Goal: Task Accomplishment & Management: Manage account settings

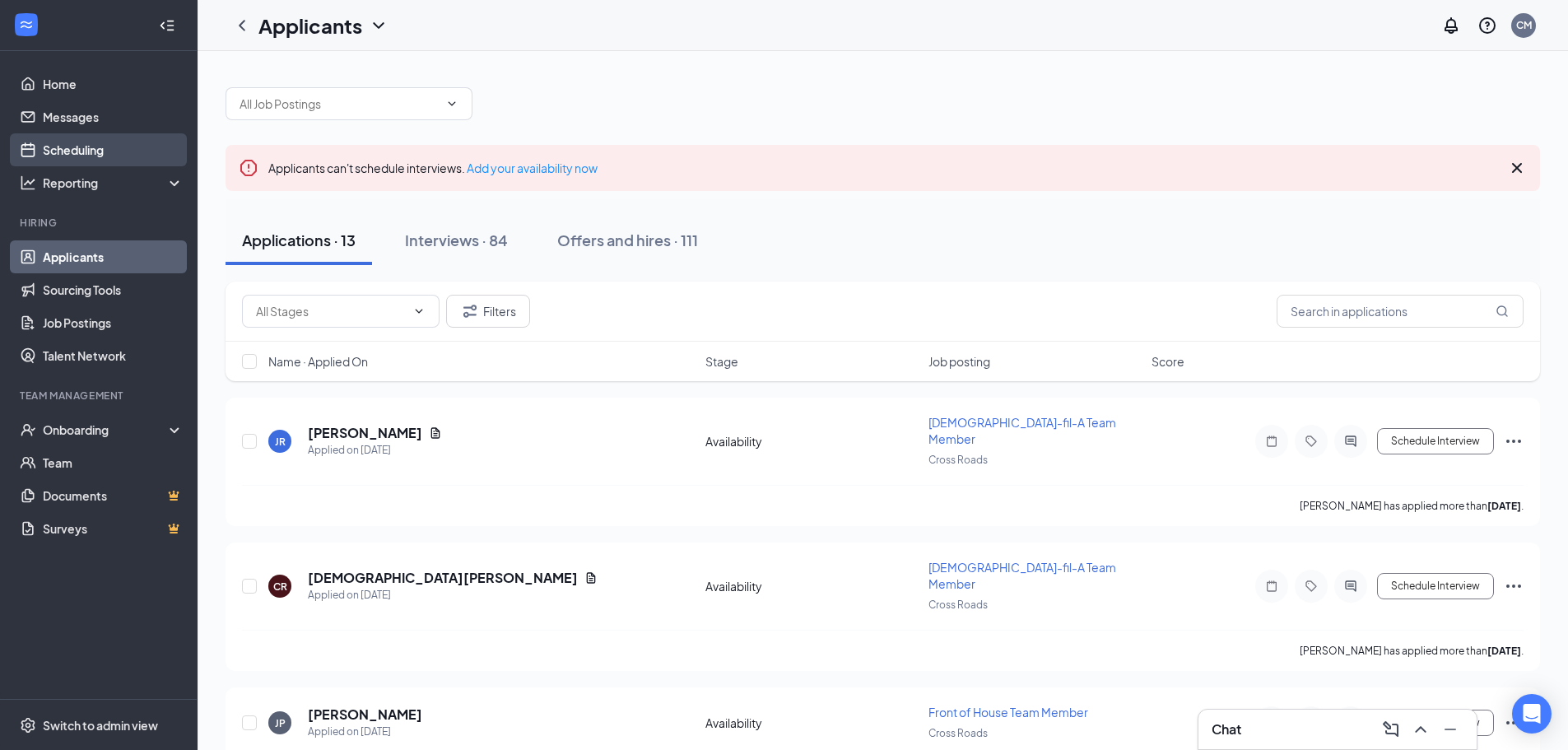
click at [126, 147] on link "Scheduling" at bounding box center [113, 149] width 141 height 33
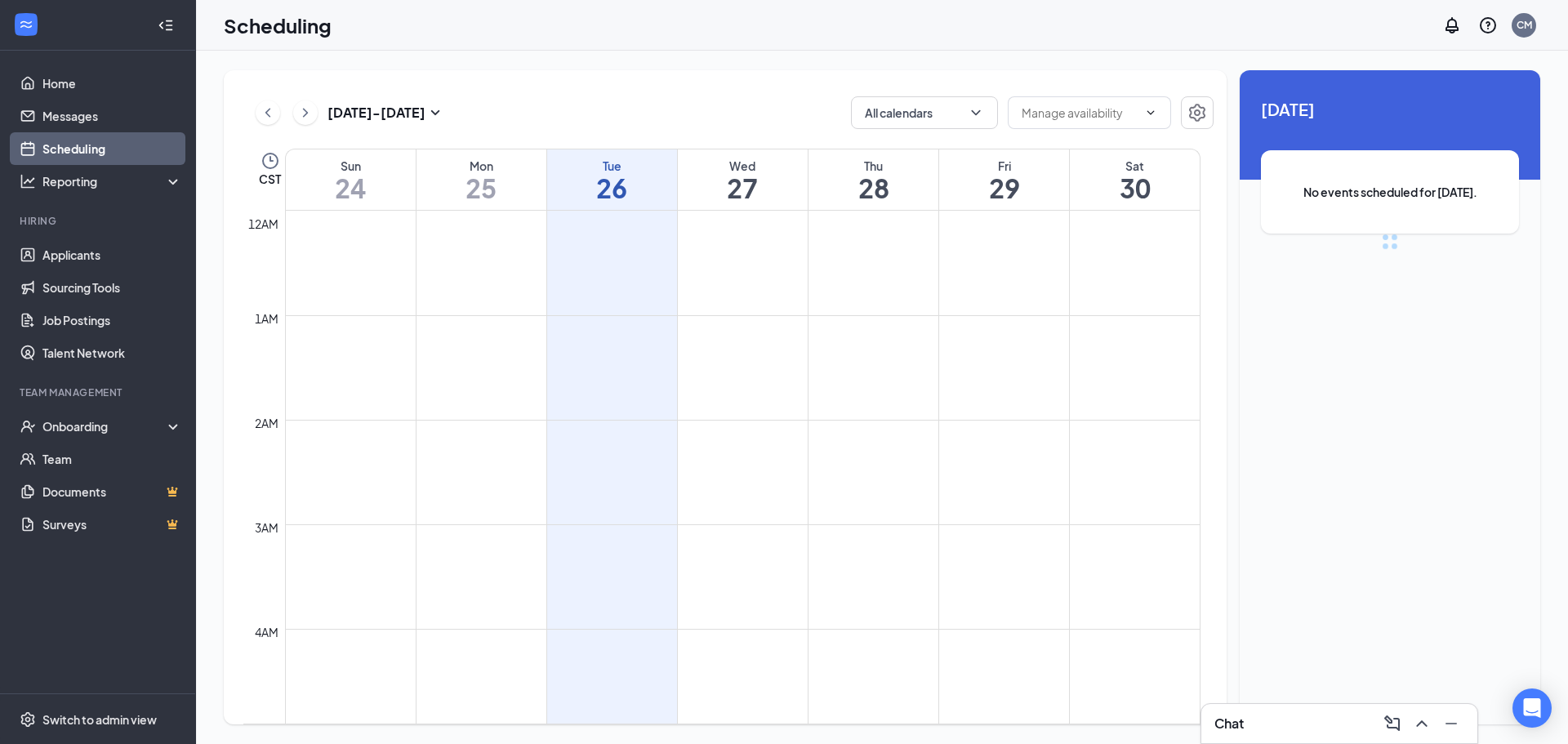
scroll to position [802, 0]
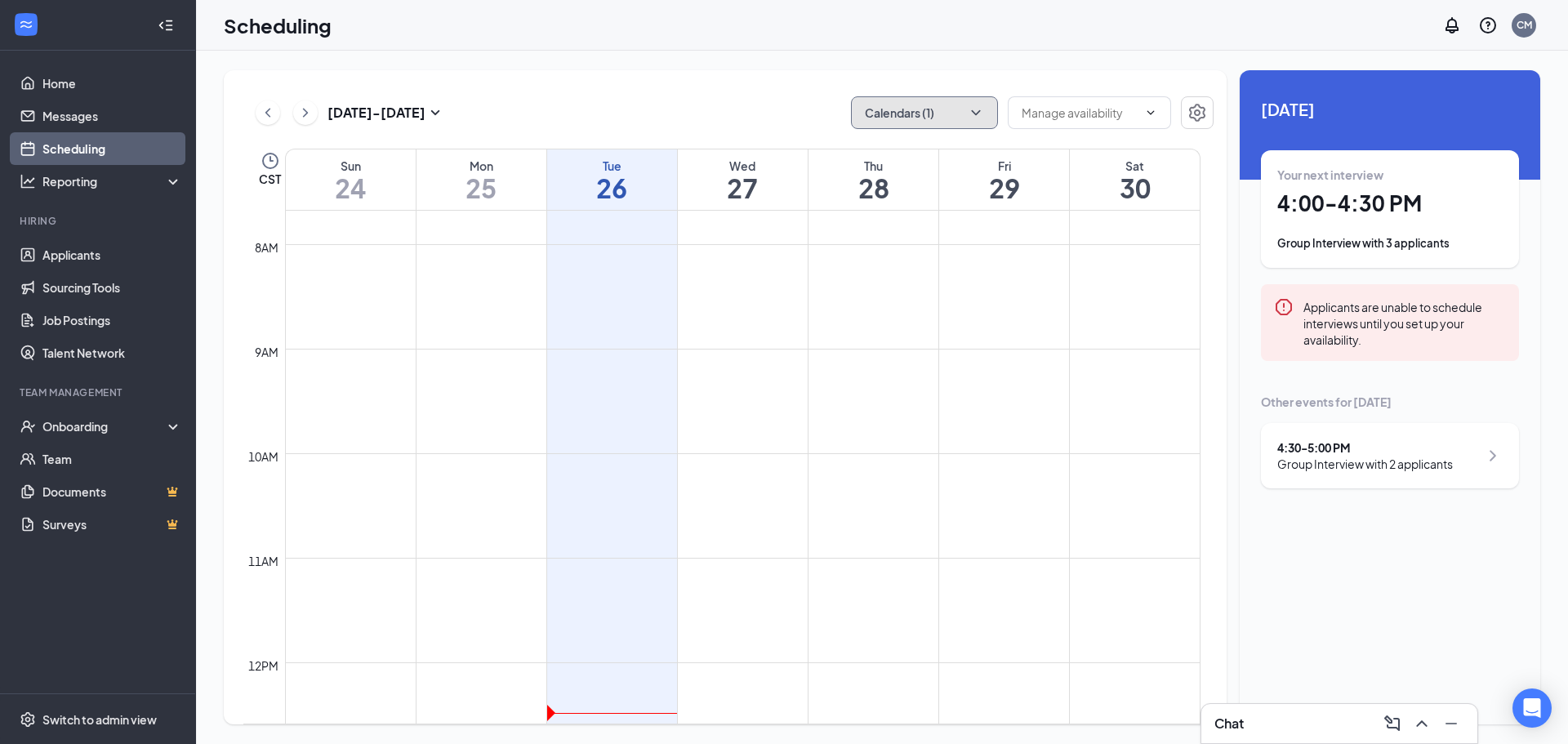
drag, startPoint x: 899, startPoint y: 98, endPoint x: 910, endPoint y: 135, distance: 38.6
click at [777, 98] on button "Calendars (1)" at bounding box center [923, 112] width 147 height 33
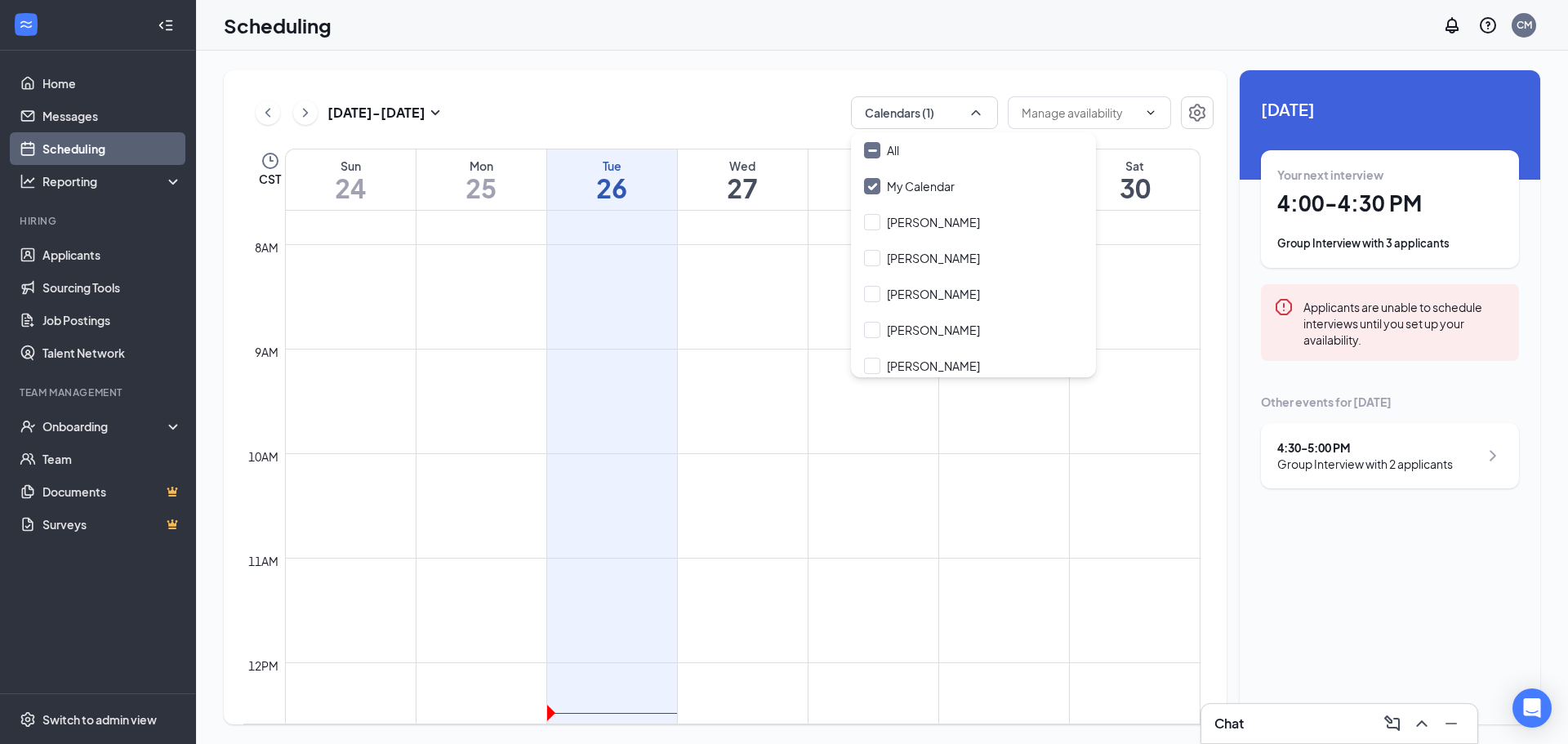
drag, startPoint x: 910, startPoint y: 135, endPoint x: 804, endPoint y: 115, distance: 107.9
click at [777, 160] on div "All" at bounding box center [973, 150] width 245 height 35
checkbox input "true"
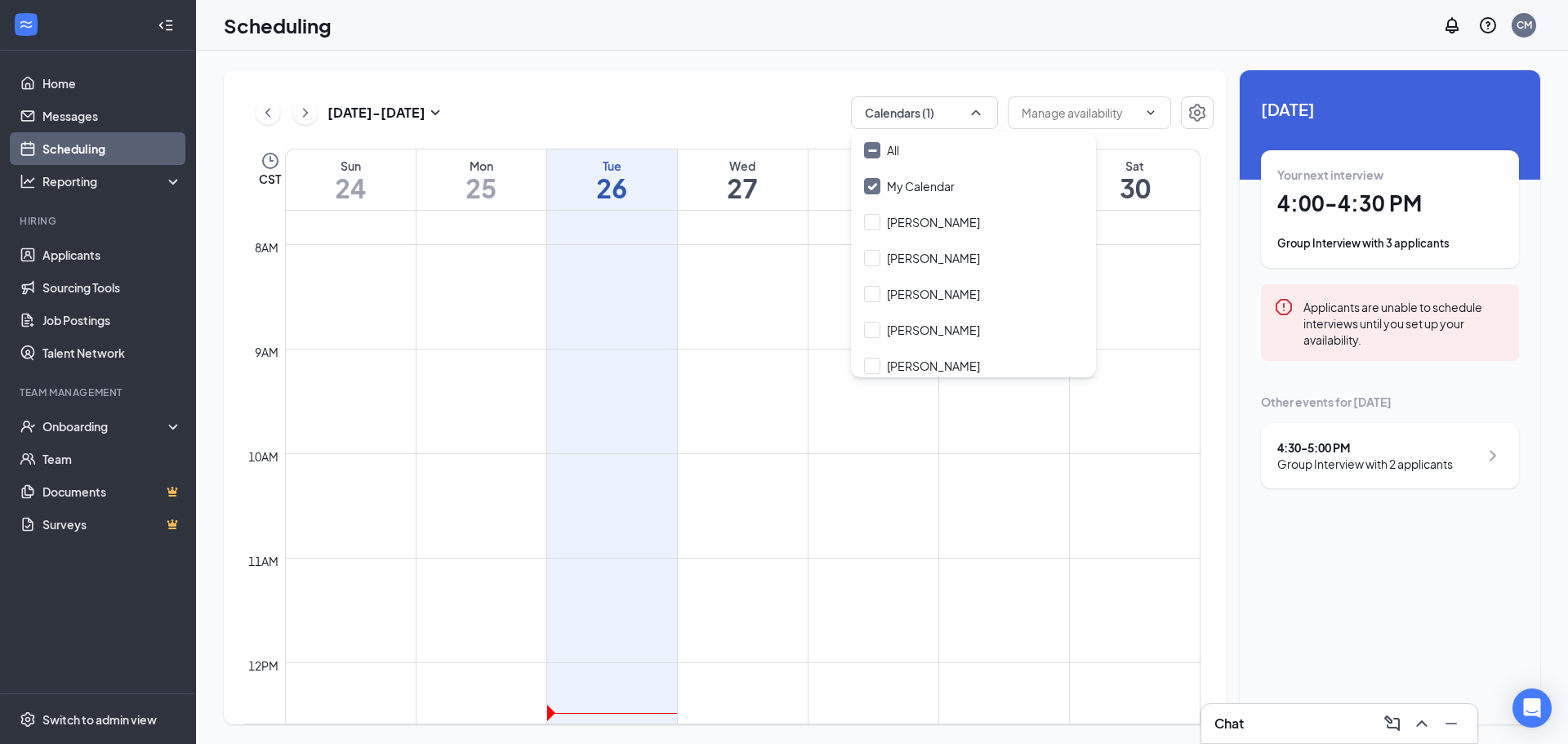
checkbox input "true"
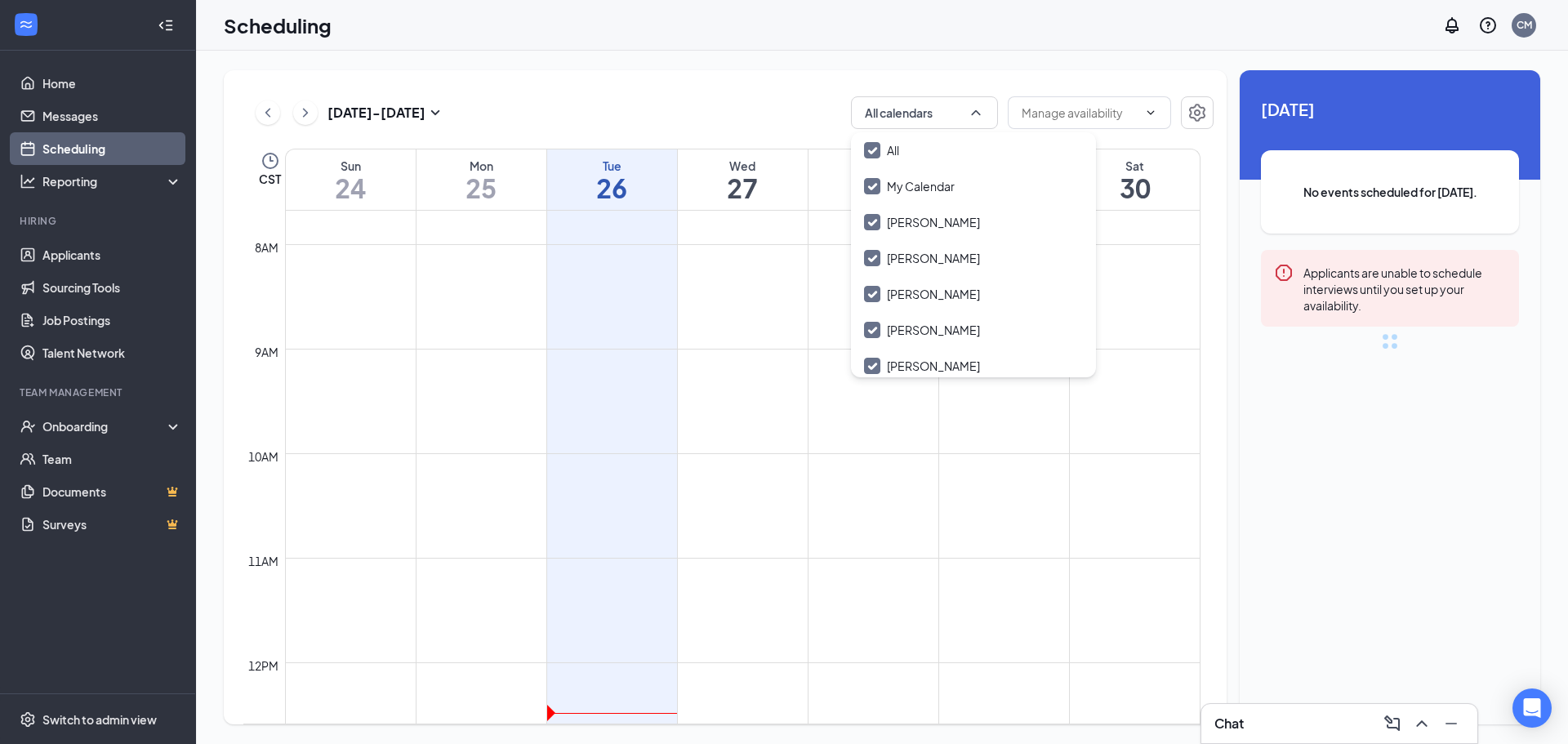
click at [777, 110] on div "Aug 24 - Aug 30 All calendars" at bounding box center [728, 112] width 970 height 33
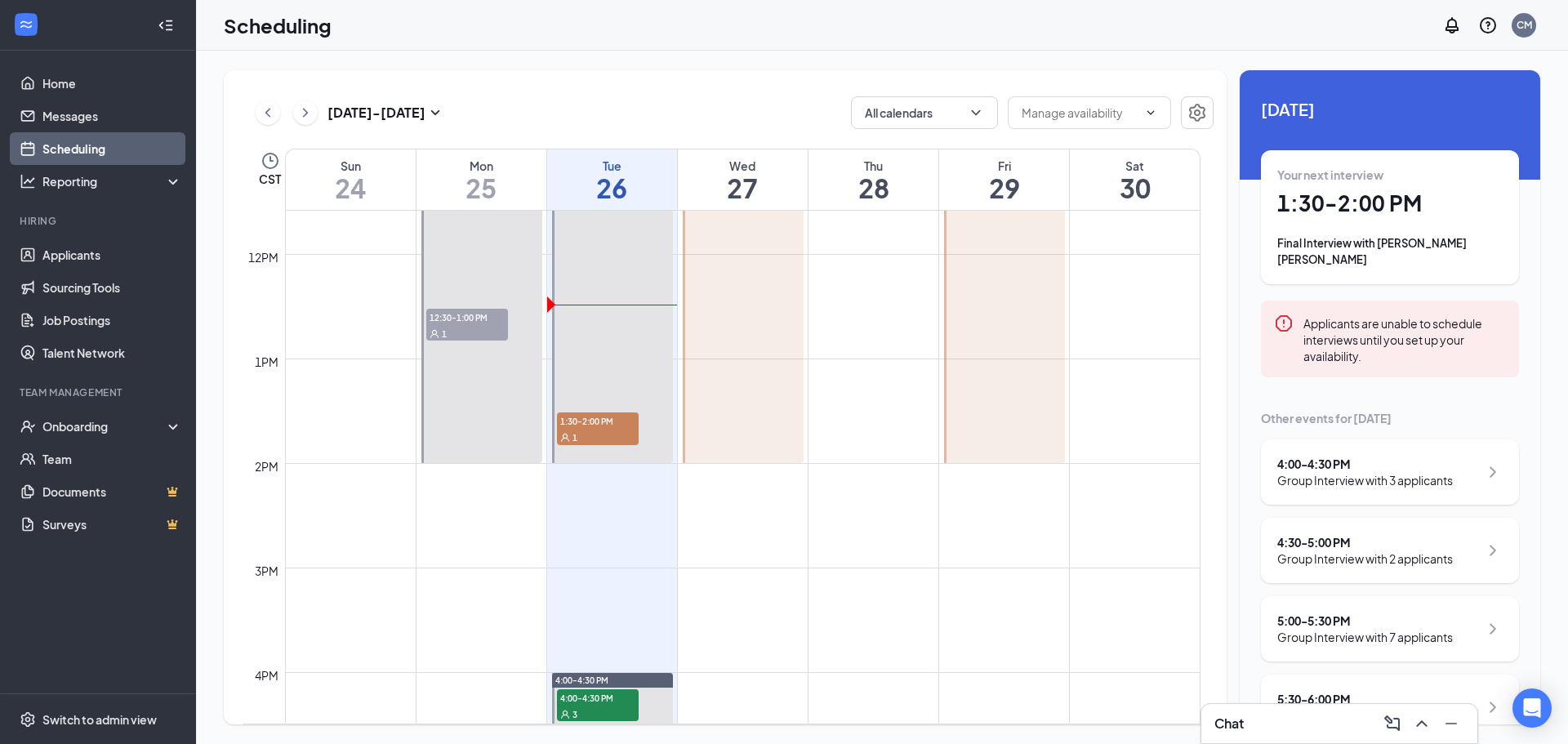
scroll to position [1293, 0]
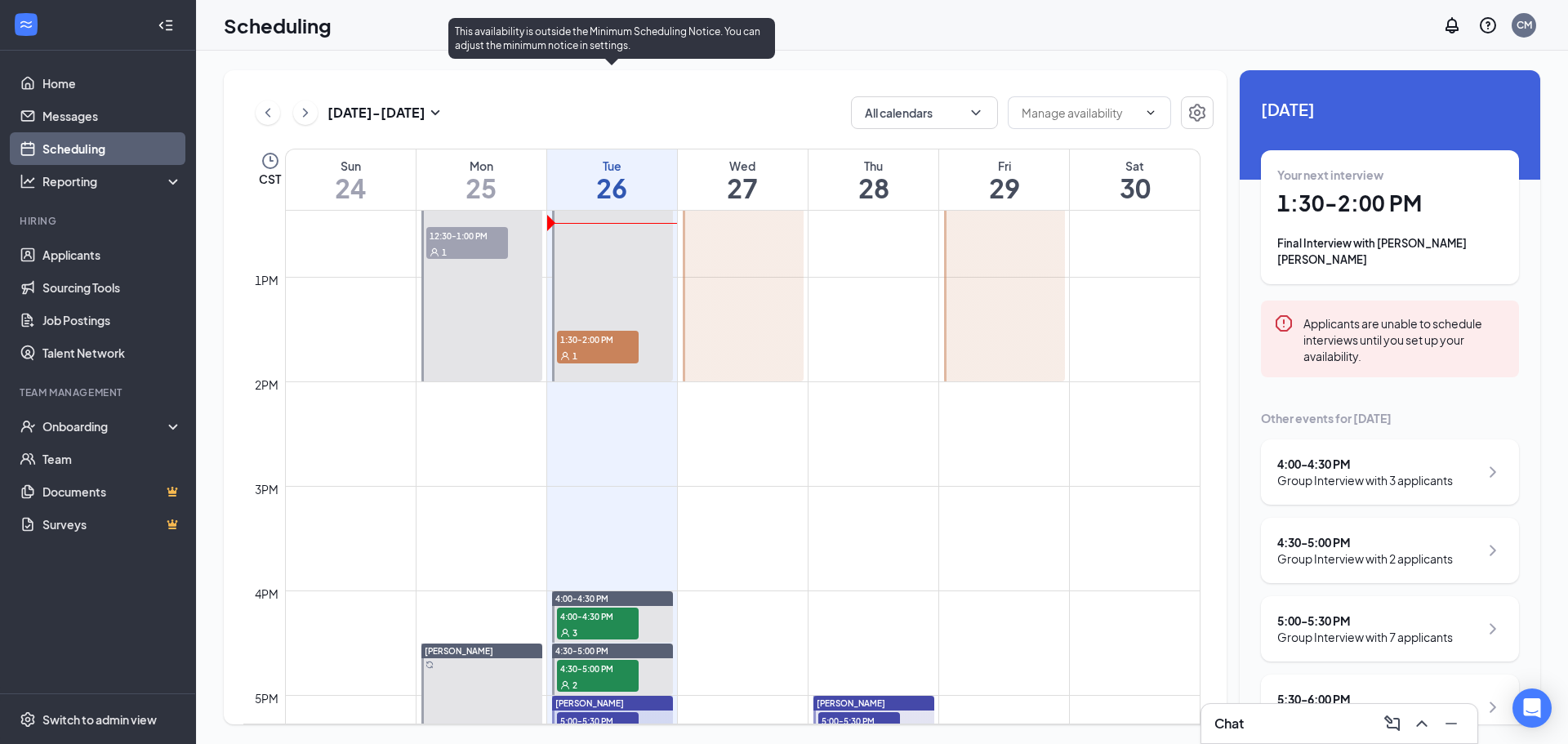
click at [612, 346] on span "1:30-2:00 PM" at bounding box center [597, 339] width 82 height 17
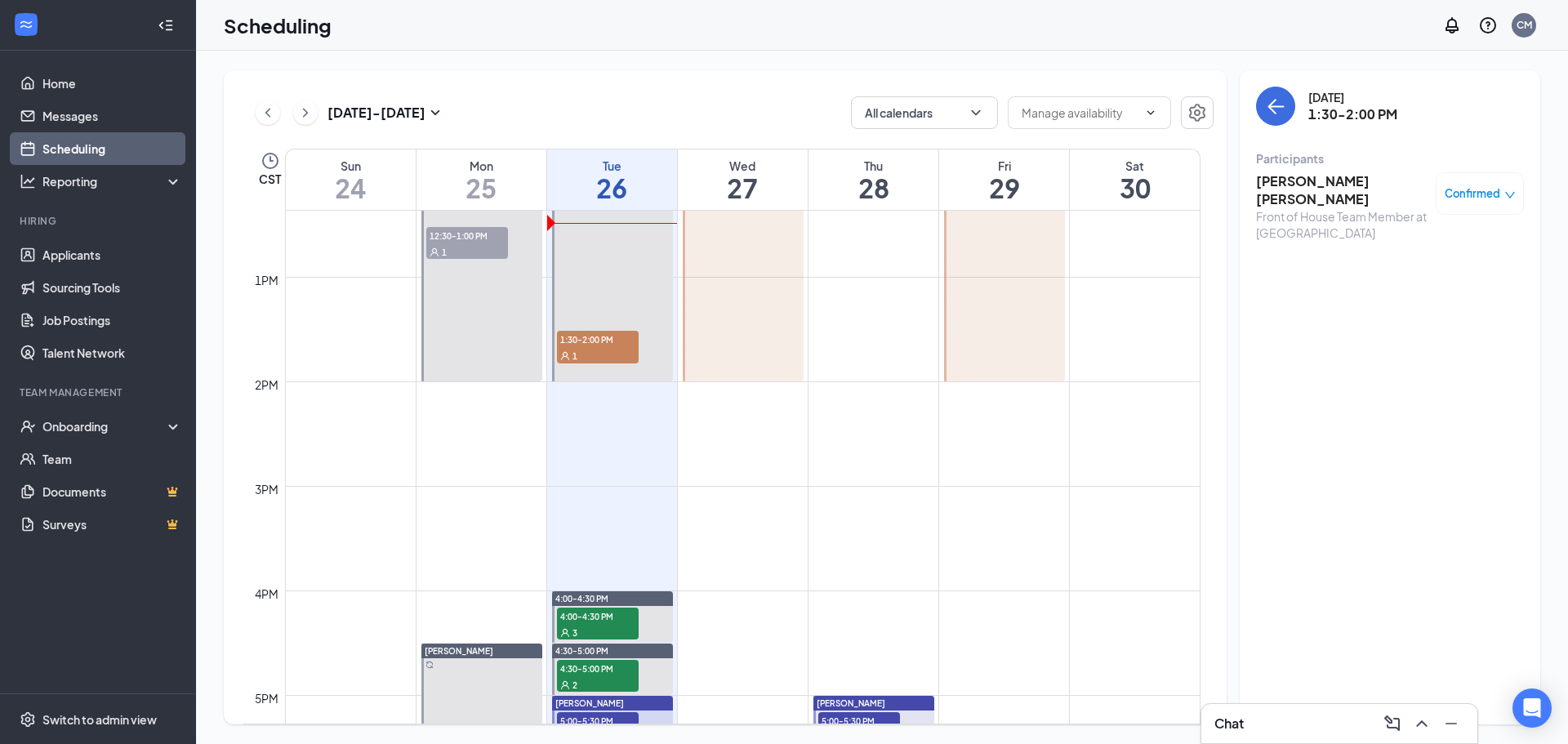
drag, startPoint x: 782, startPoint y: 76, endPoint x: 687, endPoint y: 79, distance: 95.0
click at [687, 79] on div "Aug 24 - Aug 30 All calendars CST Sun 24 Mon 25 Tue 26 Wed 27 Thu 28 Fri 29 Sat…" at bounding box center [724, 397] width 1002 height 654
drag, startPoint x: 686, startPoint y: 79, endPoint x: 653, endPoint y: 67, distance: 35.1
click at [653, 67] on div "Aug 24 - Aug 30 All calendars CST Sun 24 Mon 25 Tue 26 Wed 27 Thu 28 Fri 29 Sat…" at bounding box center [882, 396] width 1372 height 693
click at [650, 84] on div "Aug 24 - Aug 30 All calendars CST Sun 24 Mon 25 Tue 26 Wed 27 Thu 28 Fri 29 Sat…" at bounding box center [724, 397] width 1002 height 654
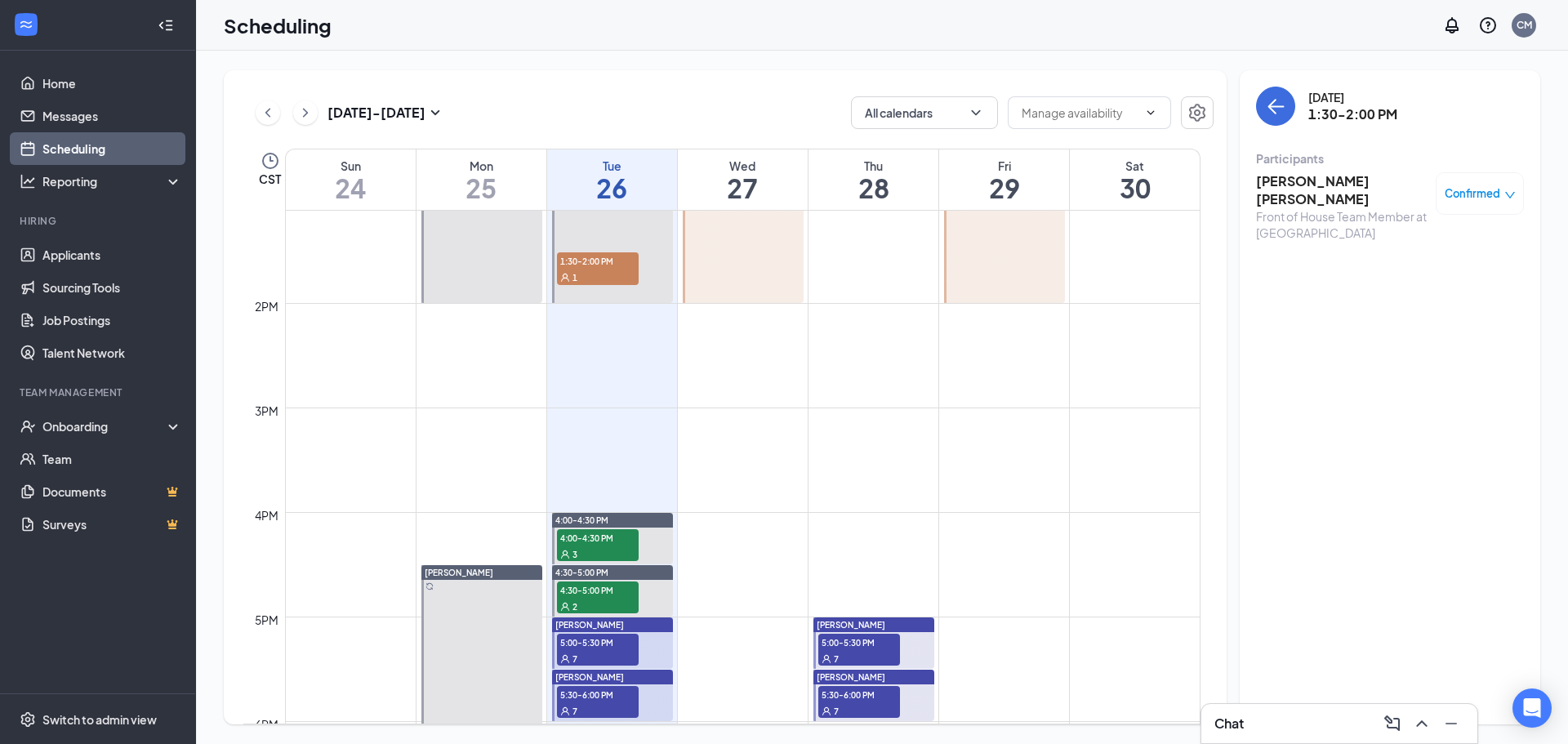
scroll to position [1455, 0]
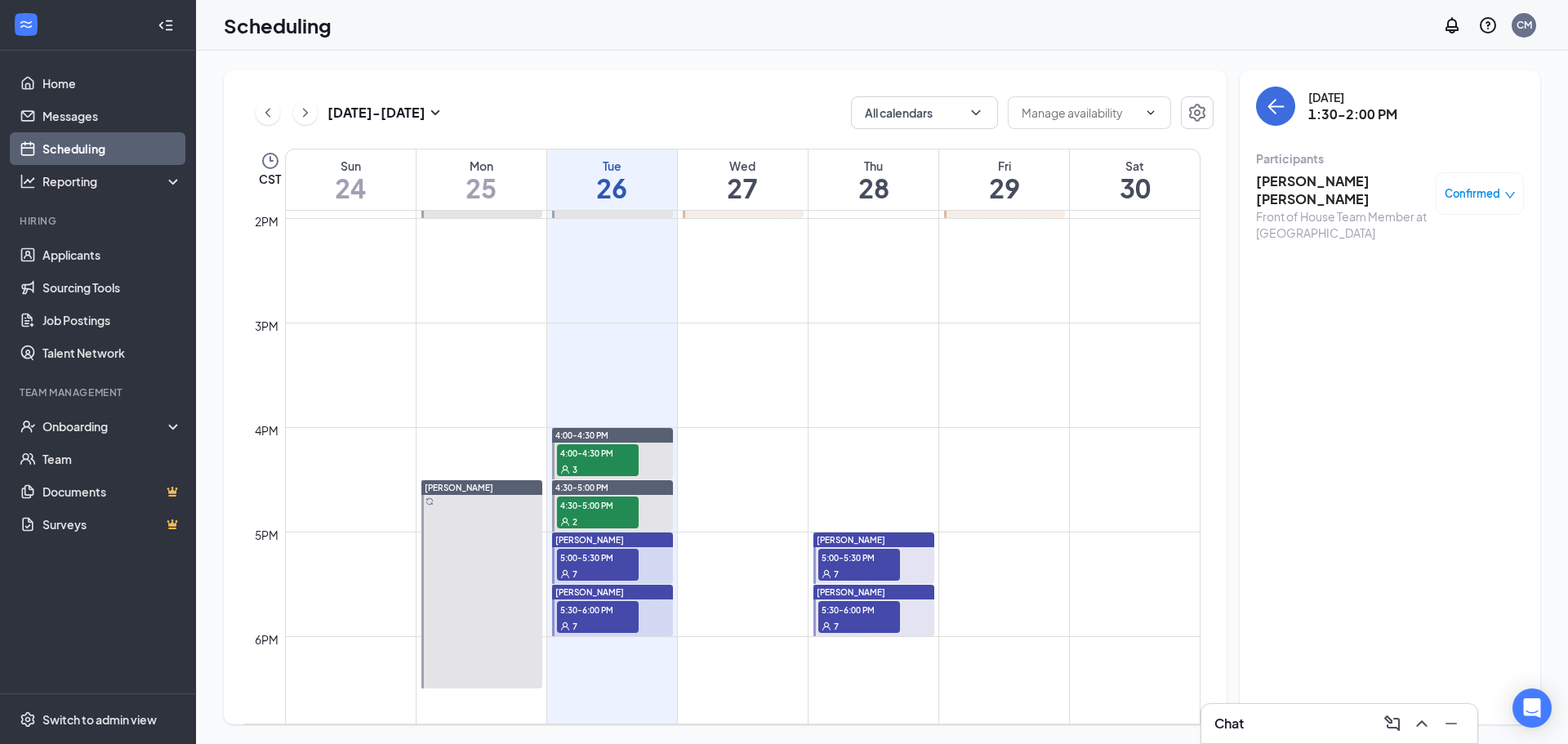
drag, startPoint x: 806, startPoint y: 90, endPoint x: 787, endPoint y: 78, distance: 22.5
click at [777, 78] on div "Aug 24 - Aug 30 All calendars CST Sun 24 Mon 25 Tue 26 Wed 27 Thu 28 Fri 29 Sat…" at bounding box center [724, 397] width 1002 height 654
click at [777, 77] on div "Aug 24 - Aug 30 All calendars CST Sun 24 Mon 25 Tue 26 Wed 27 Thu 28 Fri 29 Sat…" at bounding box center [724, 397] width 1002 height 654
click at [777, 74] on div "Aug 24 - Aug 30 All calendars CST Sun 24 Mon 25 Tue 26 Wed 27 Thu 28 Fri 29 Sat…" at bounding box center [724, 397] width 1002 height 654
click at [777, 76] on div "Aug 24 - Aug 30 All calendars CST Sun 24 Mon 25 Tue 26 Wed 27 Thu 28 Fri 29 Sat…" at bounding box center [724, 397] width 1002 height 654
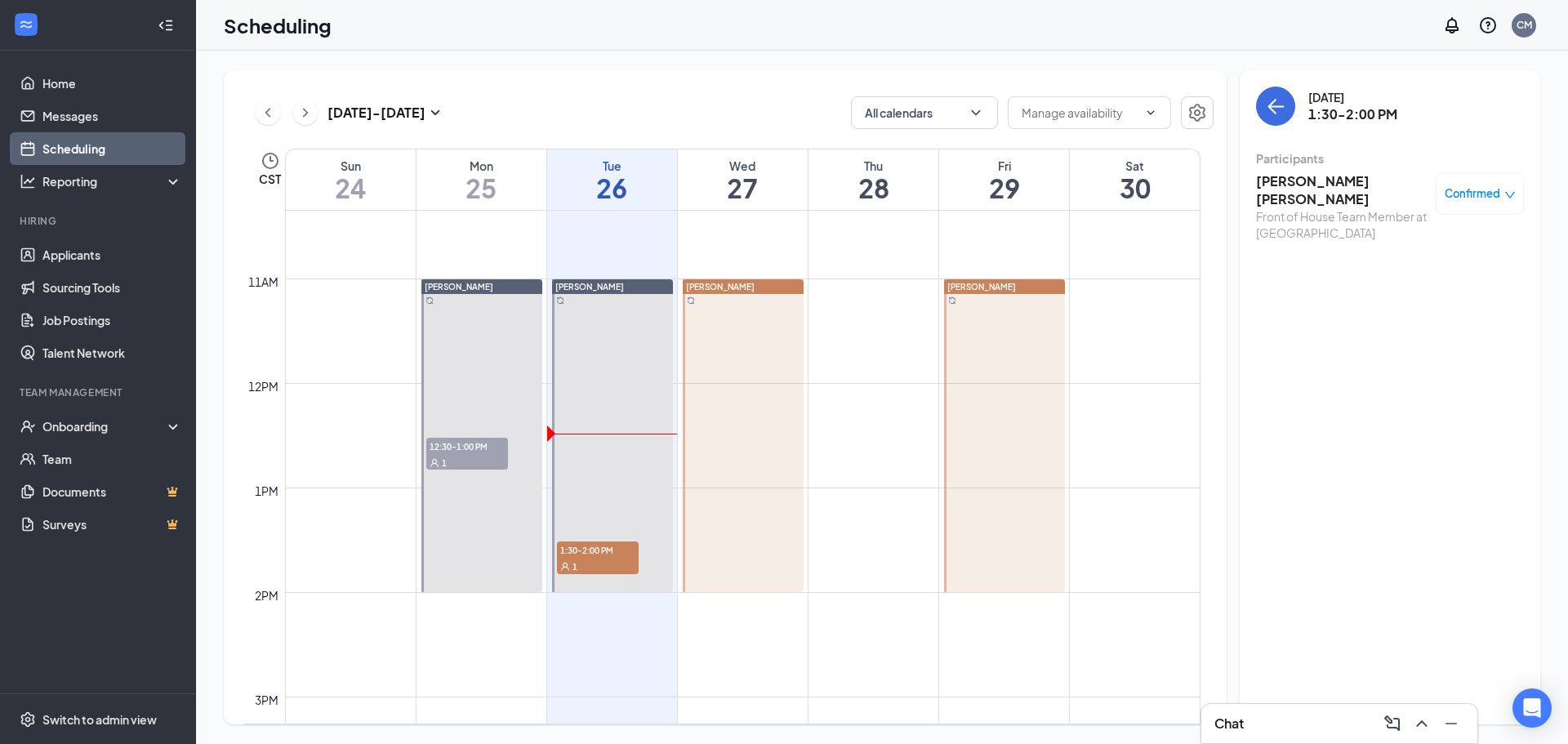
scroll to position [1388, 0]
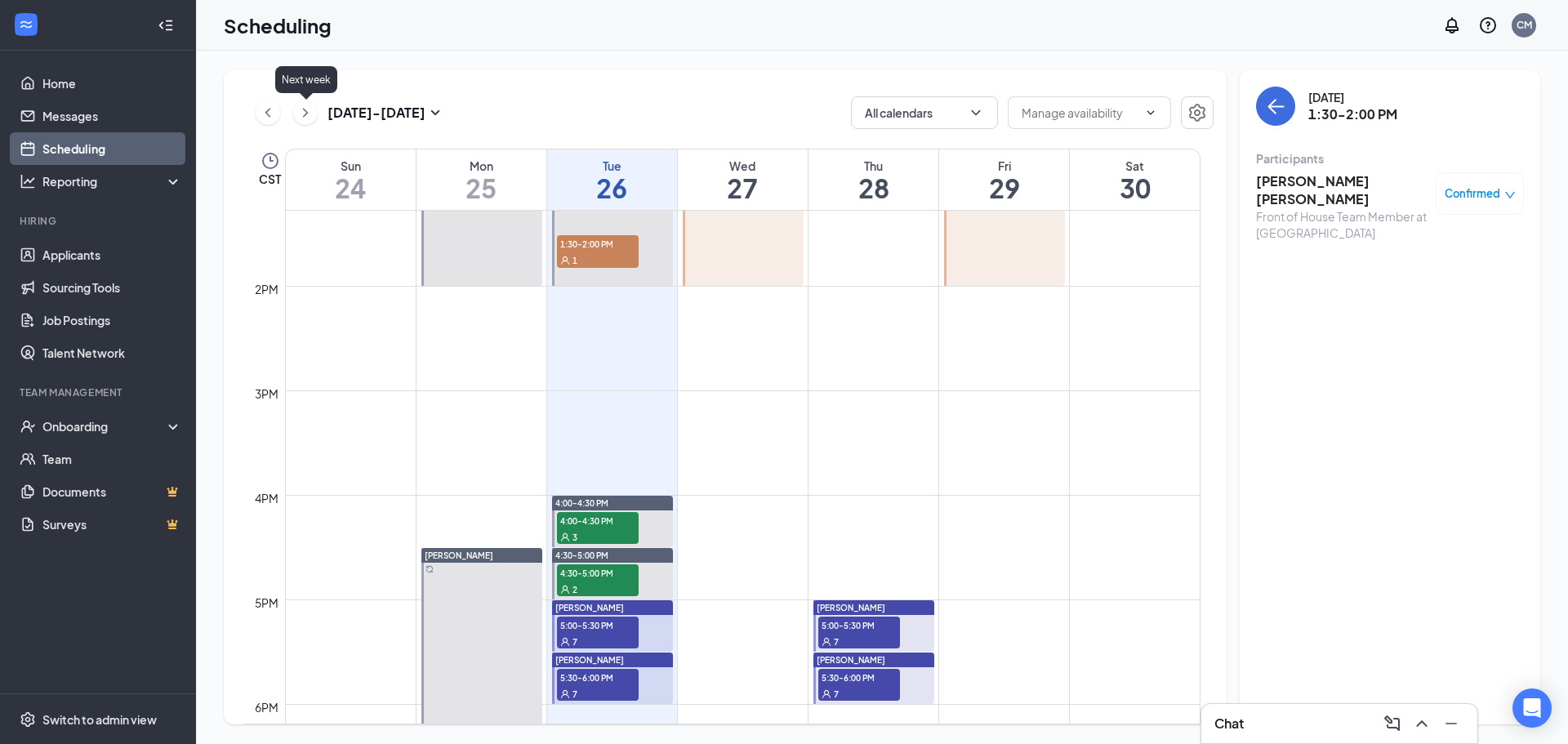
click at [303, 110] on icon "ChevronRight" at bounding box center [306, 112] width 17 height 20
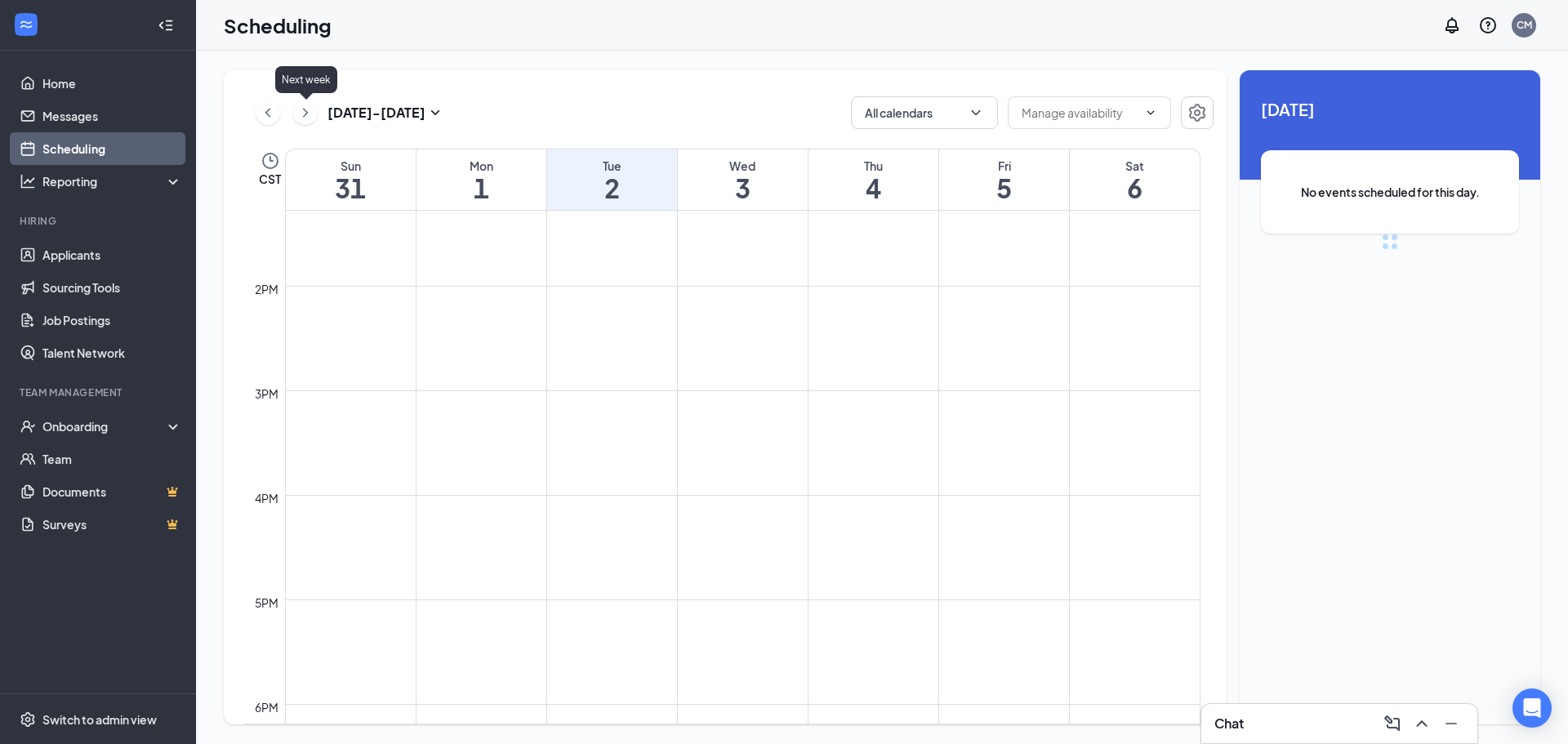
scroll to position [802, 0]
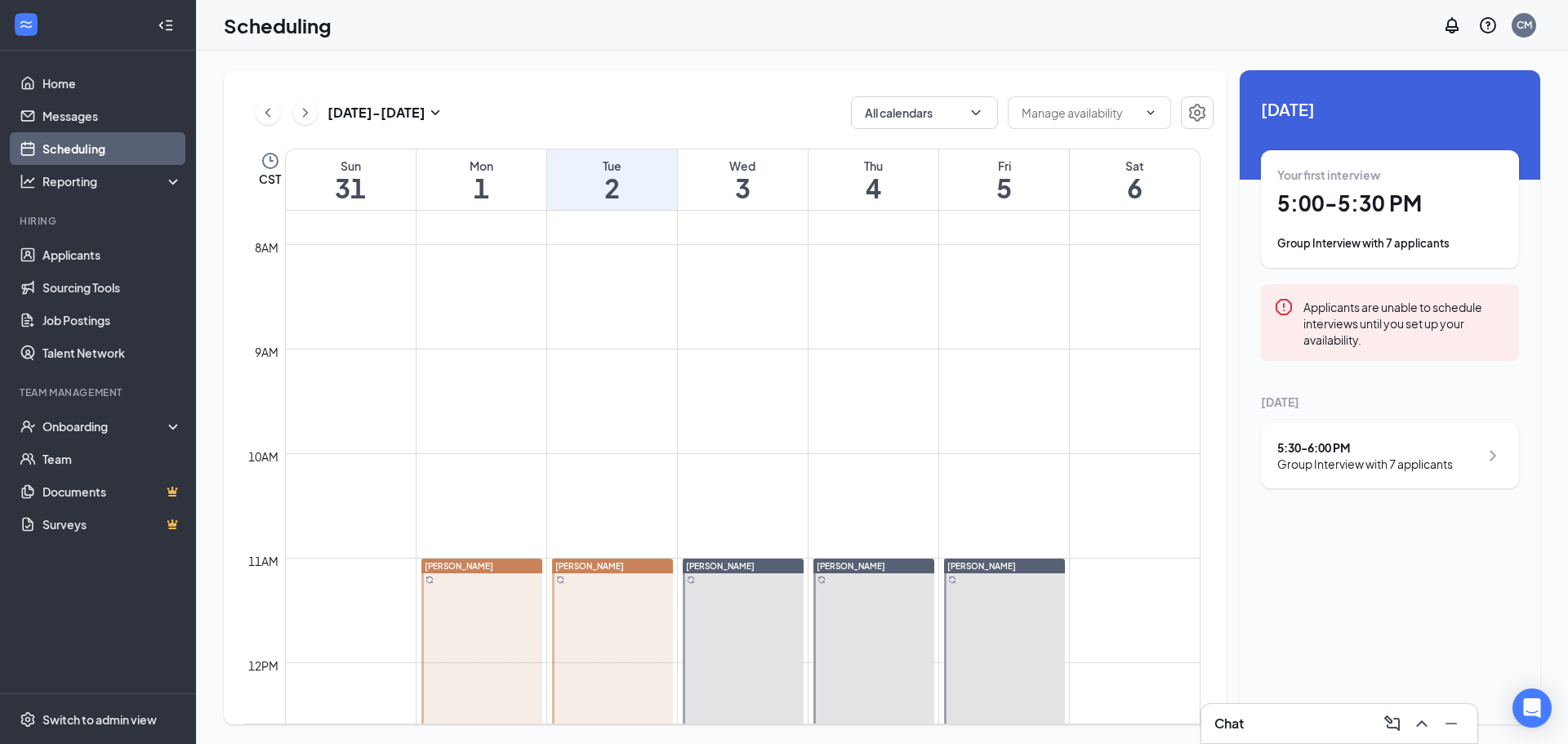
click at [491, 99] on div "[DATE] - [DATE] All calendars" at bounding box center [728, 112] width 970 height 33
click at [777, 112] on button "All calendars" at bounding box center [923, 112] width 147 height 33
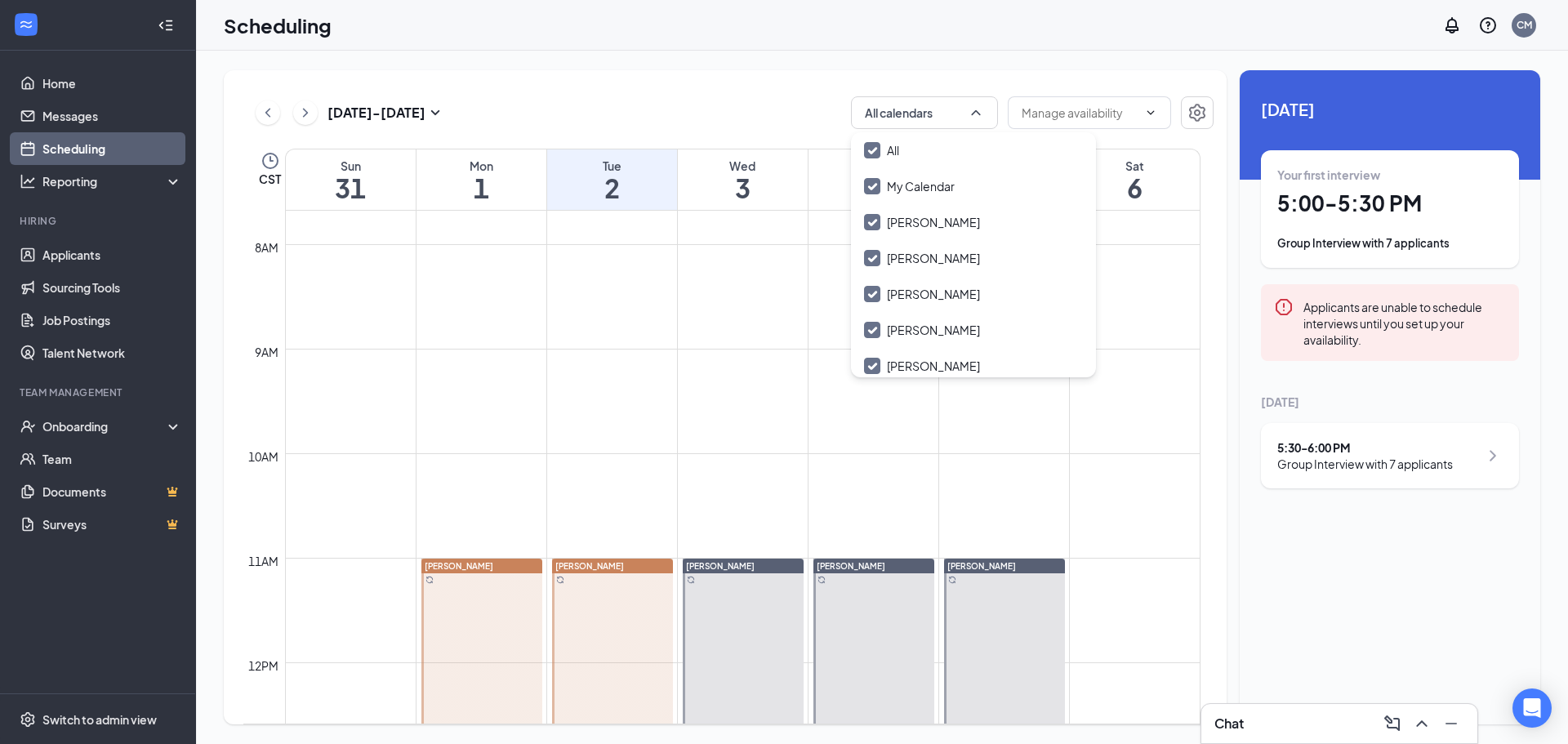
click at [777, 106] on div "[DATE] - [DATE] All calendars" at bounding box center [728, 112] width 970 height 33
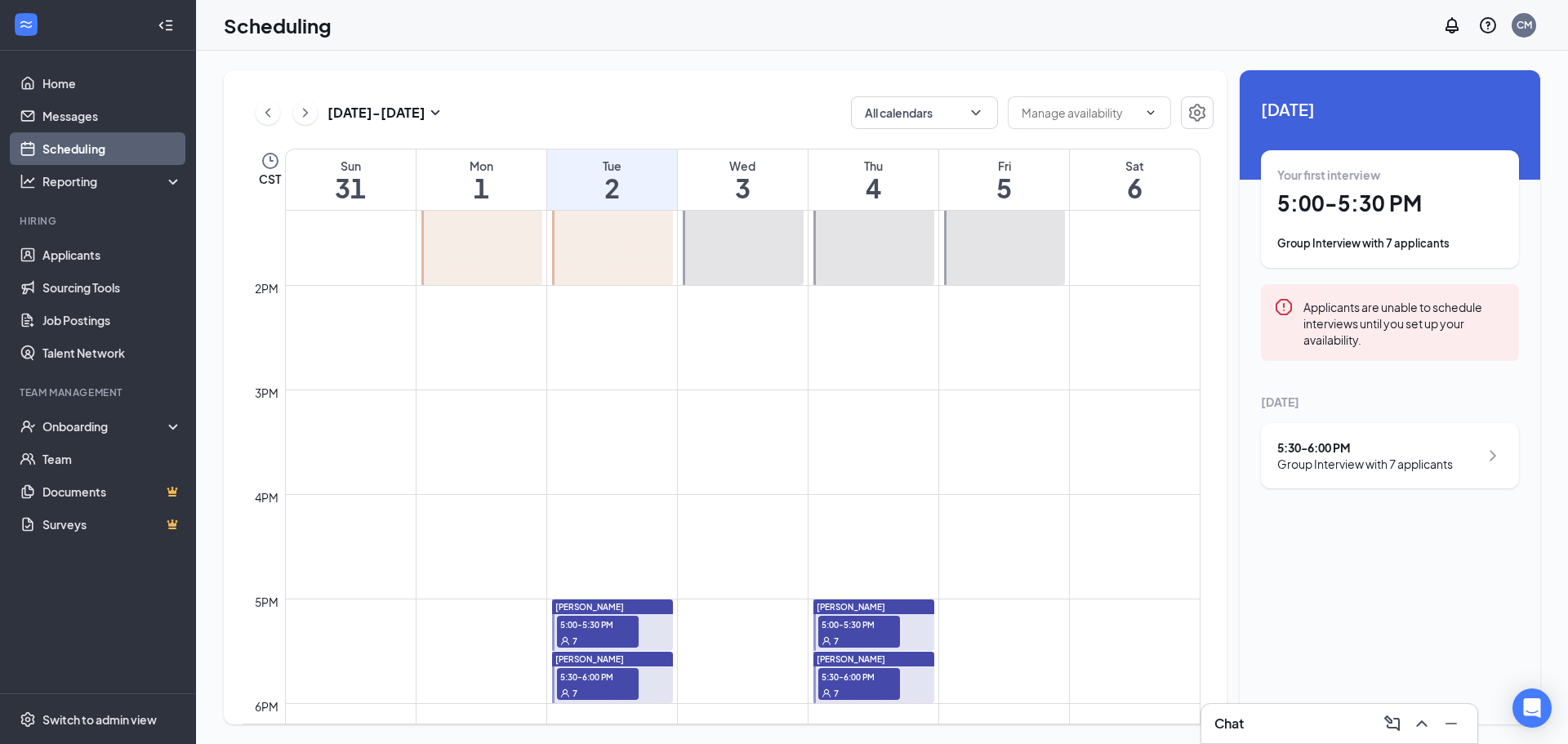
scroll to position [1537, 0]
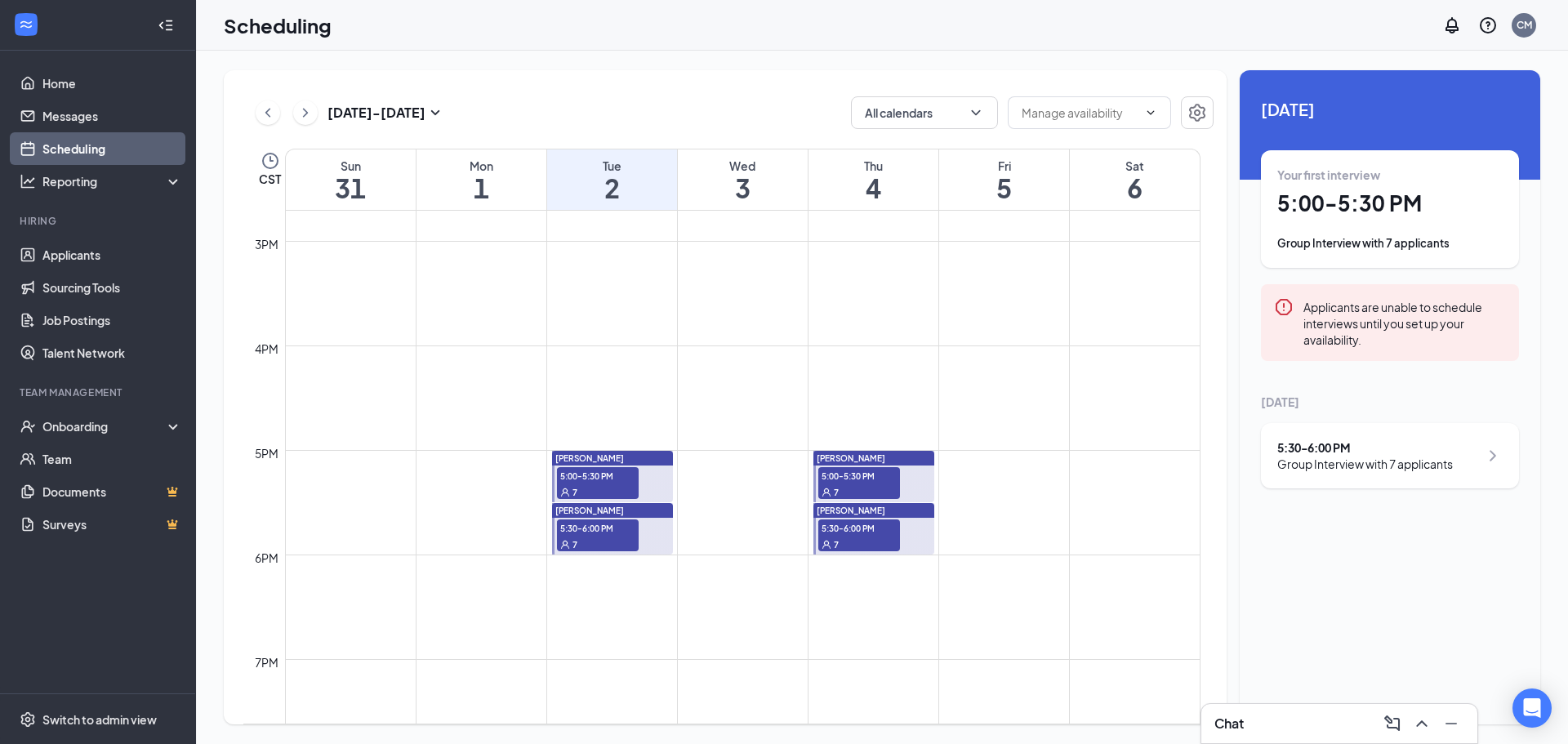
click at [753, 103] on div "[DATE] - [DATE] All calendars" at bounding box center [728, 112] width 970 height 33
click at [752, 102] on div "[DATE] - [DATE] All calendars" at bounding box center [728, 112] width 970 height 33
click at [266, 103] on icon "ChevronLeft" at bounding box center [267, 112] width 17 height 20
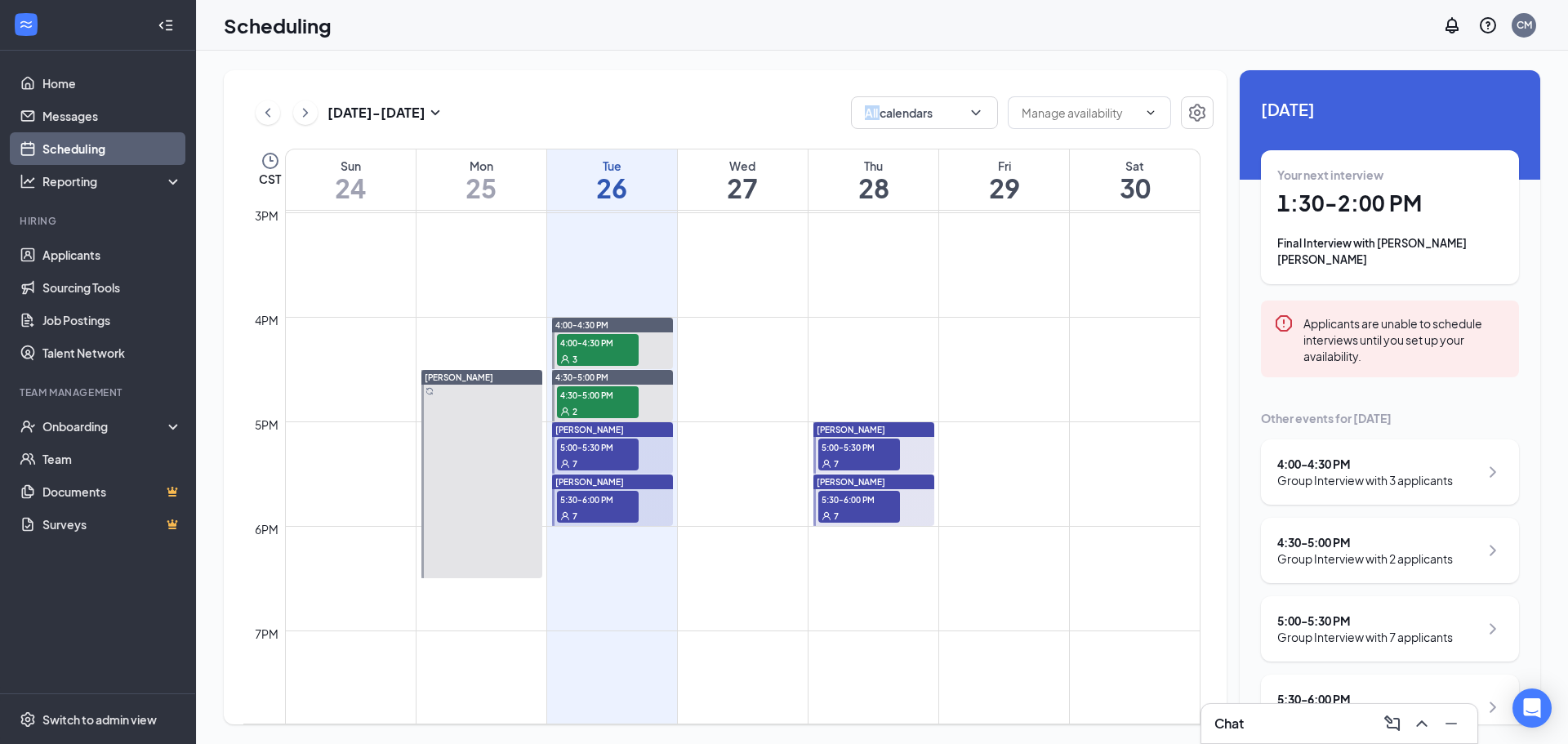
scroll to position [1619, 0]
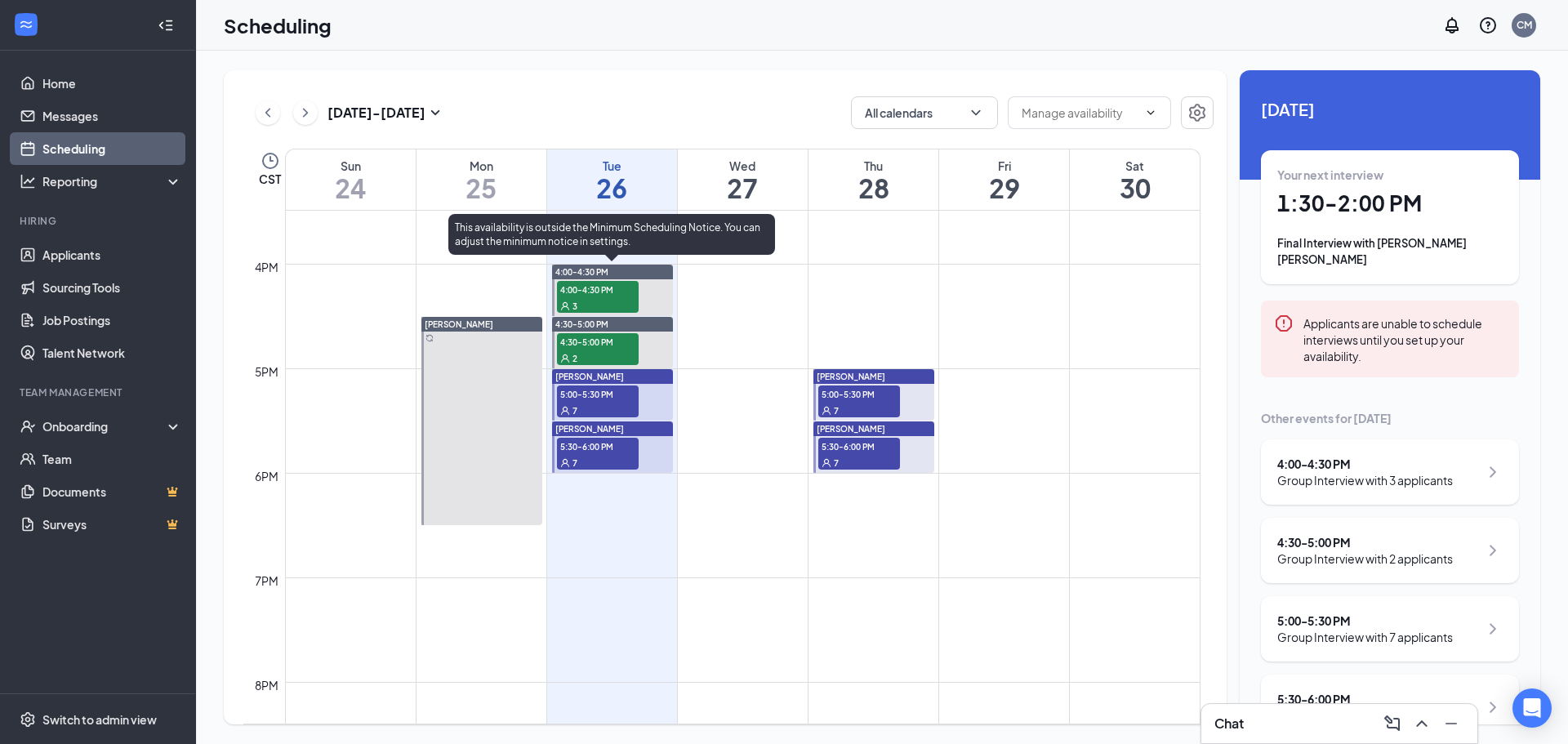
click at [595, 292] on span "4:00-4:30 PM" at bounding box center [597, 289] width 82 height 17
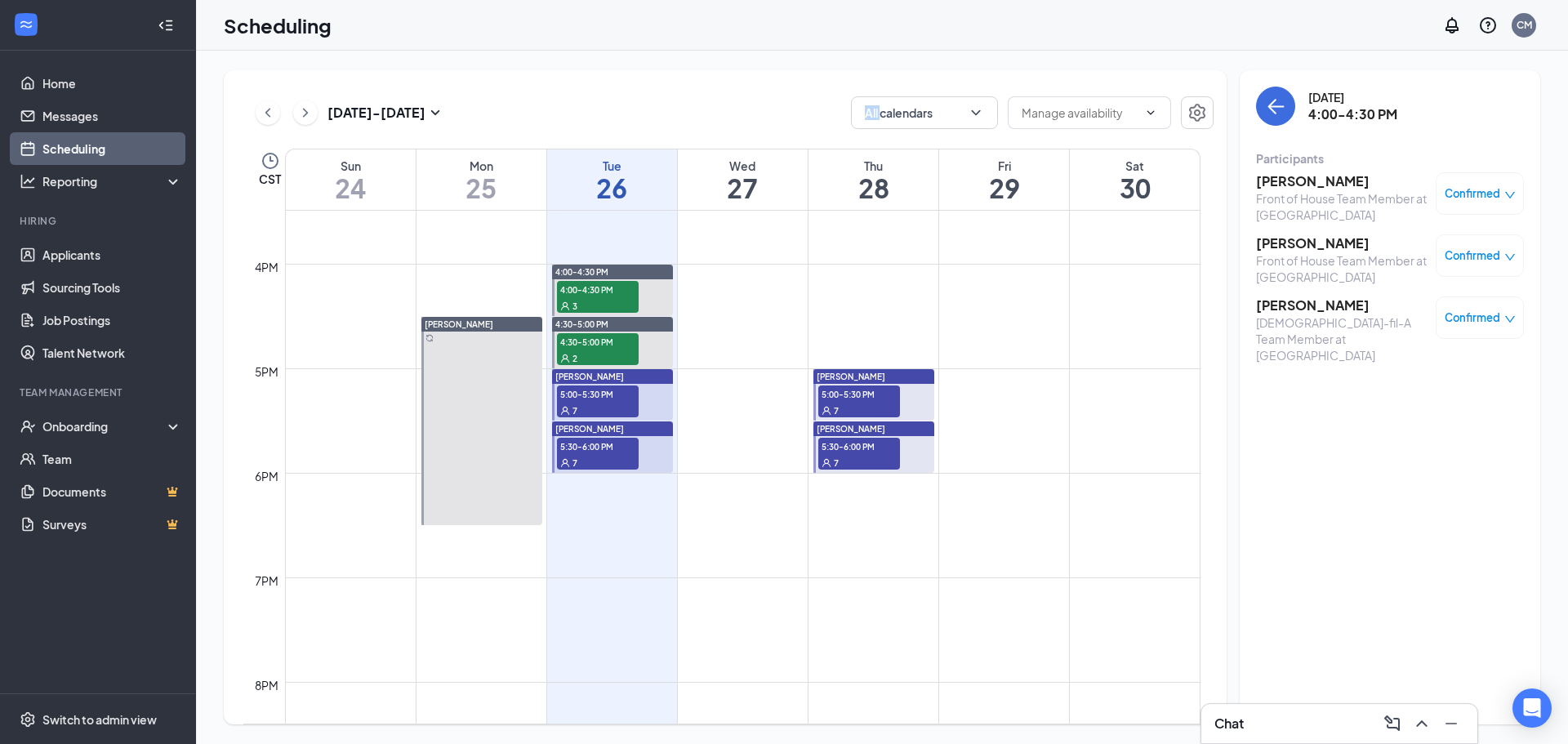
click at [677, 98] on div "Aug 24 - Aug 30 All calendars" at bounding box center [728, 112] width 970 height 33
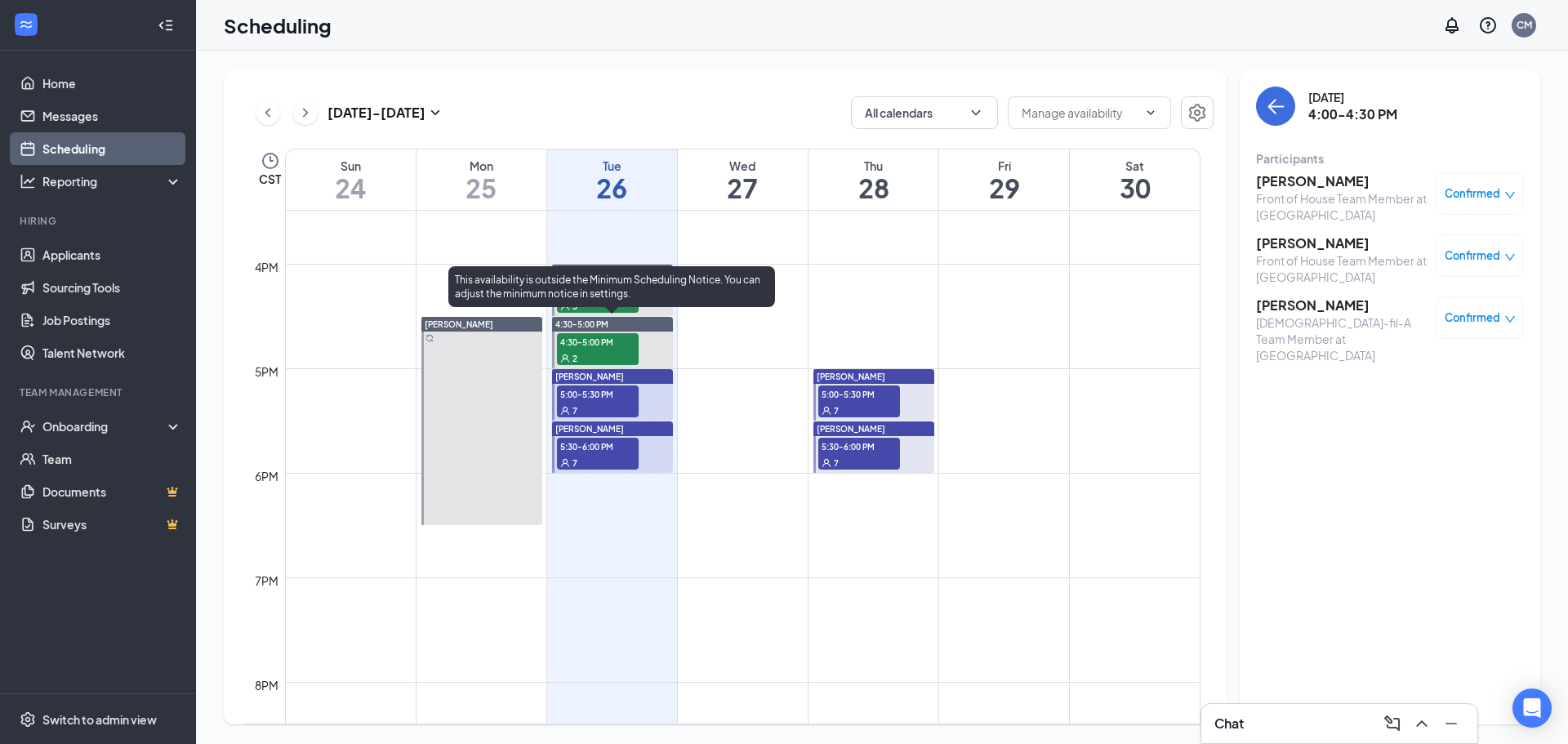
click at [617, 335] on span "4:30-5:00 PM" at bounding box center [597, 341] width 82 height 17
click at [579, 336] on span "4:30-5:00 PM" at bounding box center [597, 341] width 82 height 17
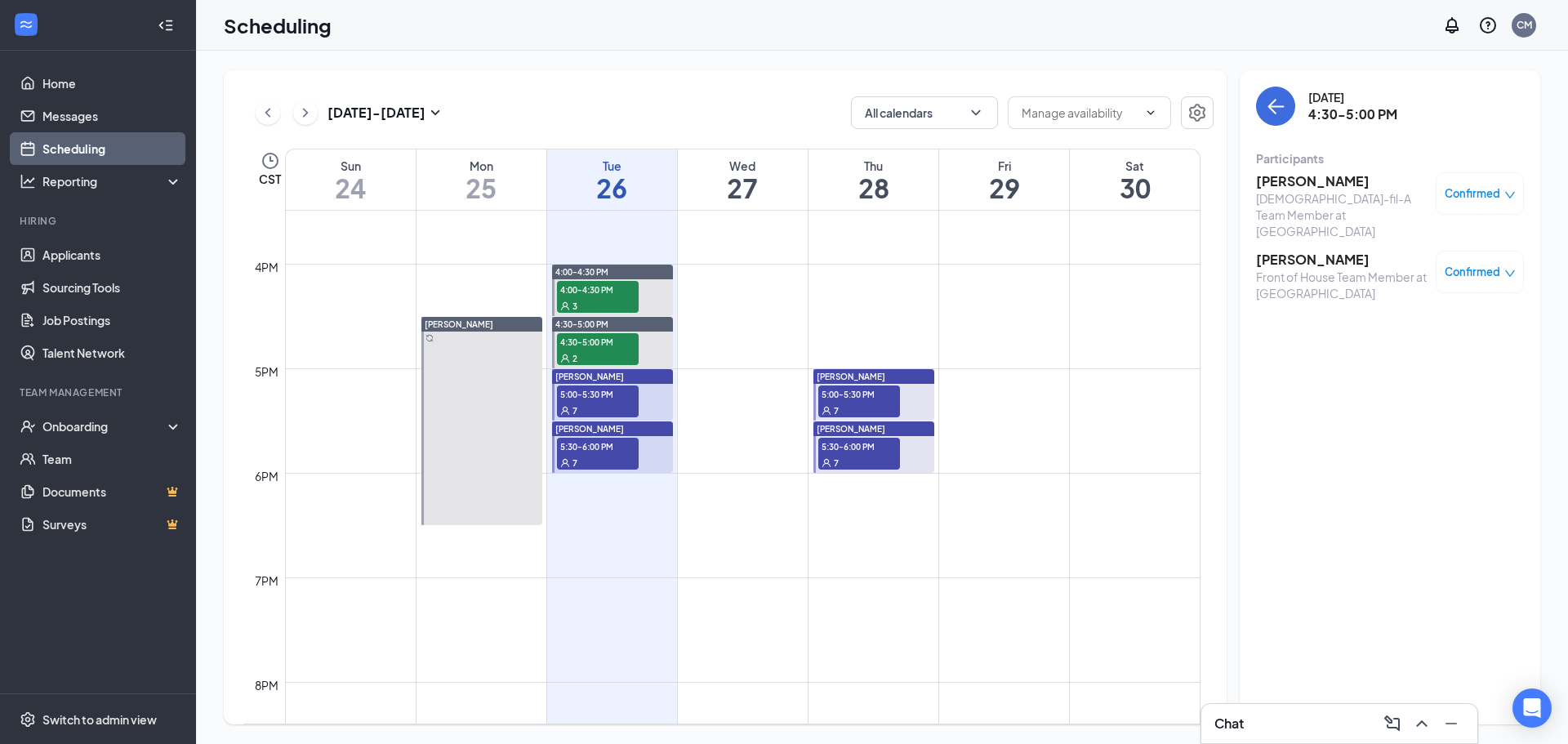
drag, startPoint x: 733, startPoint y: 82, endPoint x: 716, endPoint y: 81, distance: 17.0
click at [726, 83] on div "Aug 24 - Aug 30 All calendars CST Sun 24 Mon 25 Tue 26 Wed 27 Thu 28 Fri 29 Sat…" at bounding box center [724, 397] width 1002 height 654
click at [300, 113] on icon "ChevronRight" at bounding box center [306, 112] width 17 height 20
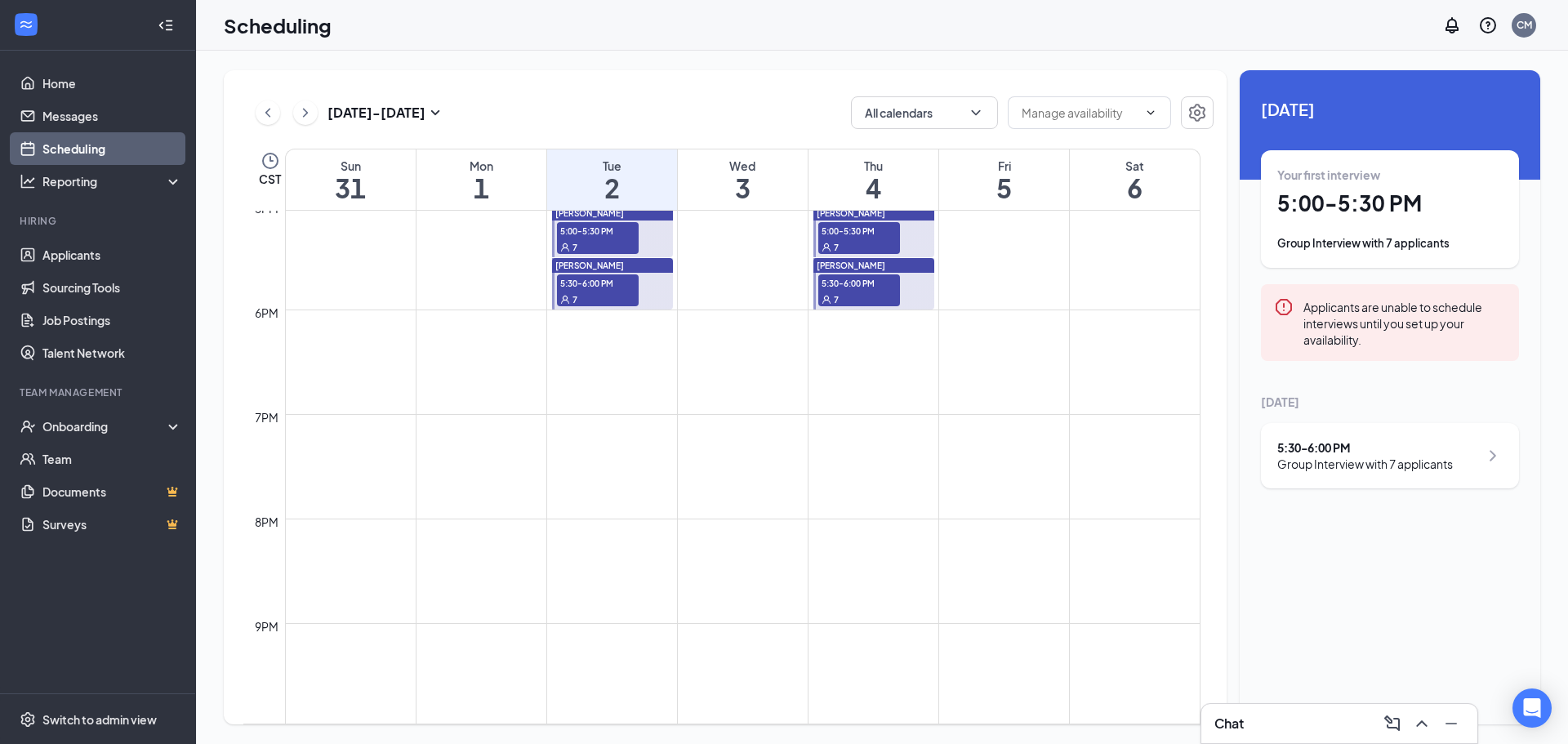
scroll to position [1864, 0]
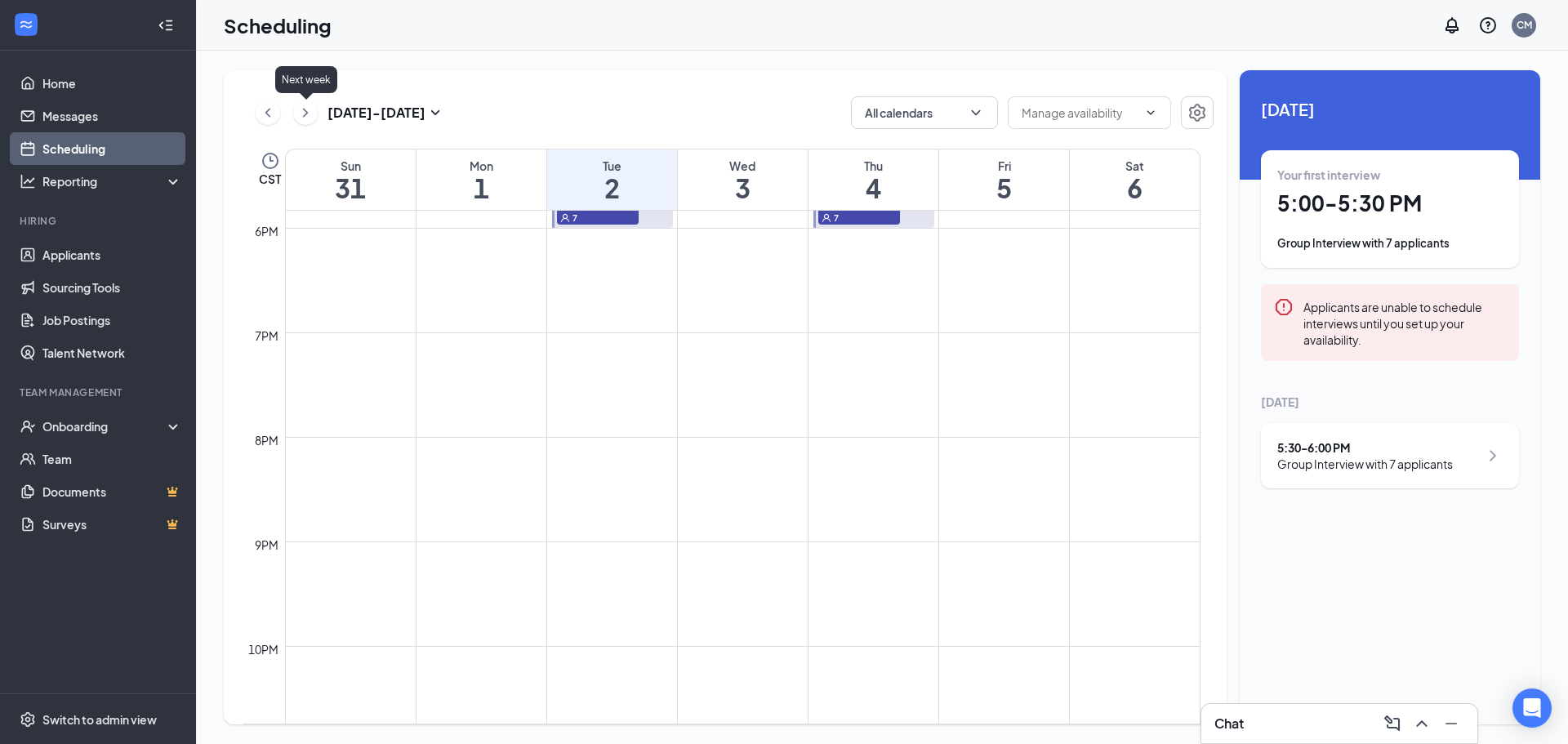
click at [311, 113] on icon "ChevronRight" at bounding box center [306, 112] width 17 height 20
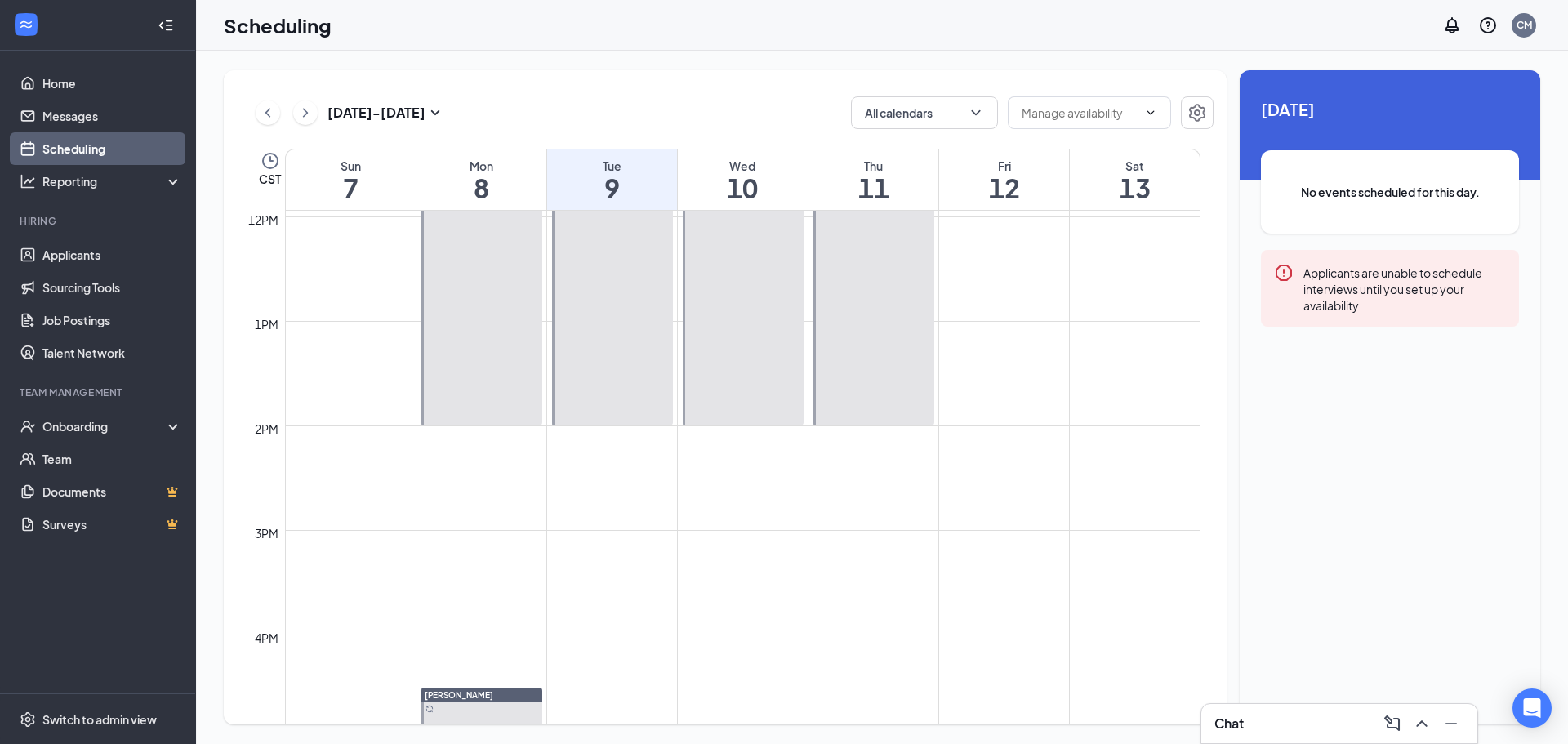
scroll to position [1211, 0]
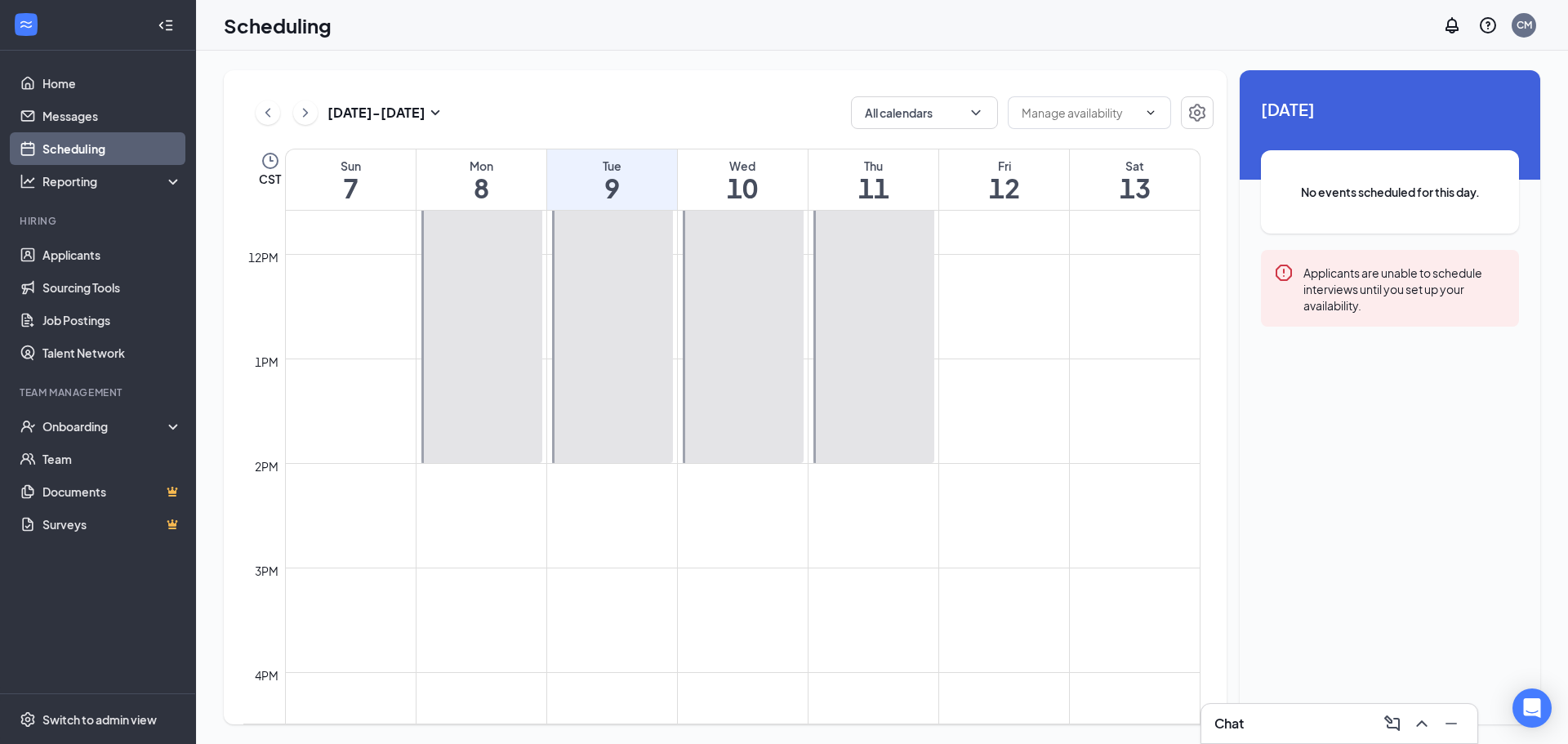
click at [265, 101] on button at bounding box center [267, 112] width 25 height 25
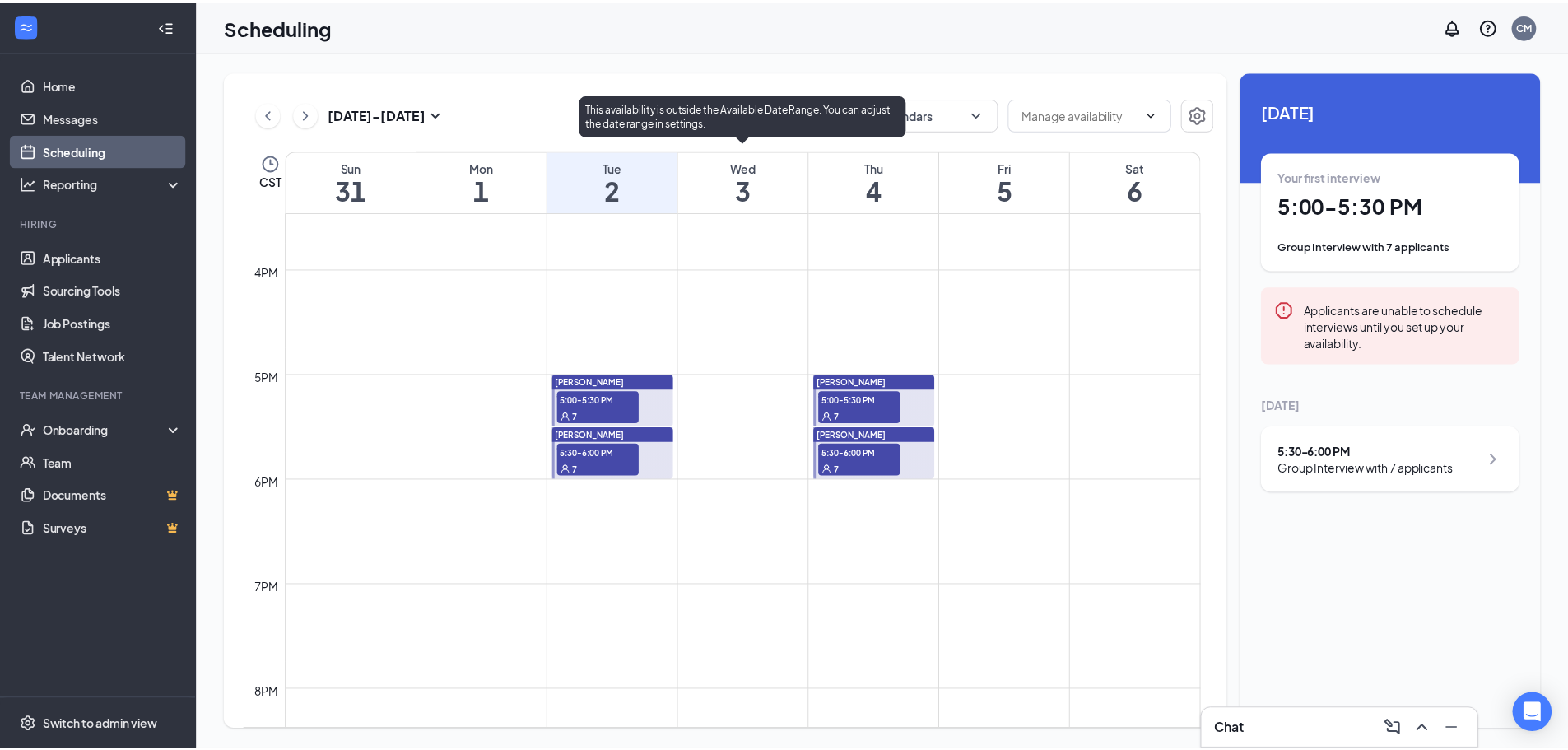
scroll to position [1632, 0]
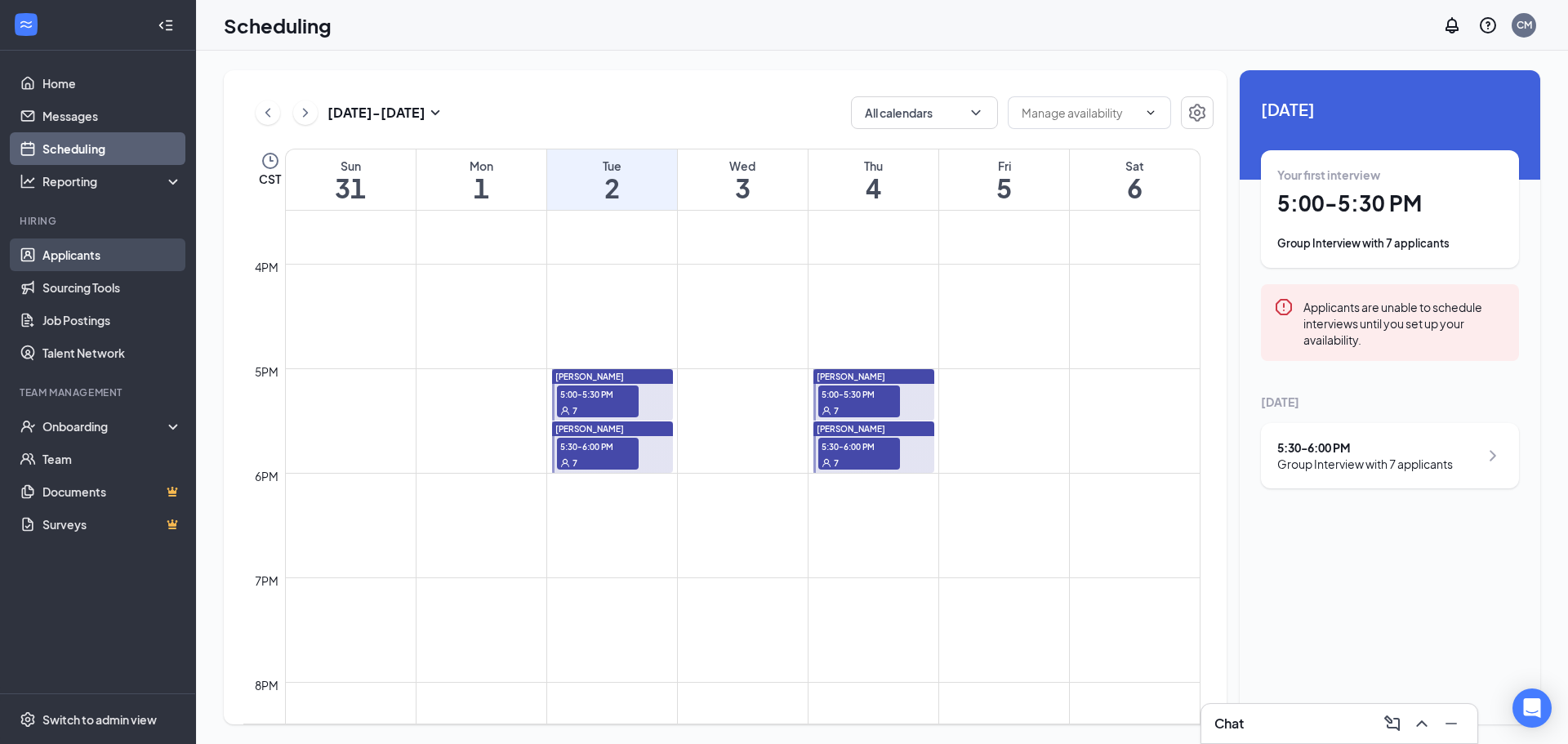
click at [97, 261] on link "Applicants" at bounding box center [112, 254] width 140 height 33
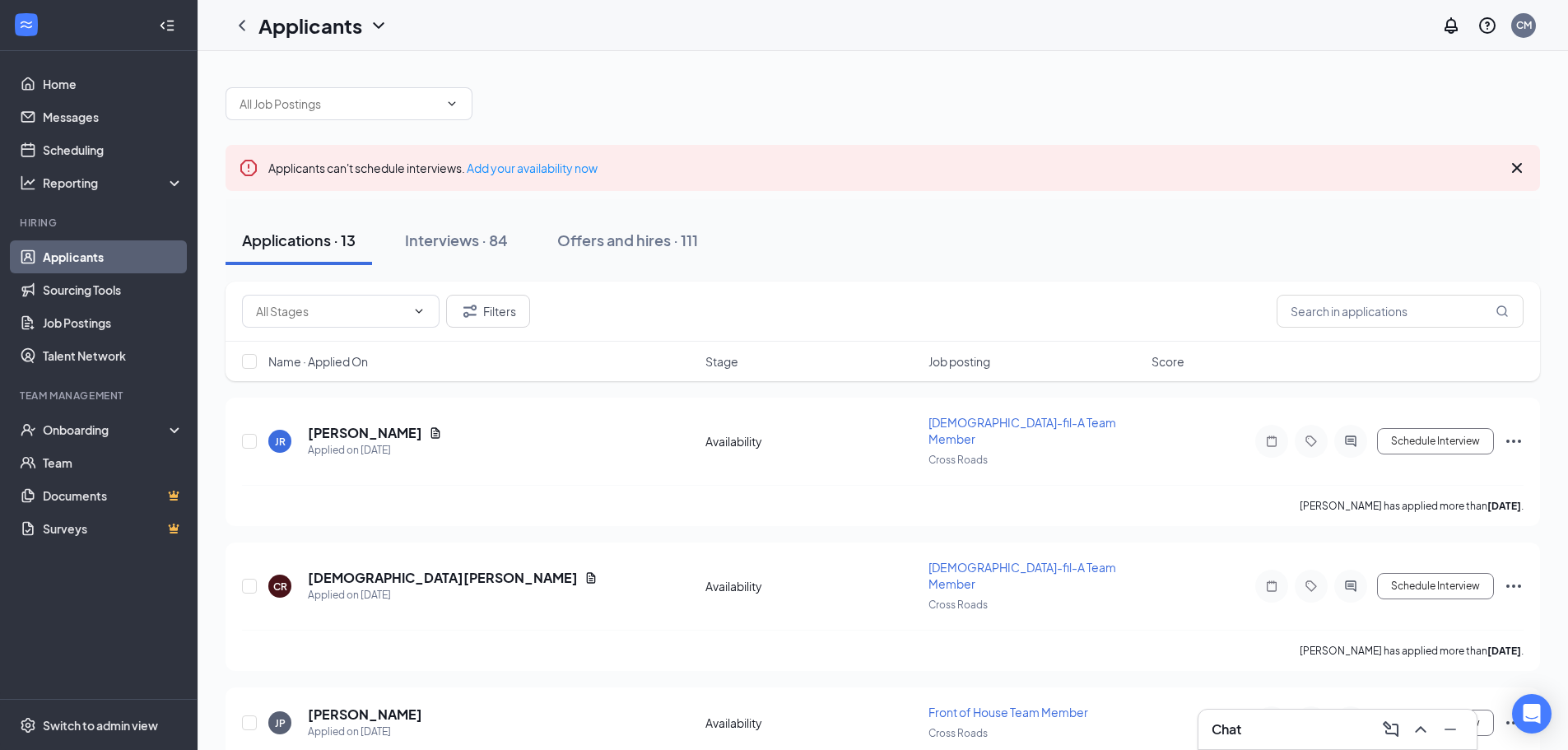
click at [142, 254] on link "Applicants" at bounding box center [113, 256] width 141 height 33
click at [463, 315] on icon "Filter" at bounding box center [470, 311] width 20 height 20
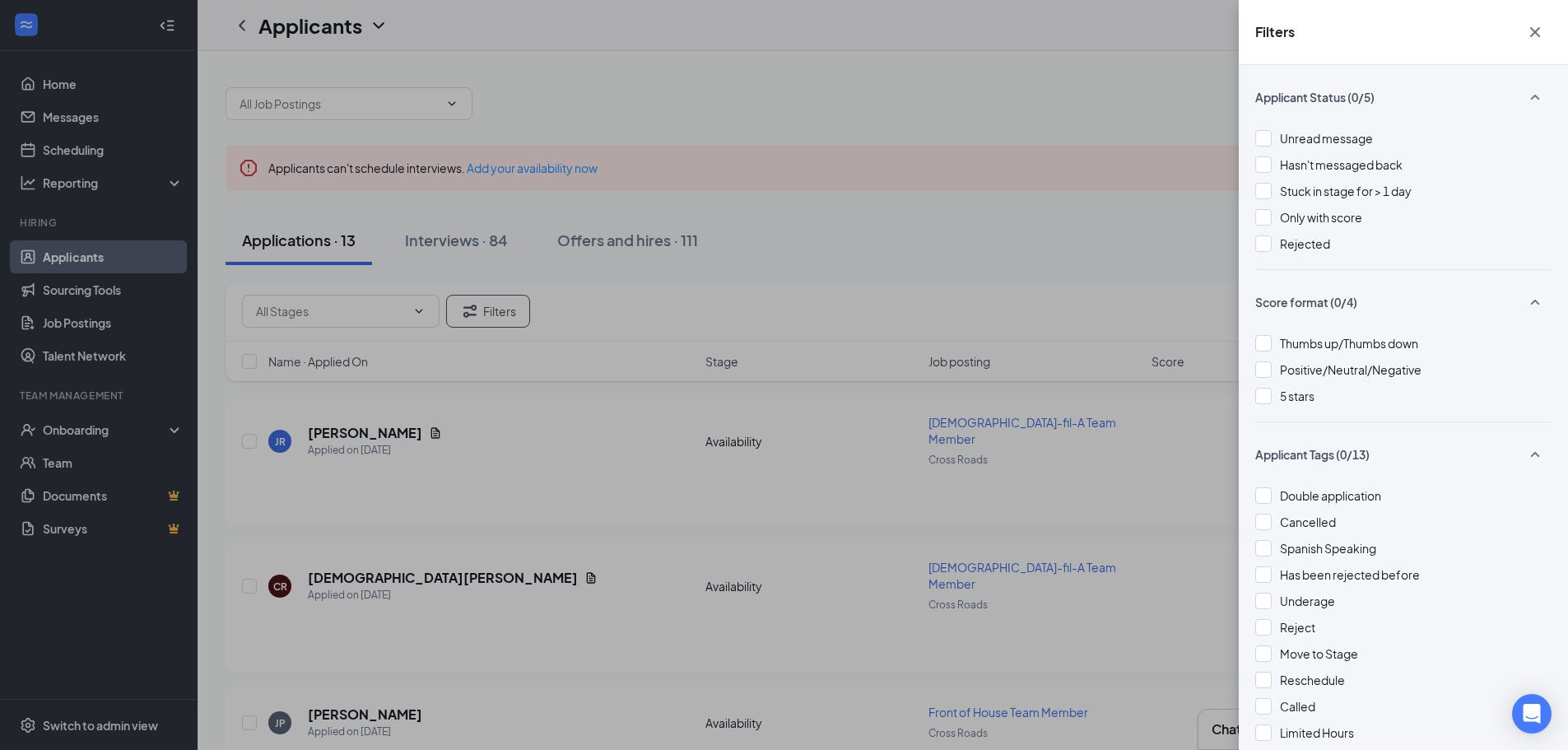
drag, startPoint x: 1109, startPoint y: 85, endPoint x: 1092, endPoint y: 68, distance: 24.0
click at [783, 68] on div "Filters Applicant Status (0/5) Unread message Hasn't messaged back Stuck in sta…" at bounding box center [784, 375] width 1568 height 750
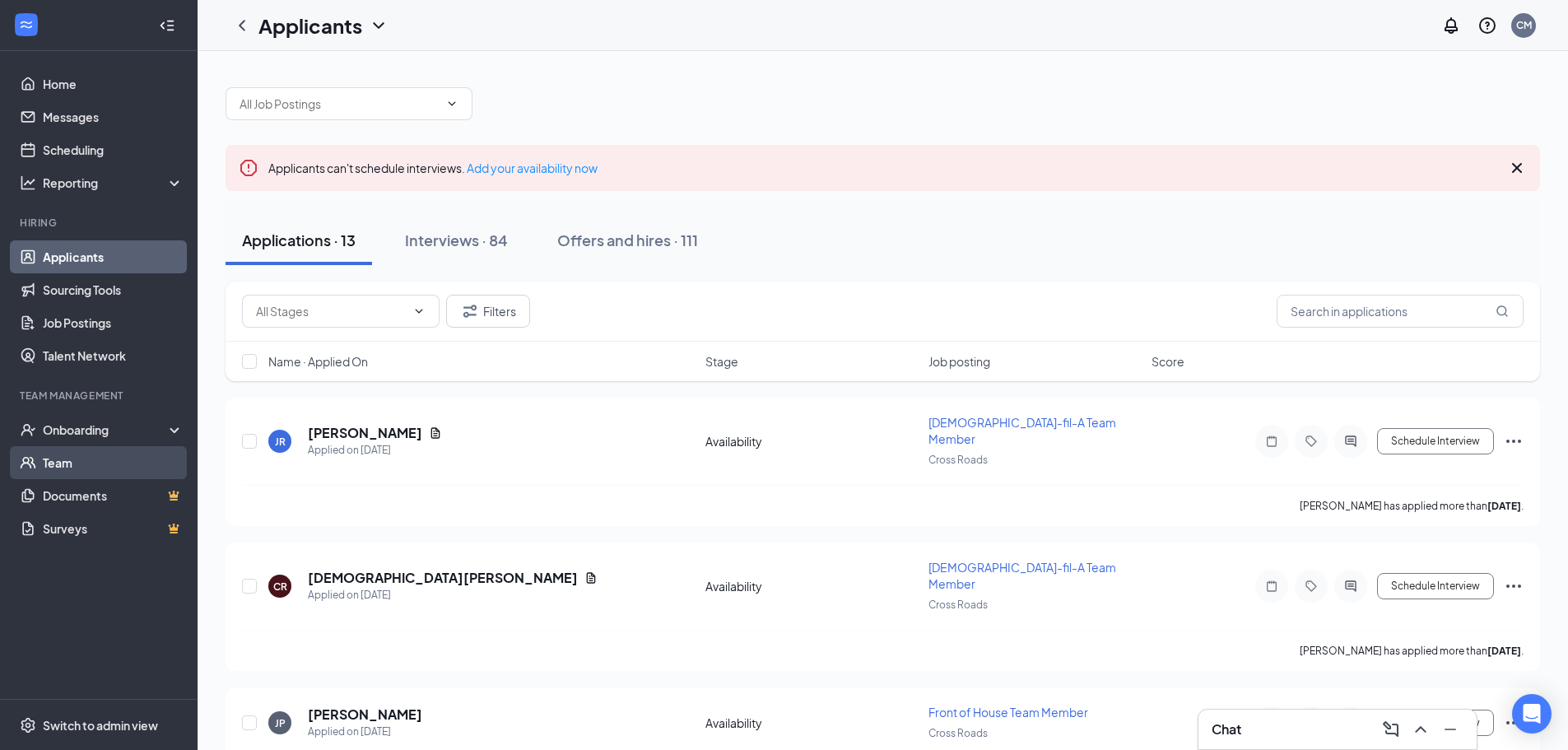
click at [134, 463] on link "Team" at bounding box center [113, 462] width 141 height 33
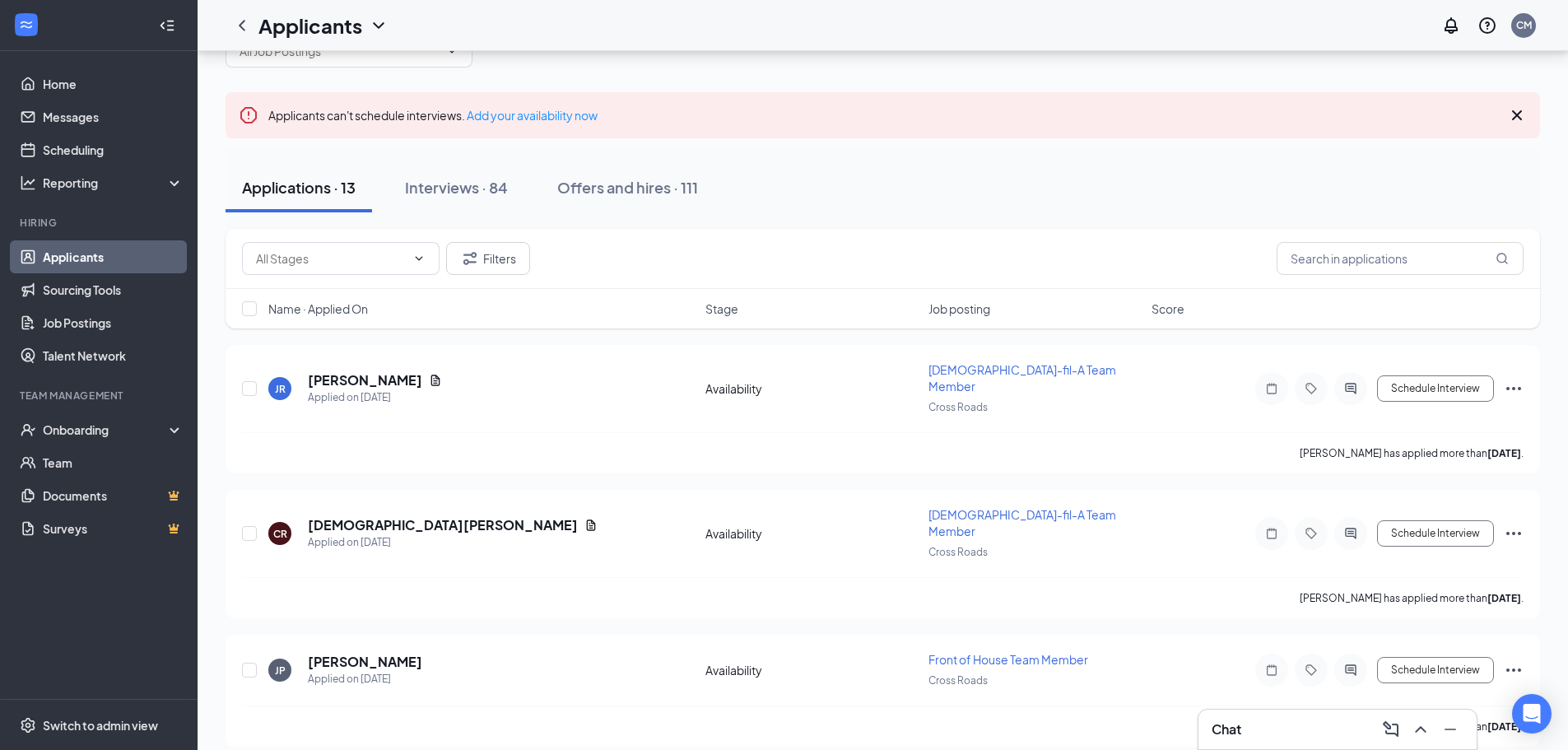
scroll to position [82, 0]
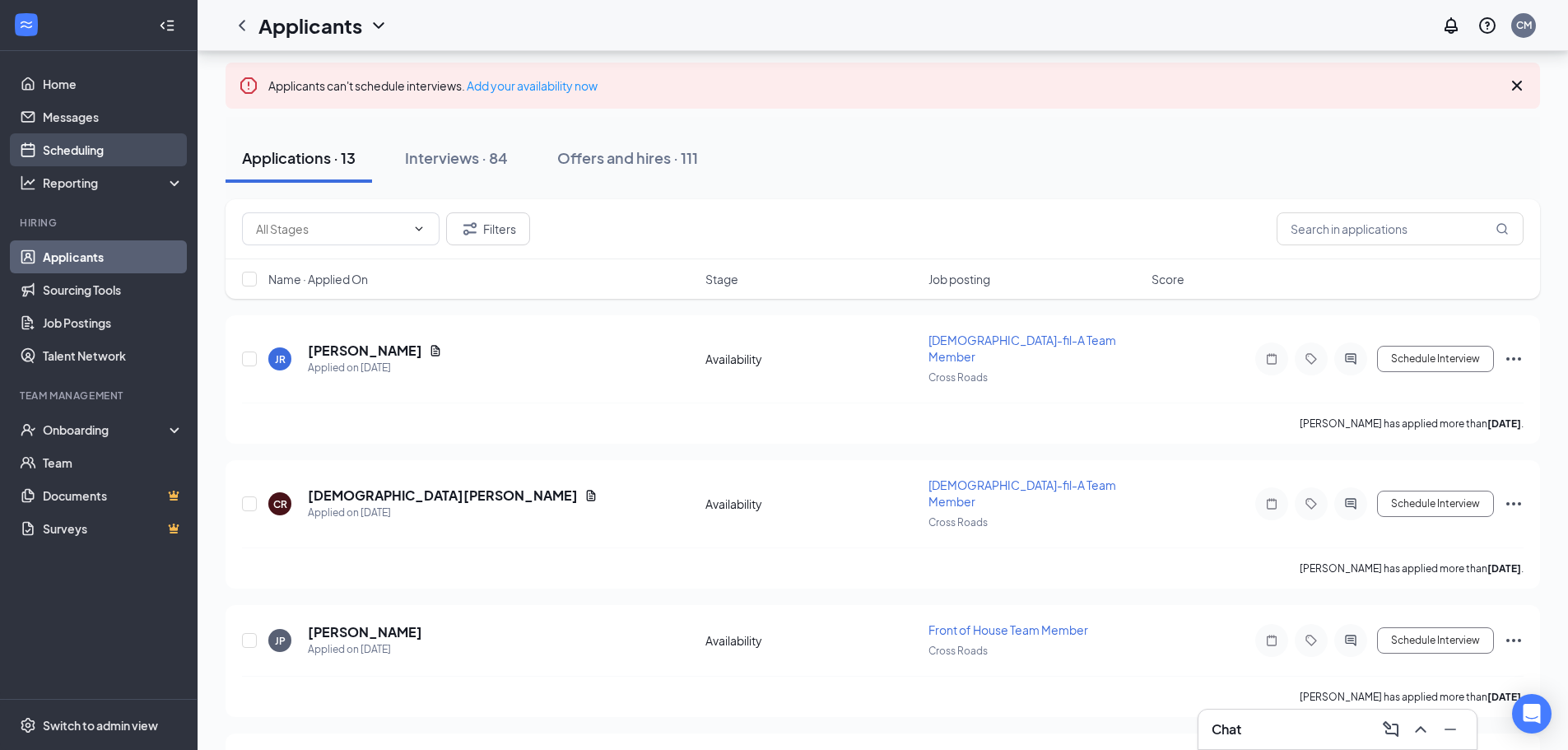
click at [132, 146] on link "Scheduling" at bounding box center [113, 149] width 141 height 33
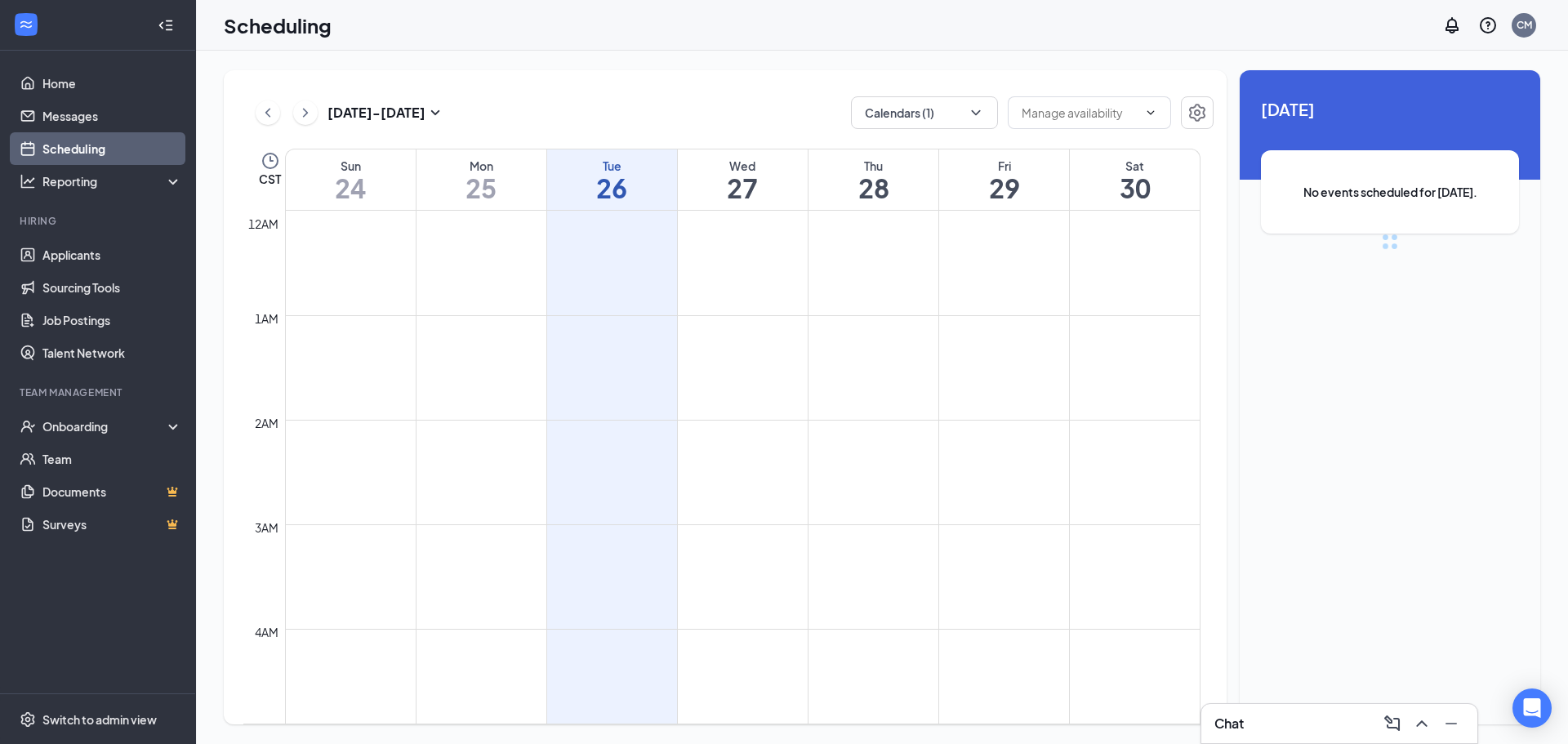
scroll to position [802, 0]
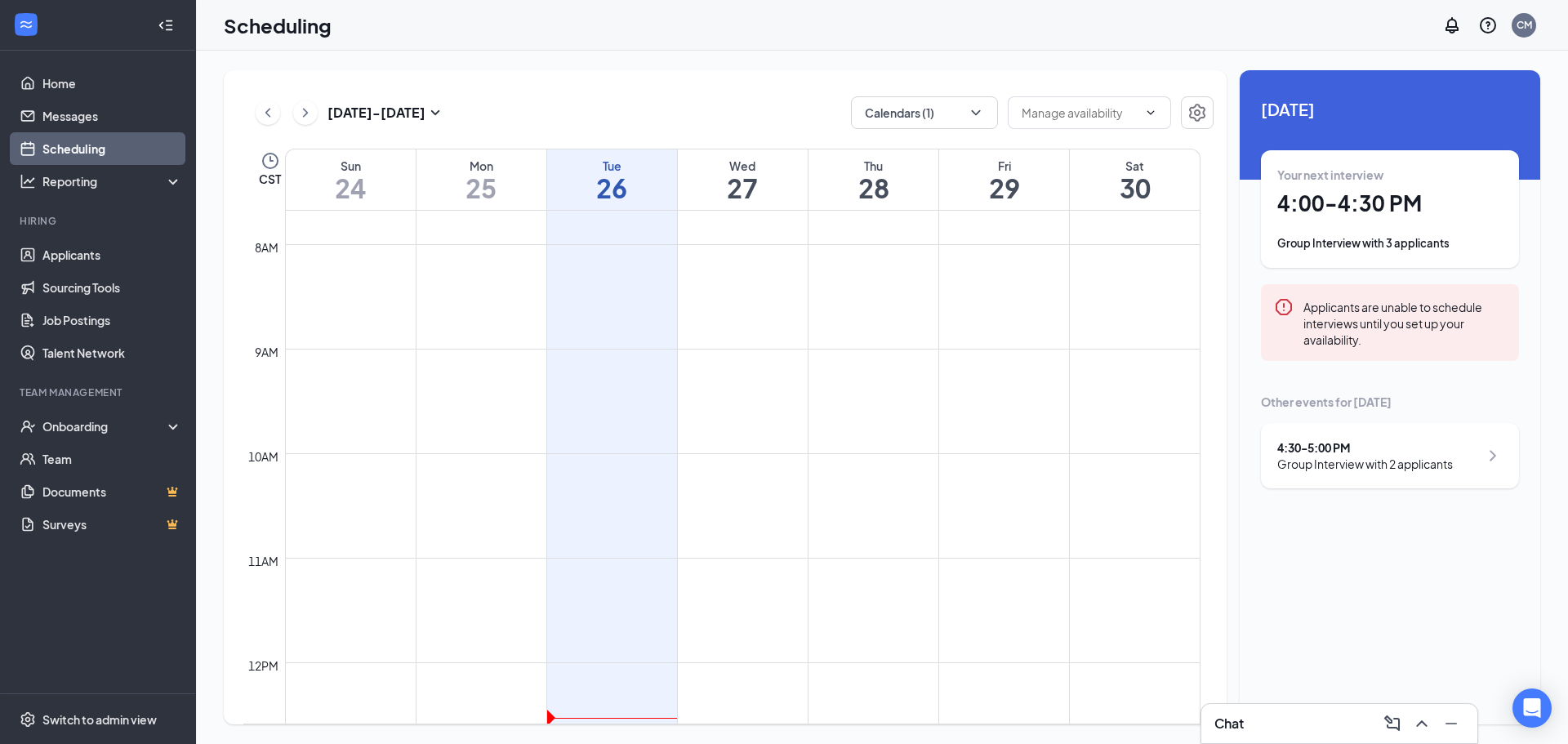
click at [885, 64] on div "Aug 24 - Aug 30 Calendars (1) CST Sun 24 Mon 25 Tue 26 Wed 27 Thu 28 Fri 29 Sat…" at bounding box center [882, 396] width 1372 height 693
click at [921, 117] on button "Calendars (1)" at bounding box center [923, 112] width 147 height 33
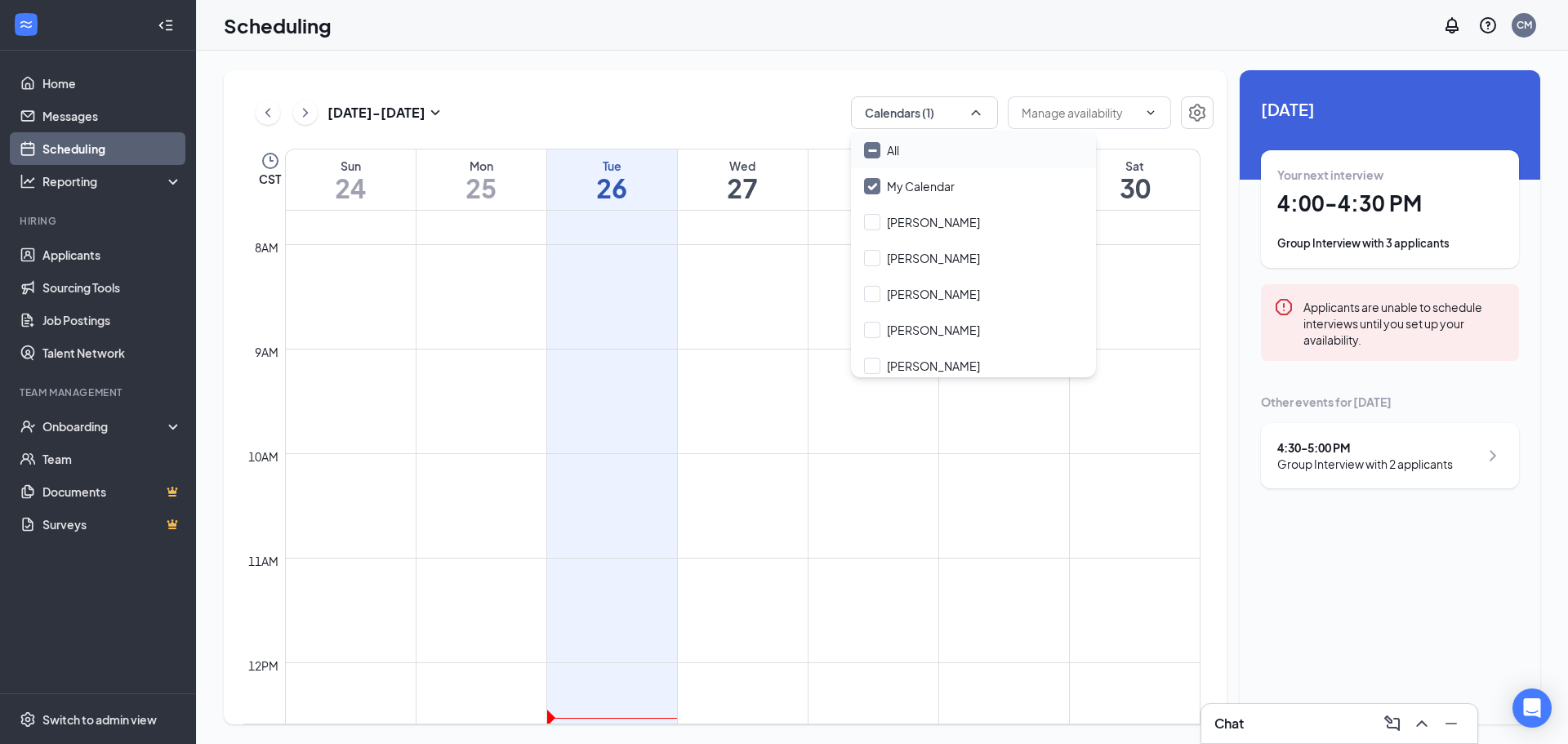
click at [923, 151] on div "All" at bounding box center [973, 150] width 245 height 35
checkbox input "true"
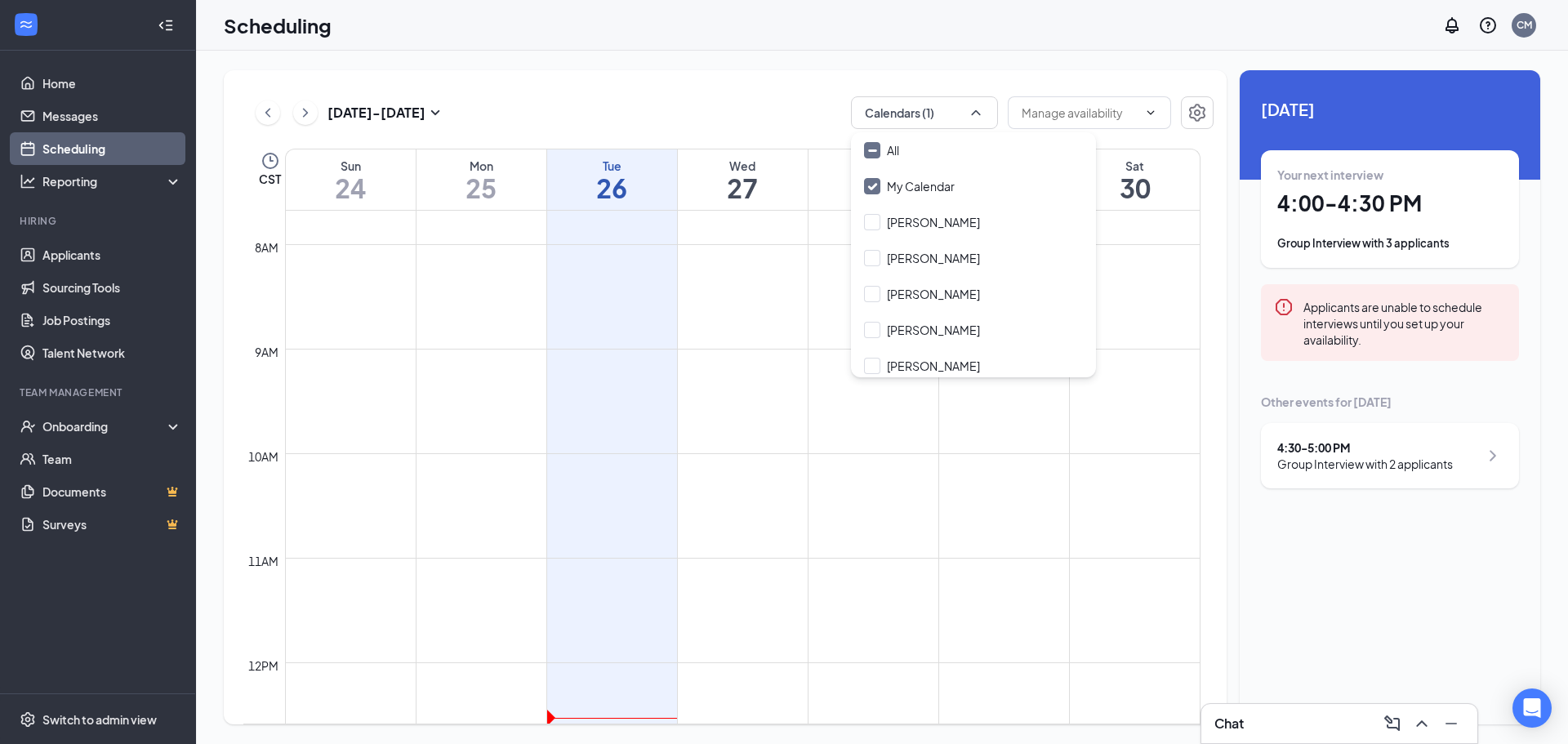
checkbox input "true"
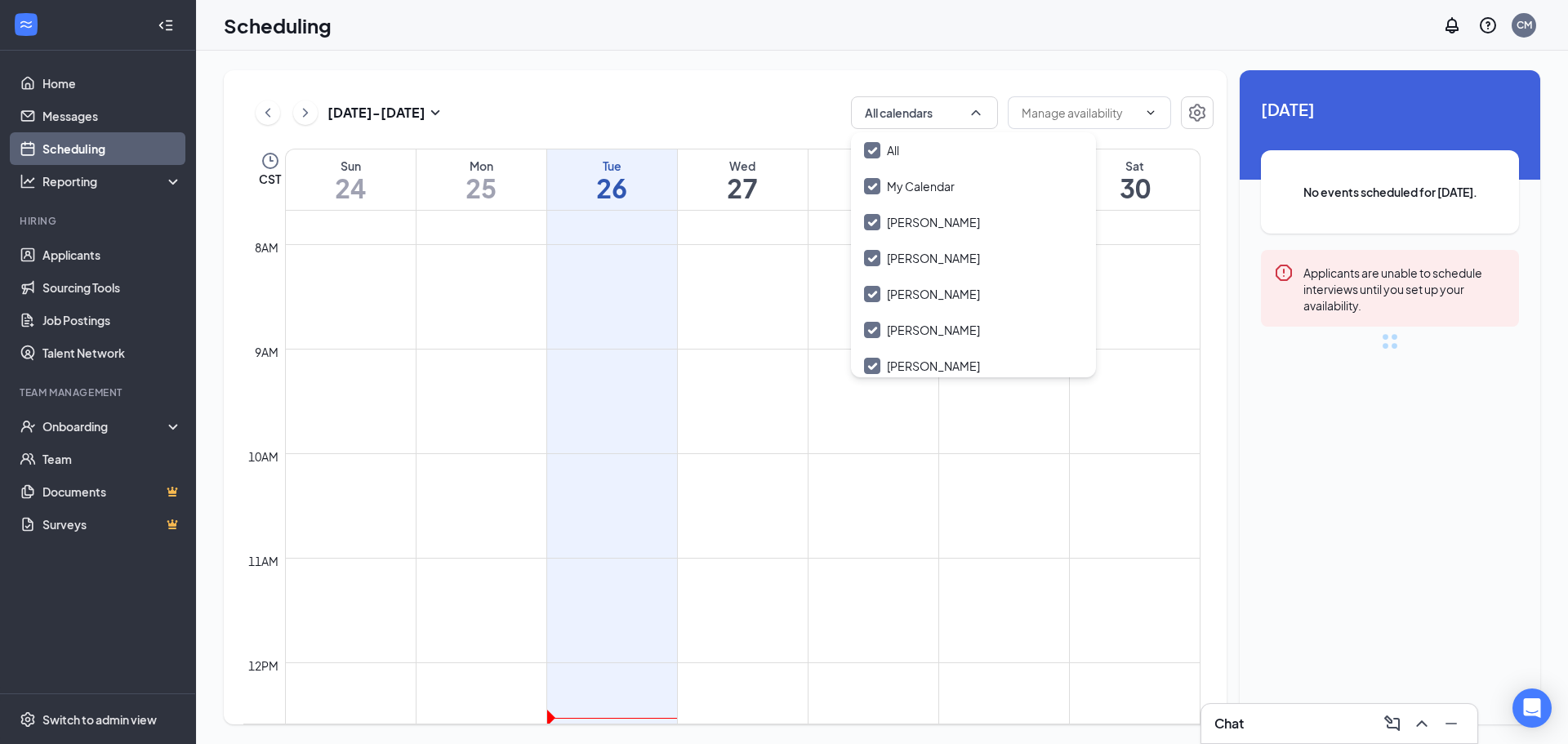
click at [702, 95] on div "Aug 24 - Aug 30 All calendars CST Sun 24 Mon 25 Tue 26 Wed 27 Thu 28 Fri 29 Sat…" at bounding box center [724, 397] width 1002 height 654
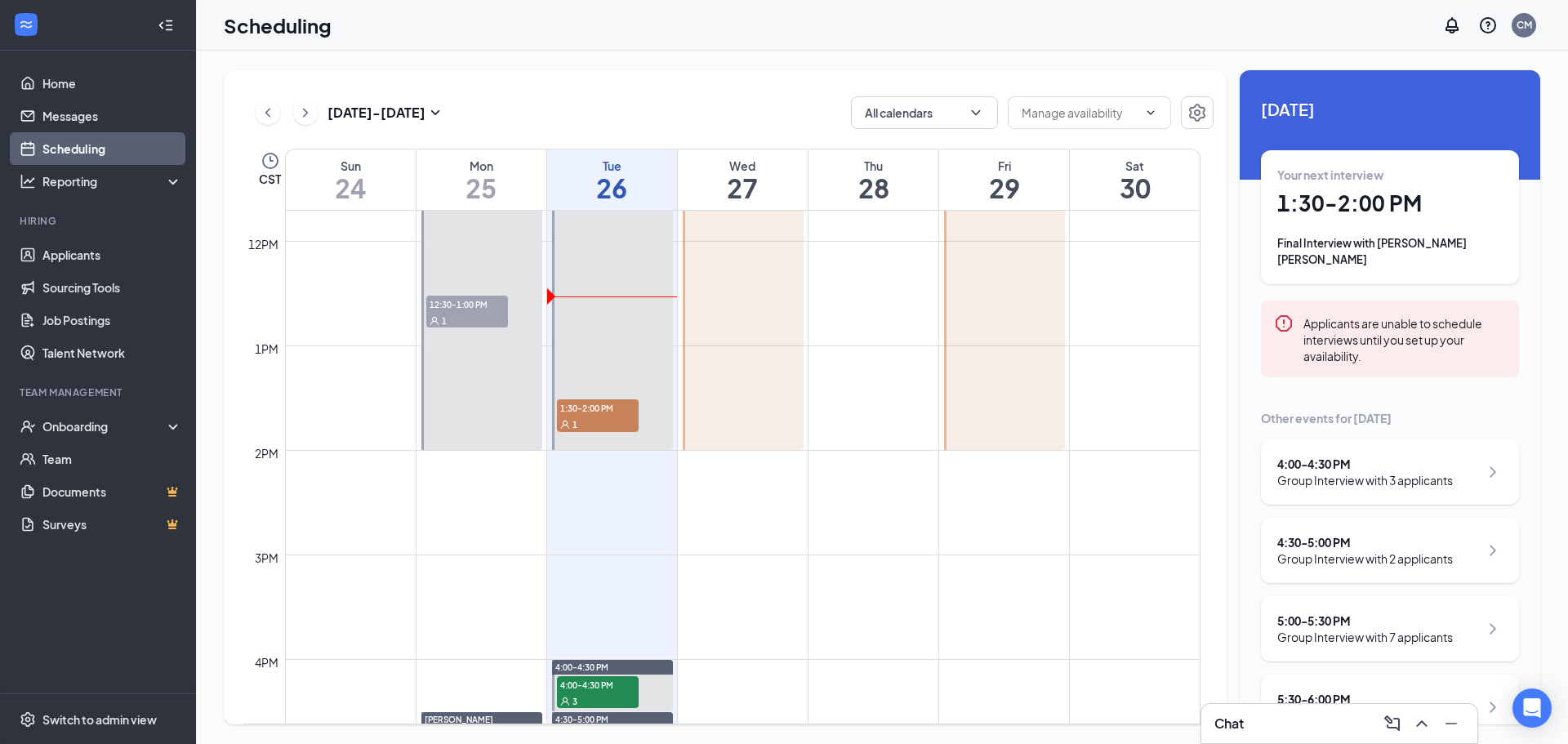
scroll to position [1374, 0]
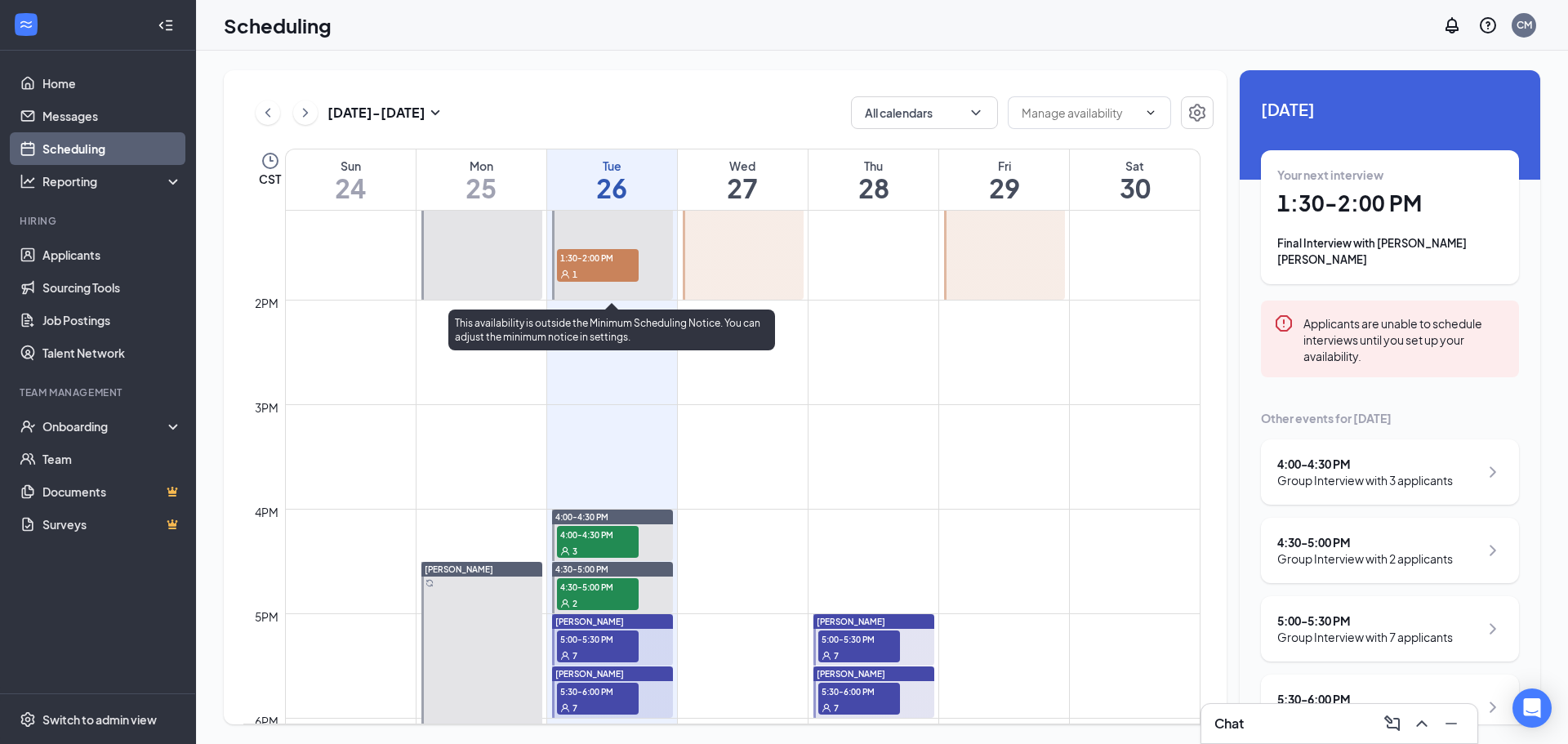
click at [583, 269] on div "1" at bounding box center [597, 273] width 82 height 17
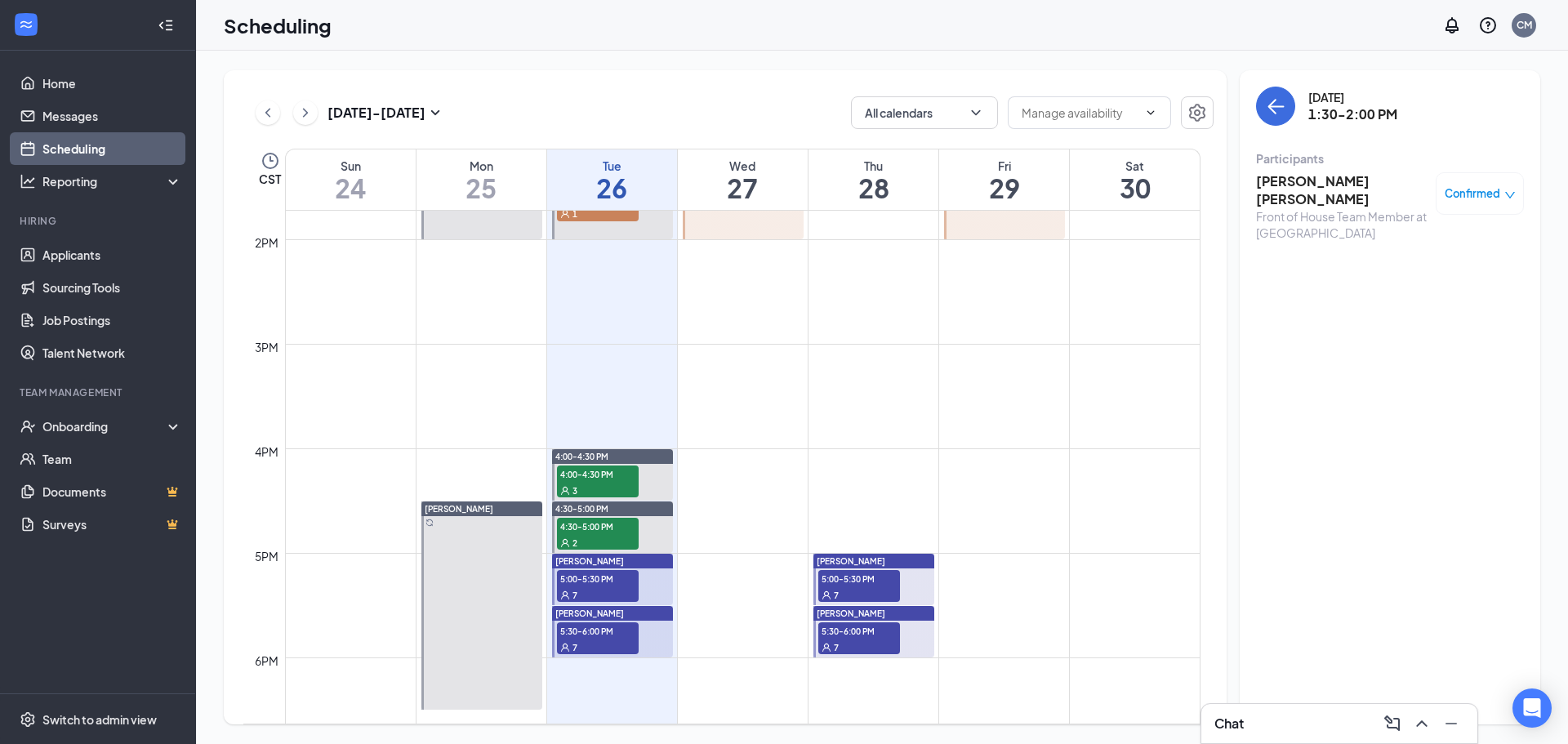
scroll to position [1455, 0]
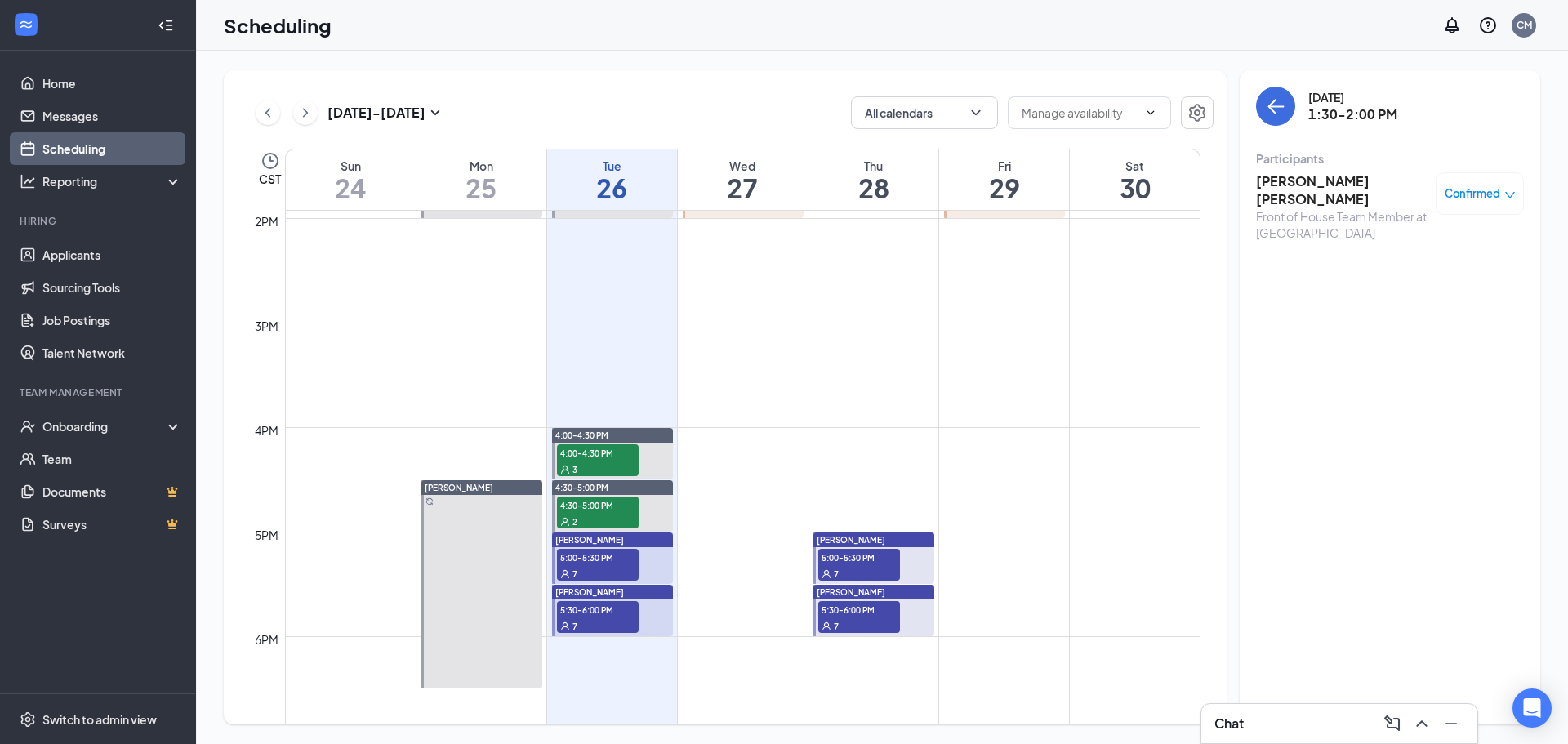
click at [608, 559] on span "5:00-5:30 PM" at bounding box center [597, 557] width 82 height 17
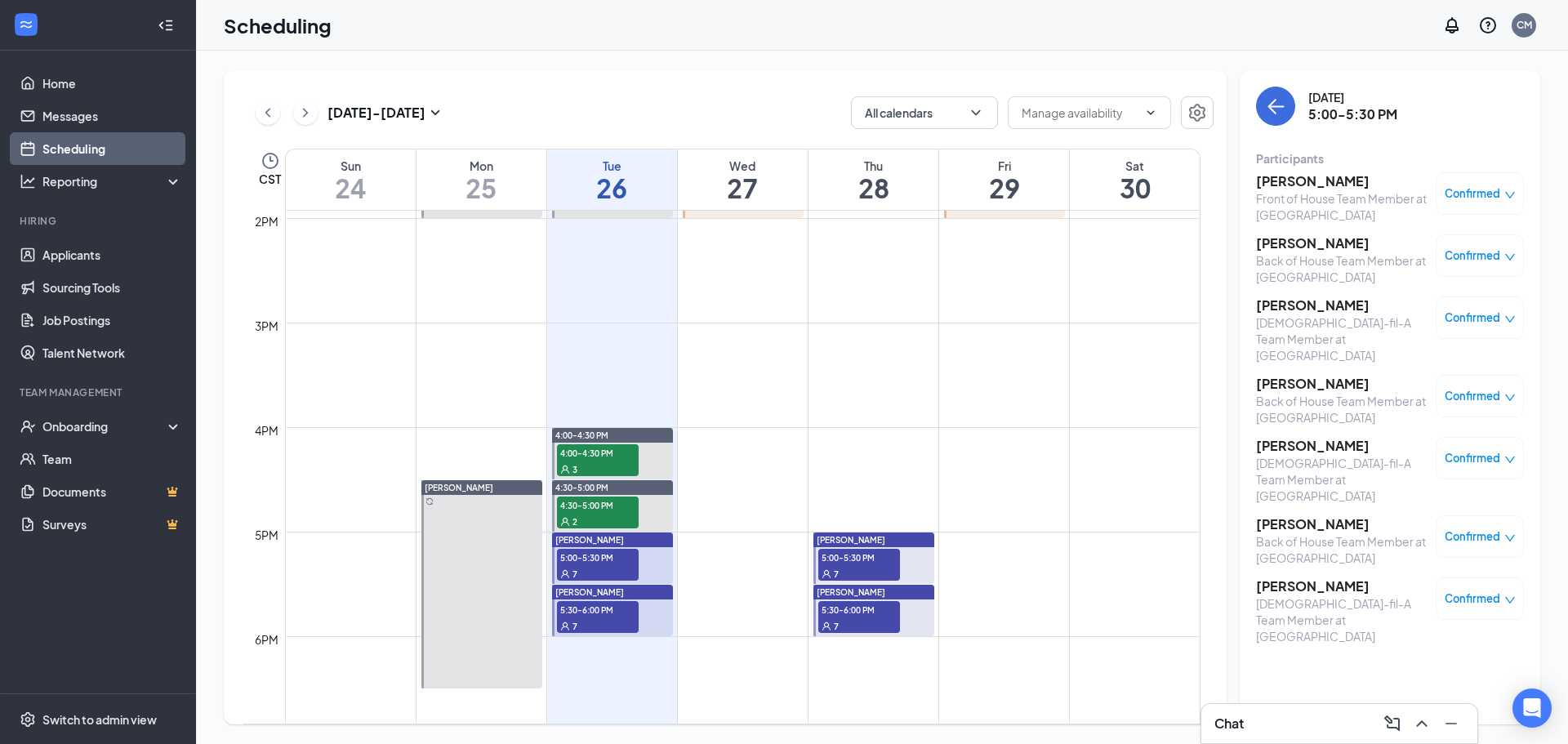
click at [606, 607] on span "5:30-6:00 PM" at bounding box center [597, 609] width 82 height 17
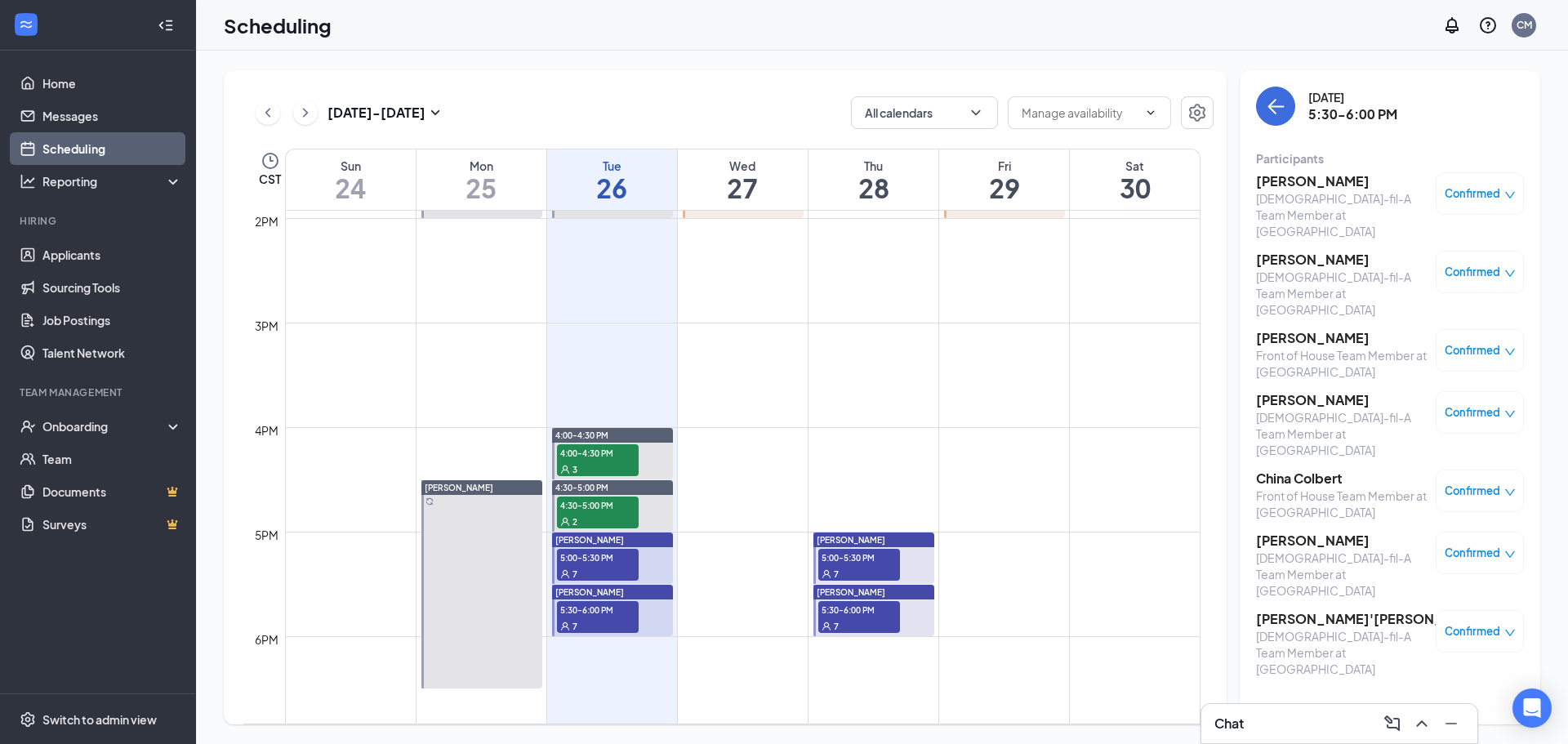
click at [595, 555] on span "5:00-5:30 PM" at bounding box center [597, 557] width 82 height 17
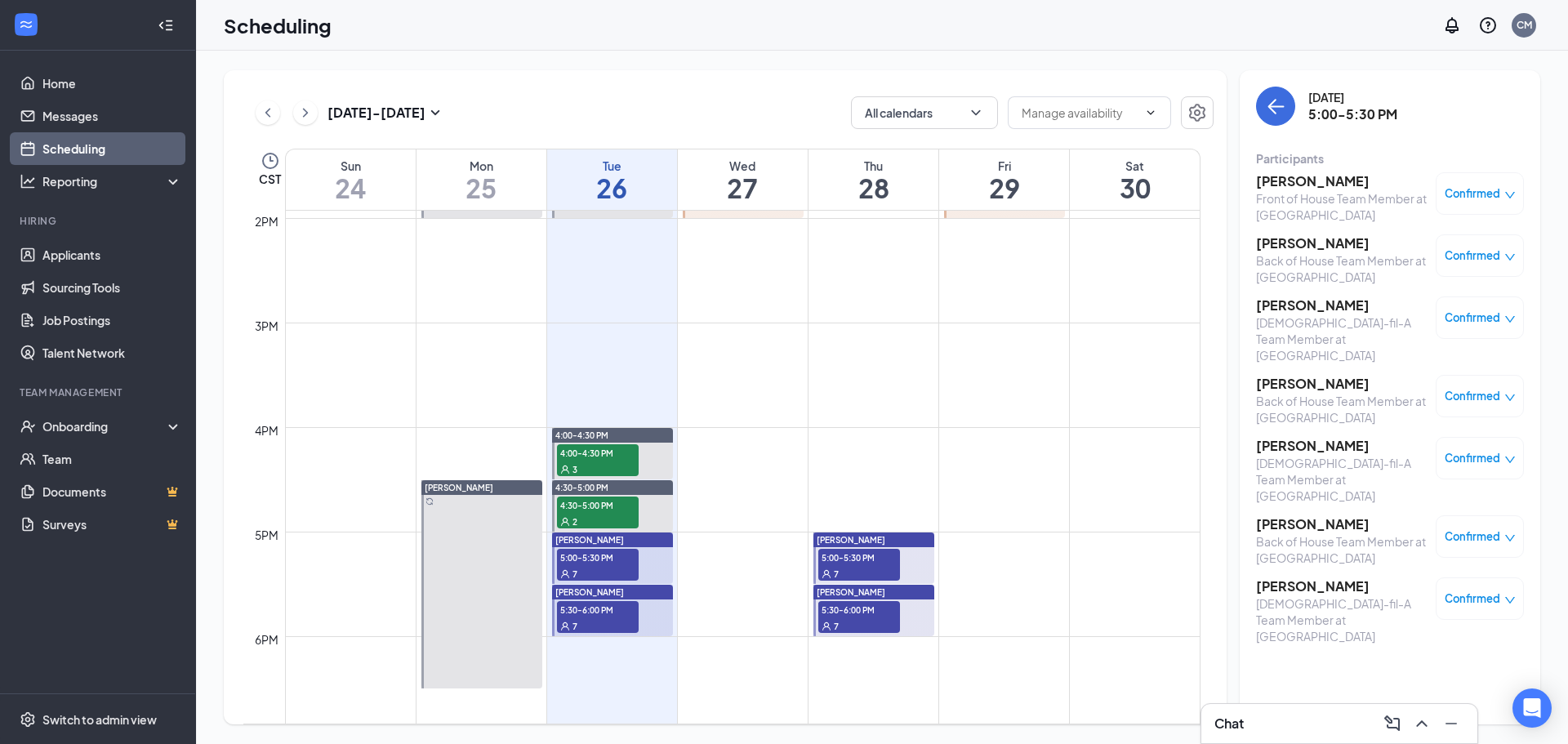
click at [592, 639] on td at bounding box center [742, 648] width 916 height 27
click at [596, 605] on span "5:30-6:00 PM" at bounding box center [597, 609] width 82 height 17
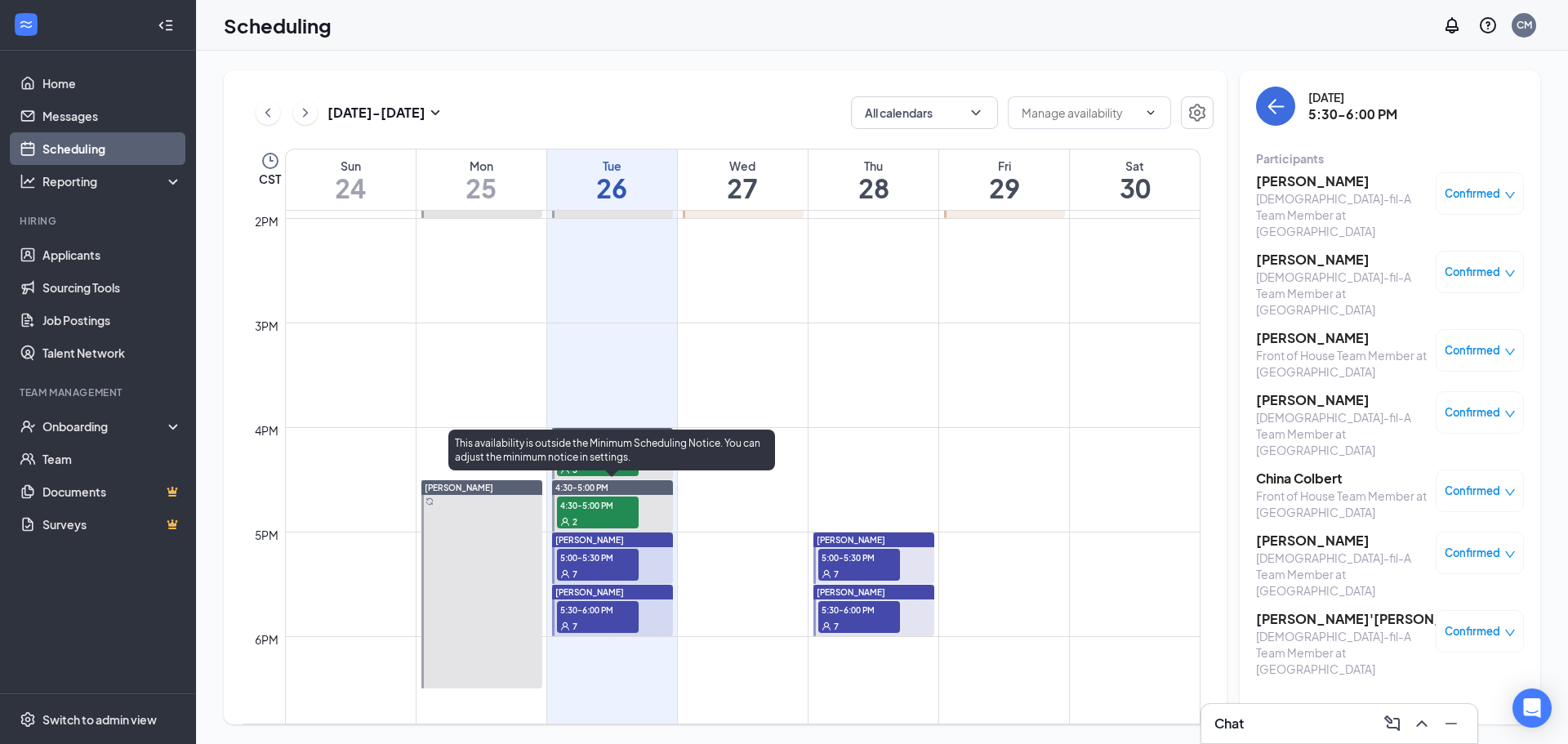
click at [607, 513] on div "2" at bounding box center [597, 520] width 82 height 17
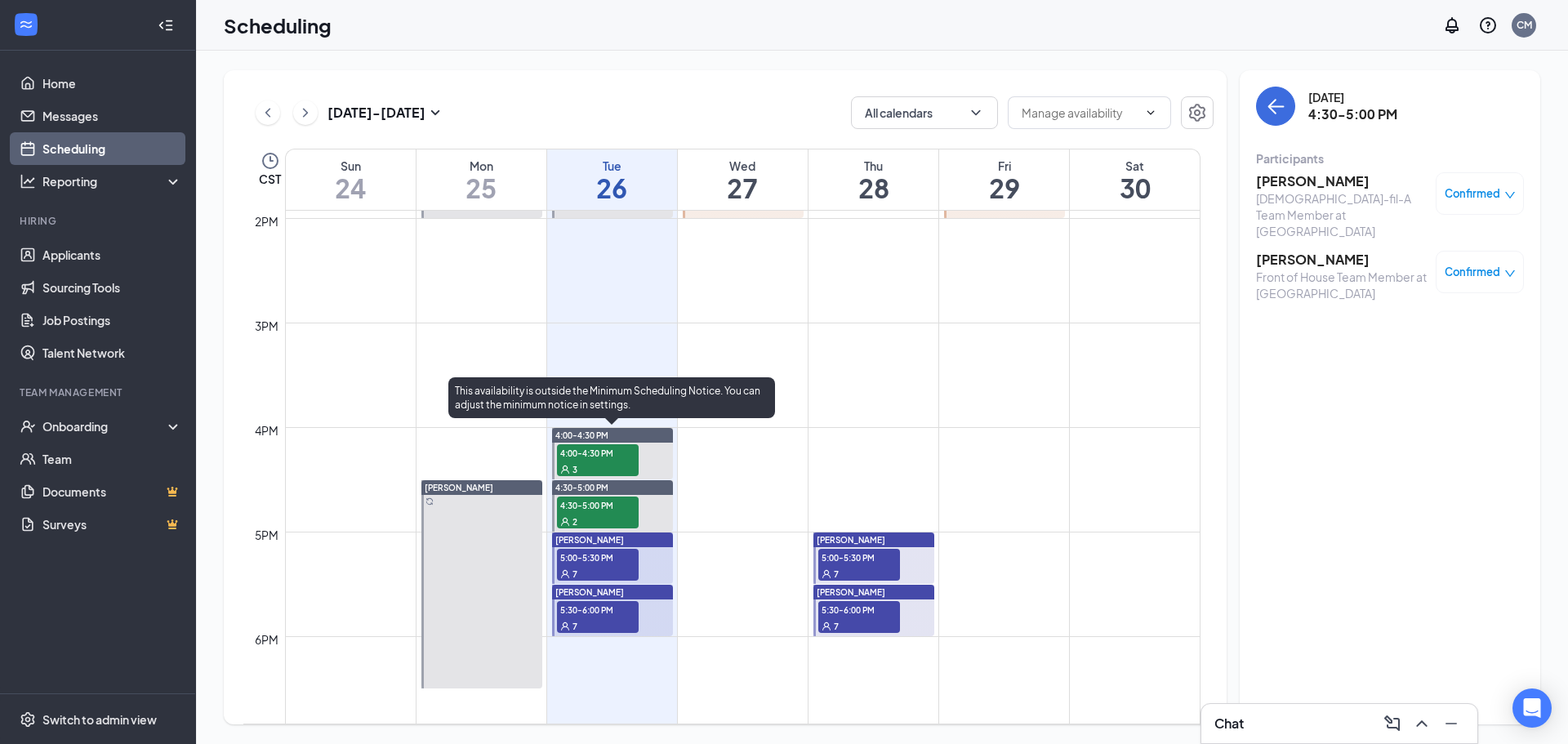
click at [589, 452] on span "4:00-4:30 PM" at bounding box center [597, 452] width 82 height 17
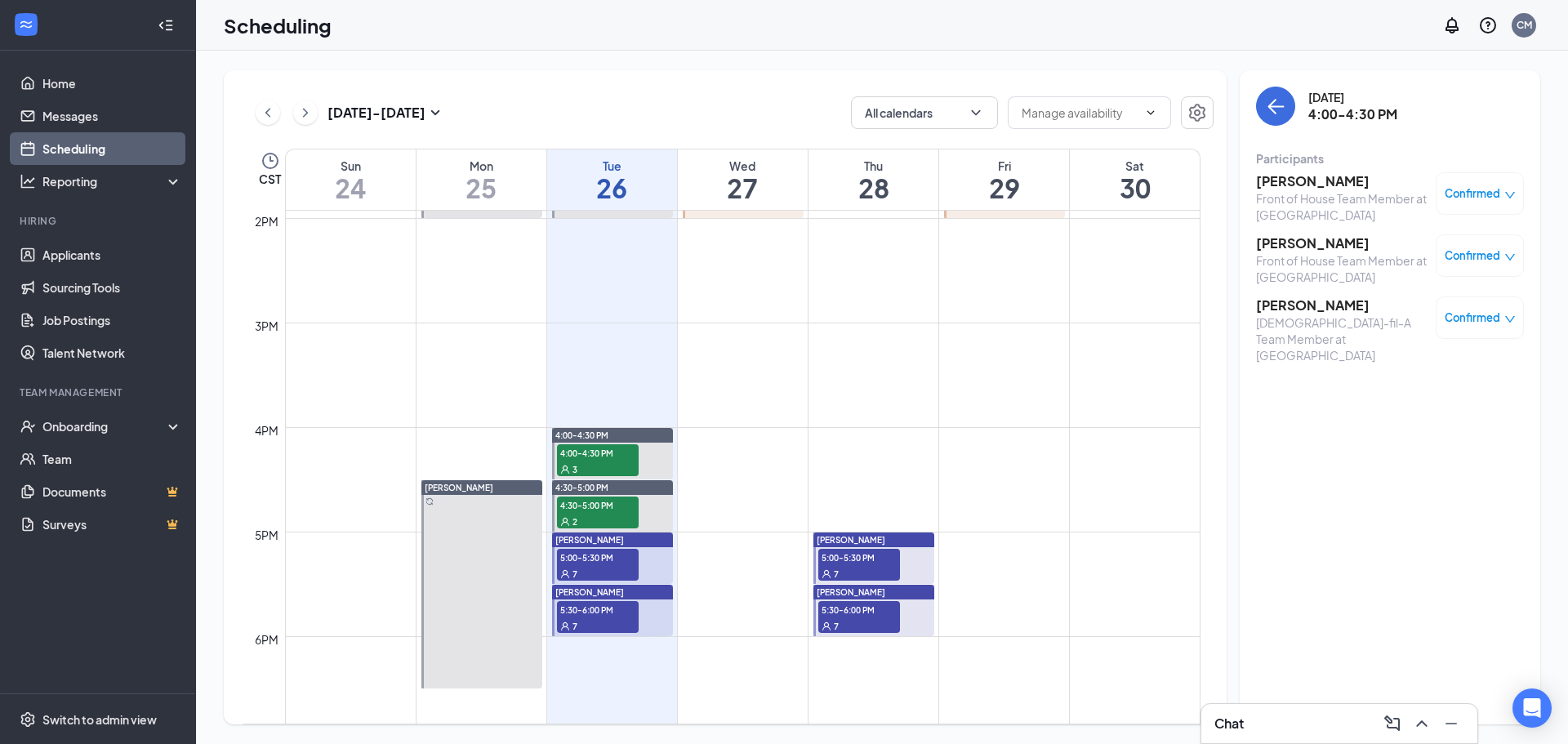
click at [864, 557] on span "5:00-5:30 PM" at bounding box center [858, 557] width 82 height 17
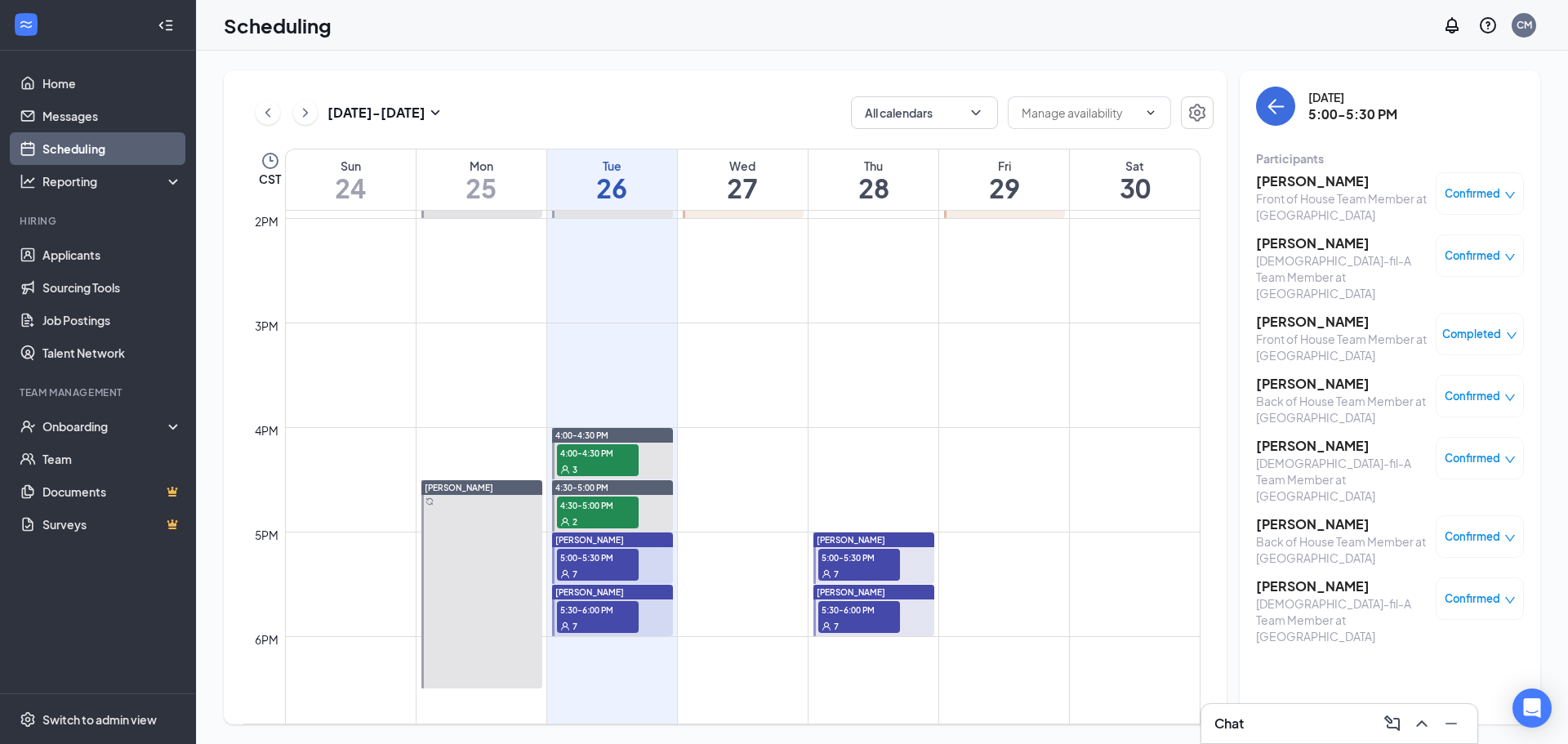
click at [876, 618] on div "7" at bounding box center [858, 625] width 82 height 17
click at [1305, 515] on h3 "Jose Rivera" at bounding box center [1341, 524] width 171 height 18
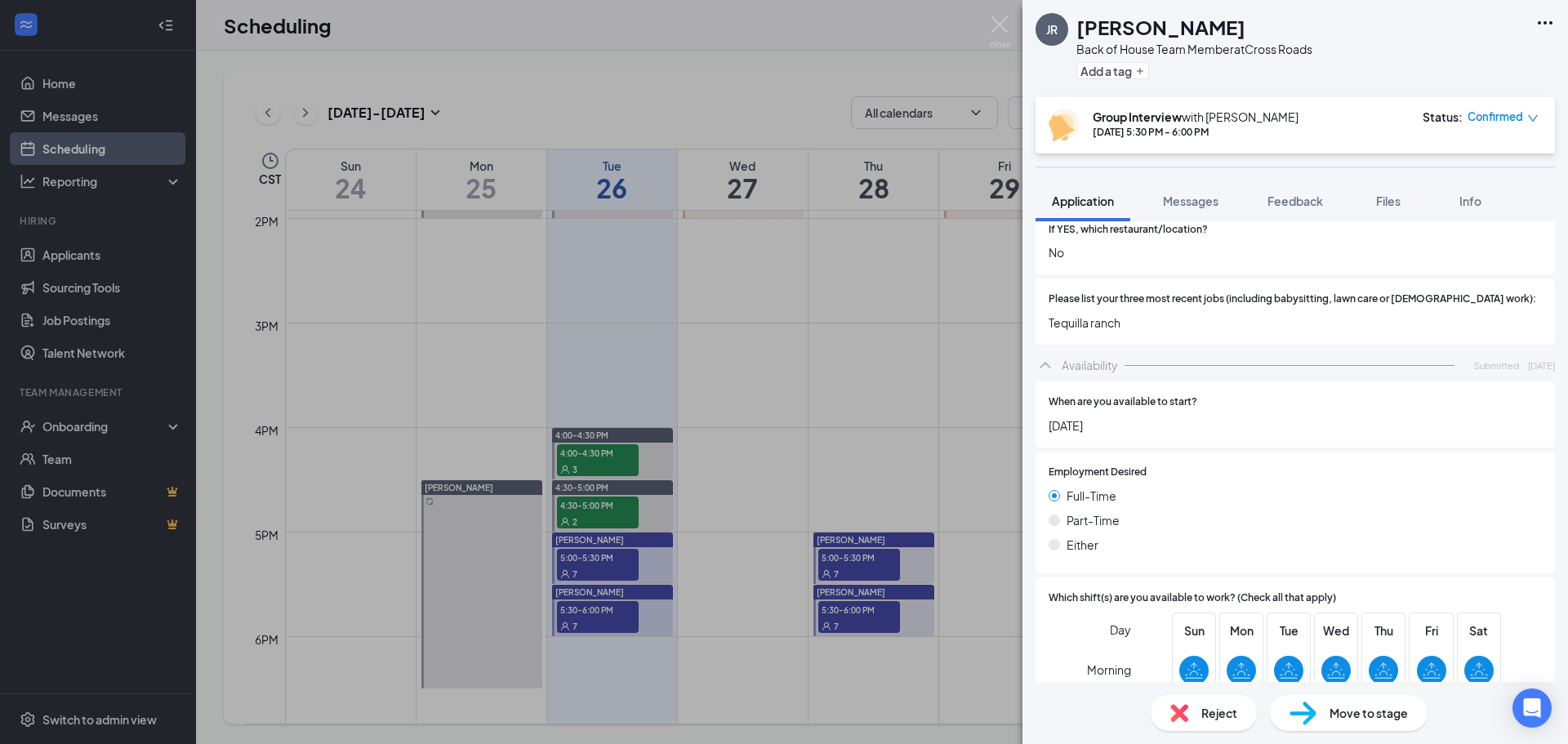
scroll to position [817, 0]
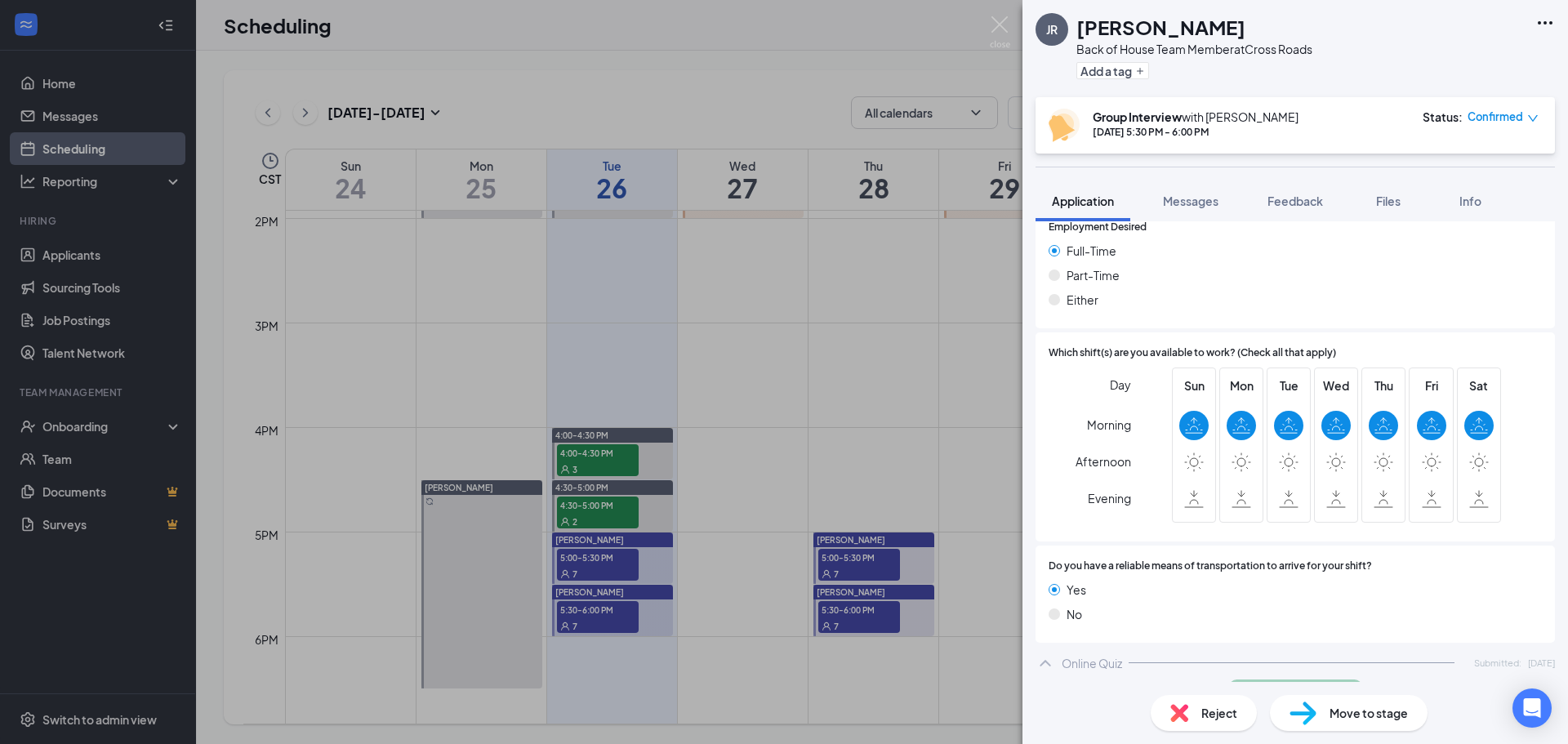
click at [875, 394] on div "JR Jose Rivera Back of House Team Member at Cross Roads Add a tag Group Intervi…" at bounding box center [784, 372] width 1568 height 744
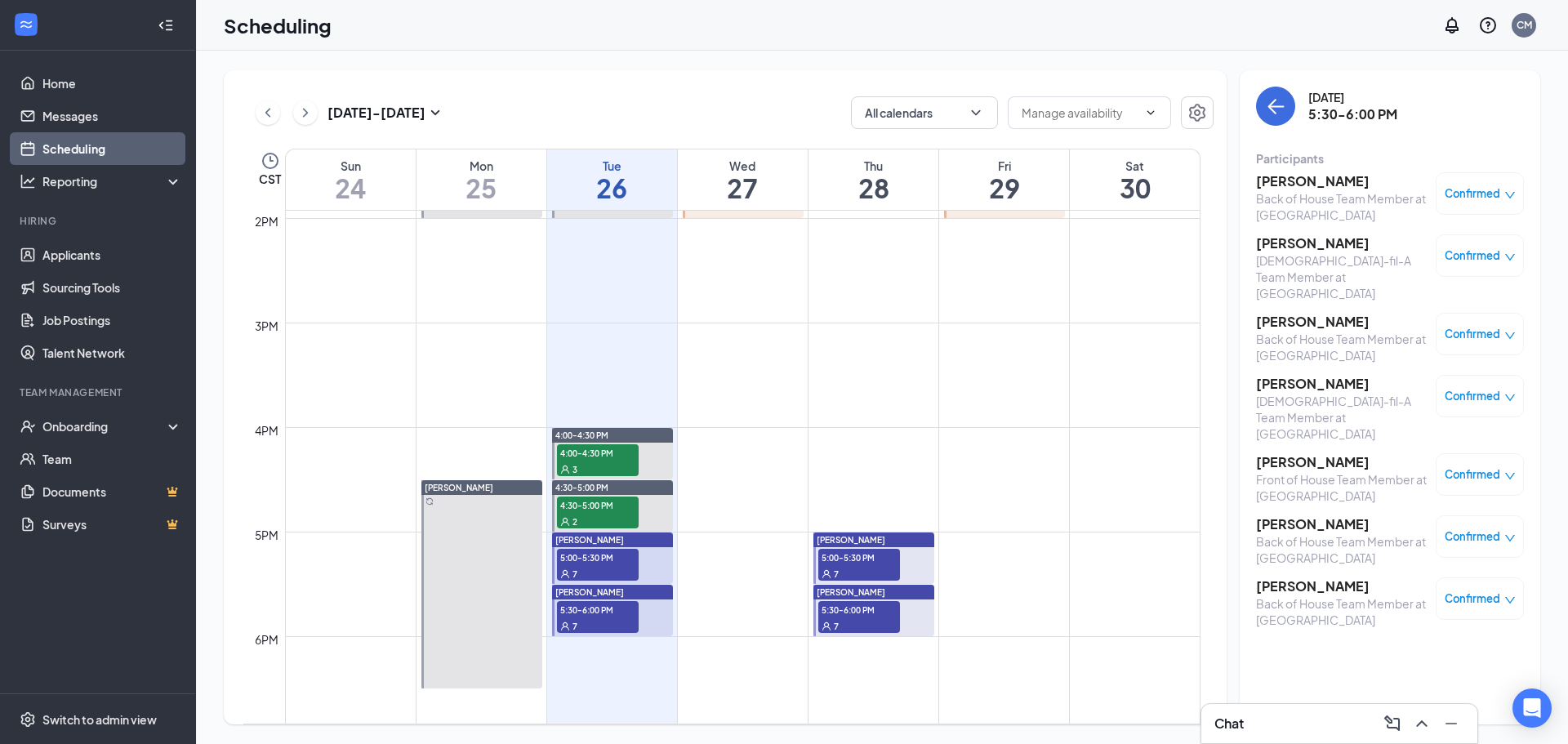
click at [570, 612] on span "5:30-6:00 PM" at bounding box center [597, 609] width 82 height 17
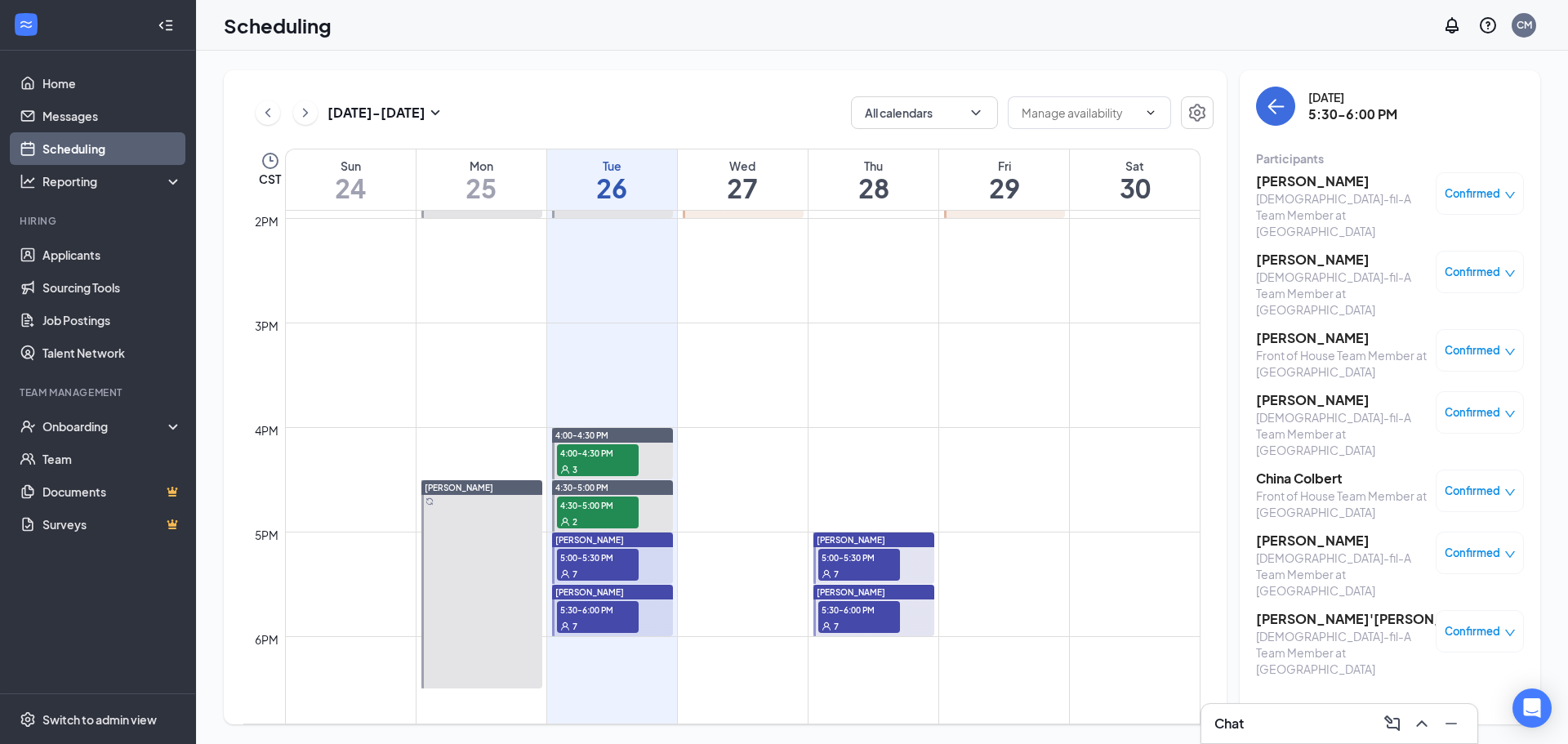
click at [611, 570] on div "7" at bounding box center [597, 573] width 82 height 17
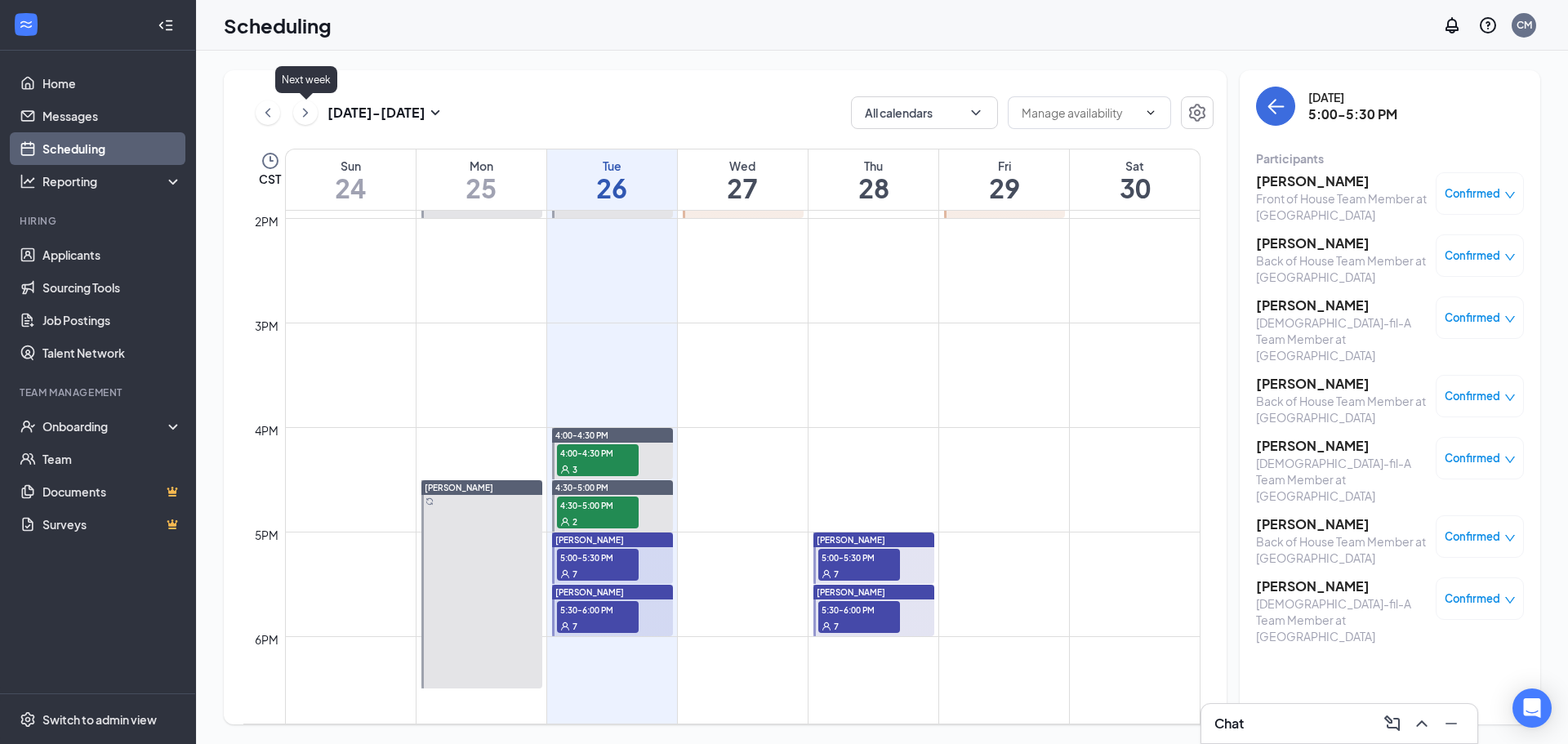
click at [302, 105] on icon "ChevronRight" at bounding box center [306, 112] width 17 height 20
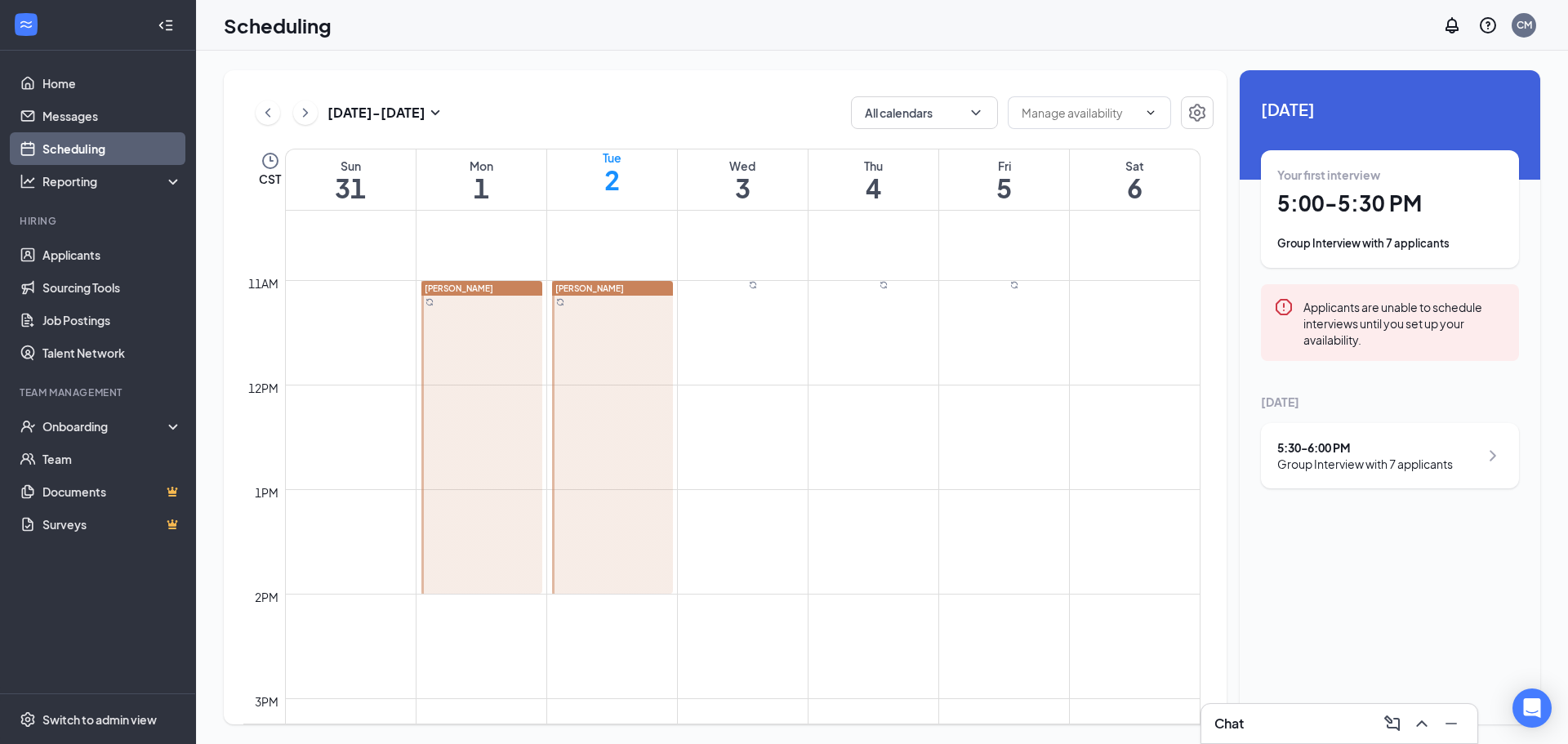
scroll to position [1537, 0]
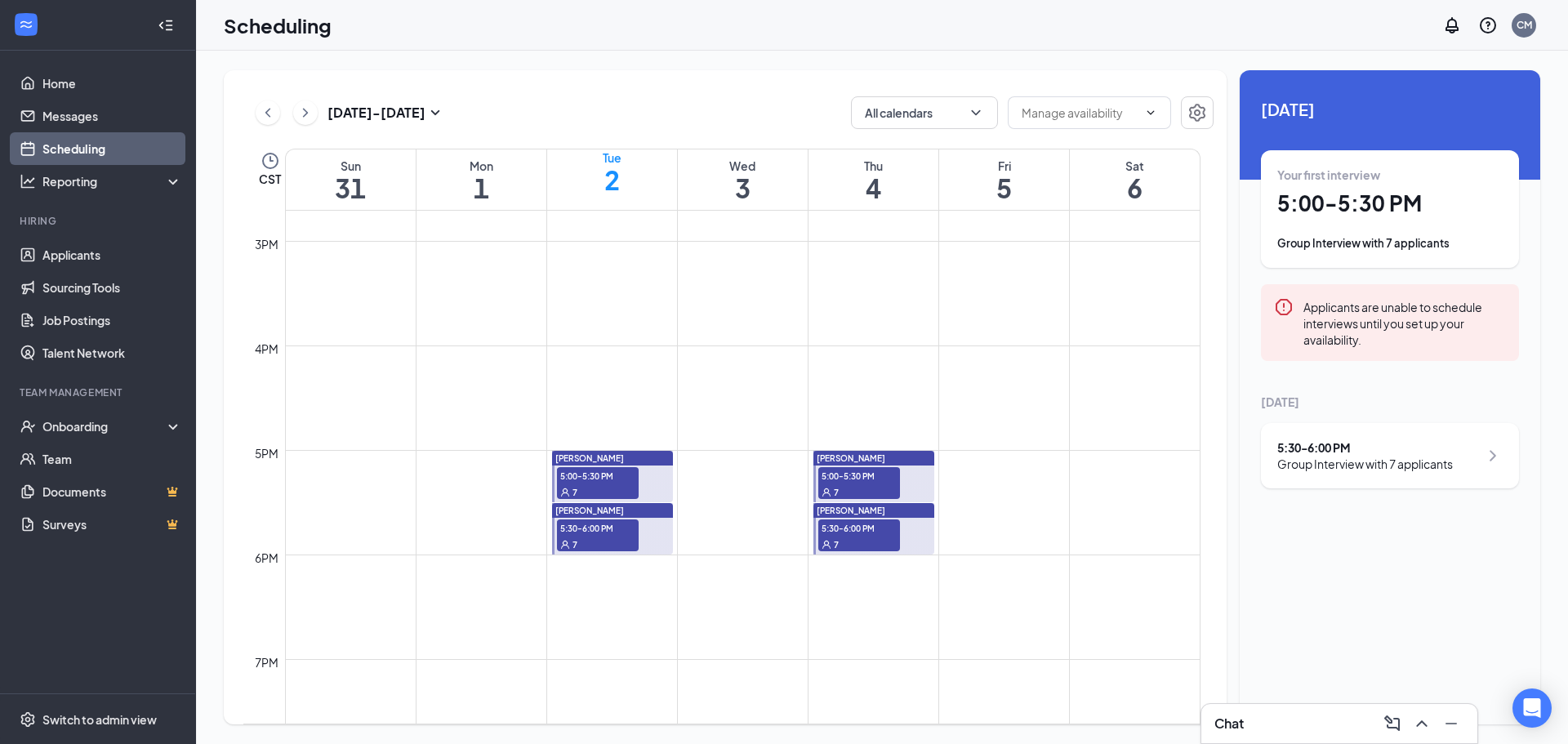
click at [599, 476] on span "5:00-5:30 PM" at bounding box center [597, 475] width 82 height 17
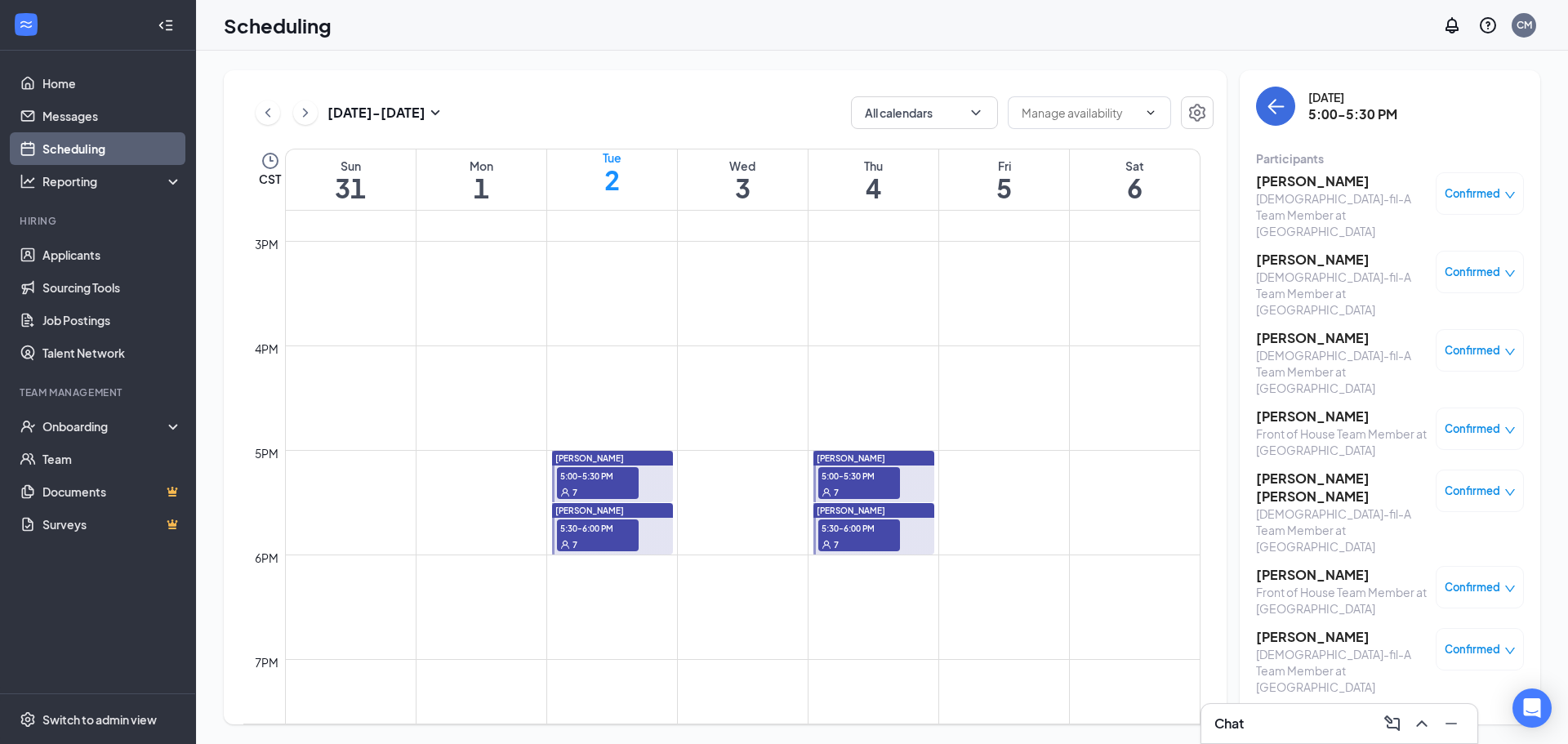
click at [589, 532] on span "5:30-6:00 PM" at bounding box center [597, 527] width 82 height 17
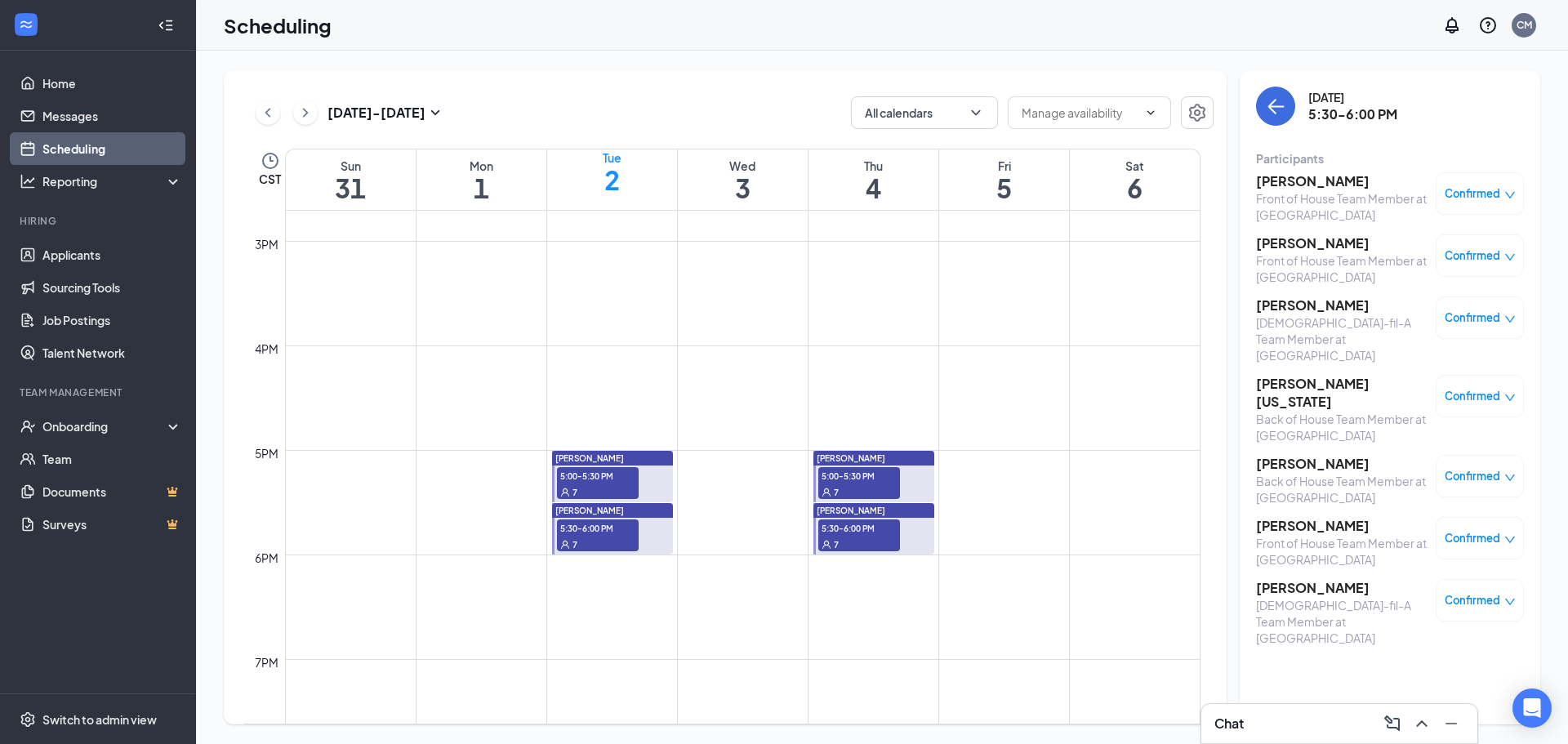
click at [363, 119] on h3 "Aug 31 - Sep 6" at bounding box center [375, 112] width 98 height 18
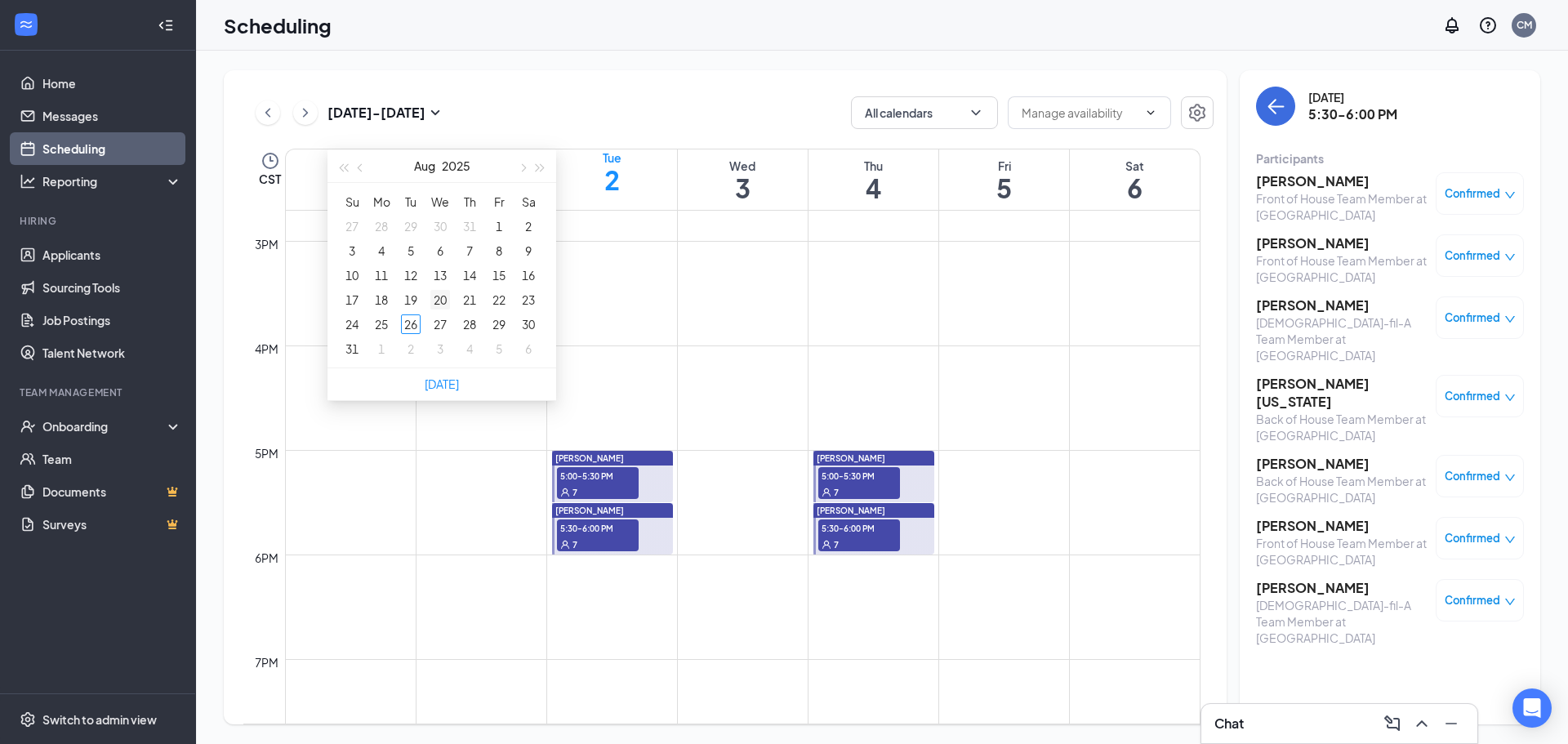
click at [442, 300] on div "20" at bounding box center [441, 300] width 20 height 20
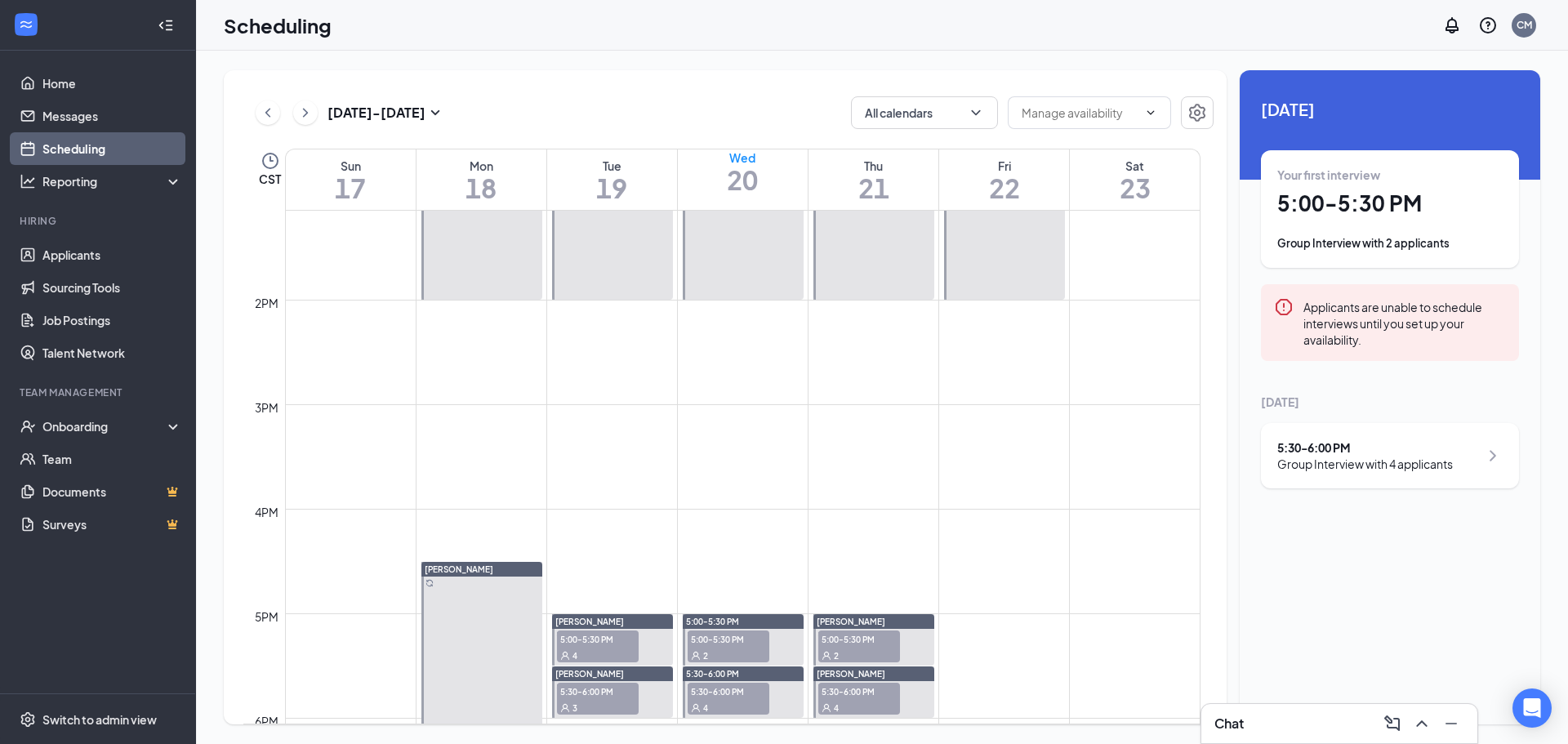
scroll to position [1537, 0]
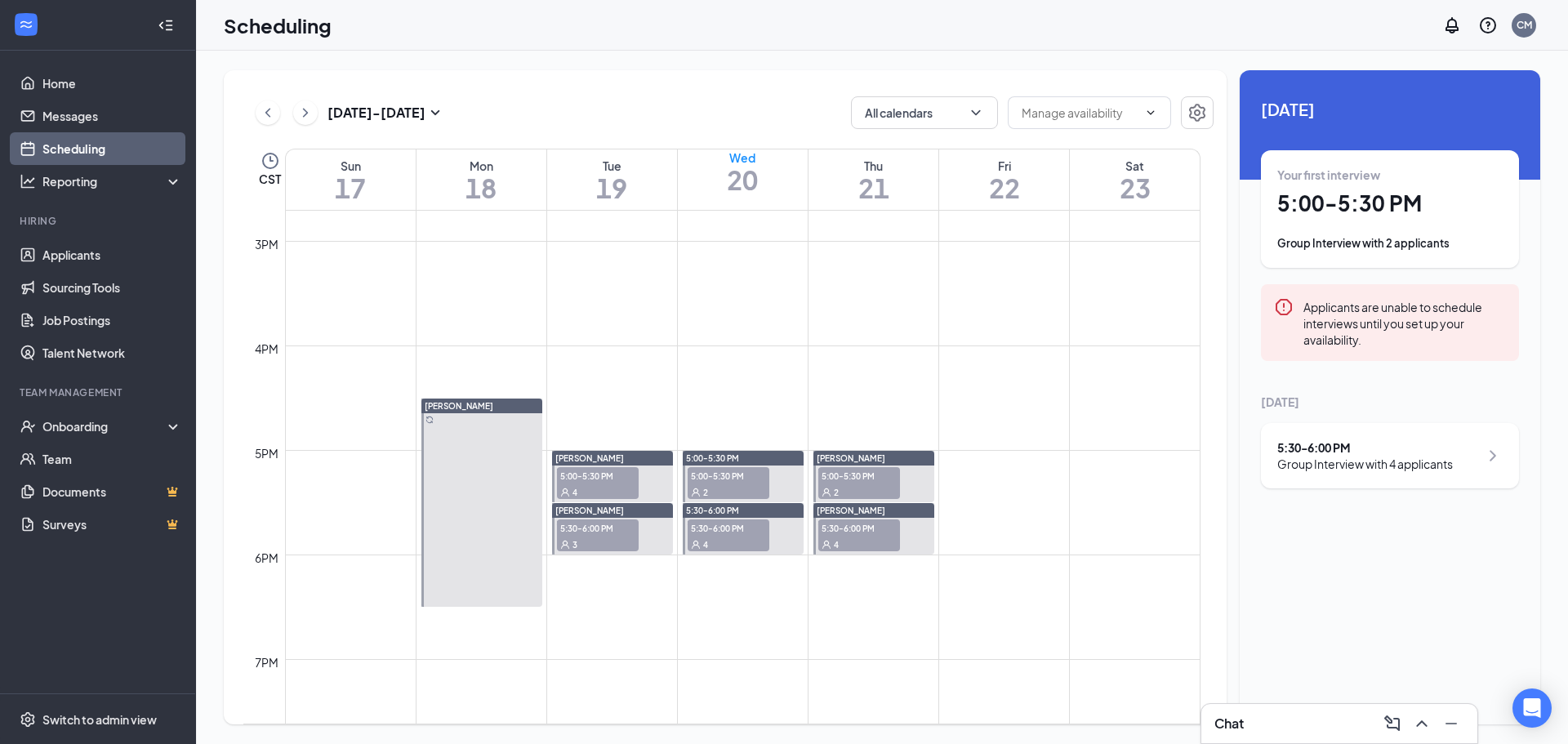
click at [729, 479] on span "5:00-5:30 PM" at bounding box center [728, 475] width 82 height 17
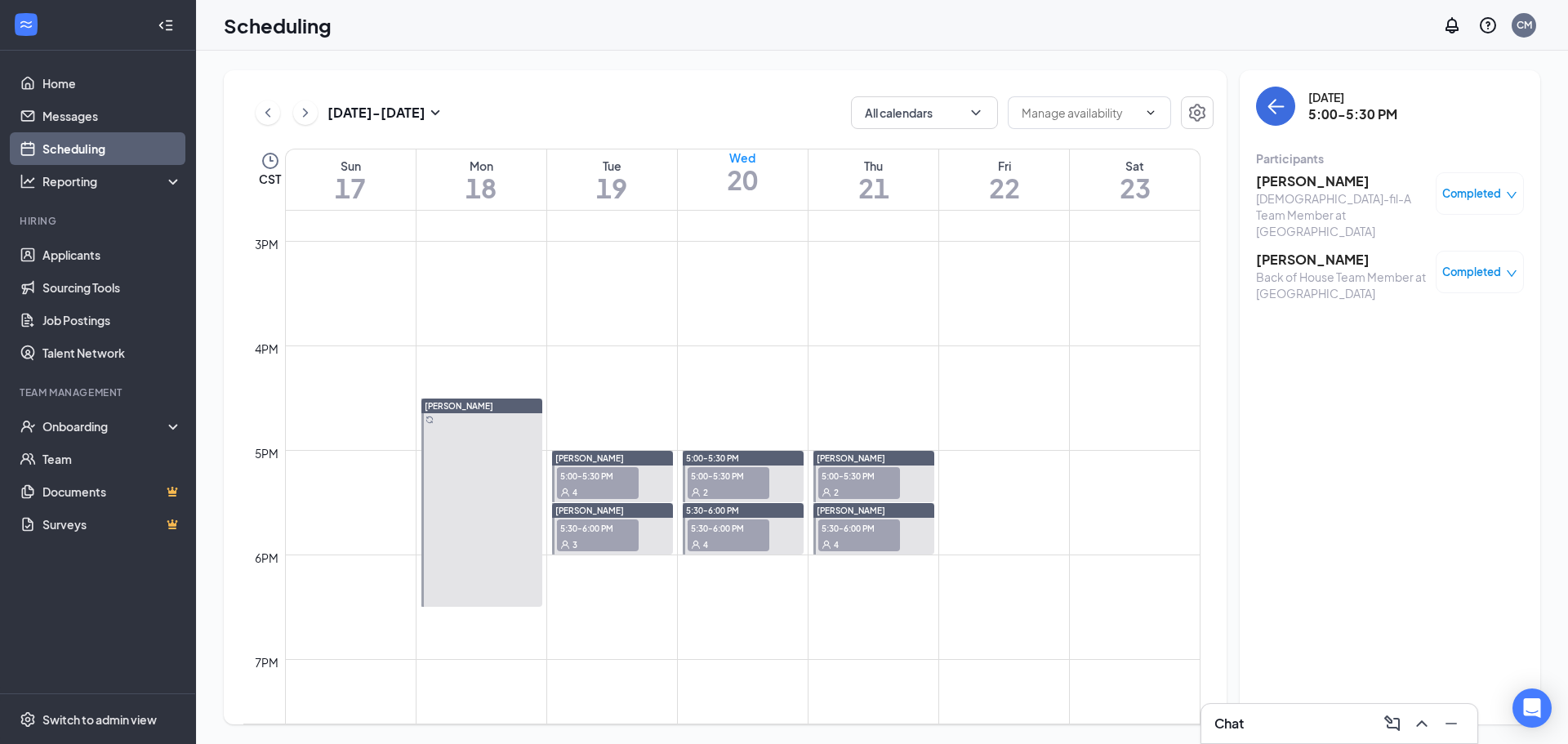
click at [714, 530] on span "5:30-6:00 PM" at bounding box center [728, 527] width 82 height 17
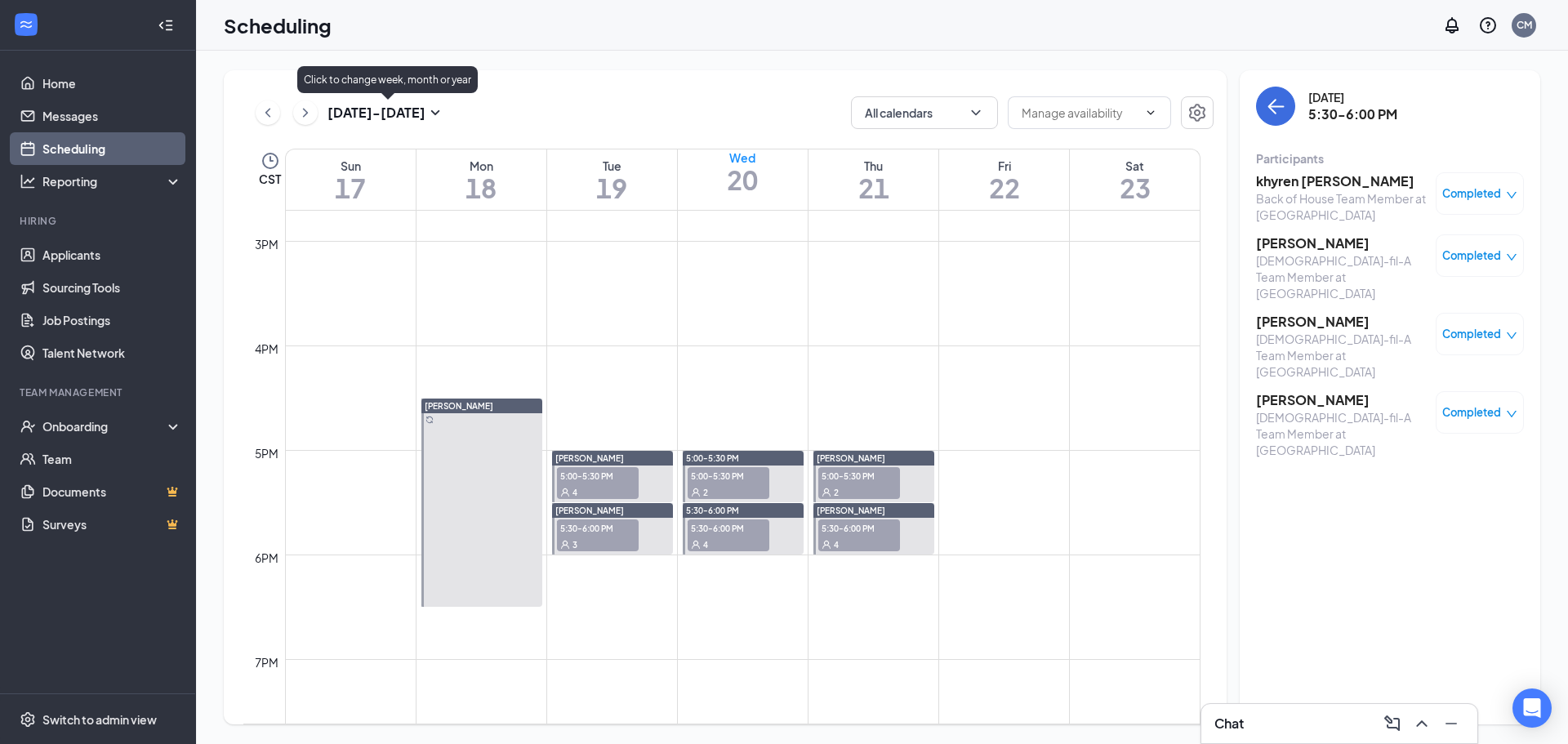
click at [362, 110] on h3 "Aug 17 - Aug 23" at bounding box center [375, 112] width 98 height 18
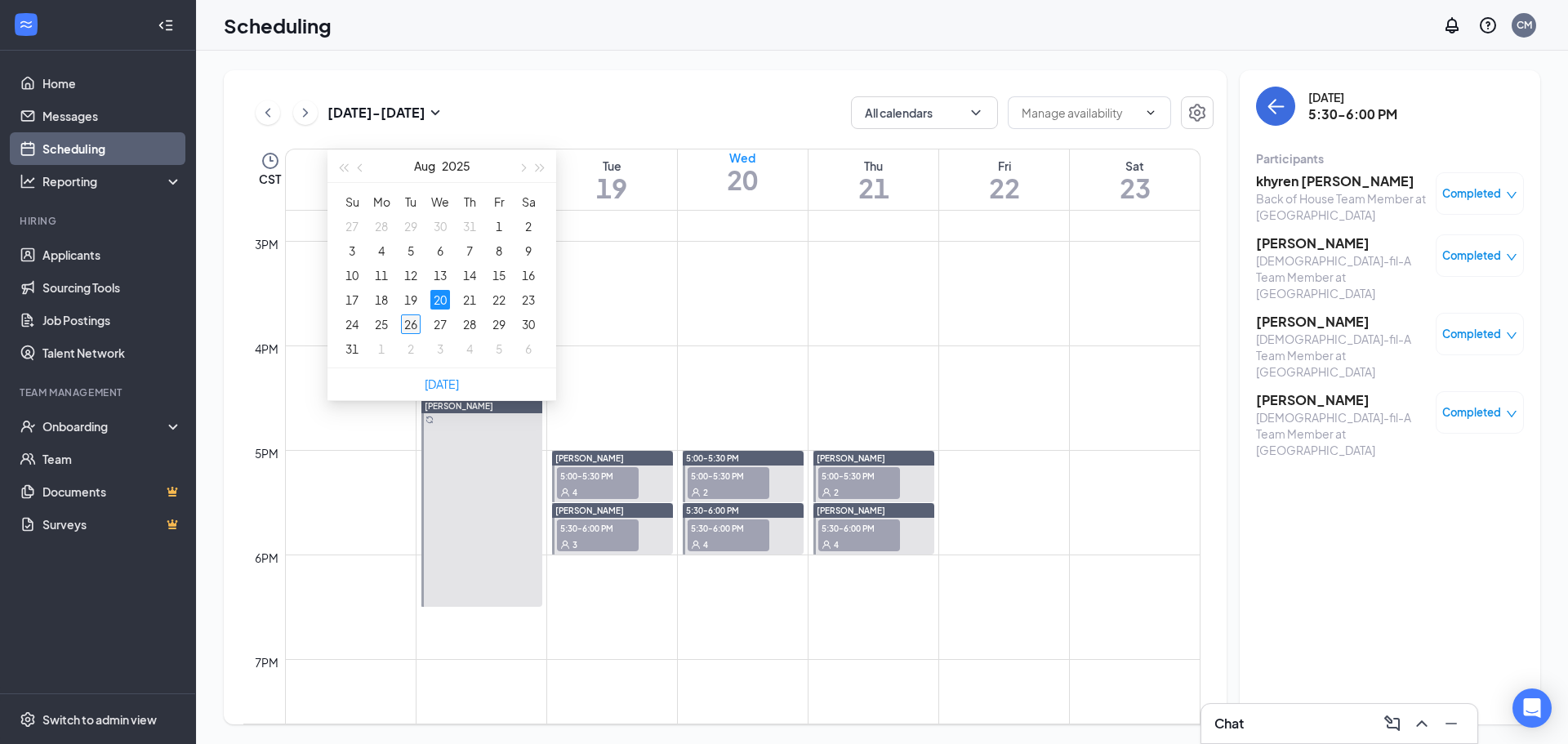
type input "2025-08-26"
click at [408, 324] on div "26" at bounding box center [411, 324] width 20 height 20
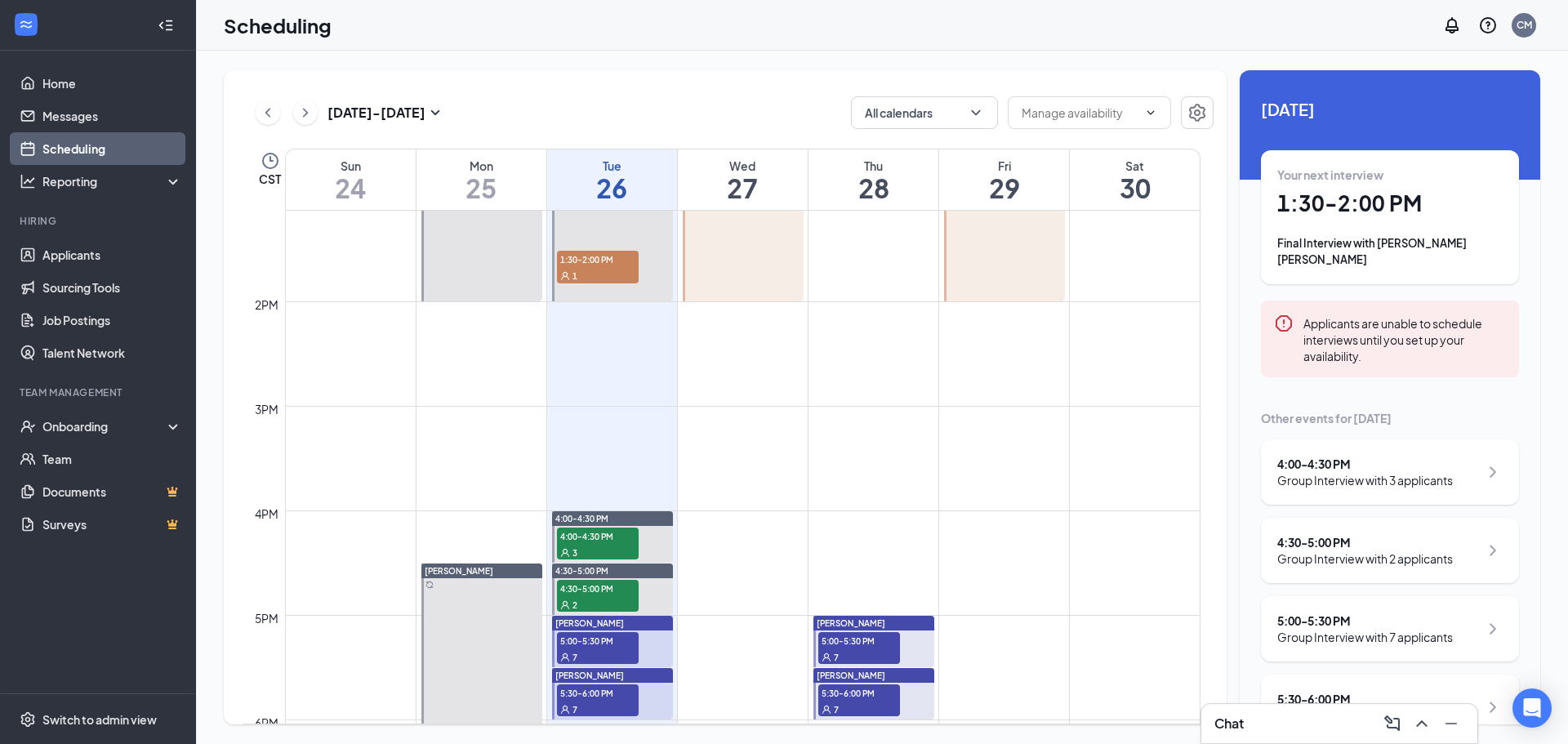
scroll to position [1374, 0]
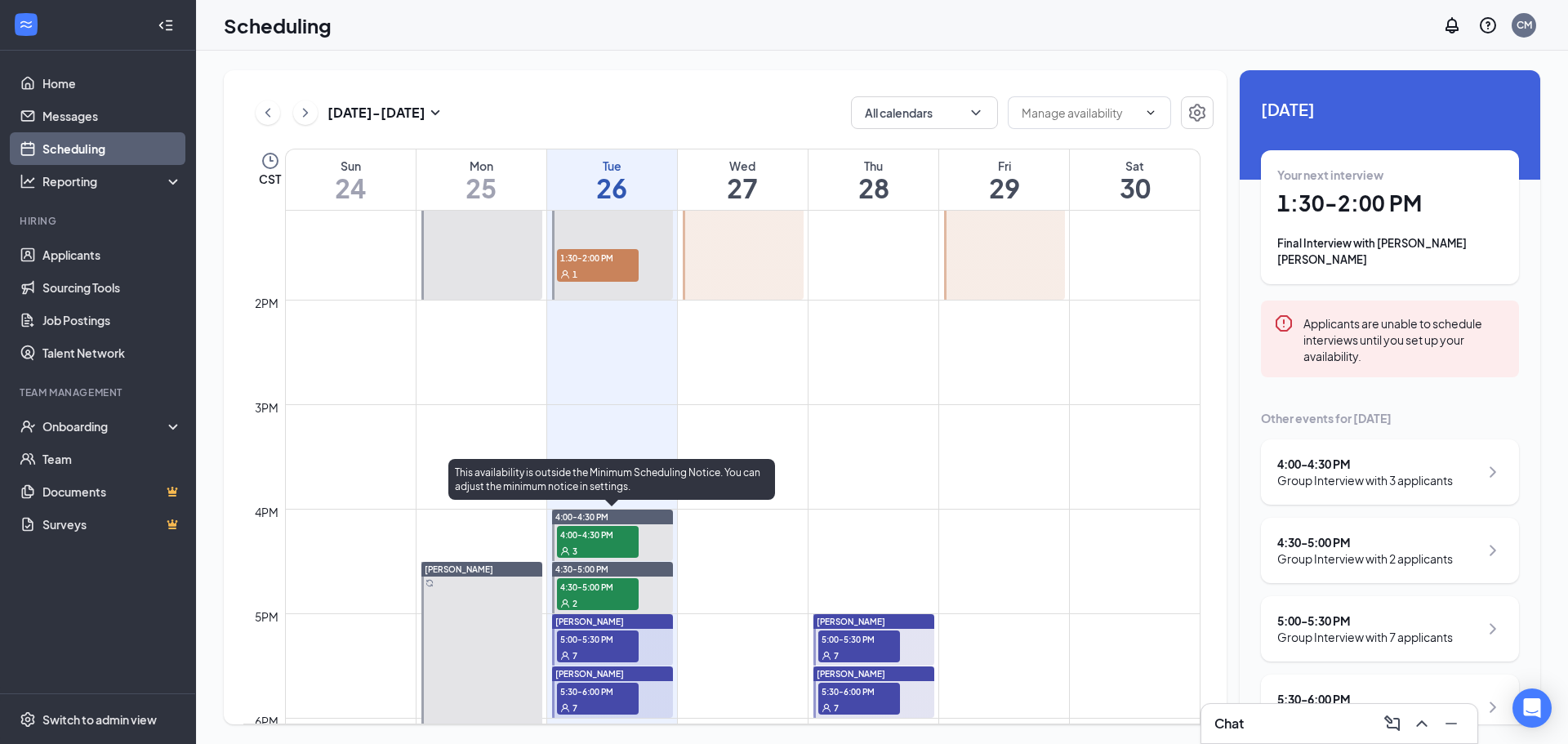
click at [614, 531] on span "4:00-4:30 PM" at bounding box center [597, 534] width 82 height 17
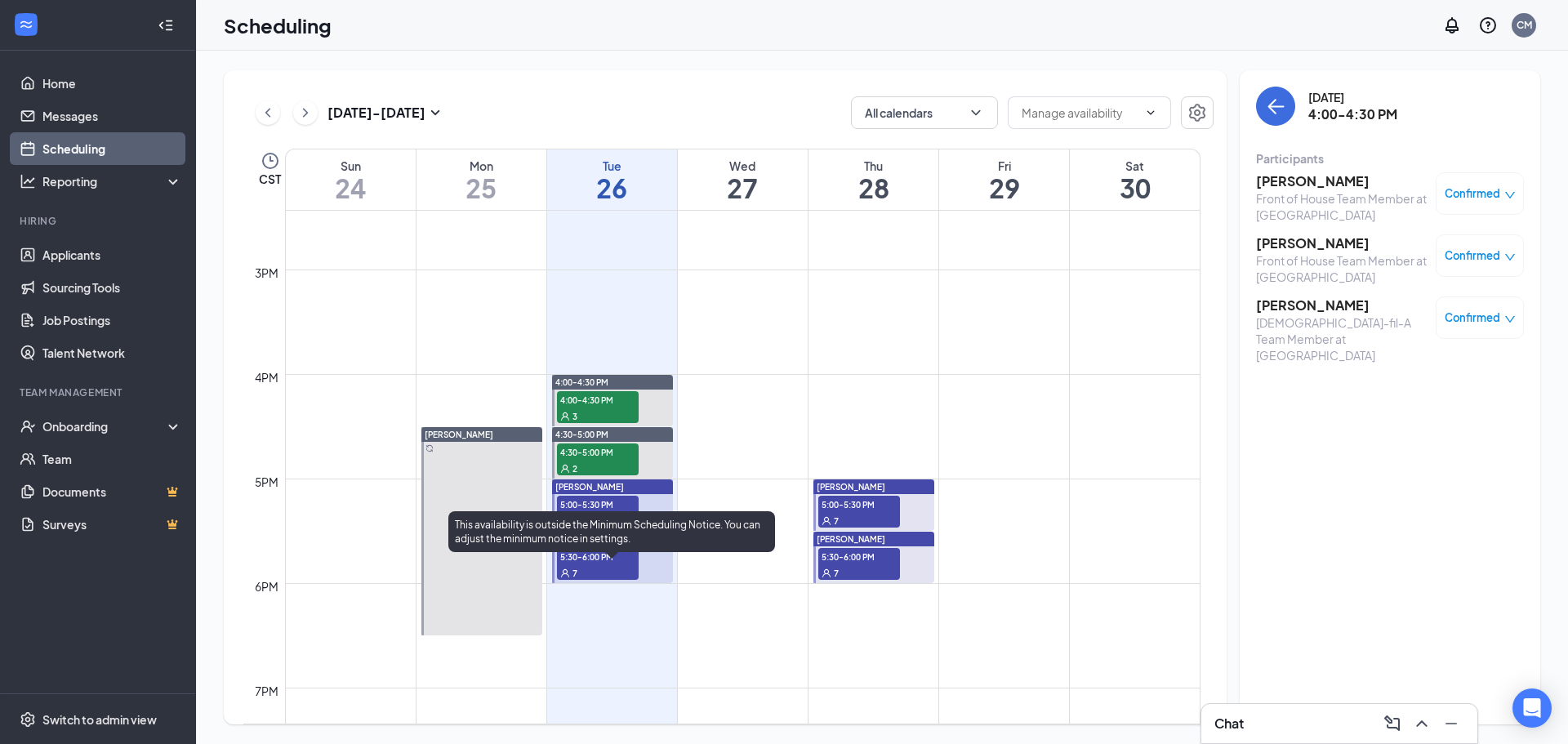
scroll to position [1537, 0]
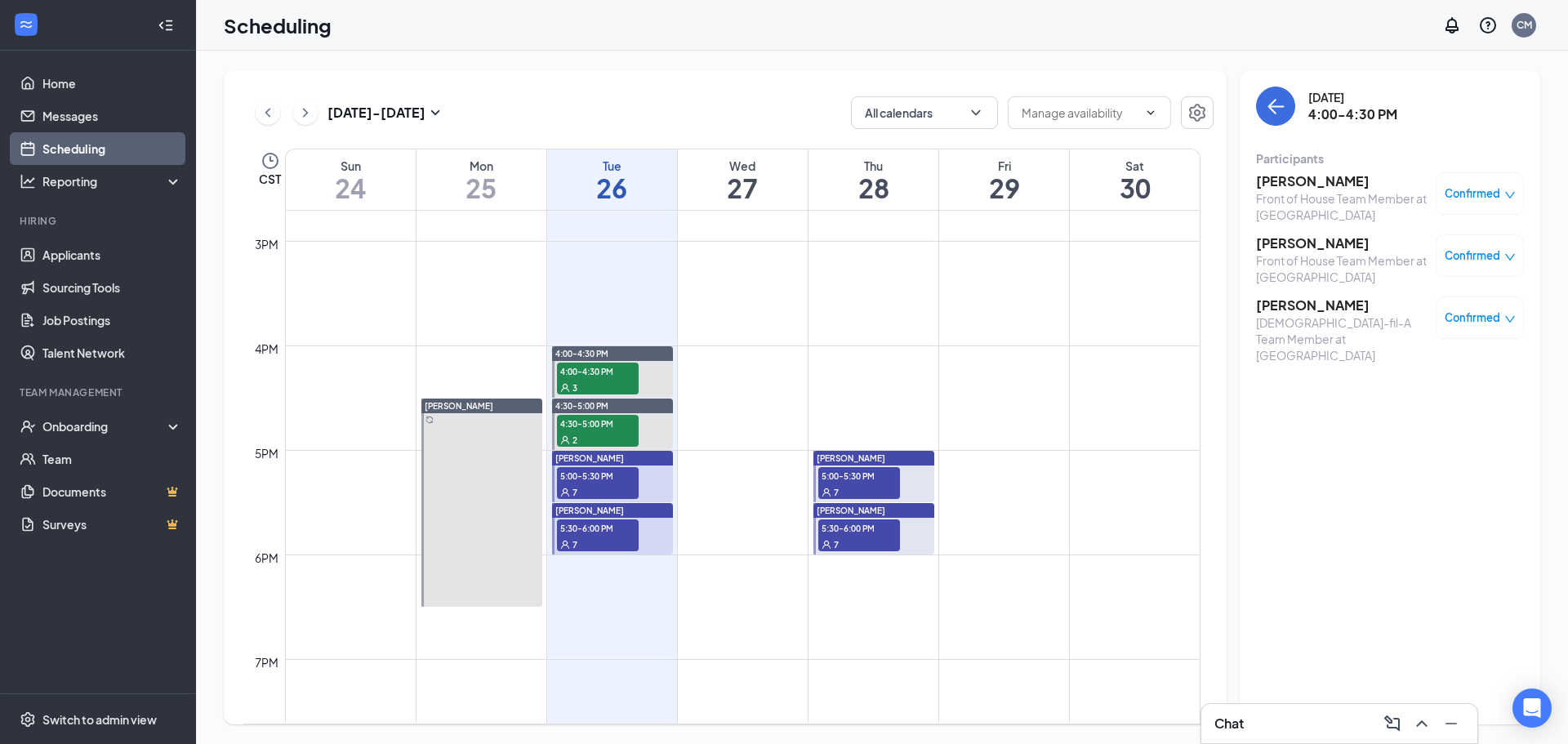
click at [621, 536] on div "7" at bounding box center [597, 544] width 82 height 17
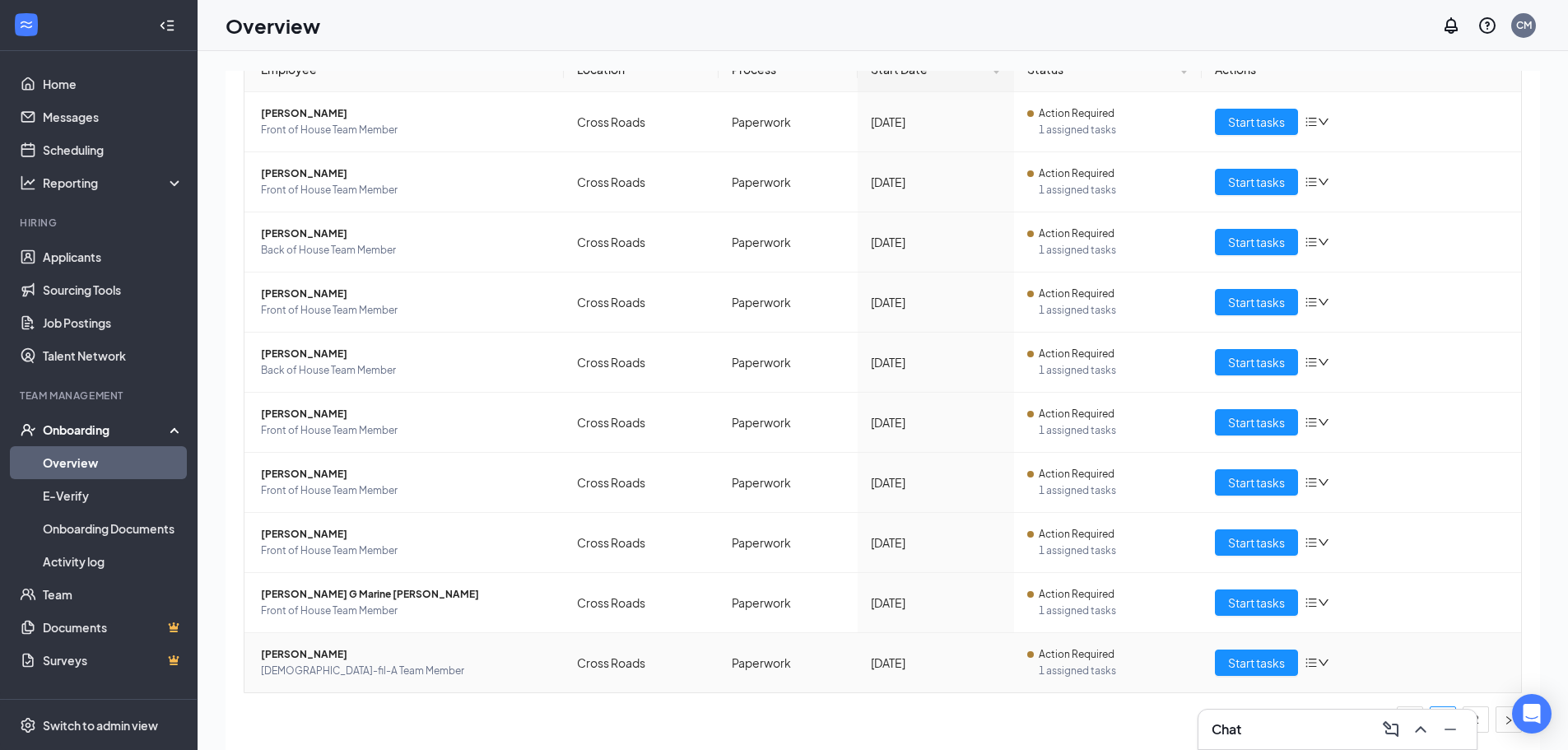
scroll to position [75, 0]
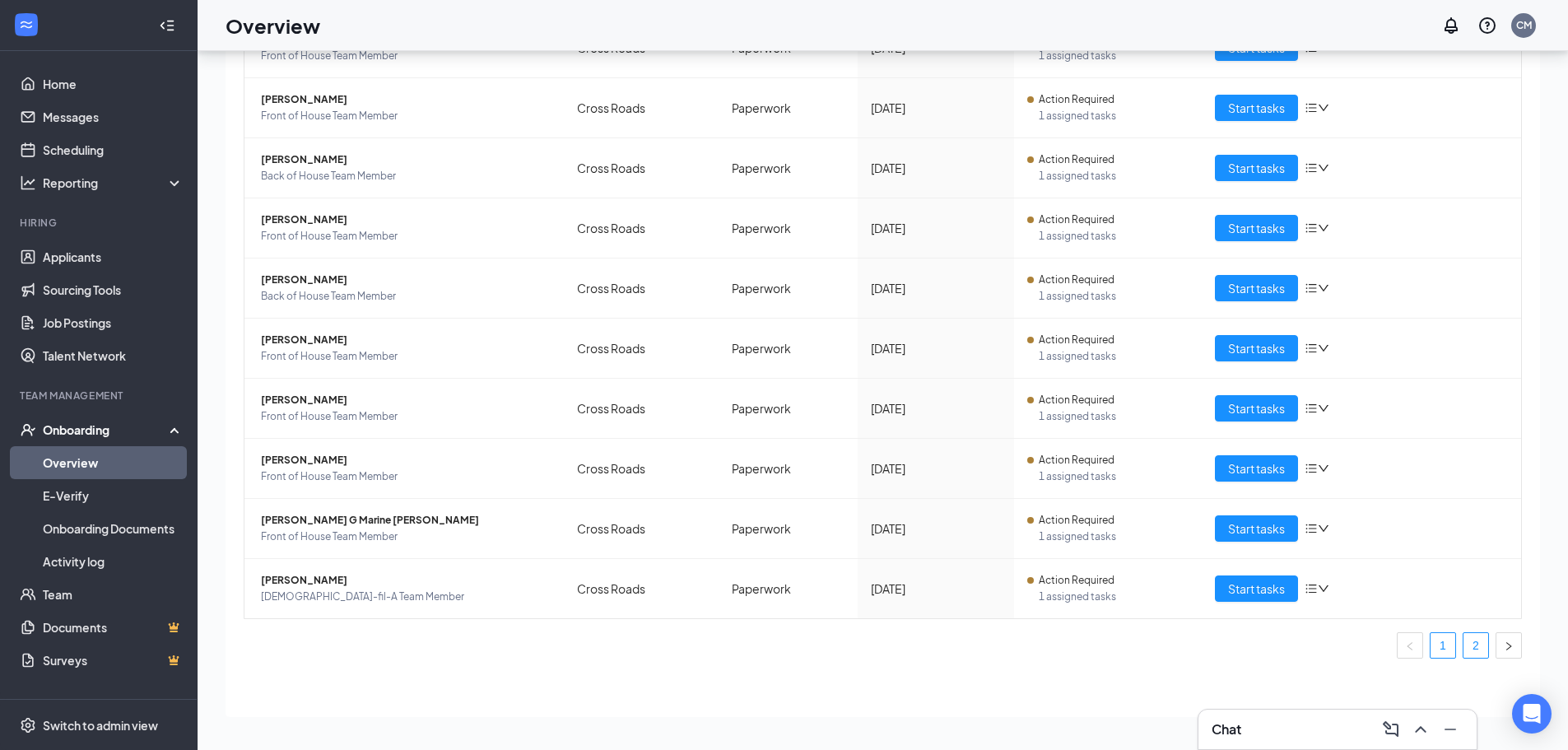
click at [1467, 647] on link "2" at bounding box center [1476, 645] width 25 height 25
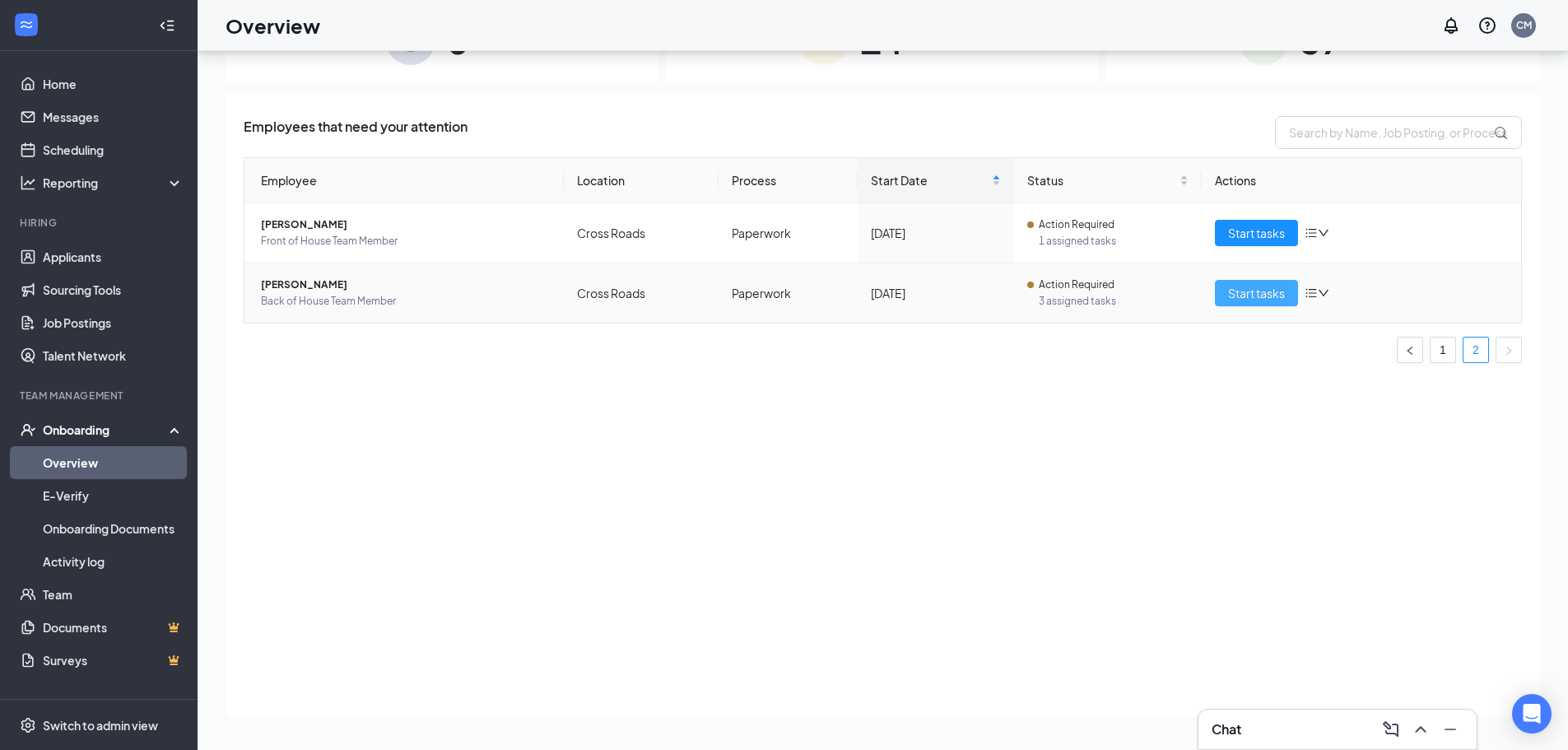
click at [1257, 297] on span "Start tasks" at bounding box center [1256, 293] width 57 height 18
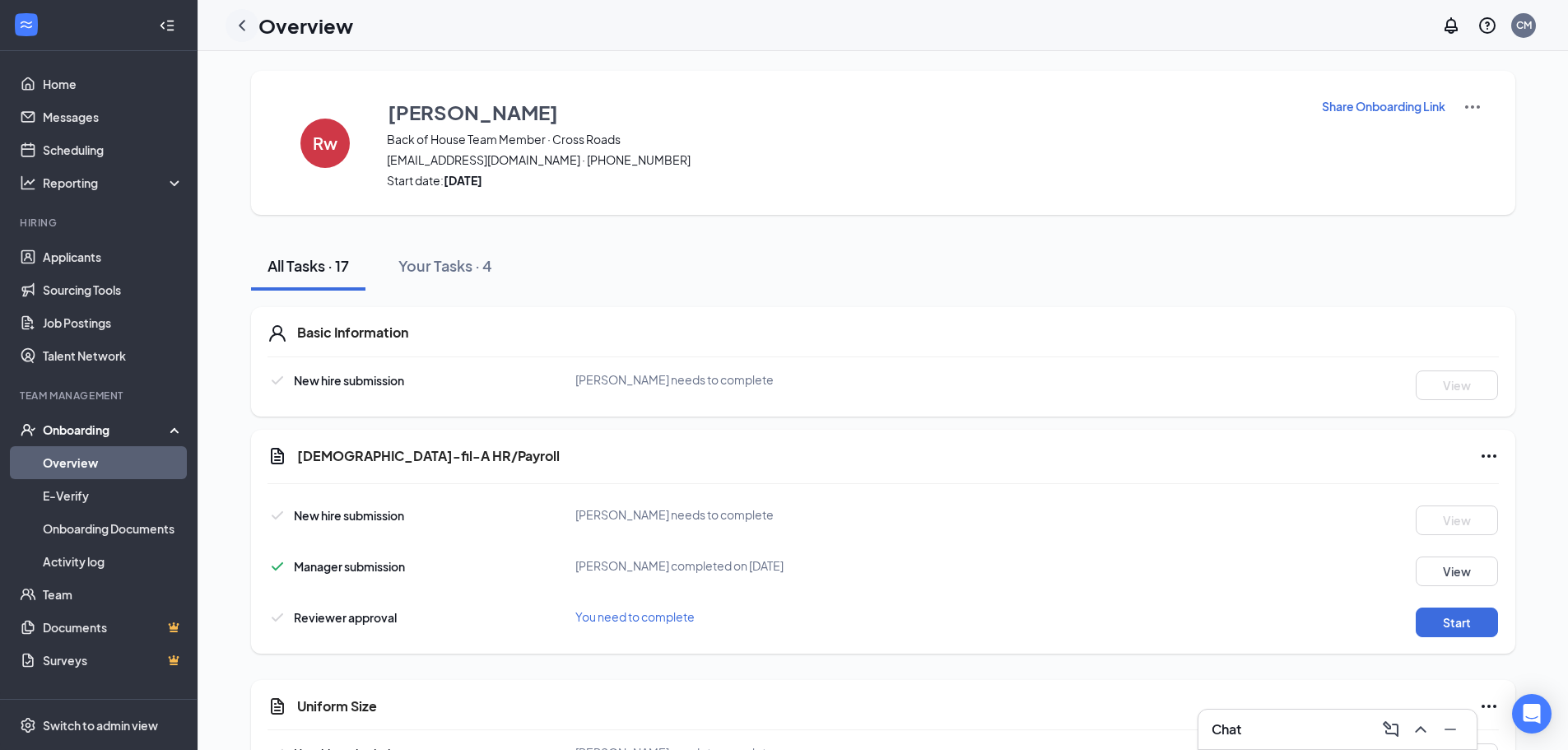
click at [243, 29] on icon "ChevronLeft" at bounding box center [241, 25] width 7 height 11
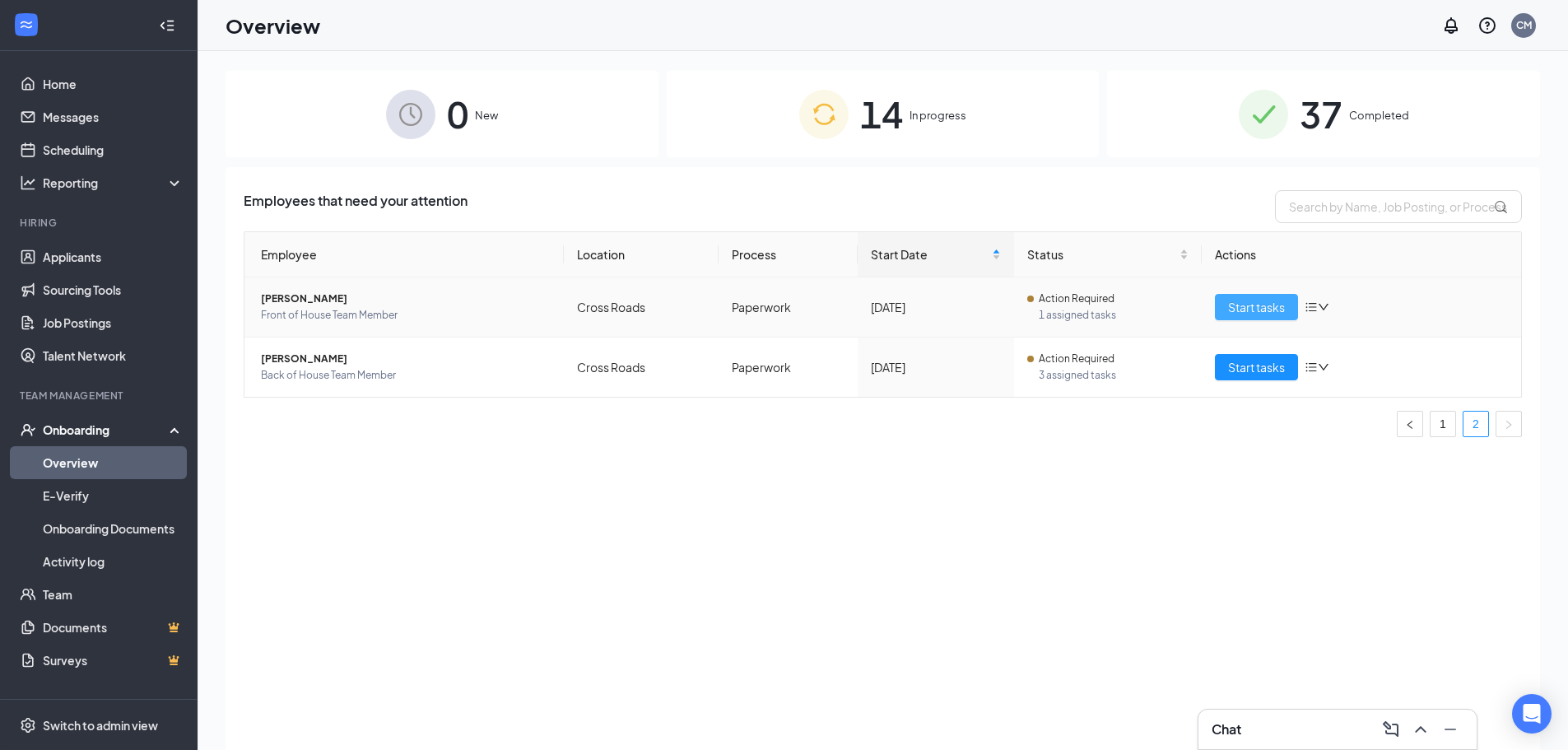
click at [1270, 304] on span "Start tasks" at bounding box center [1256, 307] width 57 height 18
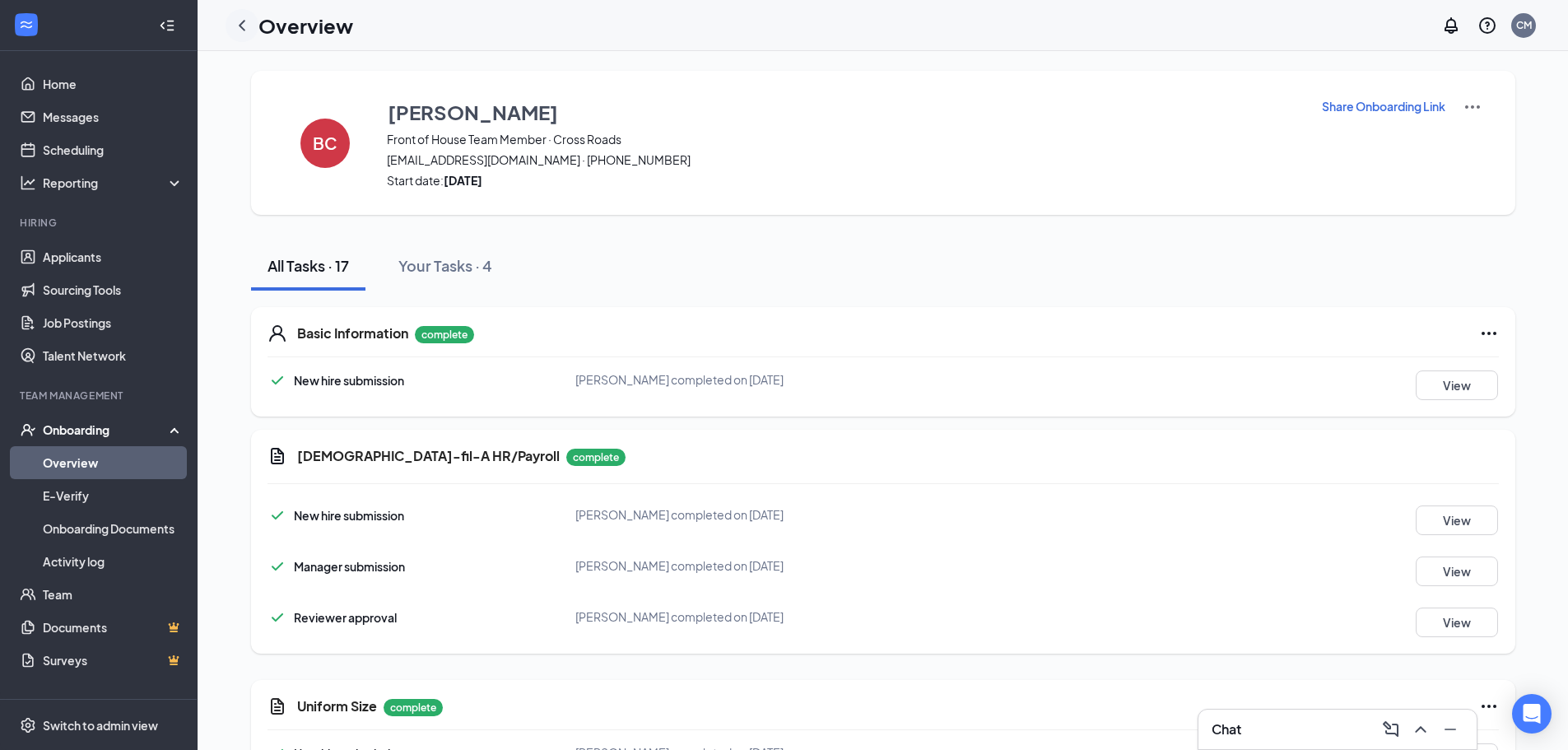
click at [242, 27] on icon "ChevronLeft" at bounding box center [241, 25] width 7 height 11
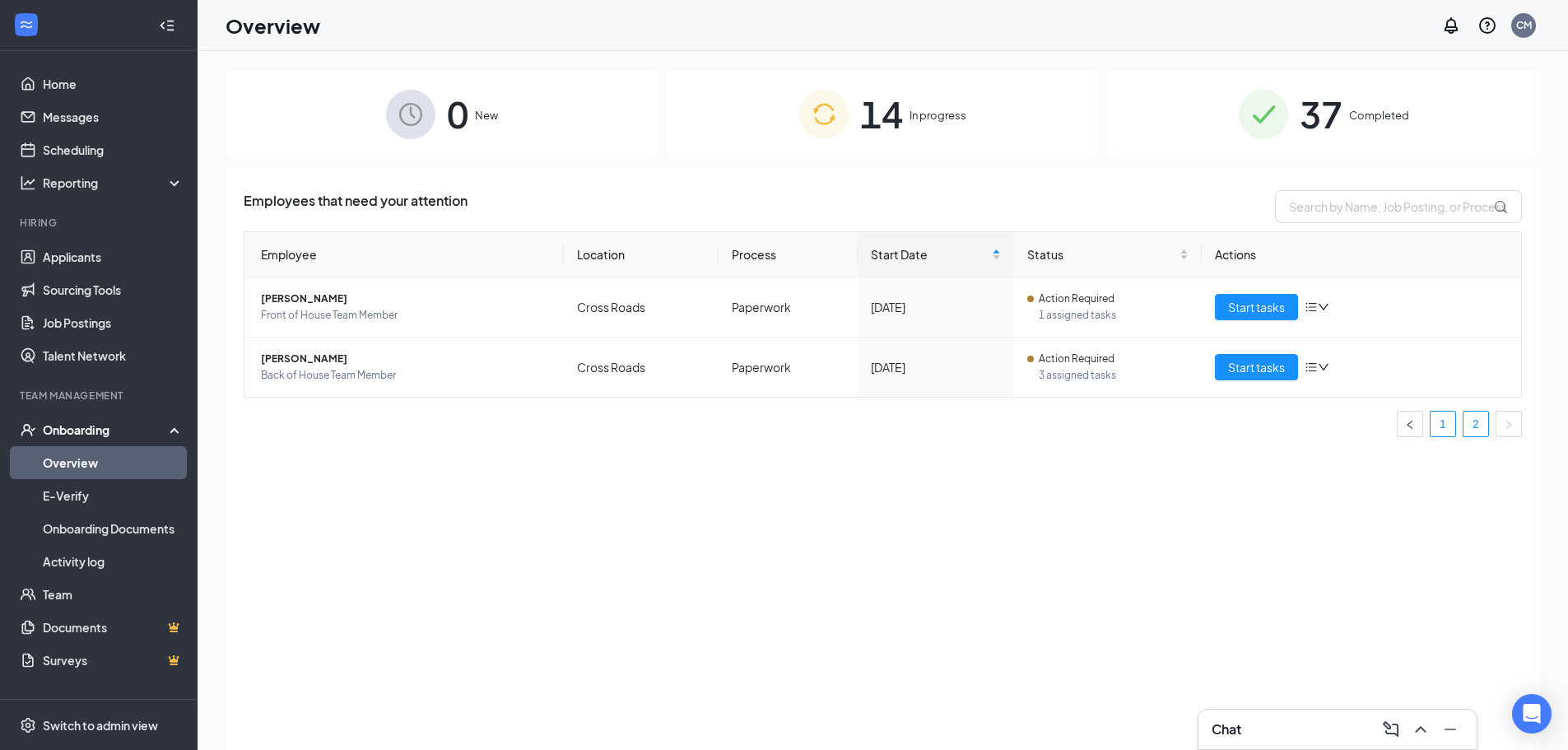
click at [1443, 425] on link "1" at bounding box center [1443, 423] width 25 height 25
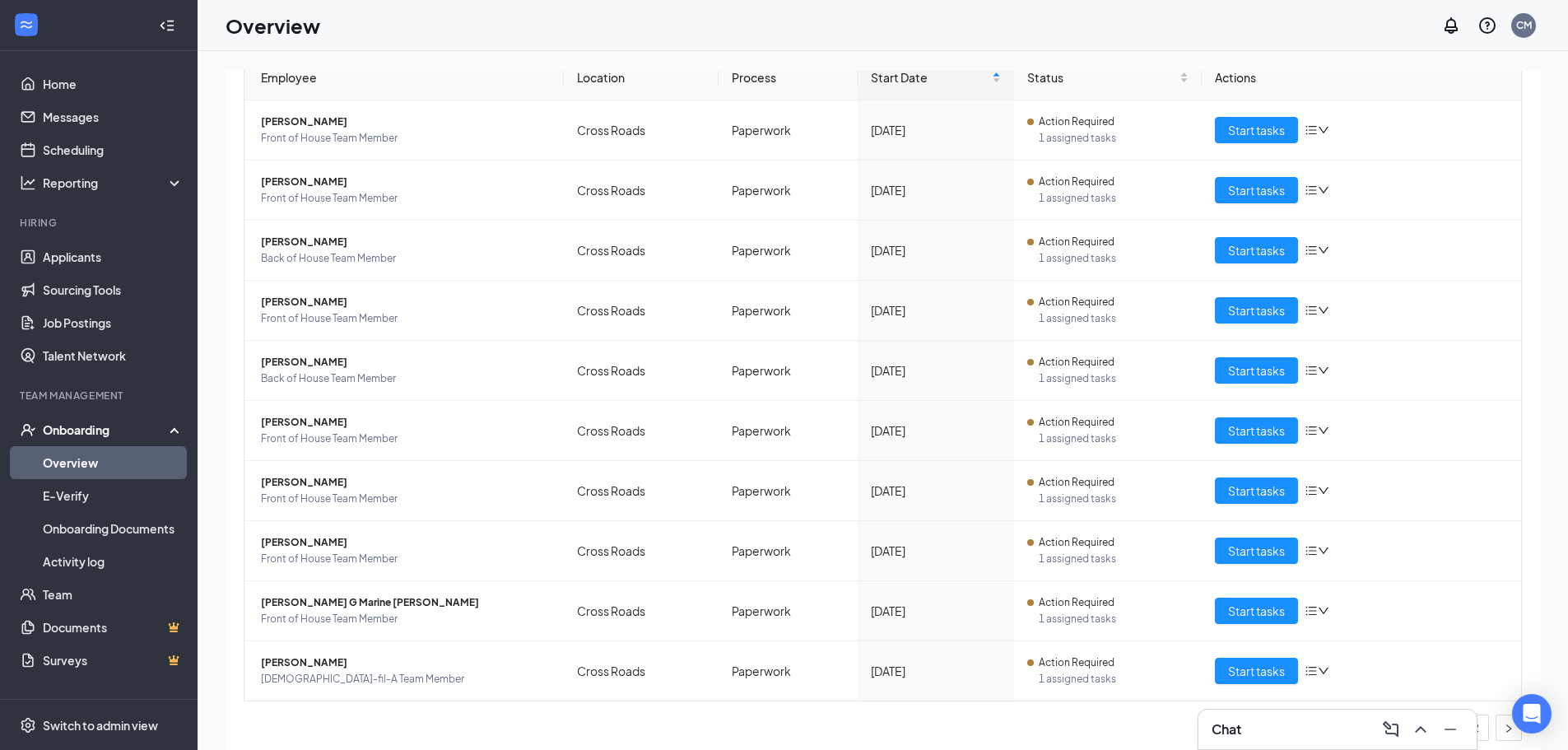
scroll to position [185, 0]
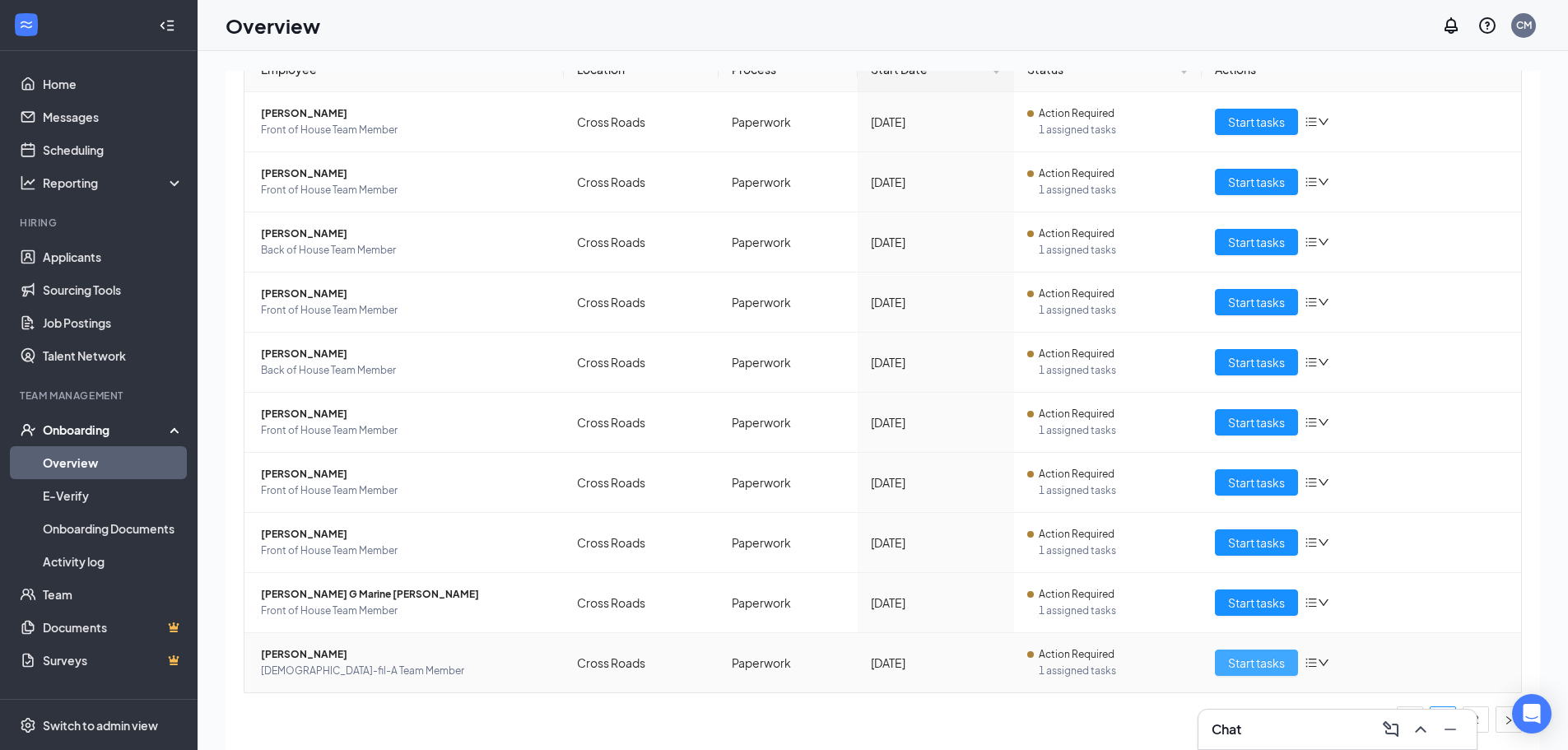
click at [1236, 663] on span "Start tasks" at bounding box center [1256, 663] width 57 height 18
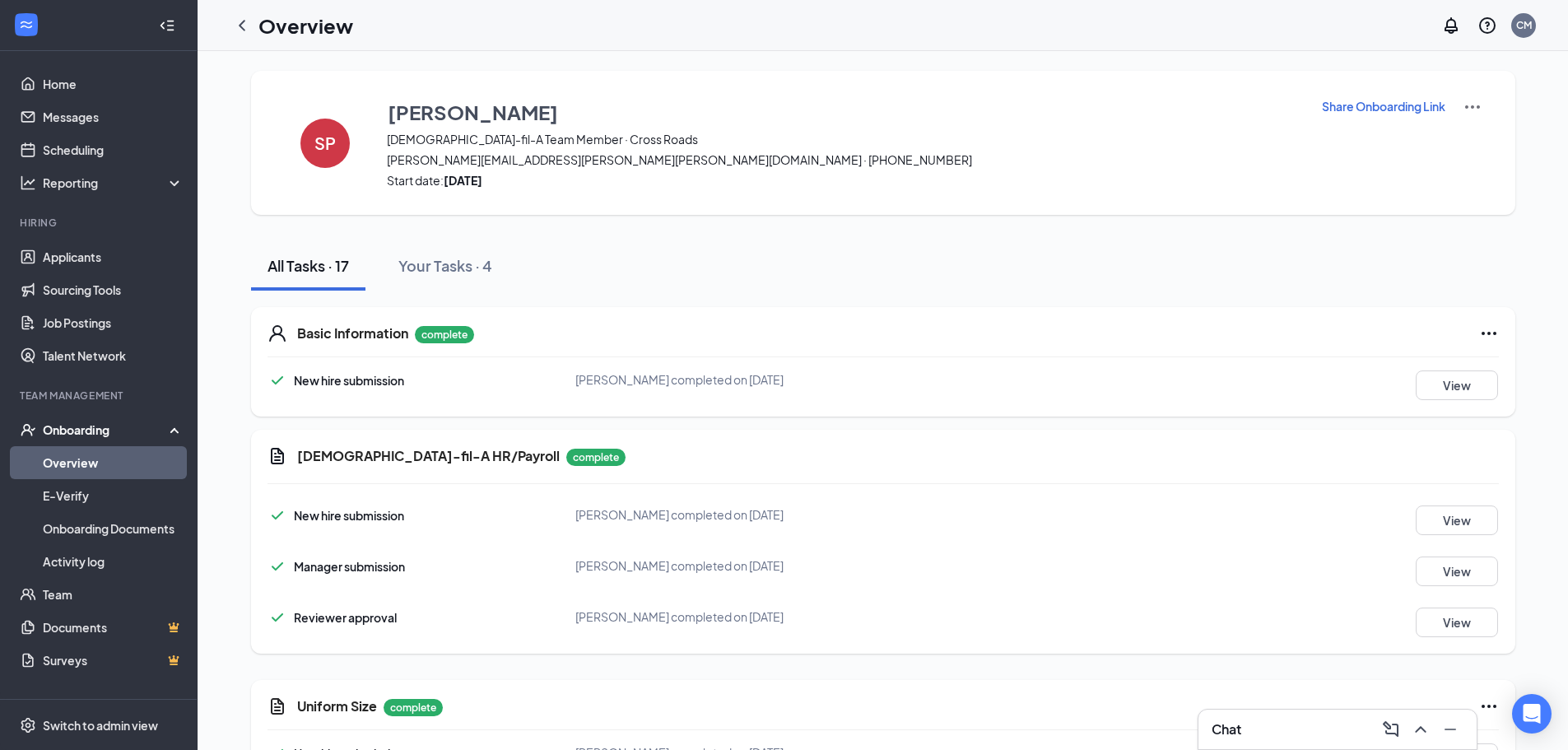
drag, startPoint x: 1268, startPoint y: 263, endPoint x: 1248, endPoint y: 224, distance: 43.8
click at [1243, 257] on div "All Tasks · 17 Your Tasks · 4" at bounding box center [883, 266] width 1265 height 50
click at [1250, 268] on div "All Tasks · 17 Your Tasks · 4" at bounding box center [883, 266] width 1265 height 50
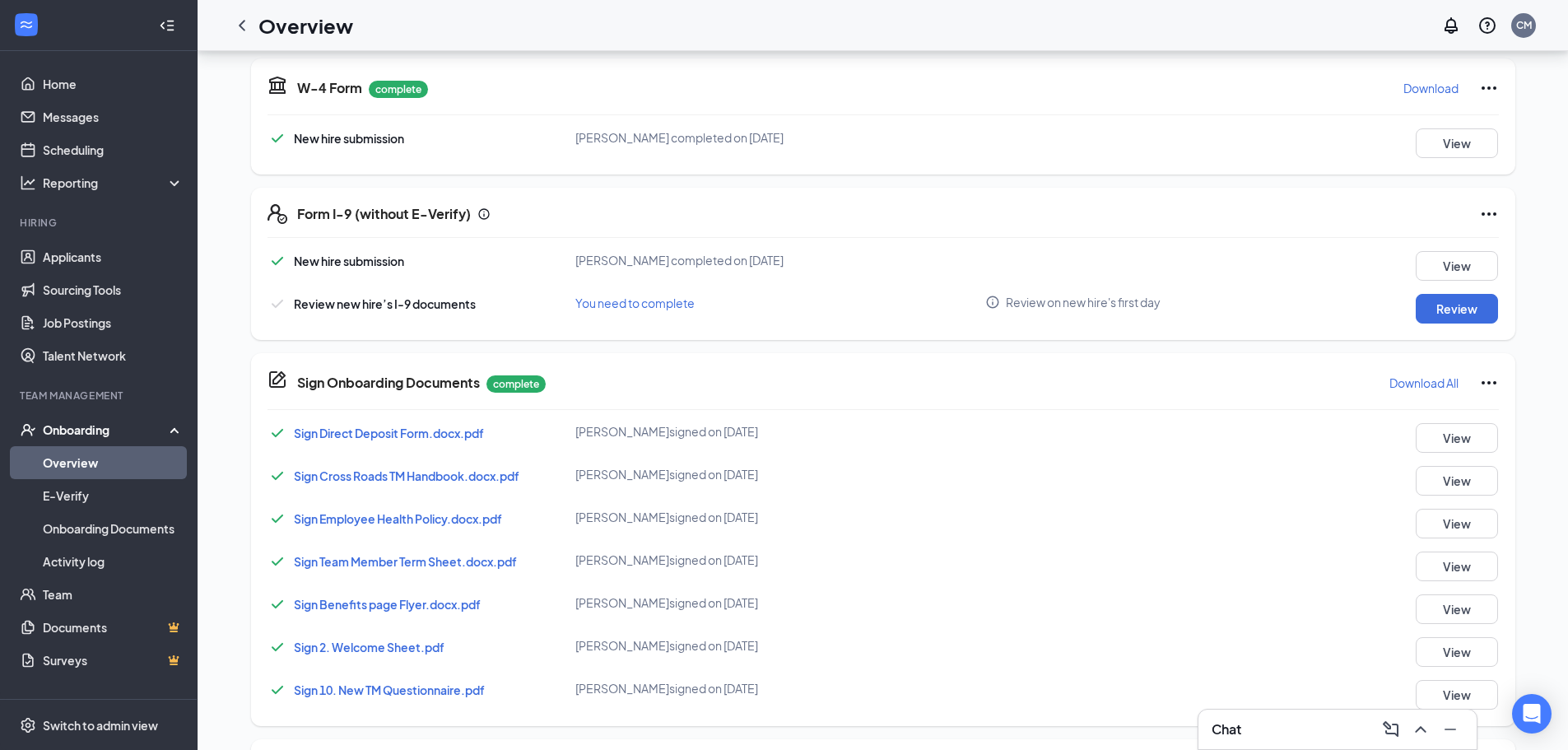
scroll to position [905, 0]
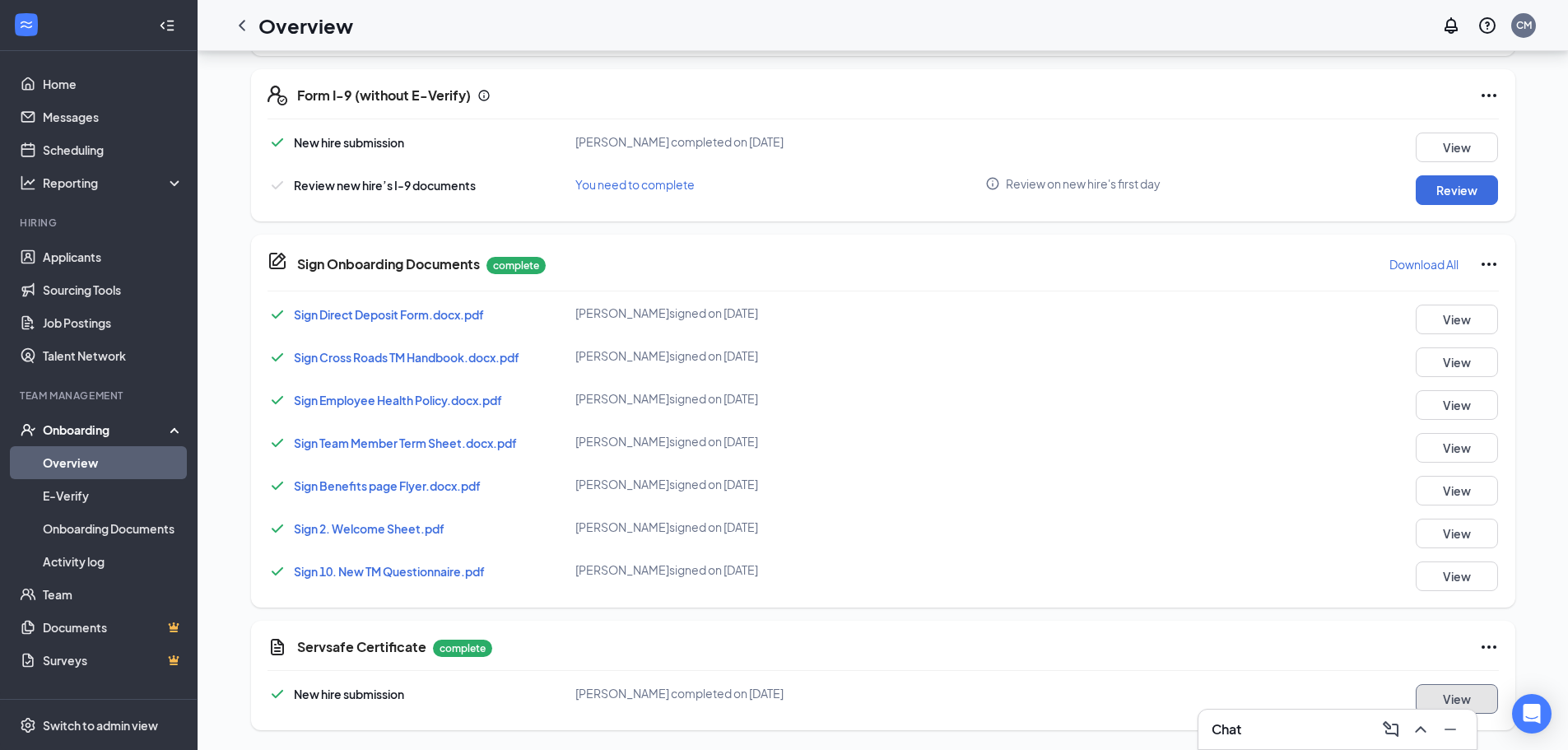
click at [1470, 706] on button "View" at bounding box center [1457, 699] width 82 height 30
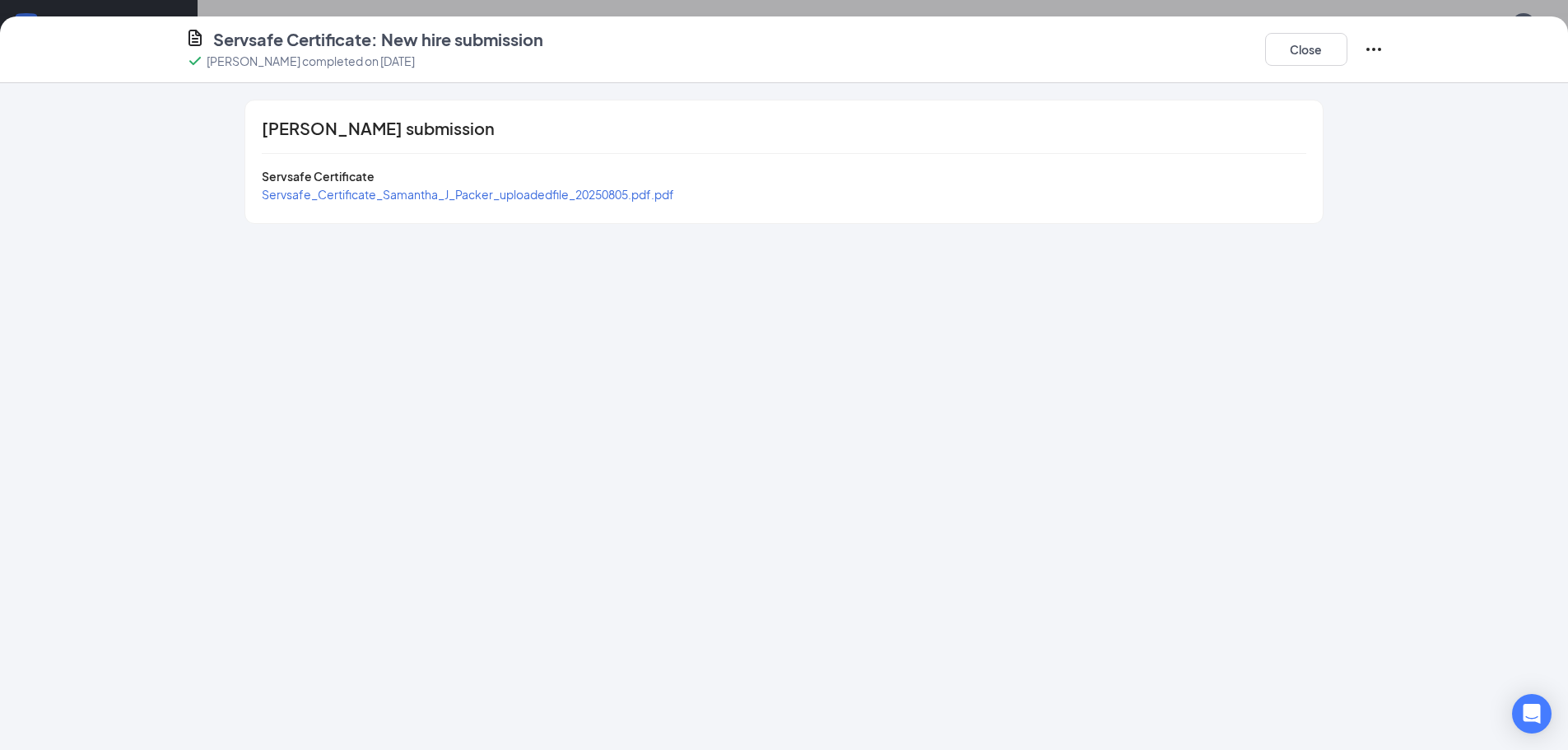
click at [644, 194] on span "Servsafe_Certificate_Samantha_J_Packer_uploadedfile_20250805.pdf.pdf" at bounding box center [467, 194] width 412 height 15
click at [1269, 59] on button "Close" at bounding box center [1307, 49] width 82 height 33
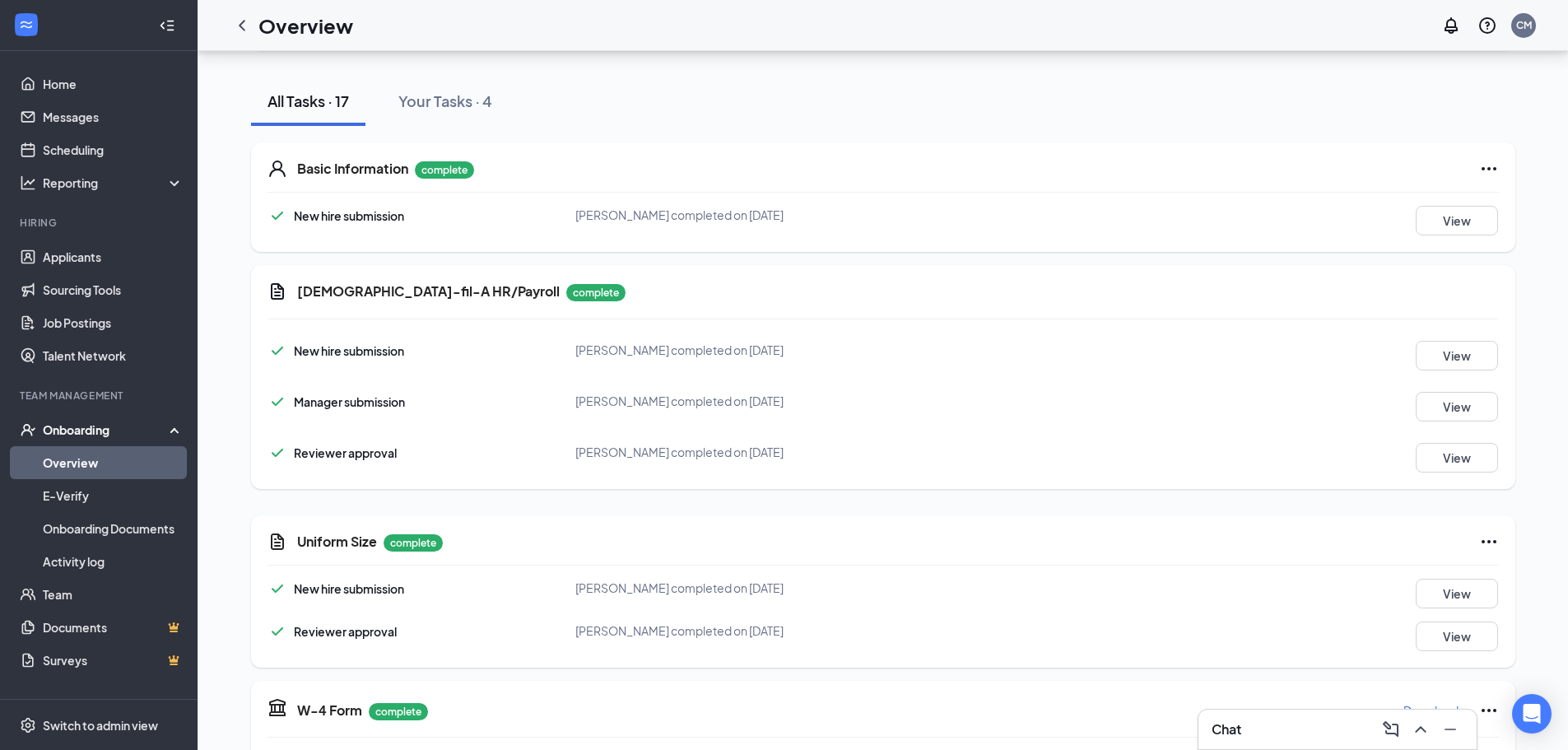
click at [244, 26] on icon "ChevronLeft" at bounding box center [242, 26] width 20 height 20
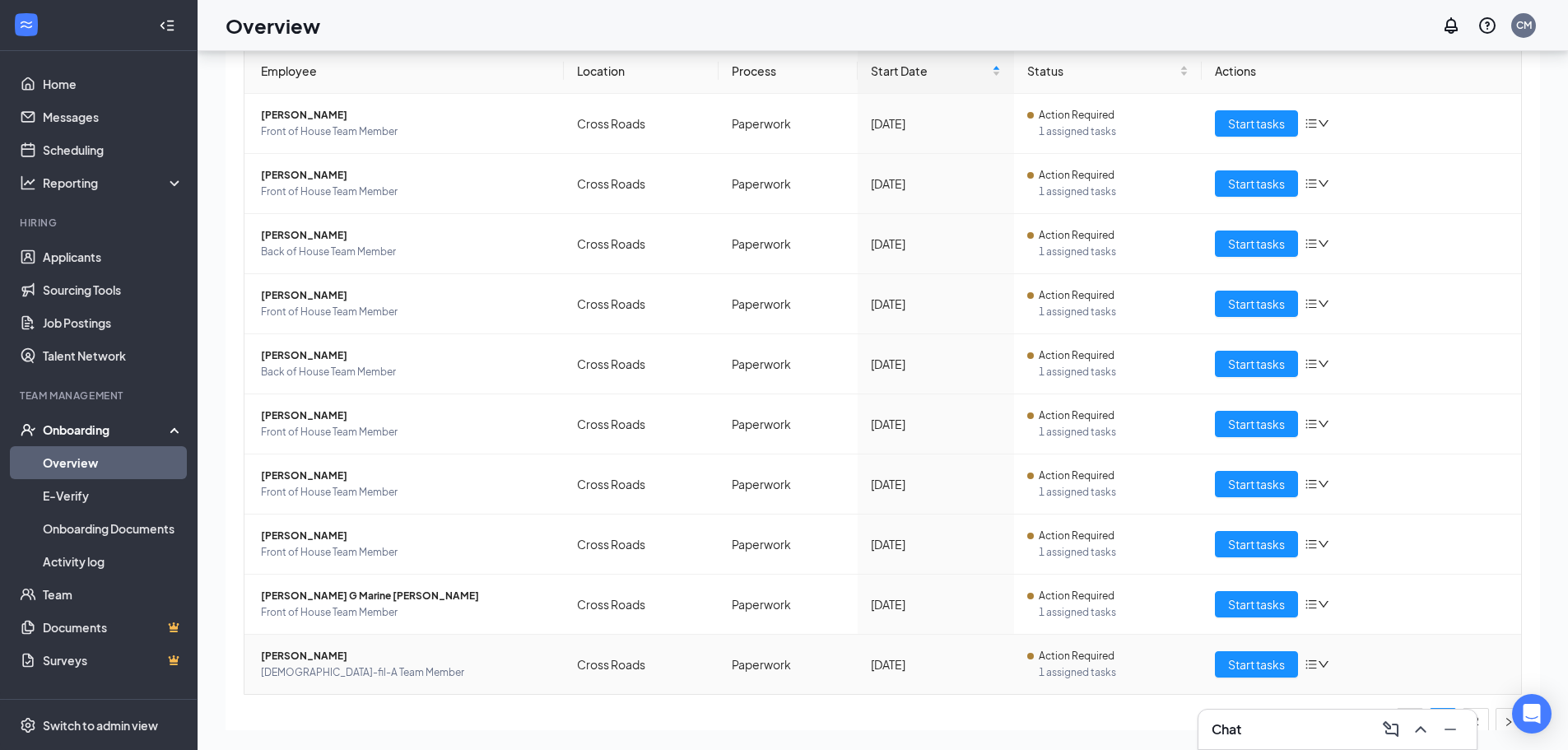
scroll to position [185, 0]
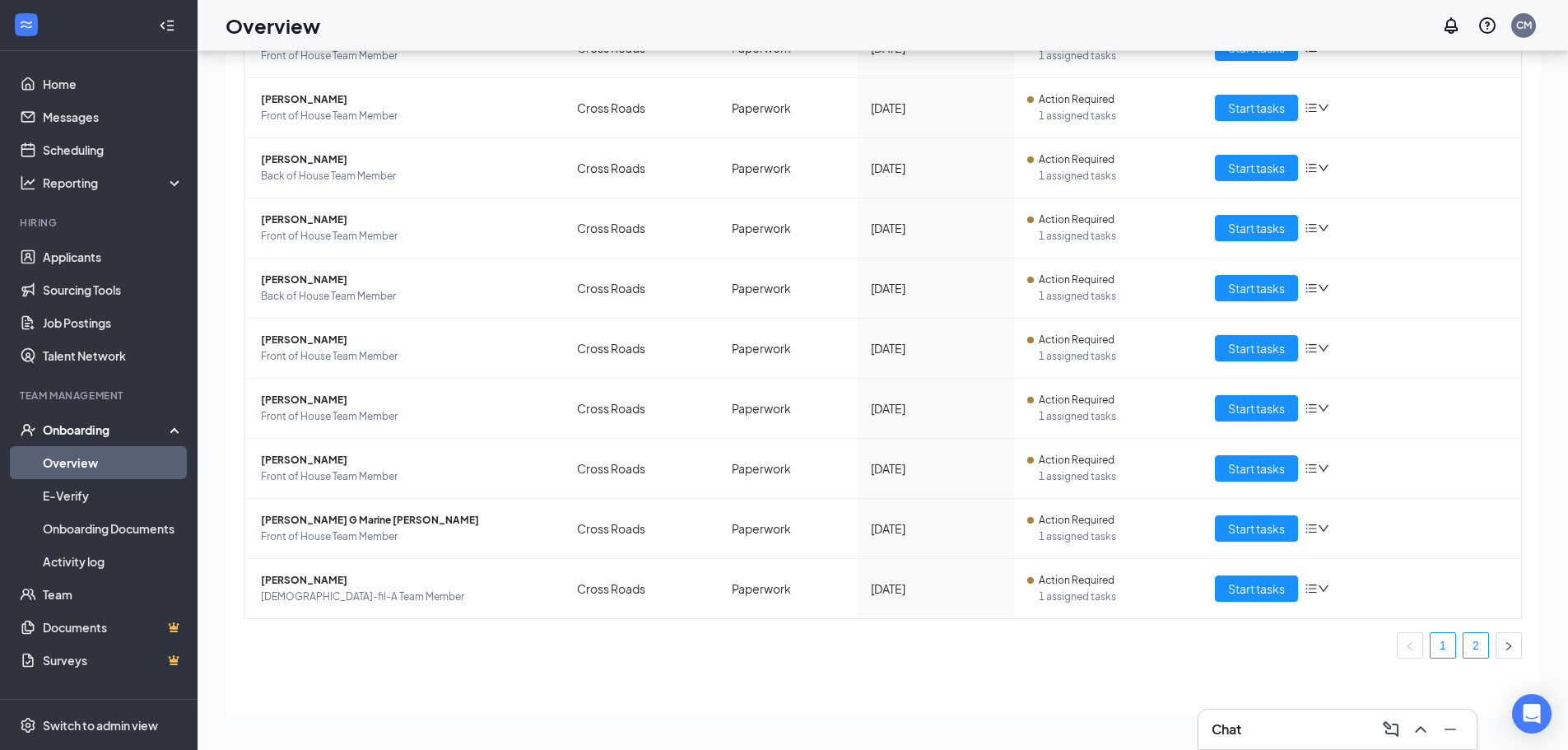
click at [1464, 650] on link "2" at bounding box center [1476, 645] width 25 height 25
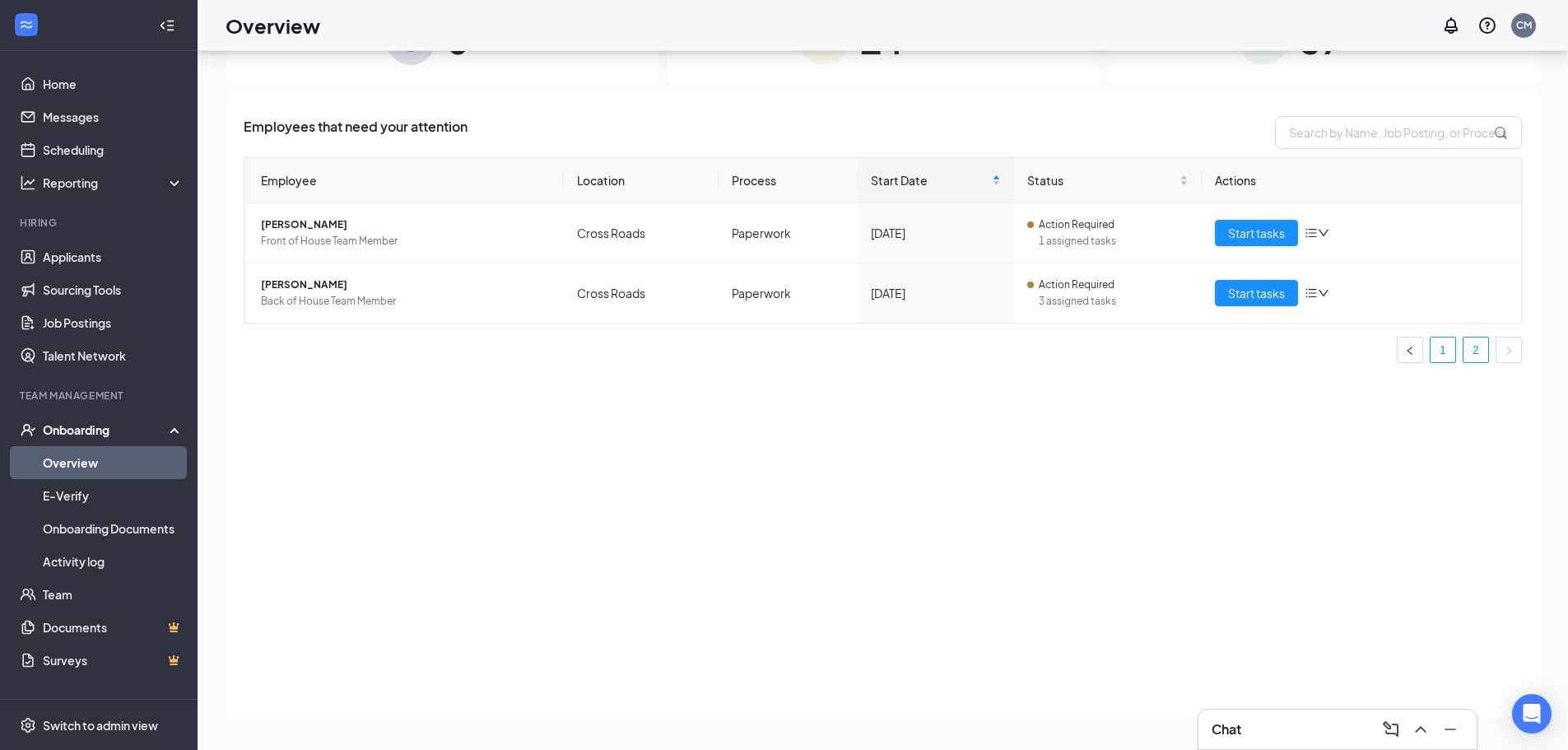
click at [1445, 347] on link "1" at bounding box center [1443, 350] width 25 height 25
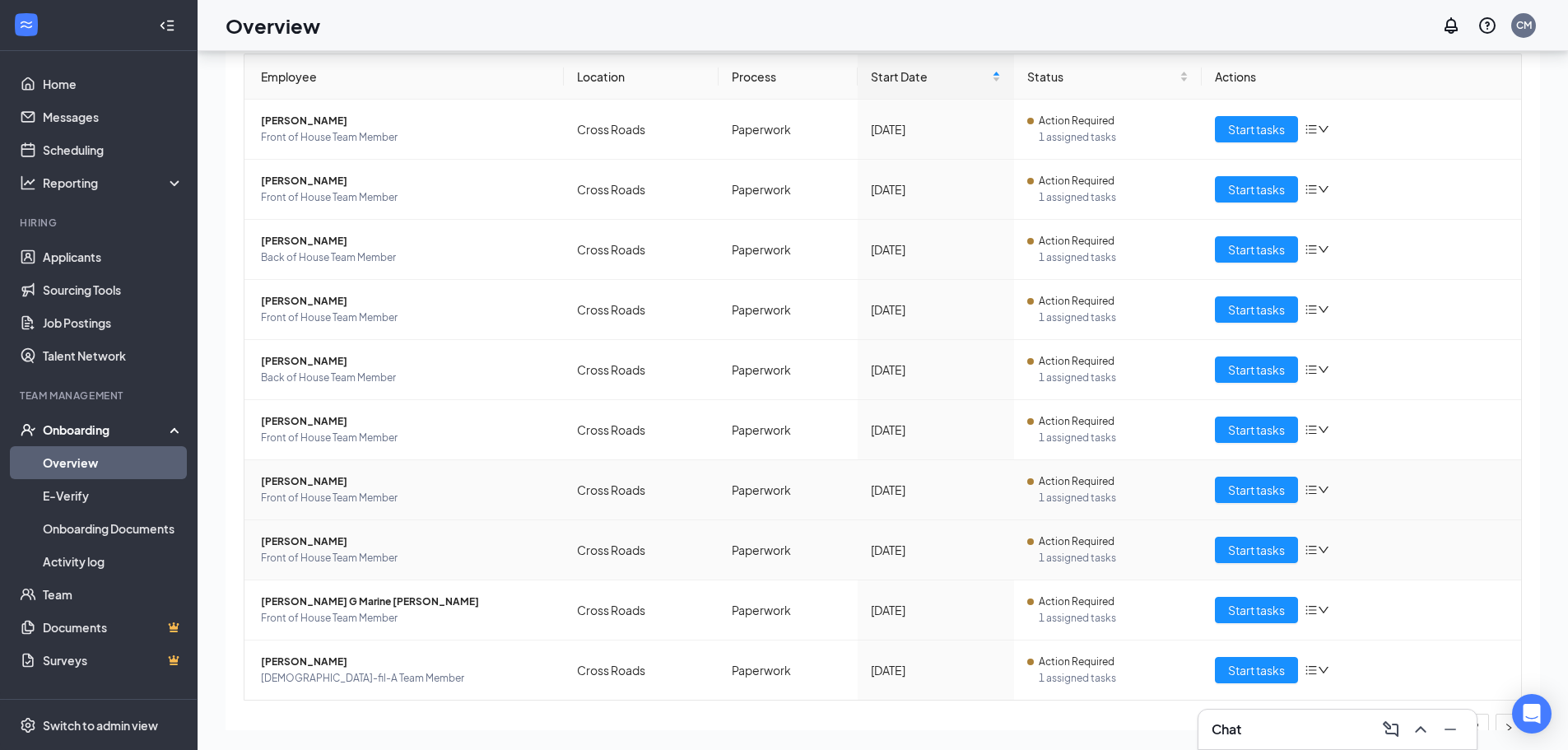
scroll to position [185, 0]
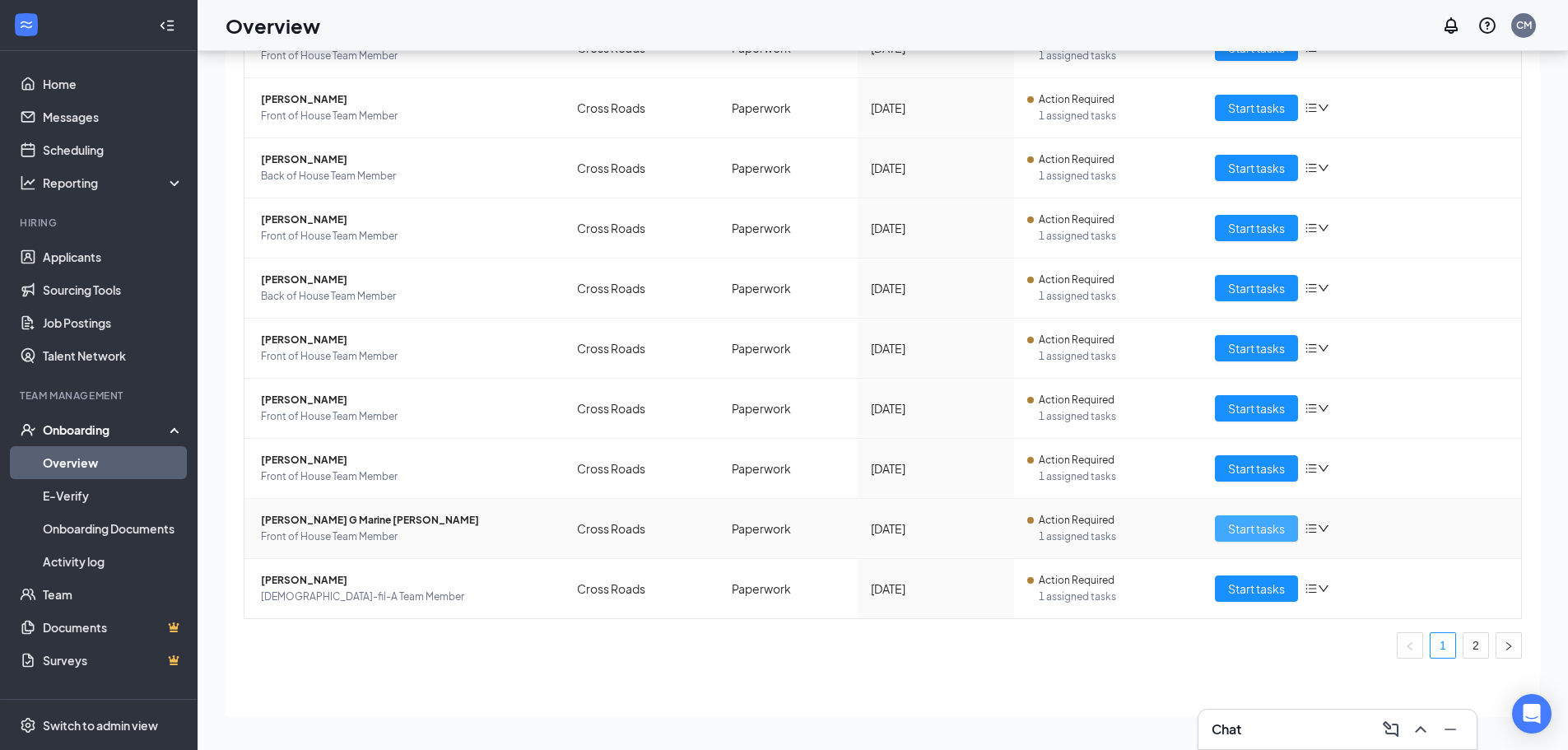
click at [1232, 530] on span "Start tasks" at bounding box center [1256, 528] width 57 height 18
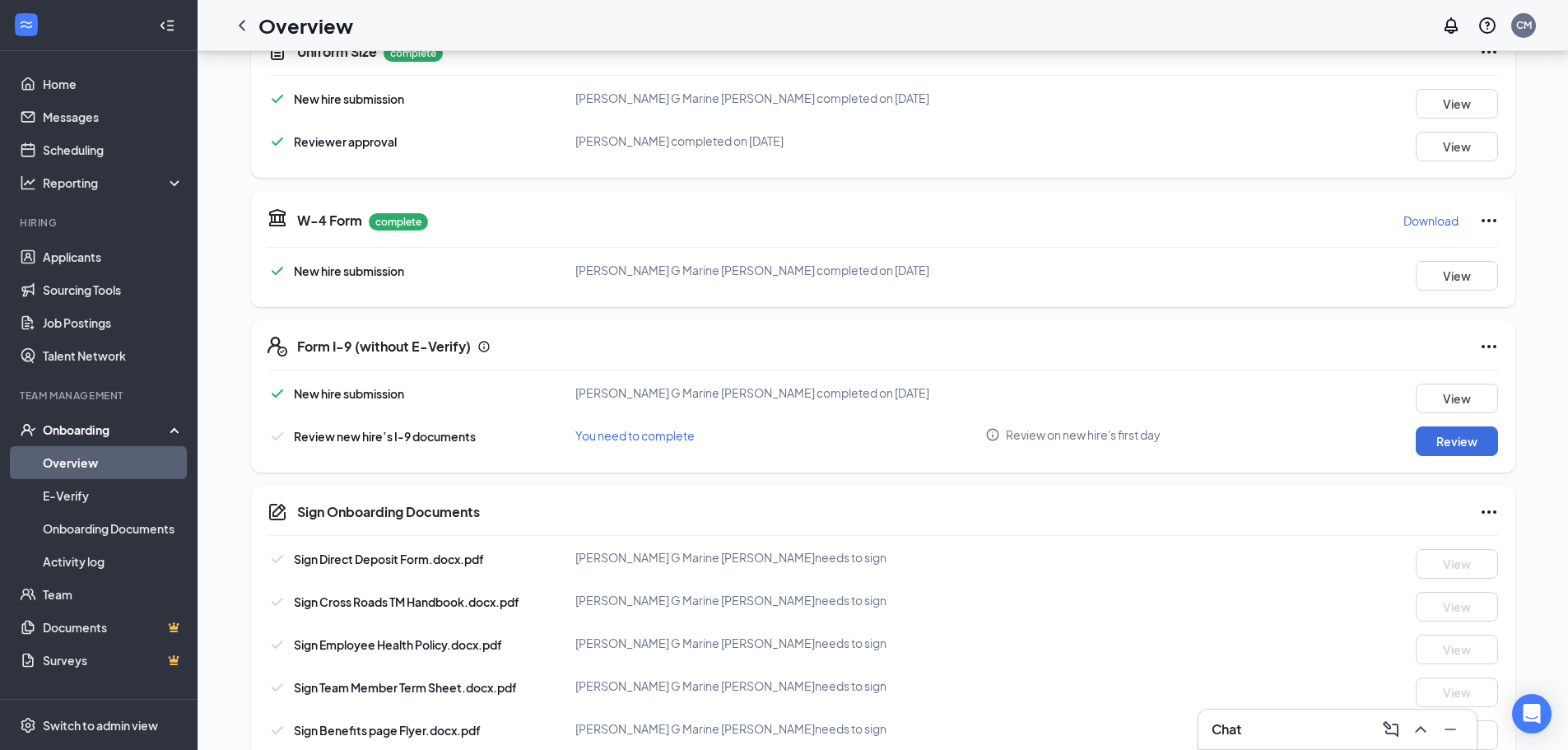
scroll to position [652, 0]
click at [240, 25] on icon "ChevronLeft" at bounding box center [241, 25] width 7 height 11
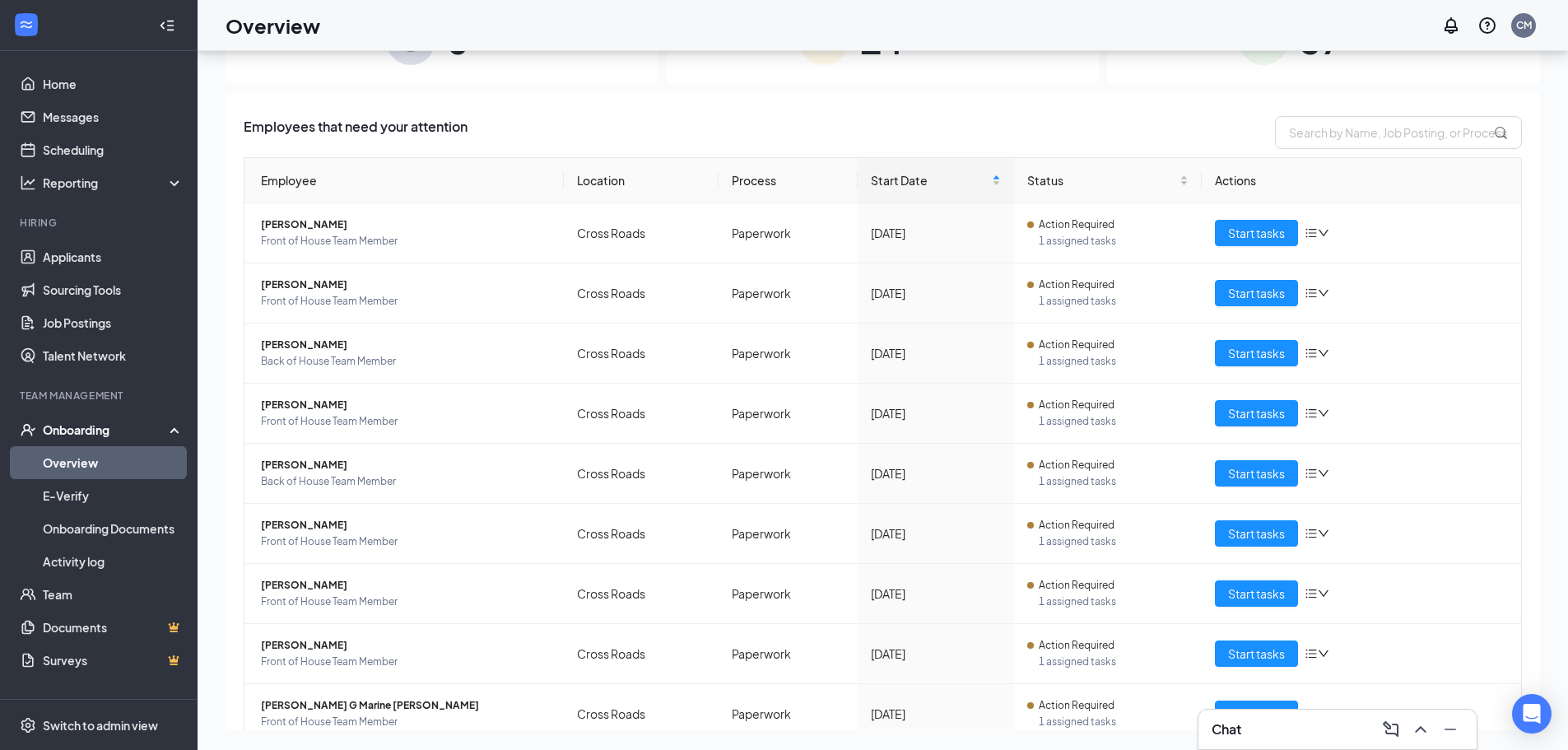
click at [1325, 70] on div "37 Completed" at bounding box center [1324, 40] width 433 height 86
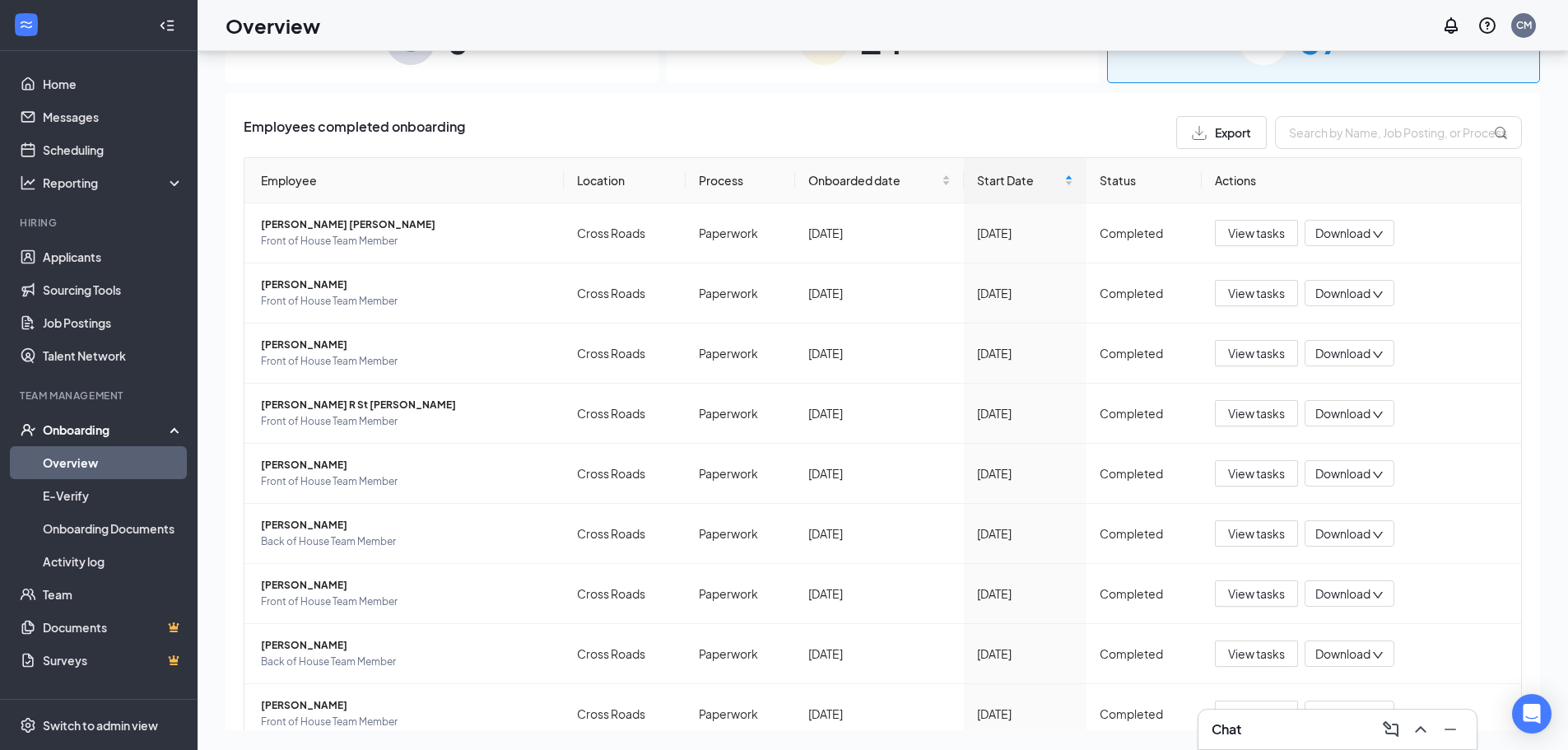
scroll to position [185, 0]
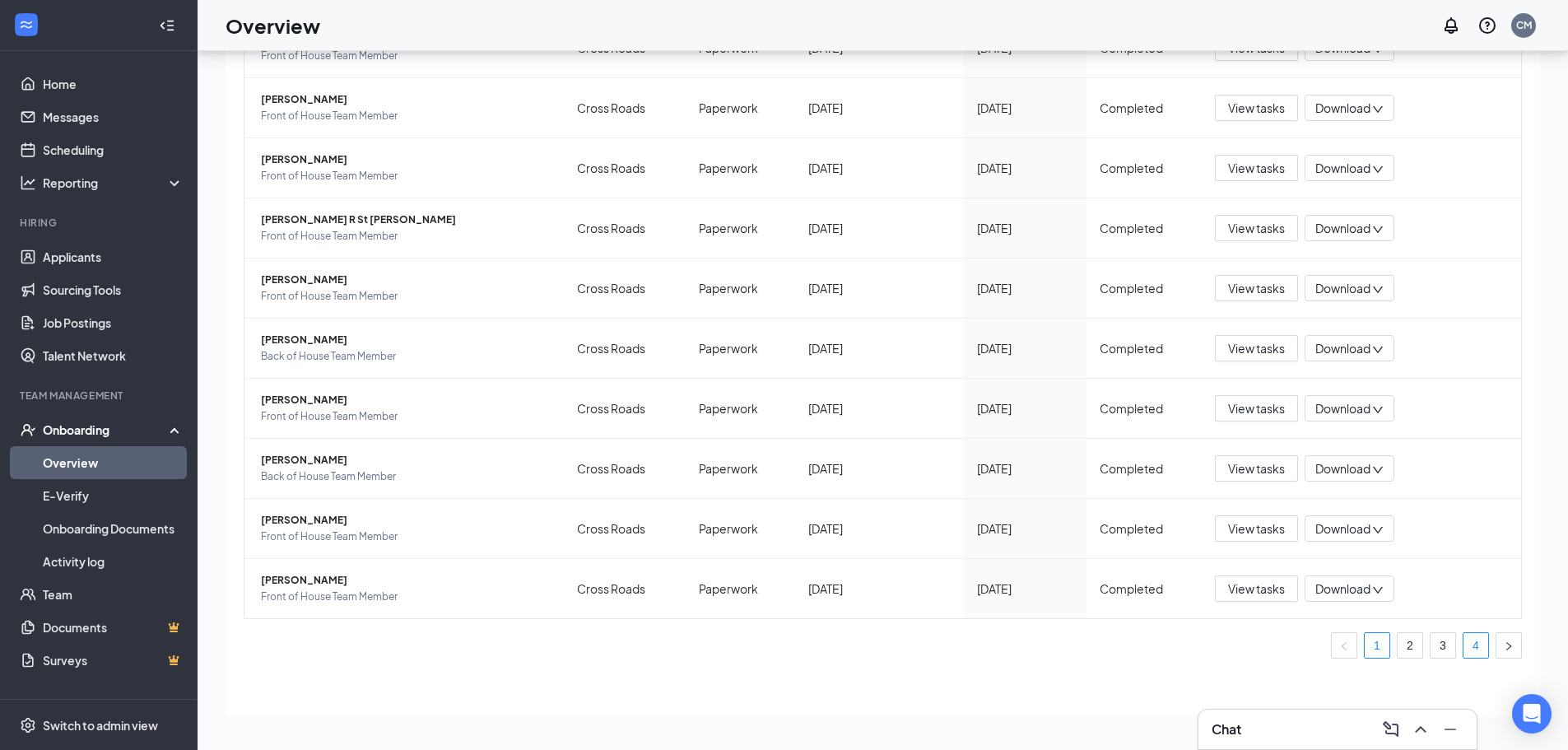
click at [1471, 641] on link "4" at bounding box center [1476, 645] width 25 height 25
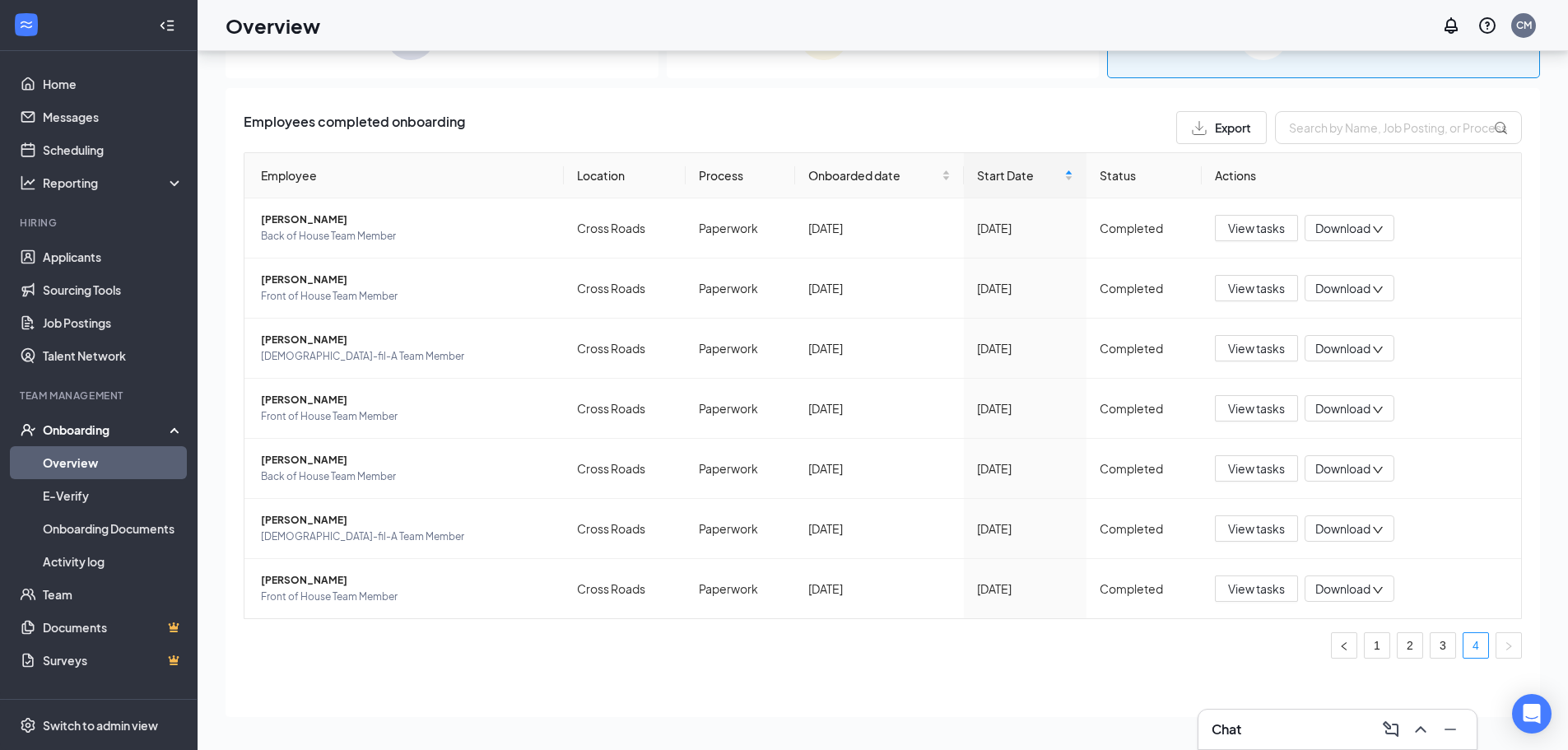
scroll to position [5, 0]
click at [1251, 464] on span "View tasks" at bounding box center [1256, 468] width 57 height 18
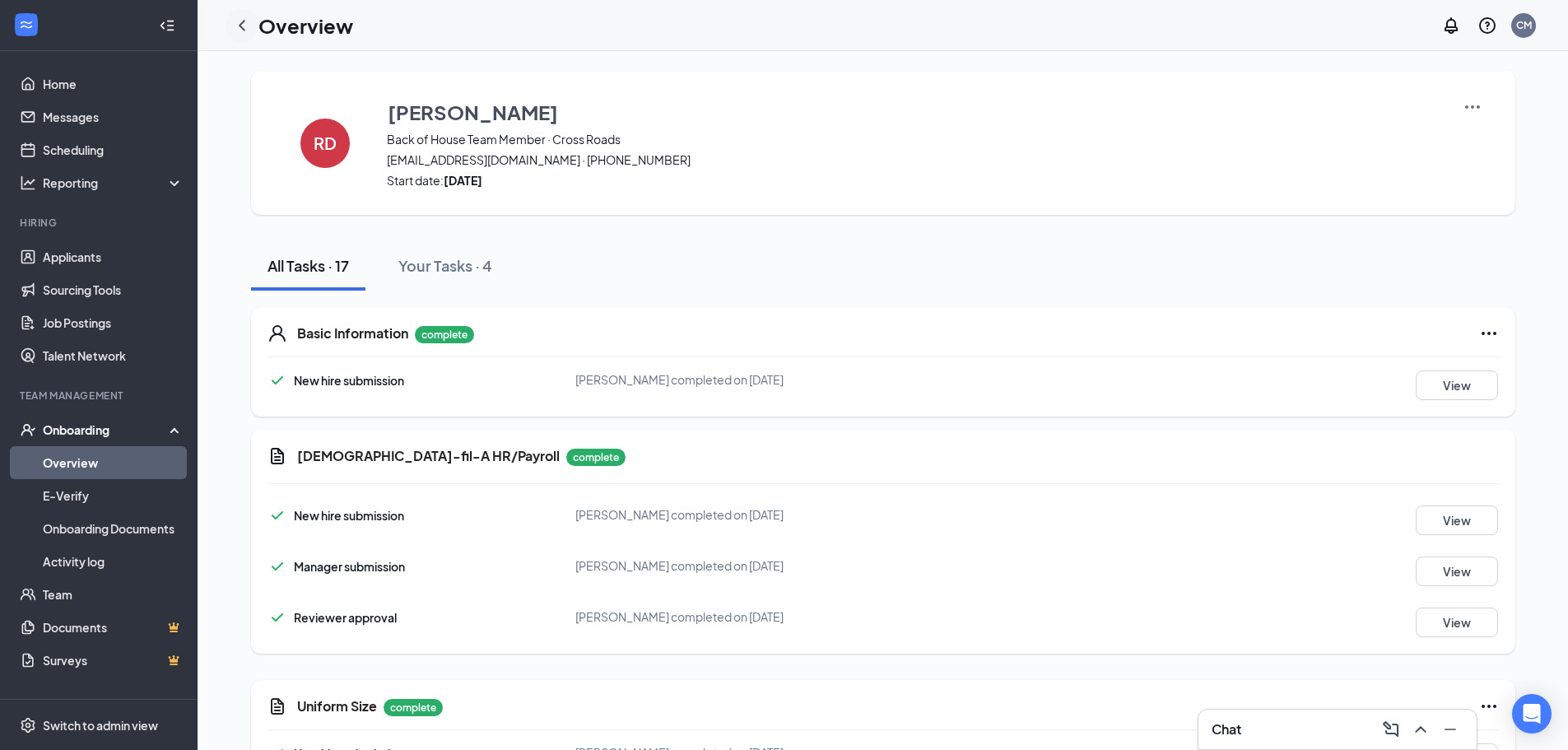
click at [244, 27] on icon "ChevronLeft" at bounding box center [242, 26] width 20 height 20
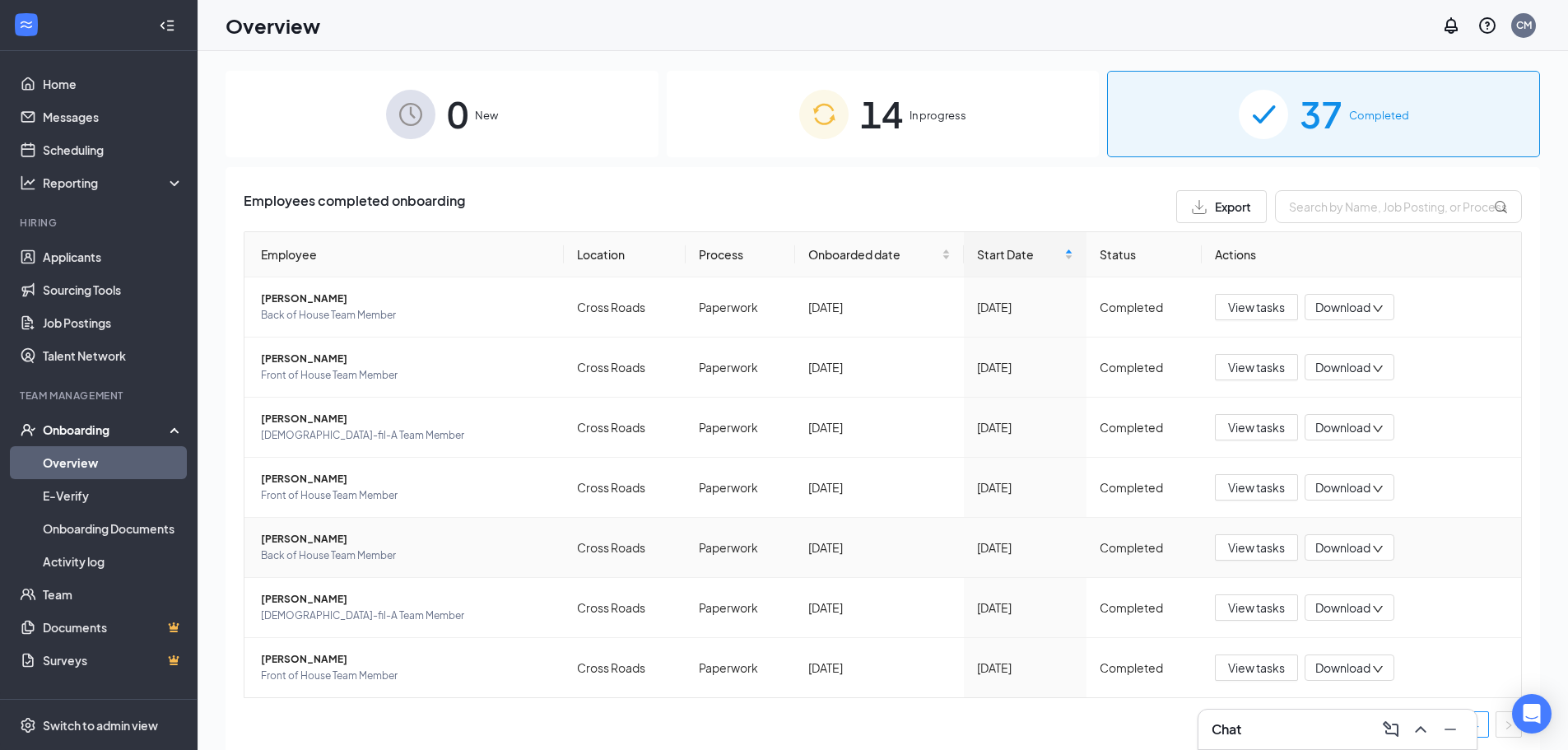
click at [303, 540] on span "[PERSON_NAME]" at bounding box center [406, 538] width 290 height 17
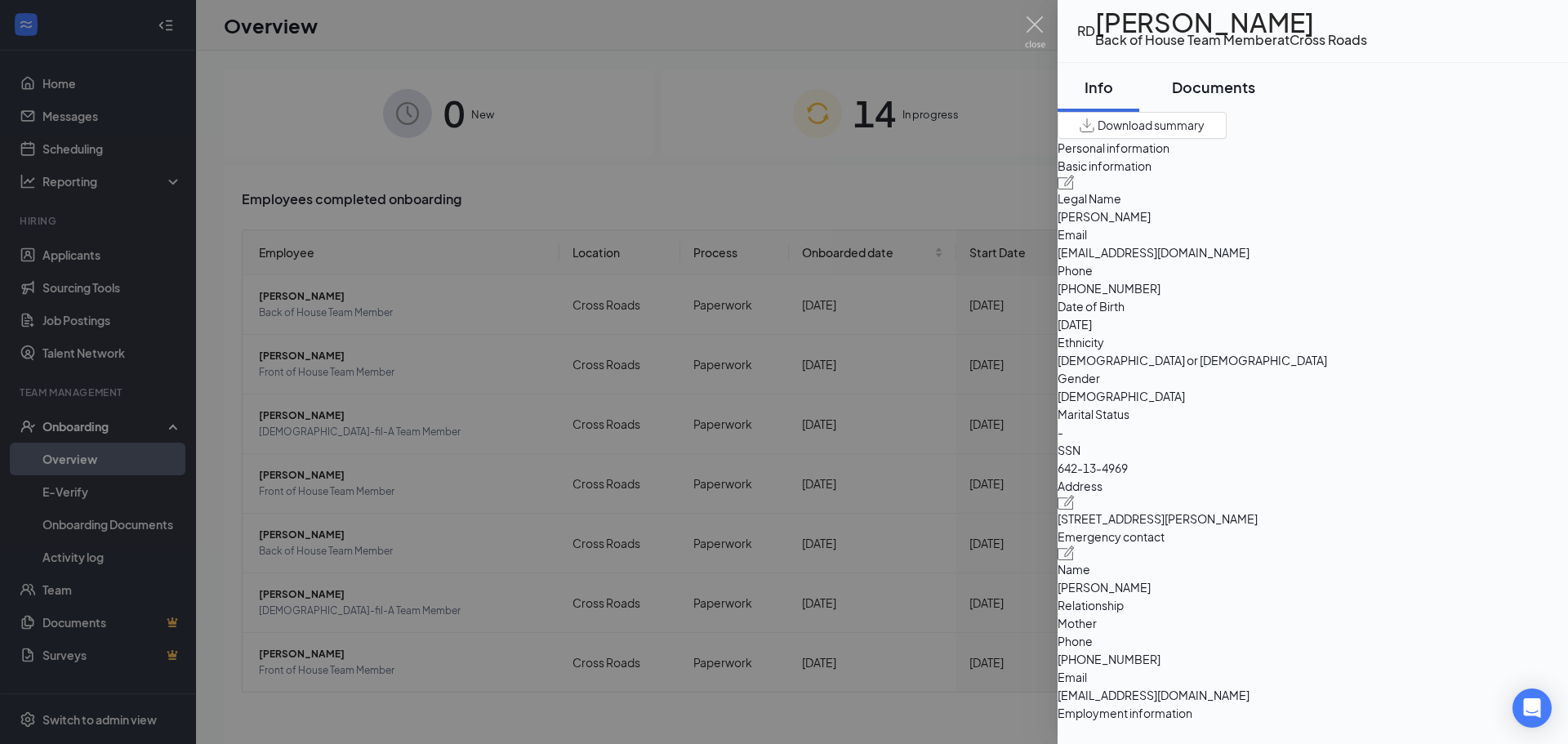
click at [1247, 105] on button "Documents" at bounding box center [1213, 88] width 116 height 49
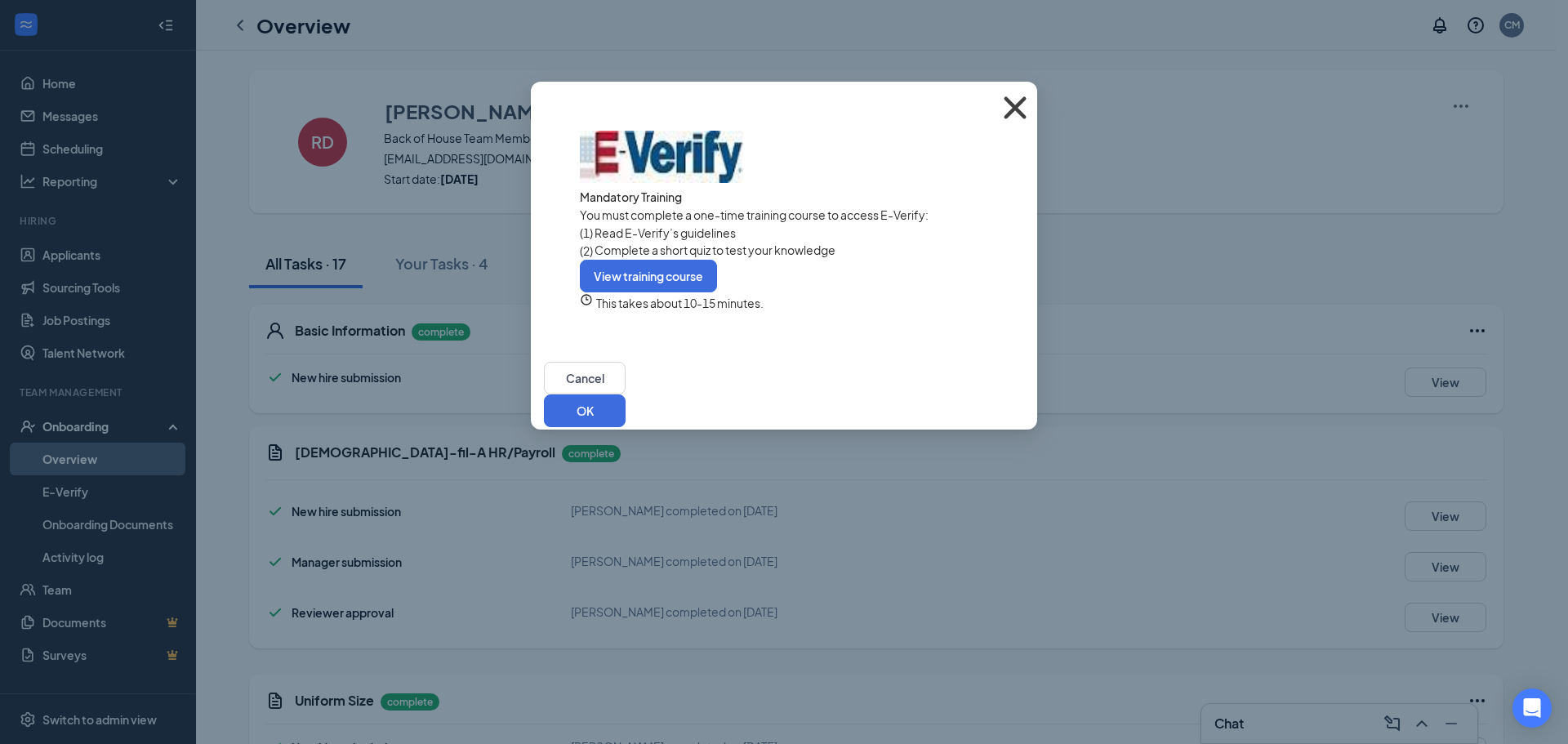
click at [1019, 101] on icon "Cross" at bounding box center [1015, 107] width 44 height 44
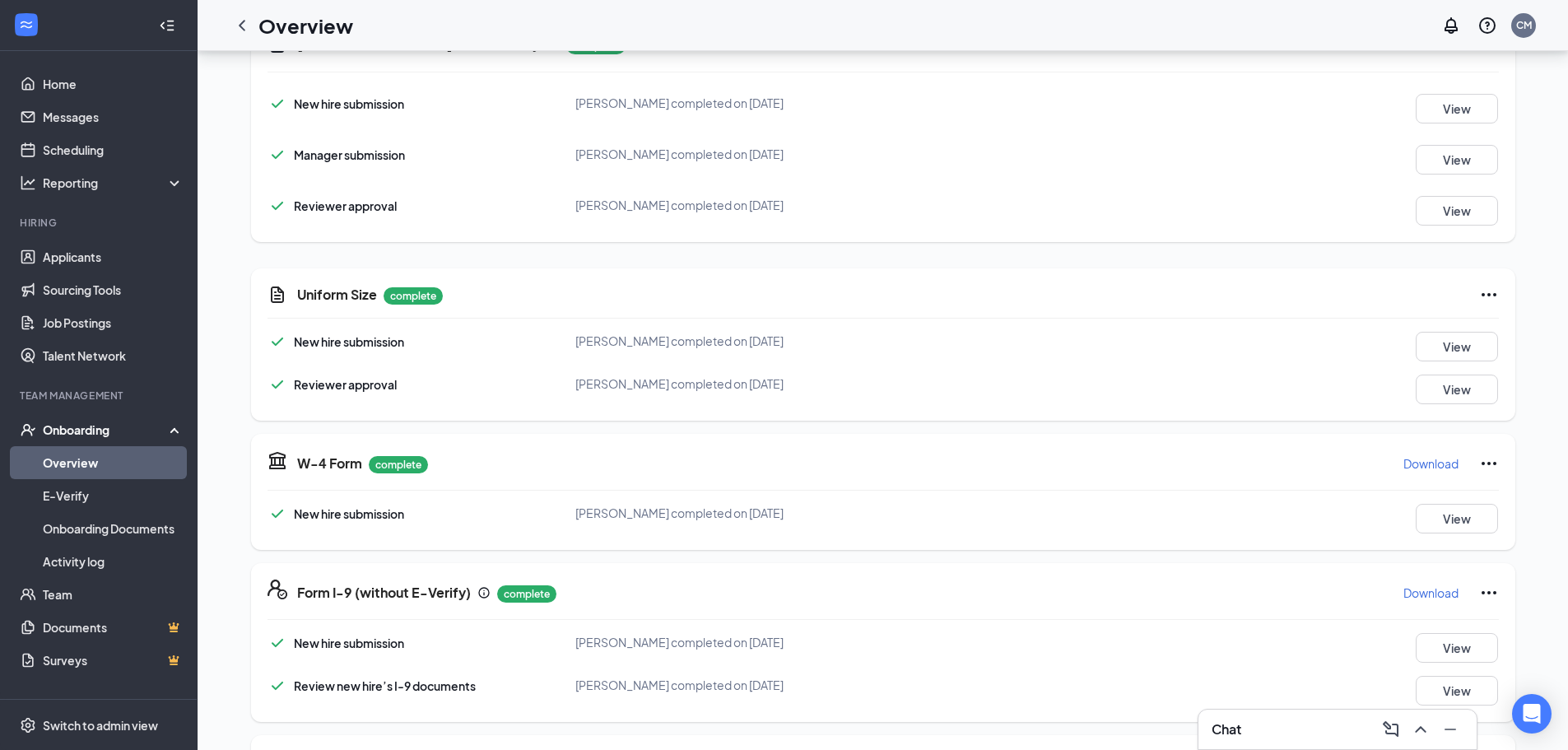
scroll to position [329, 0]
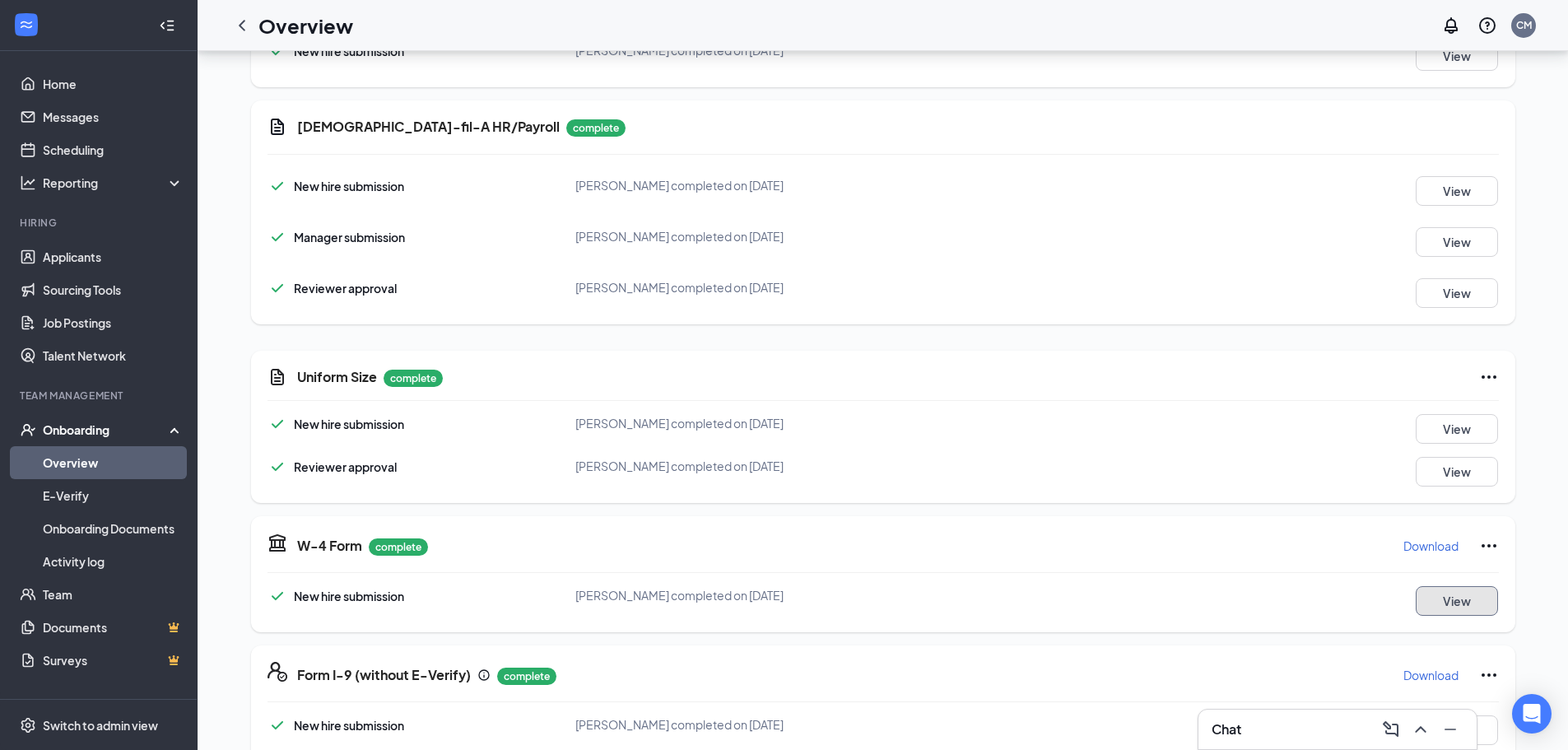
click at [1482, 603] on button "View" at bounding box center [1457, 601] width 82 height 30
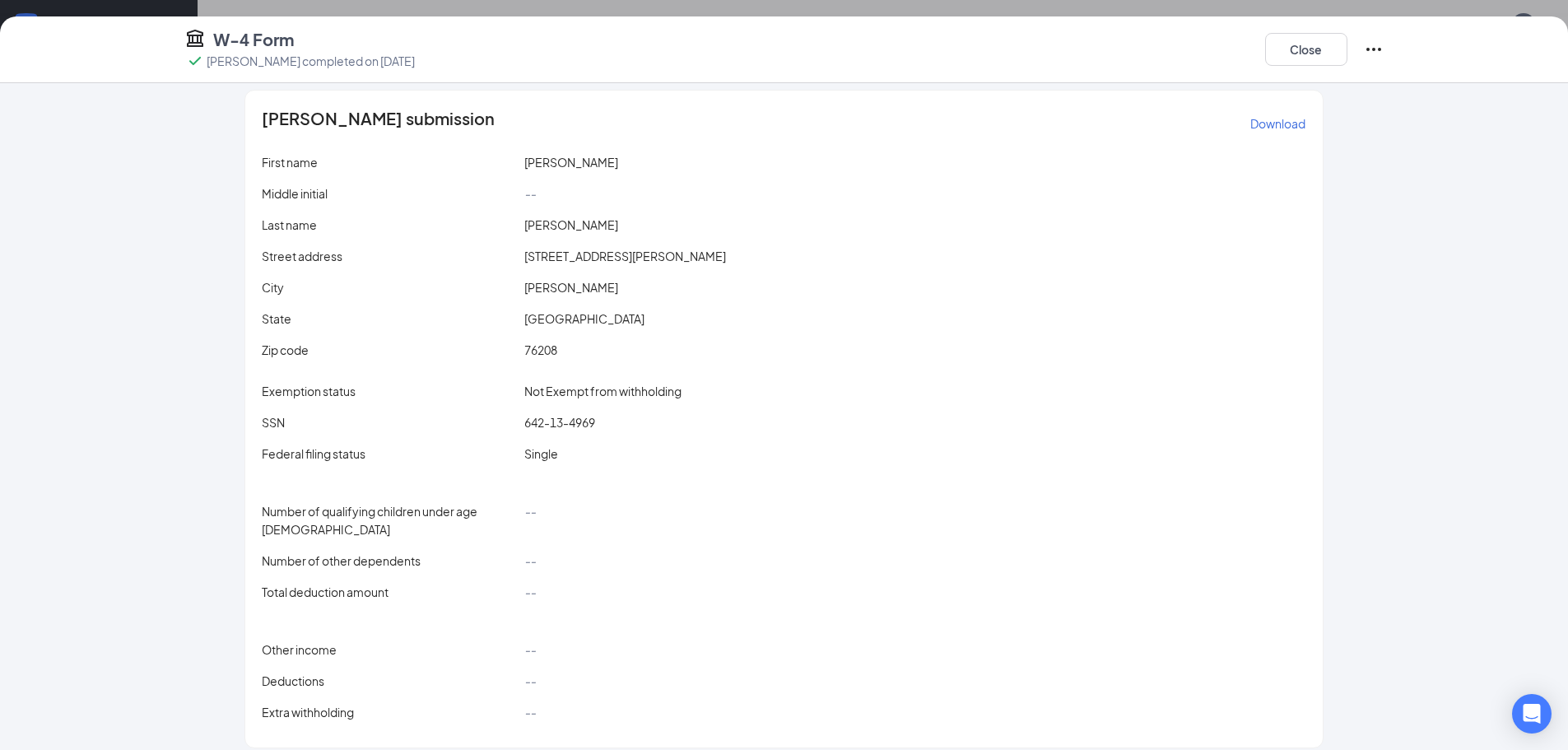
scroll to position [247, 0]
click at [1303, 50] on button "Close" at bounding box center [1307, 49] width 82 height 33
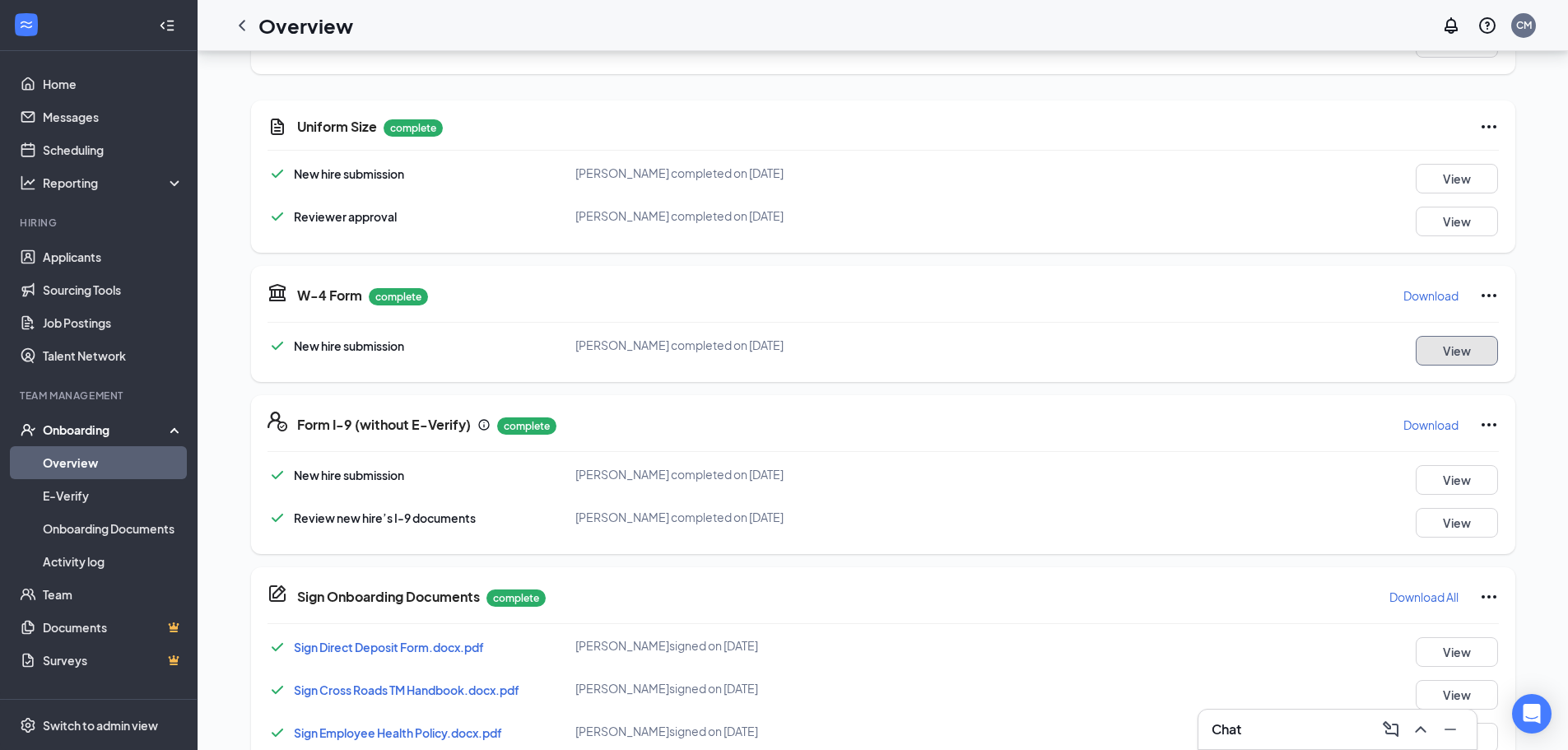
scroll to position [659, 0]
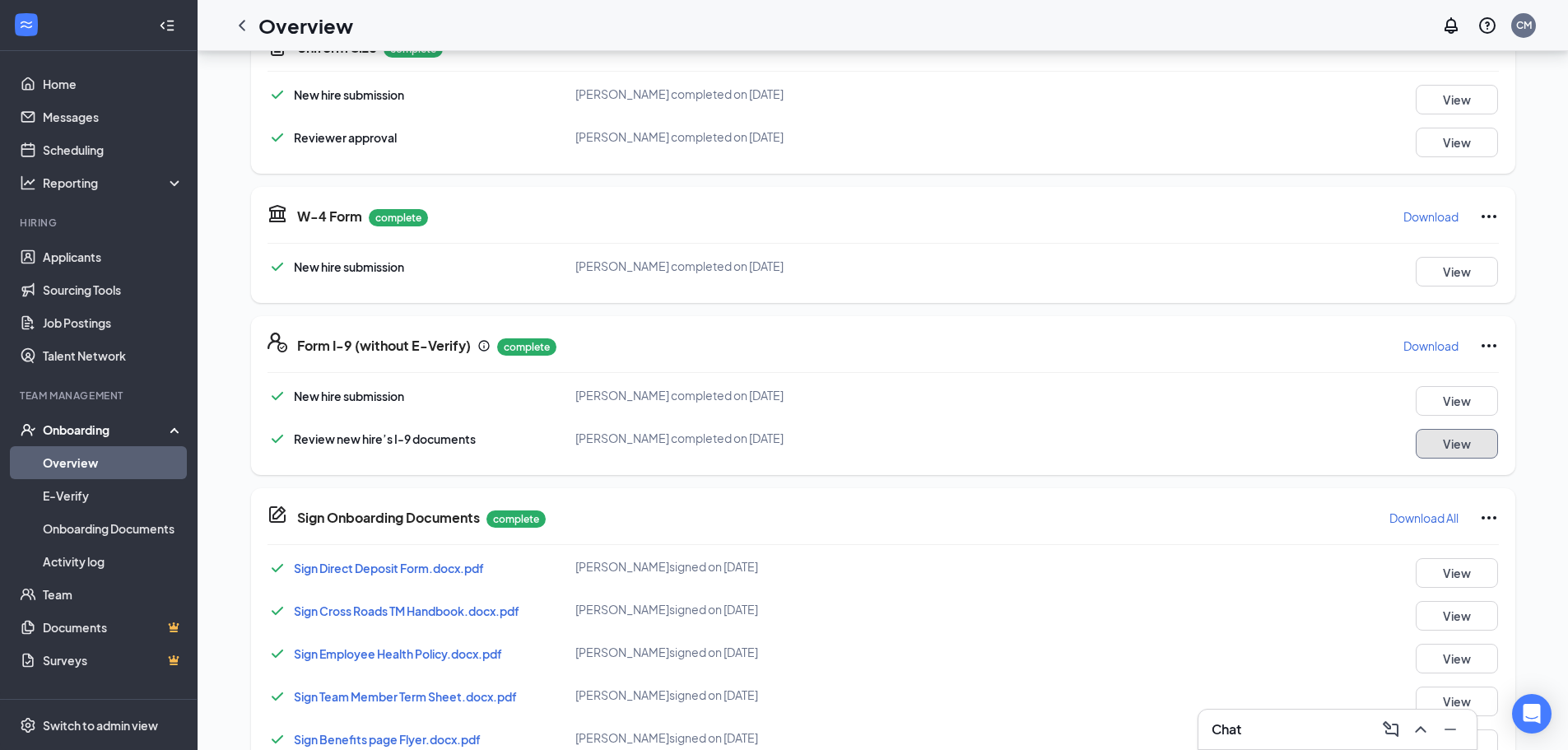
click at [1468, 444] on button "View" at bounding box center [1457, 444] width 82 height 30
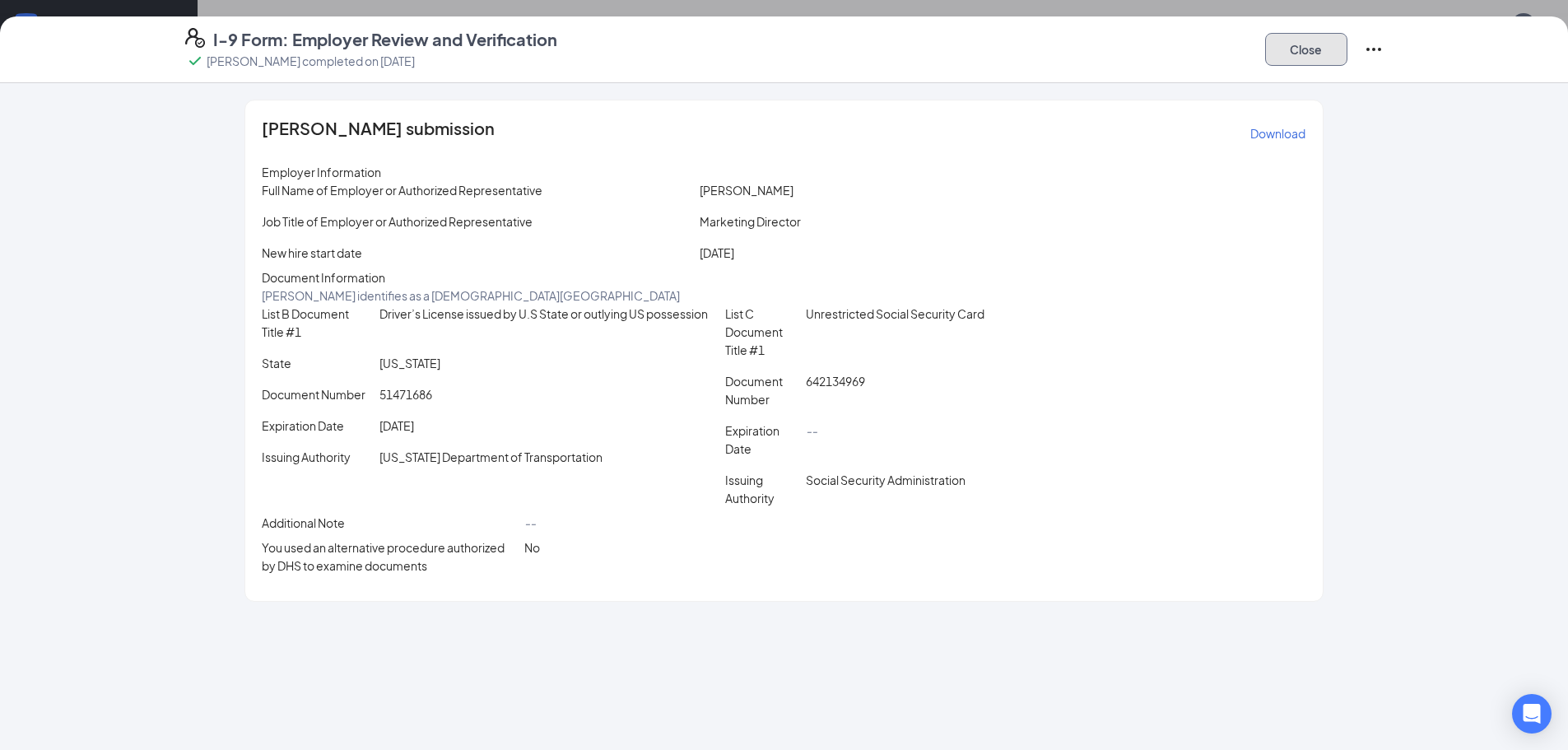
click at [1315, 51] on button "Close" at bounding box center [1307, 49] width 82 height 33
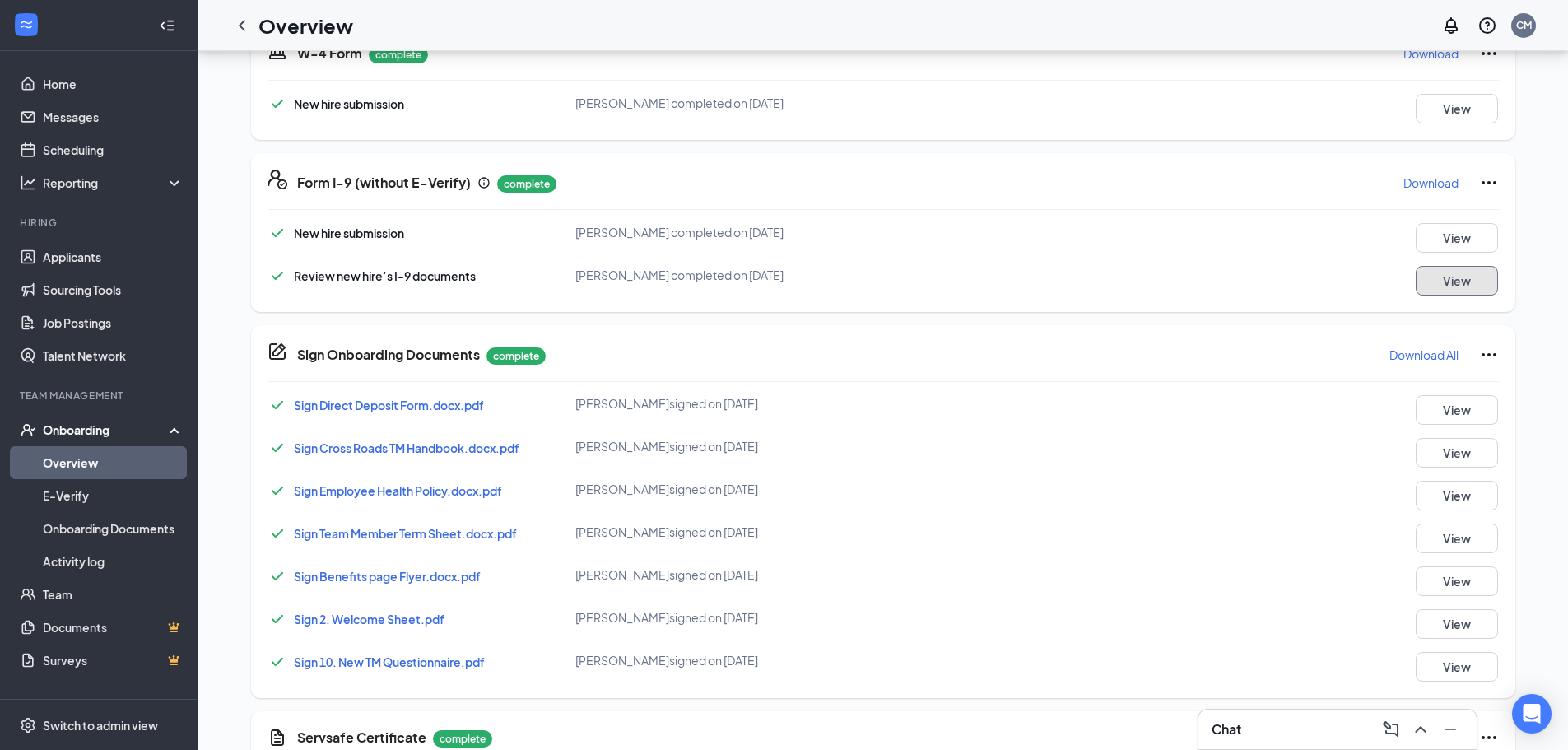
scroll to position [824, 0]
click at [249, 16] on icon "ChevronLeft" at bounding box center [242, 26] width 20 height 20
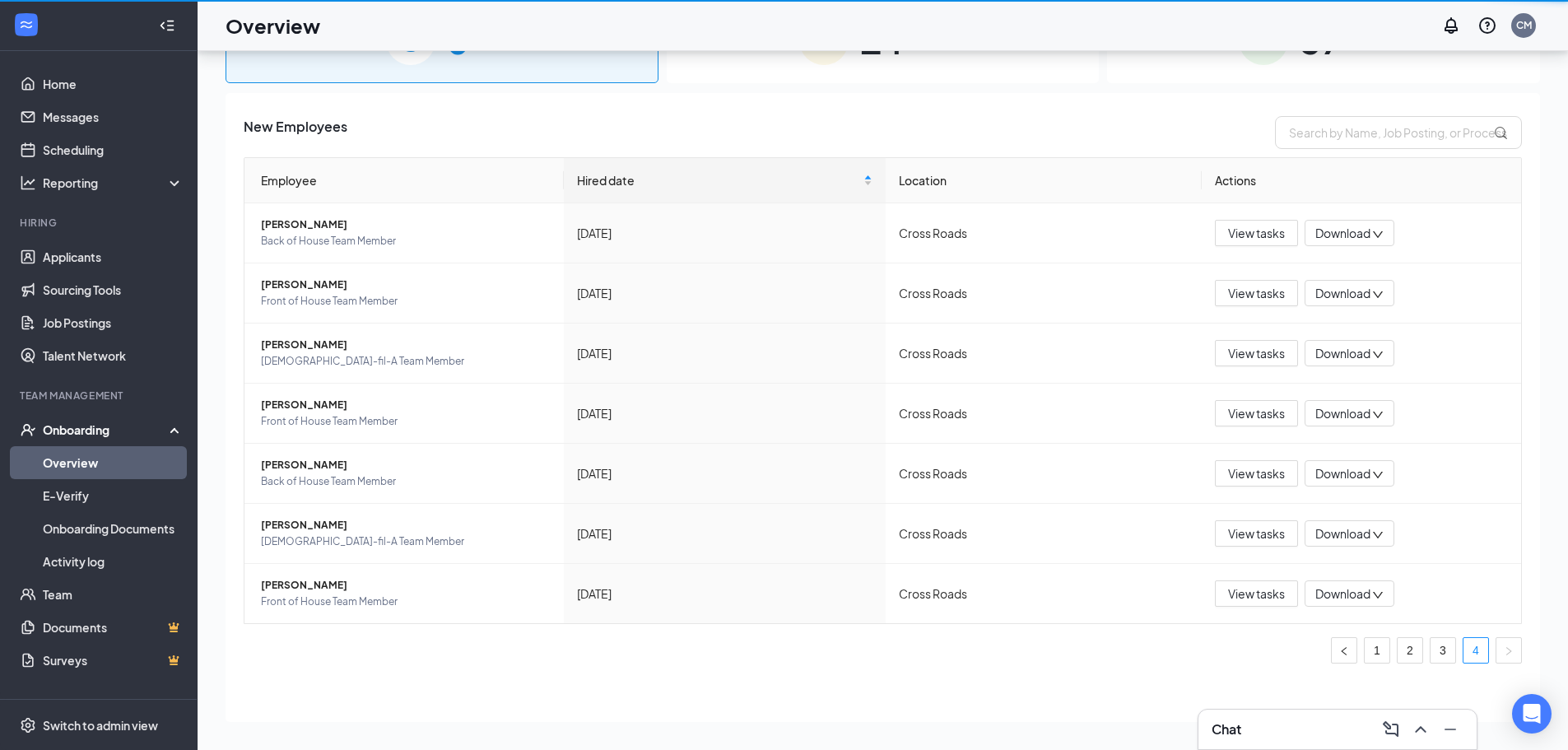
scroll to position [75, 0]
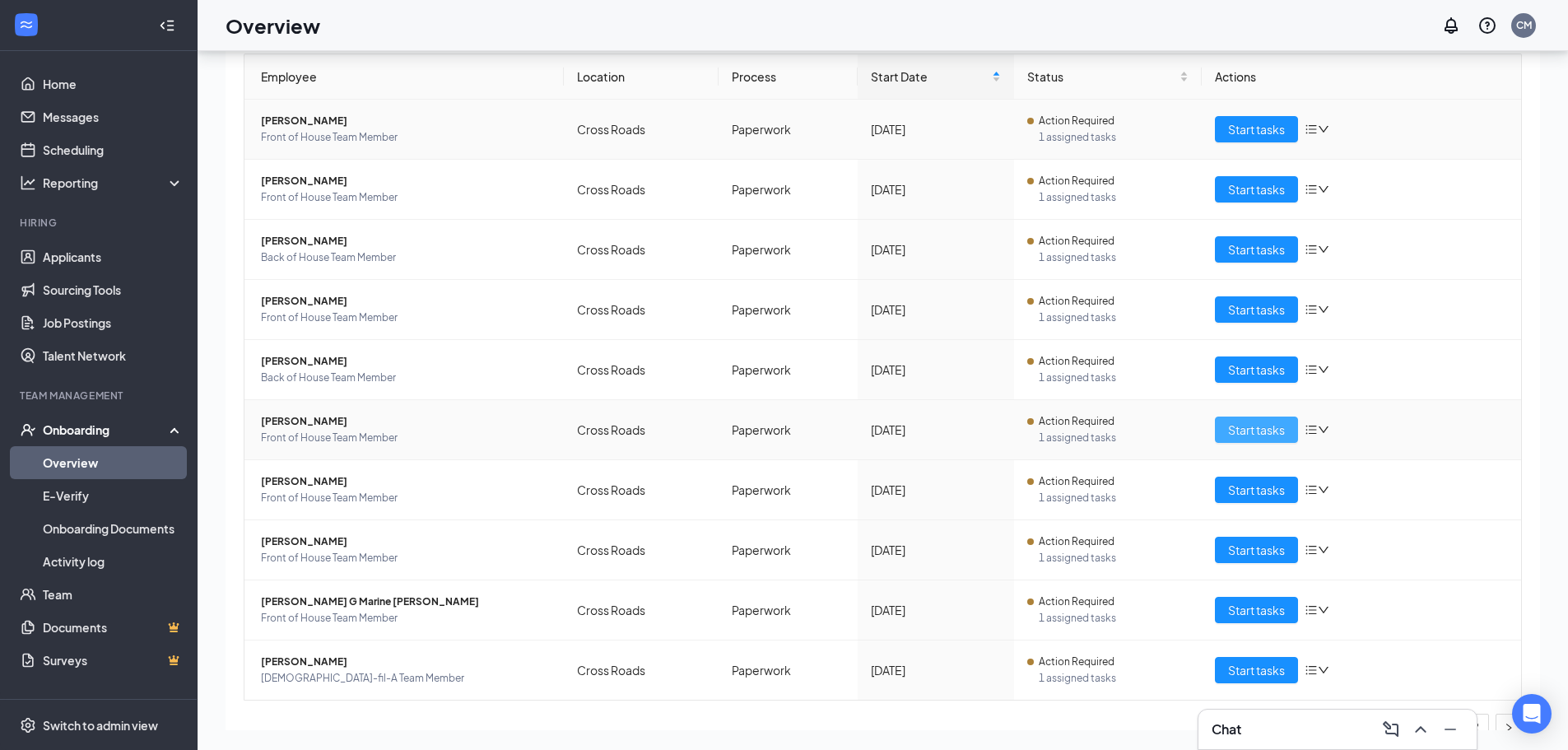
scroll to position [185, 0]
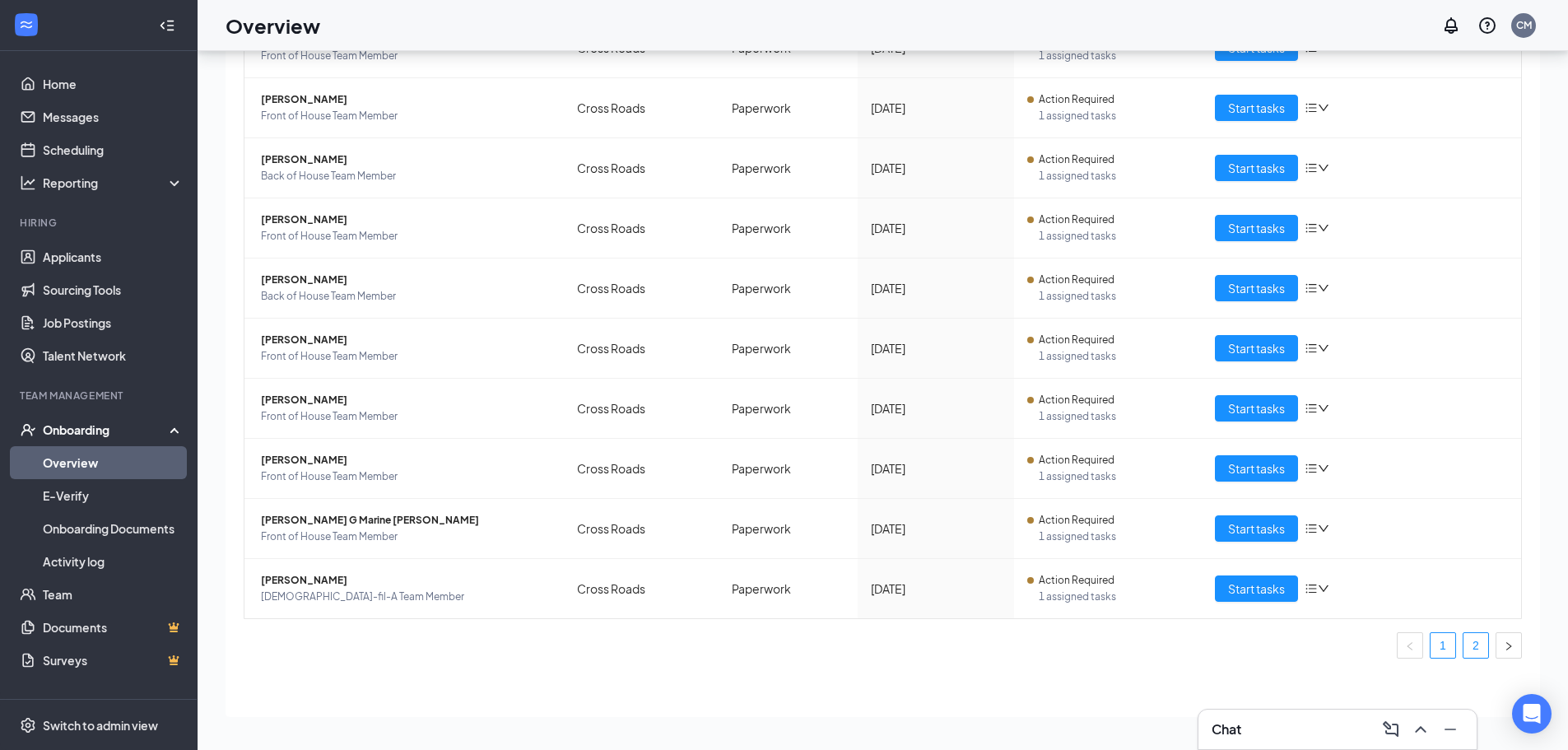
click at [1470, 640] on link "2" at bounding box center [1476, 645] width 25 height 25
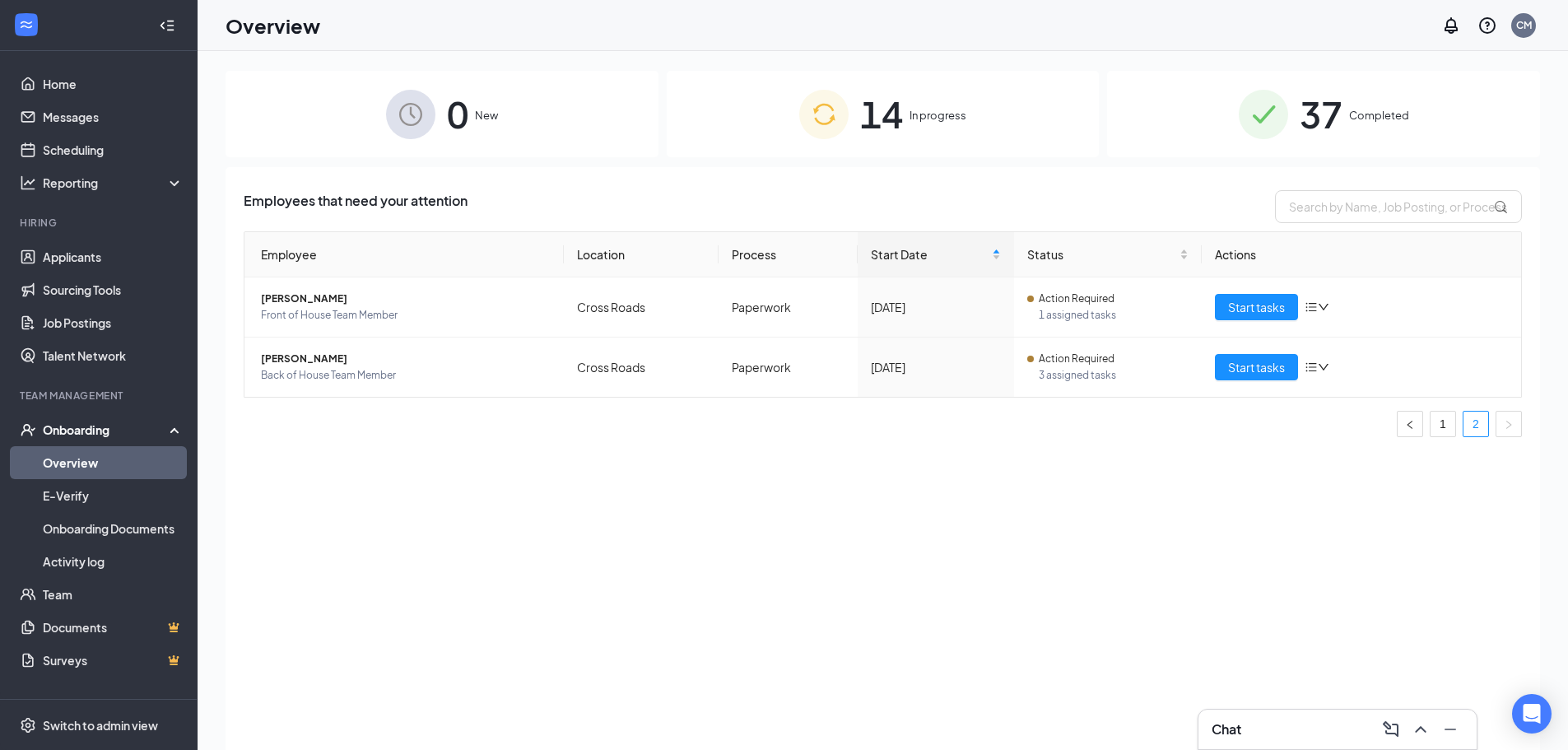
click at [1358, 129] on div "37 Completed" at bounding box center [1324, 113] width 433 height 86
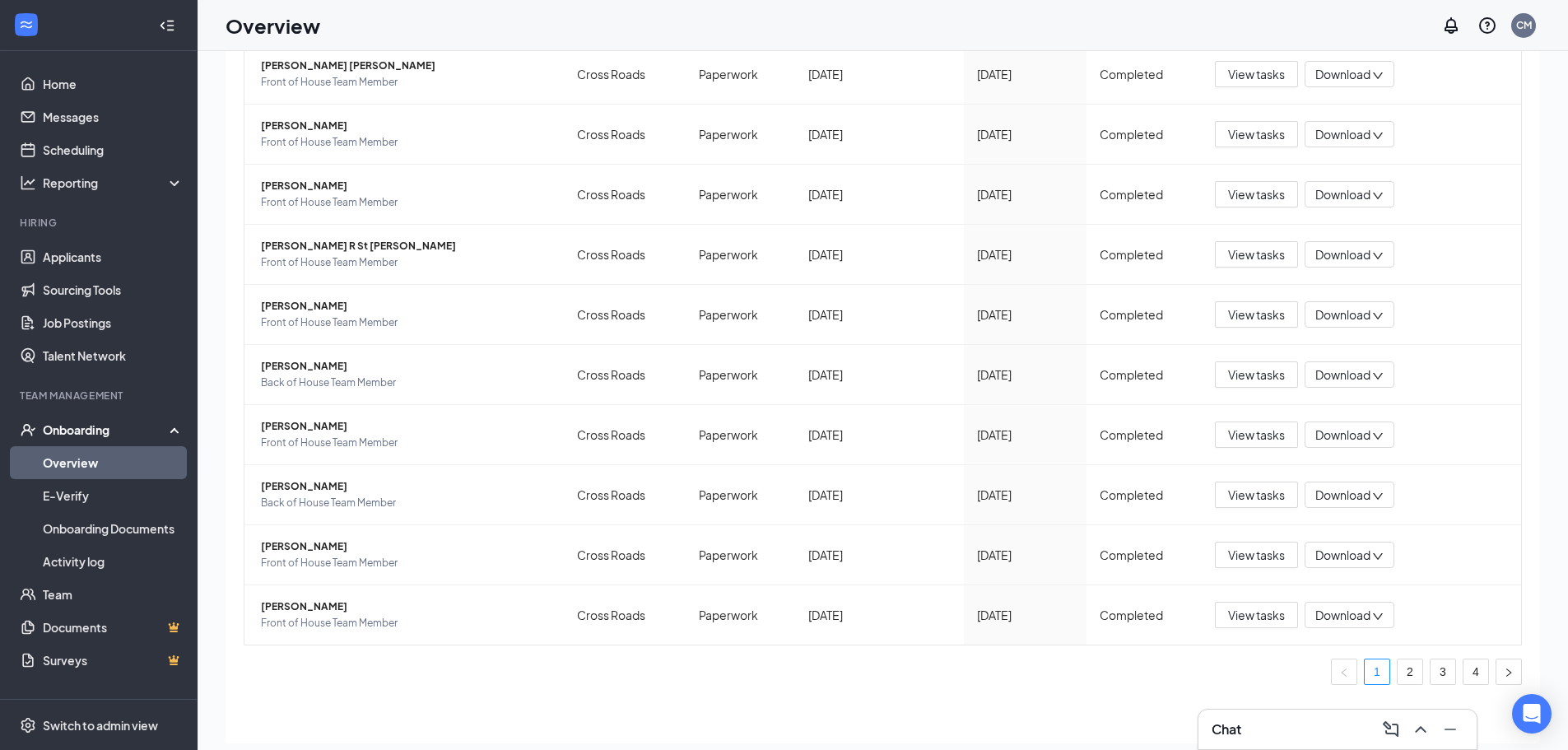
scroll to position [75, 0]
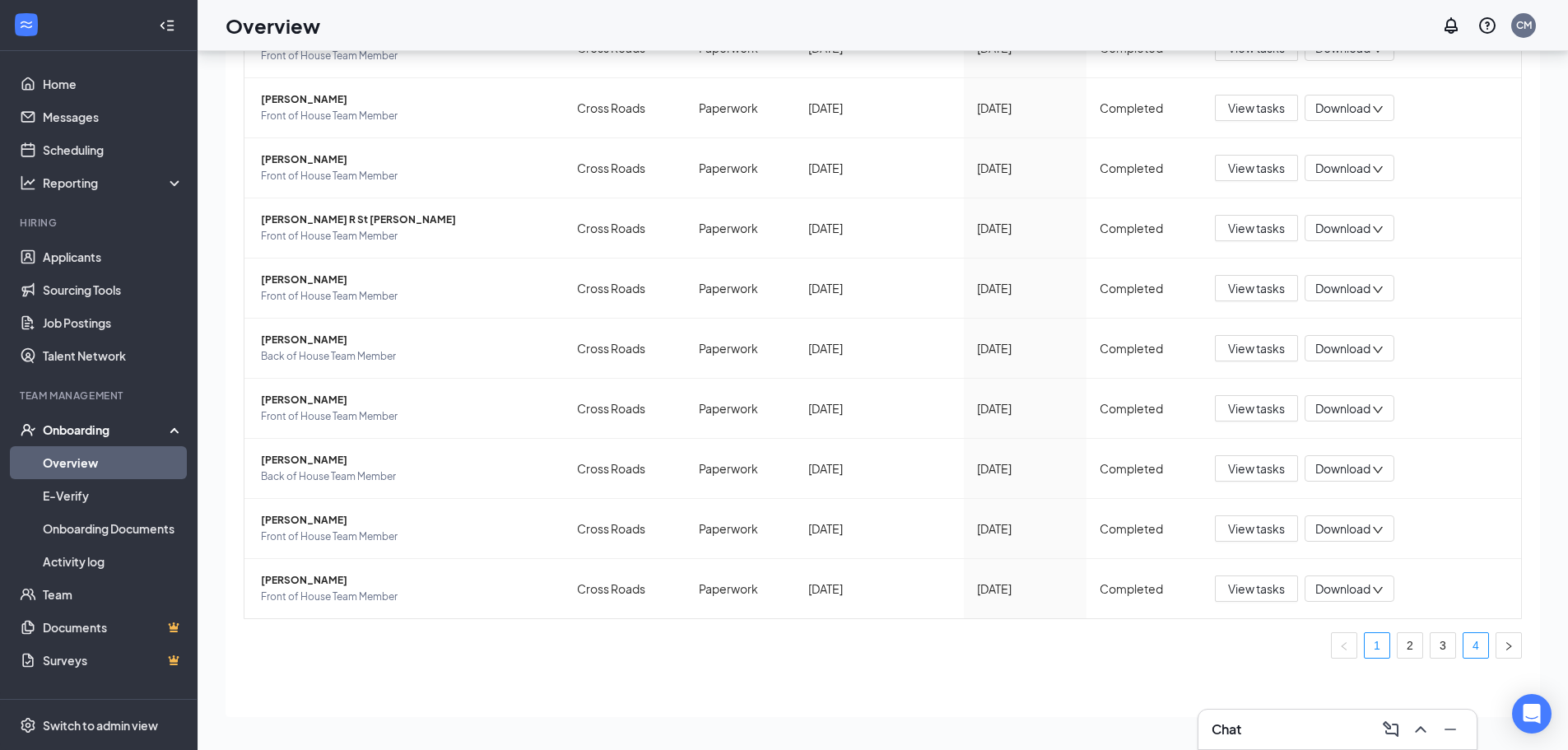
click at [1464, 655] on link "4" at bounding box center [1476, 645] width 25 height 25
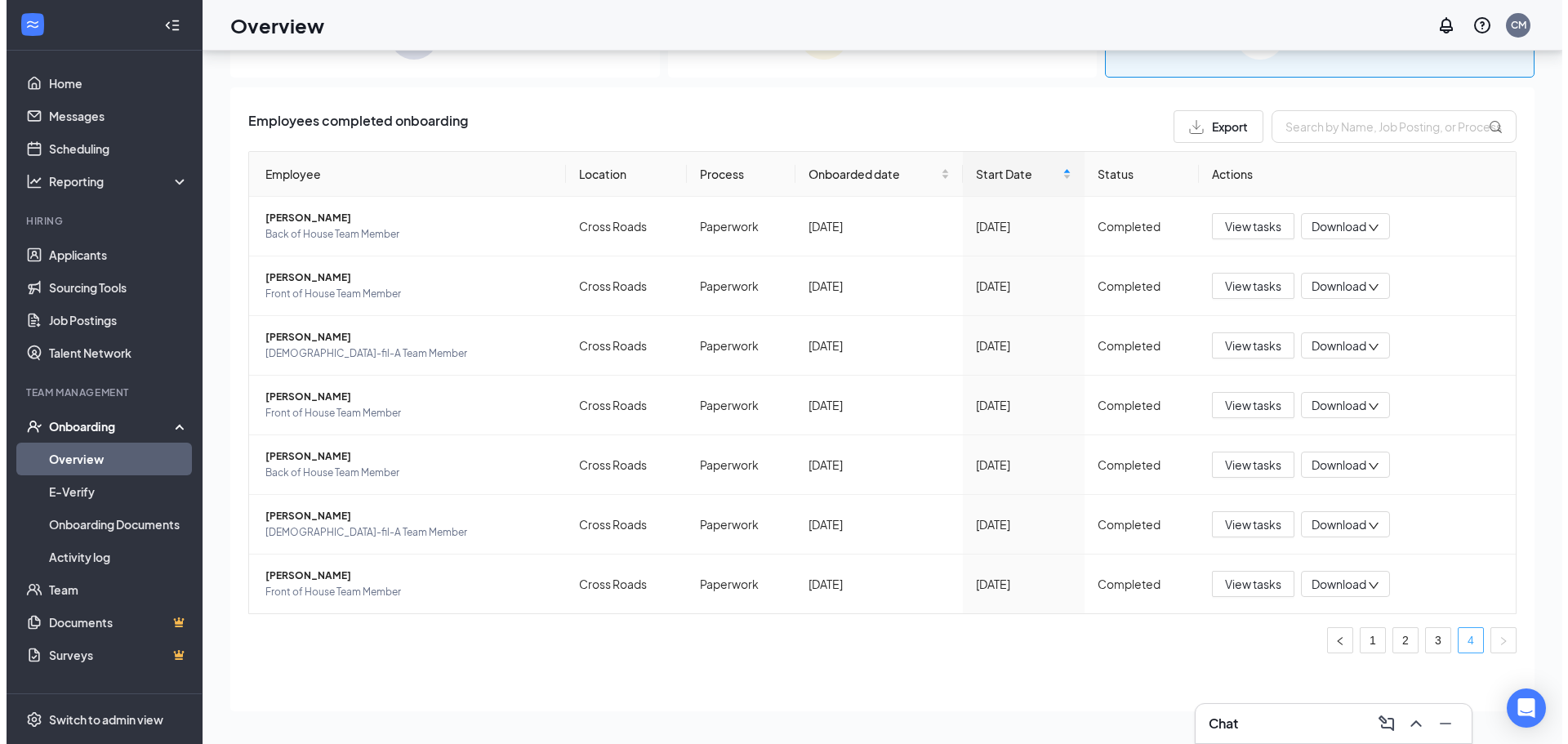
scroll to position [5, 0]
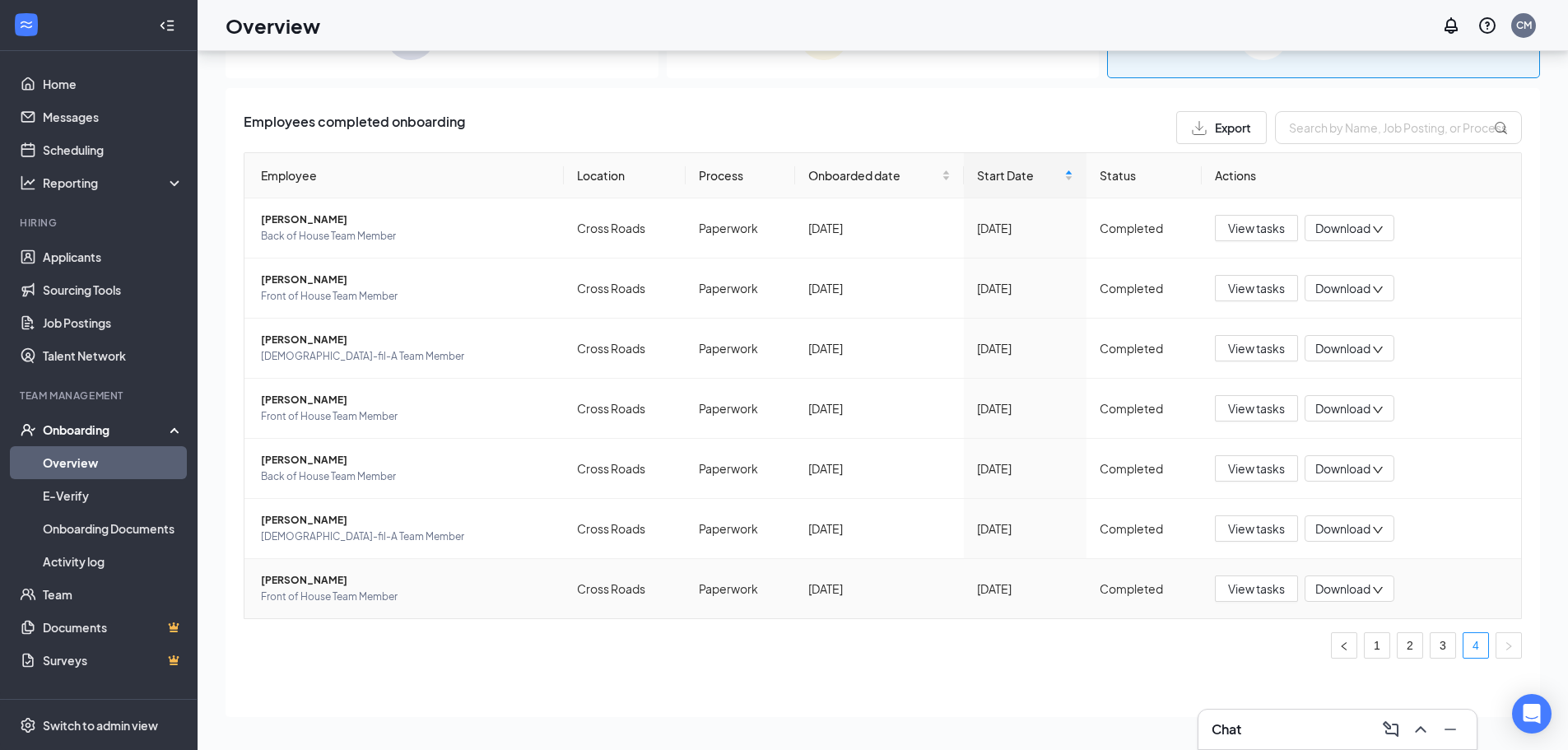
click at [296, 588] on span "Front of House Team Member" at bounding box center [406, 596] width 290 height 17
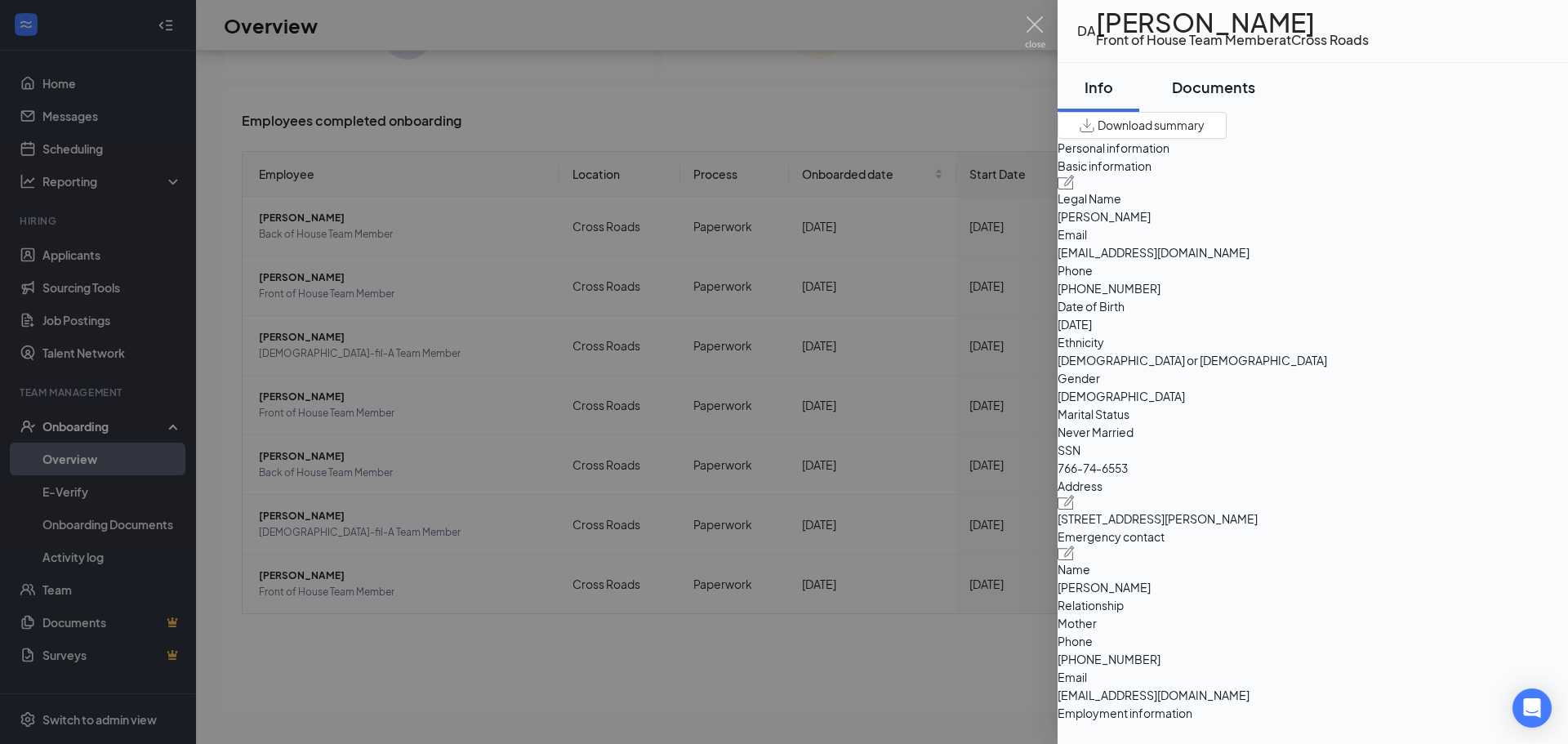
click at [1239, 98] on div "Documents" at bounding box center [1213, 87] width 84 height 21
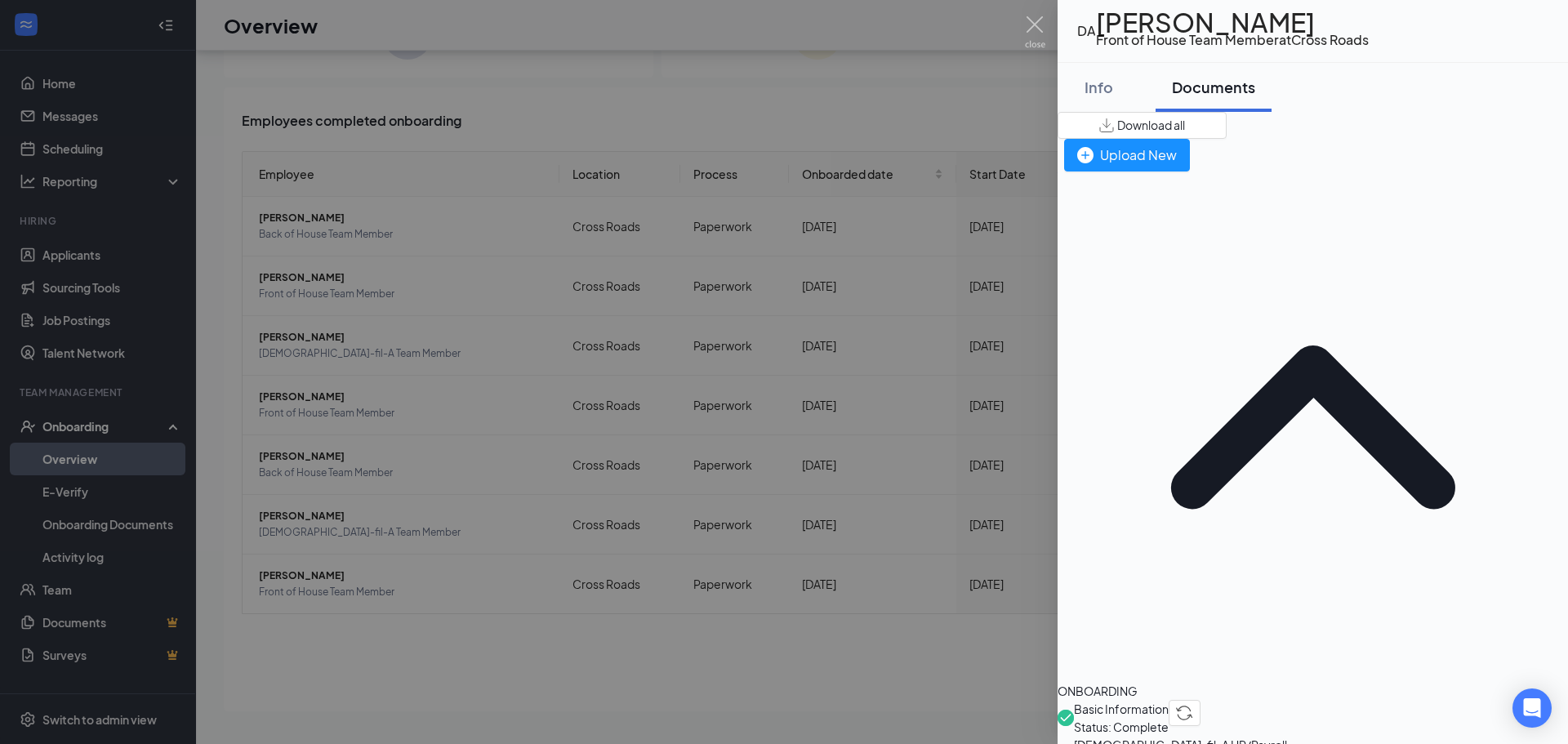
click at [769, 668] on div at bounding box center [784, 372] width 1568 height 744
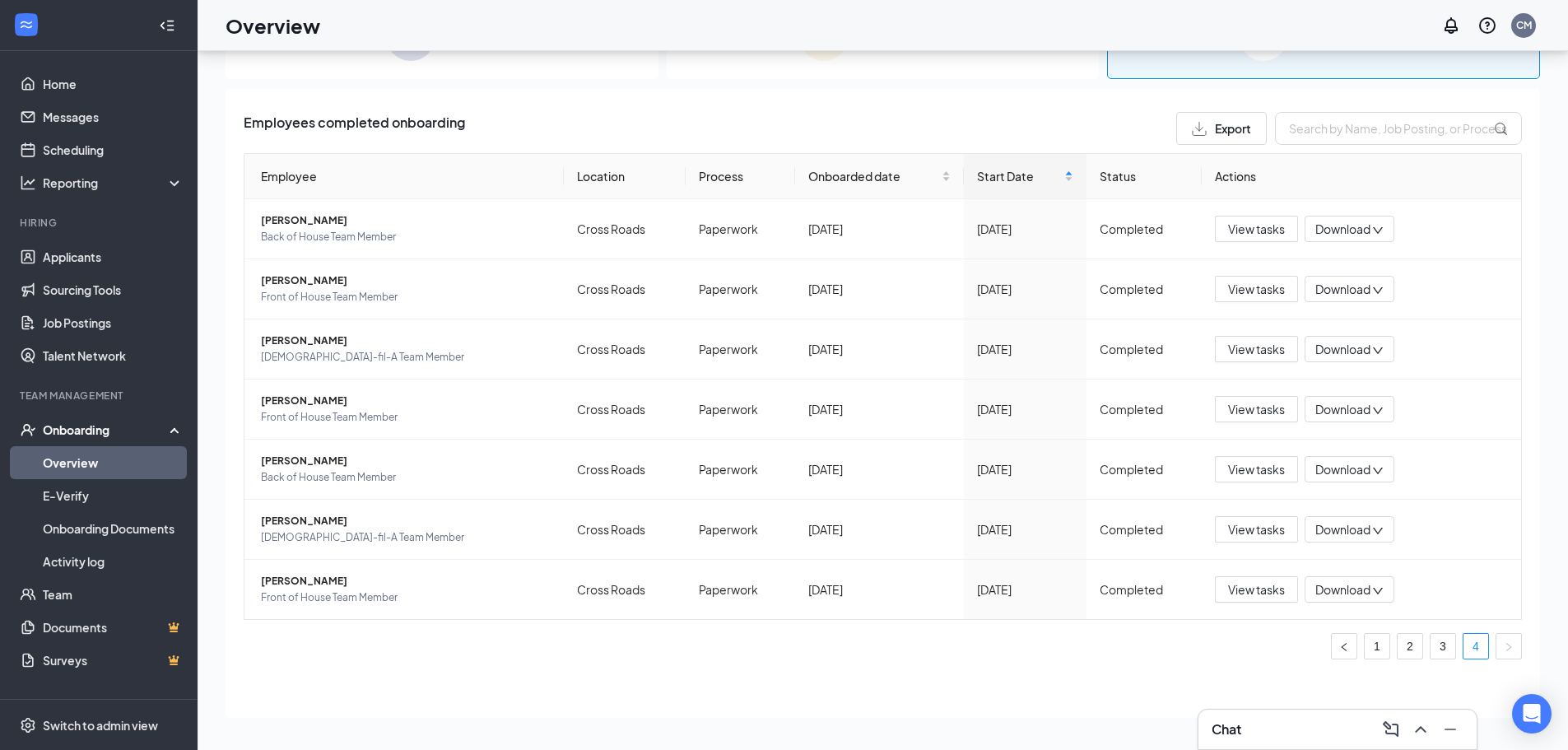
scroll to position [5, 0]
click at [1436, 655] on link "3" at bounding box center [1443, 645] width 25 height 25
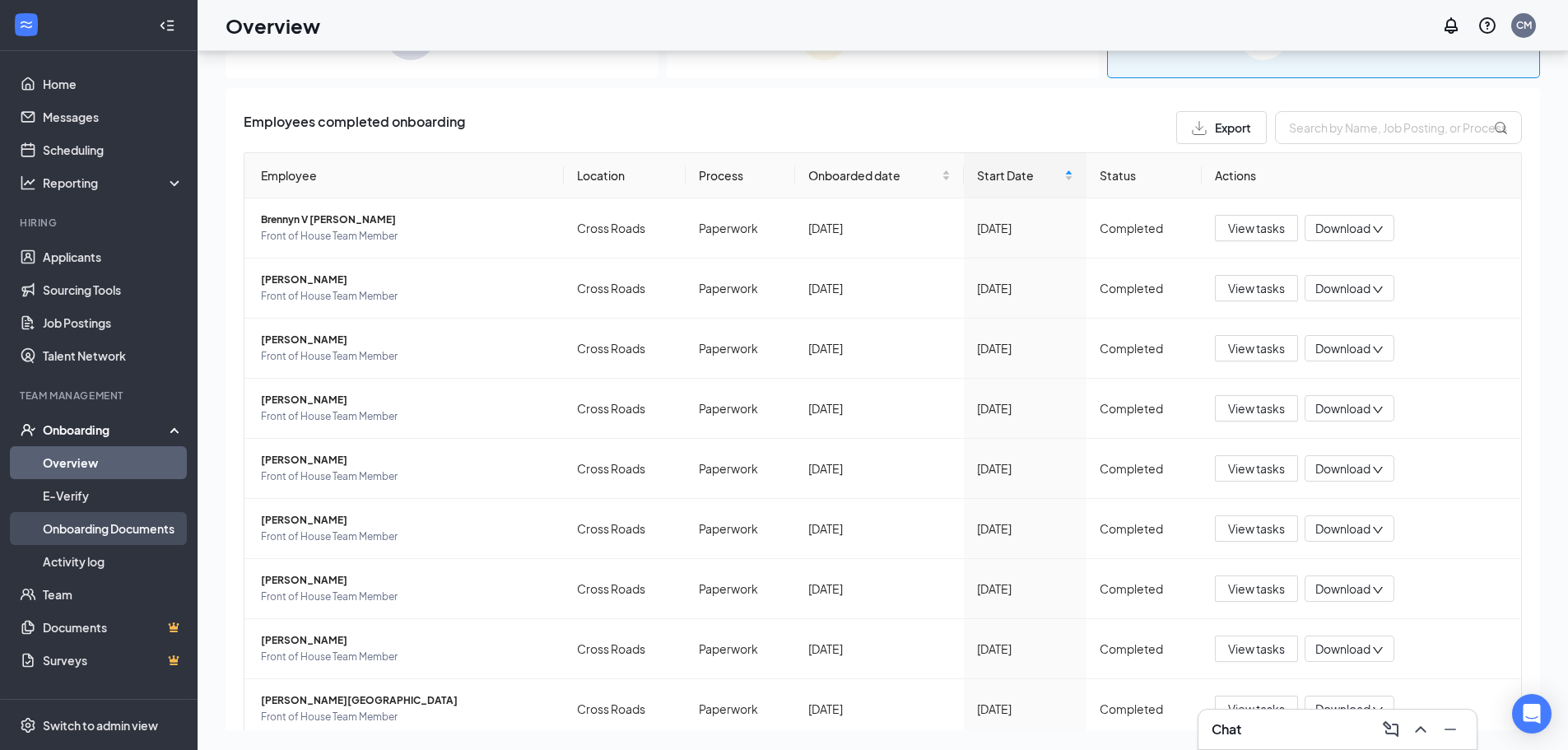
click at [114, 529] on link "Onboarding Documents" at bounding box center [113, 527] width 141 height 33
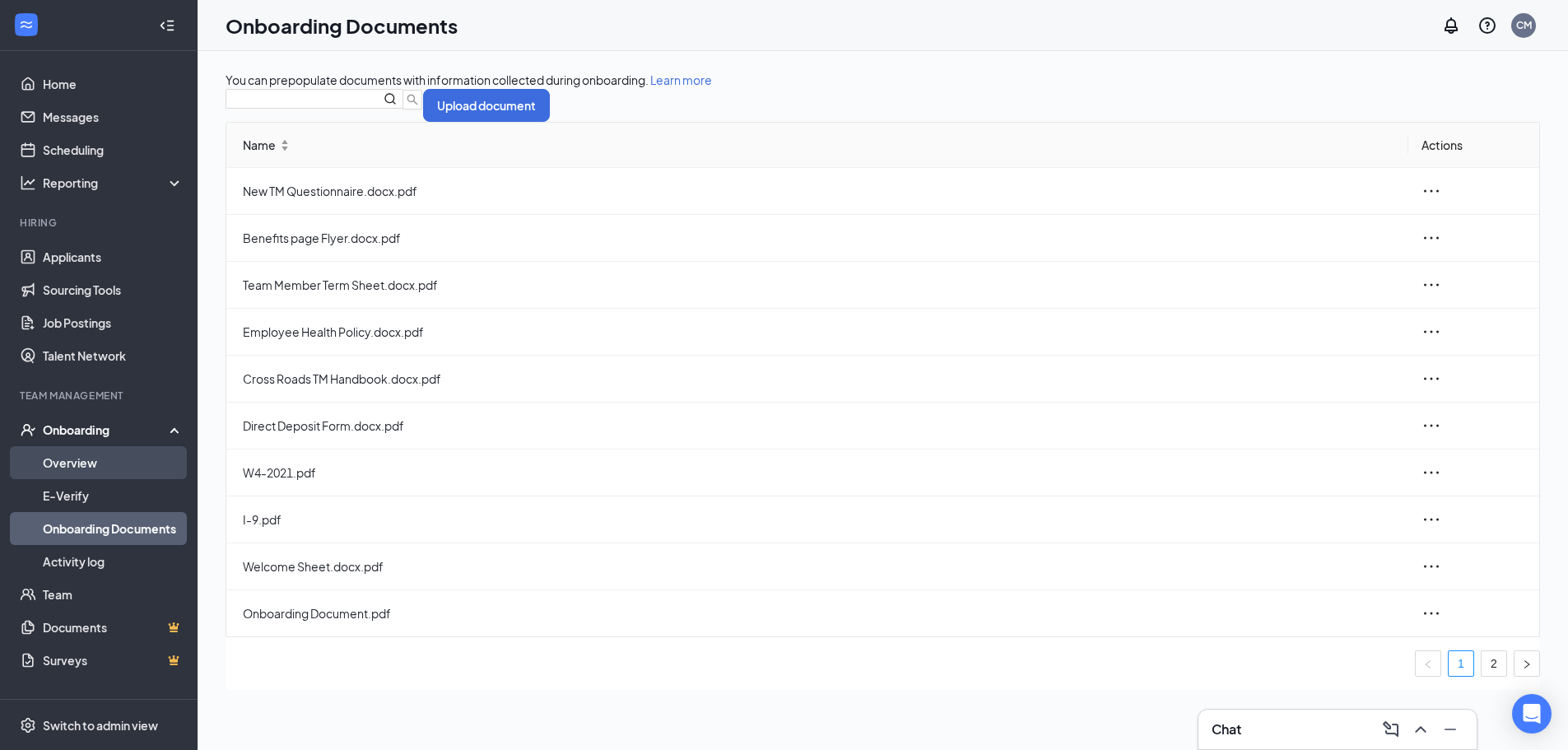
click at [79, 453] on link "Overview" at bounding box center [113, 462] width 141 height 33
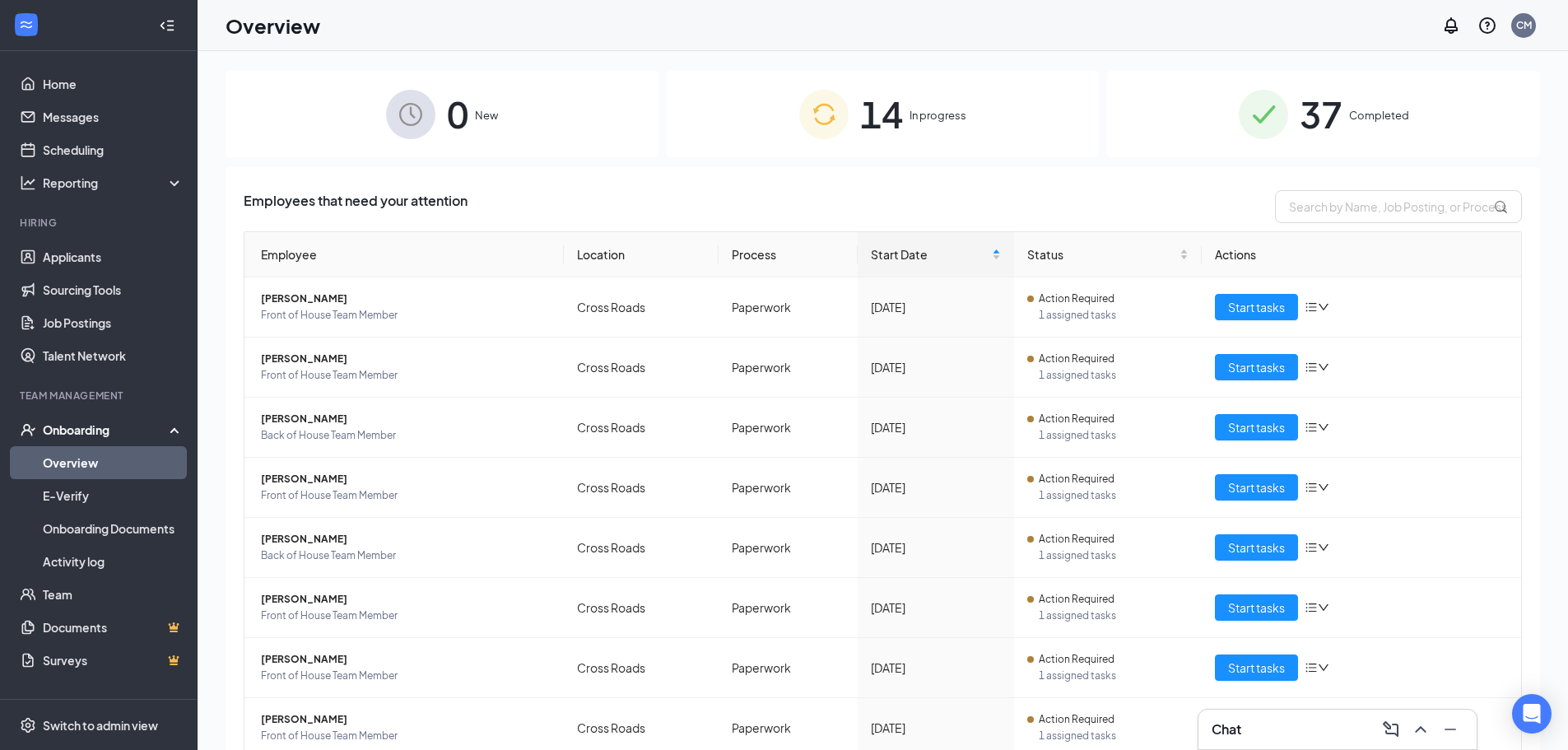
click at [910, 118] on span "In progress" at bounding box center [938, 115] width 57 height 17
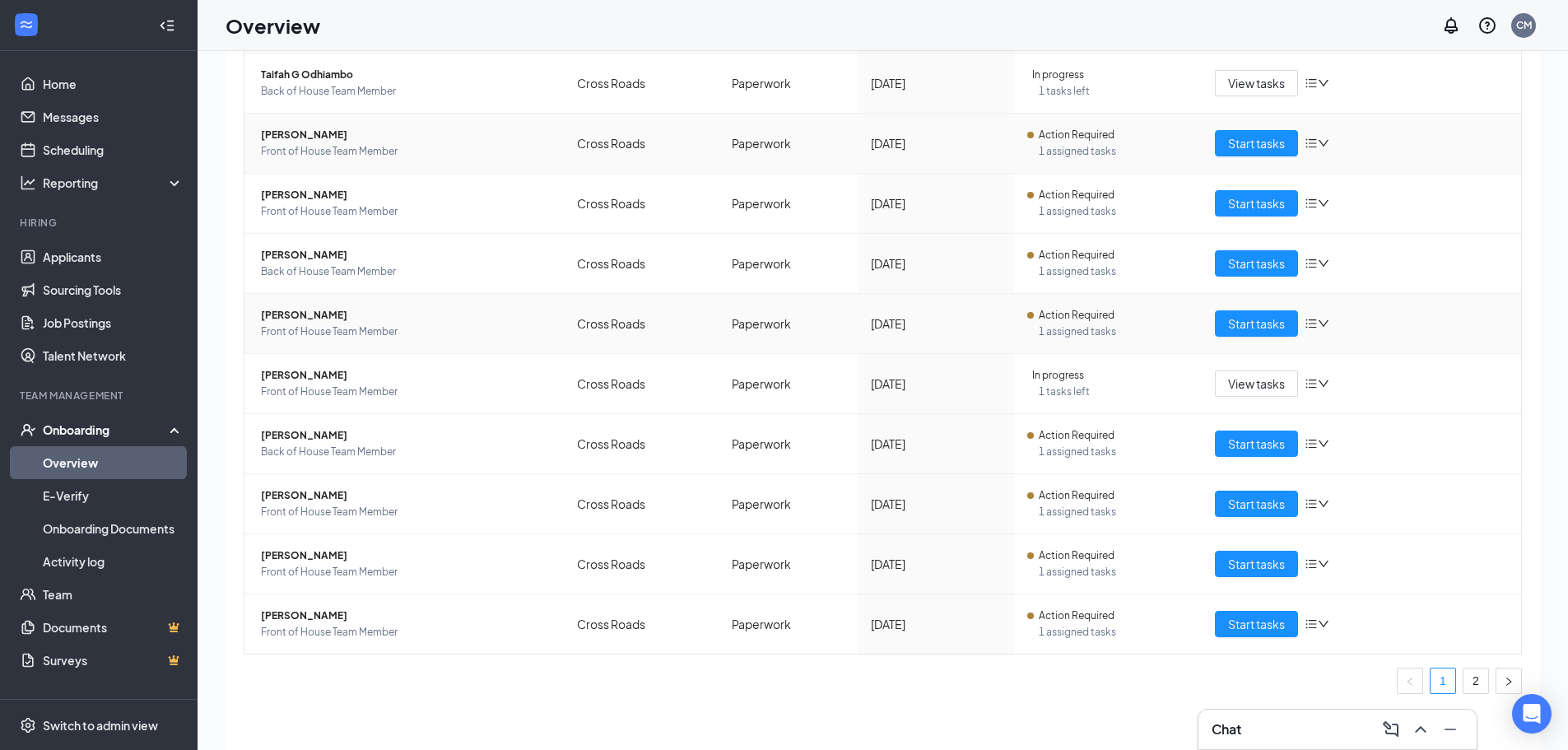
scroll to position [75, 0]
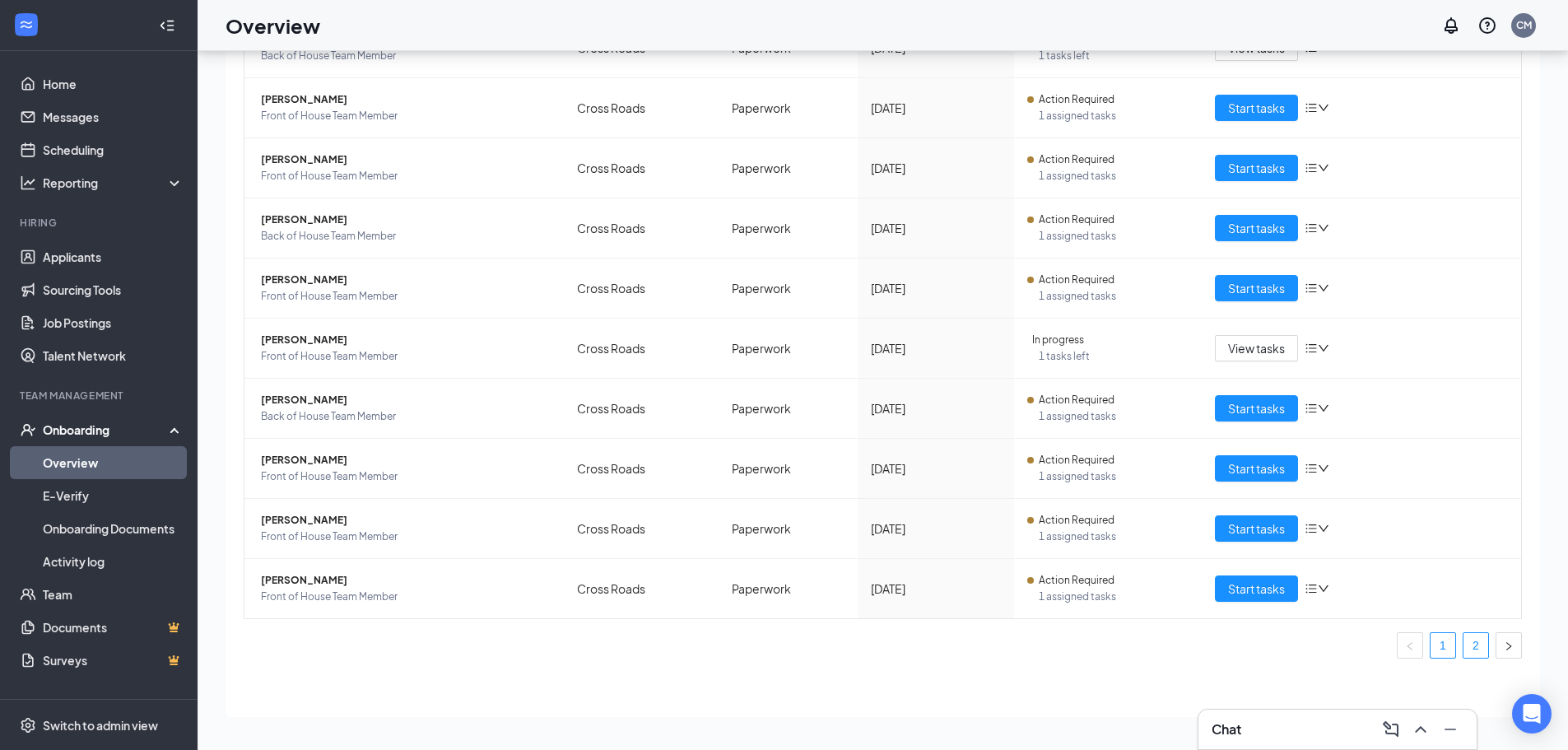
click at [1464, 650] on link "2" at bounding box center [1476, 645] width 25 height 25
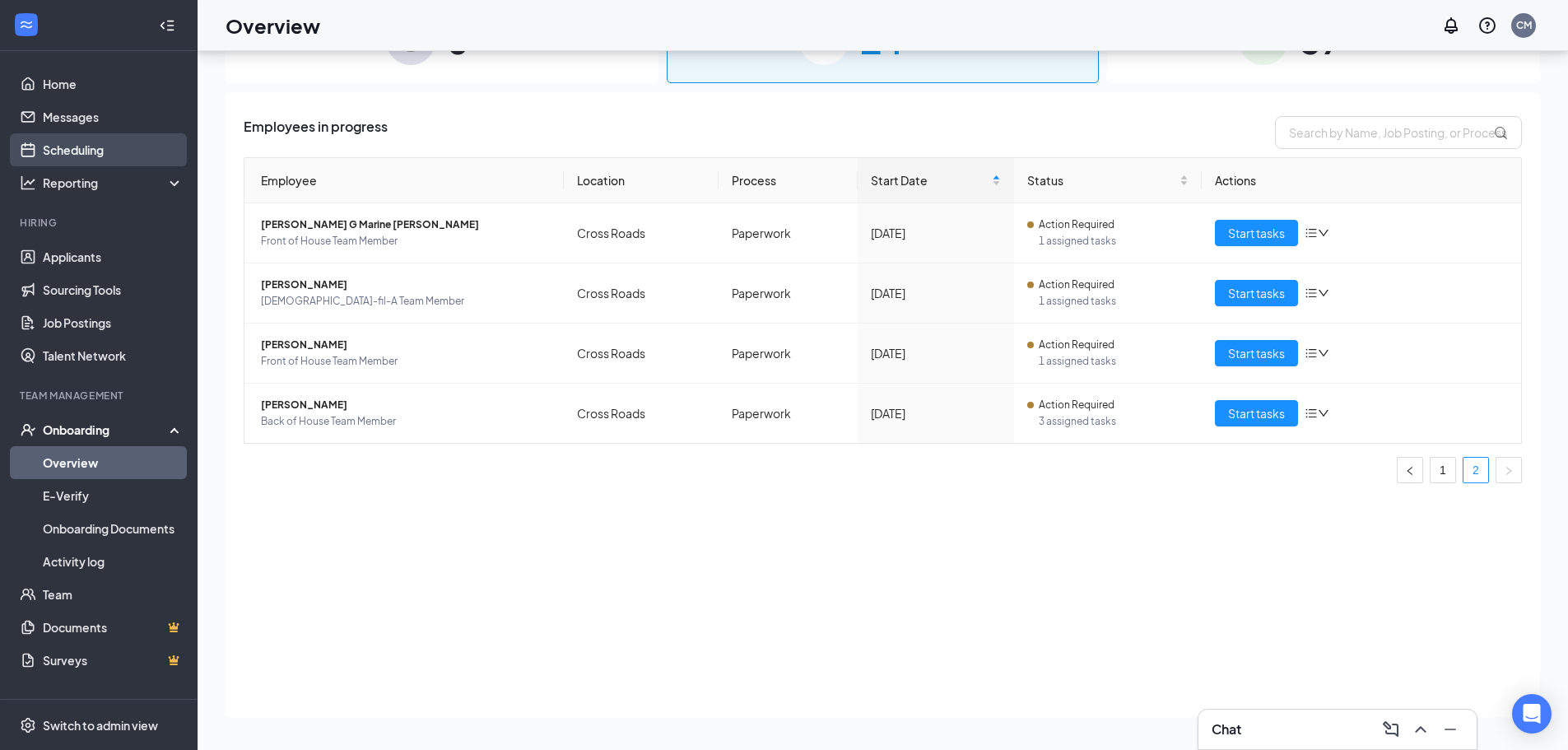
click at [95, 146] on link "Scheduling" at bounding box center [113, 149] width 141 height 33
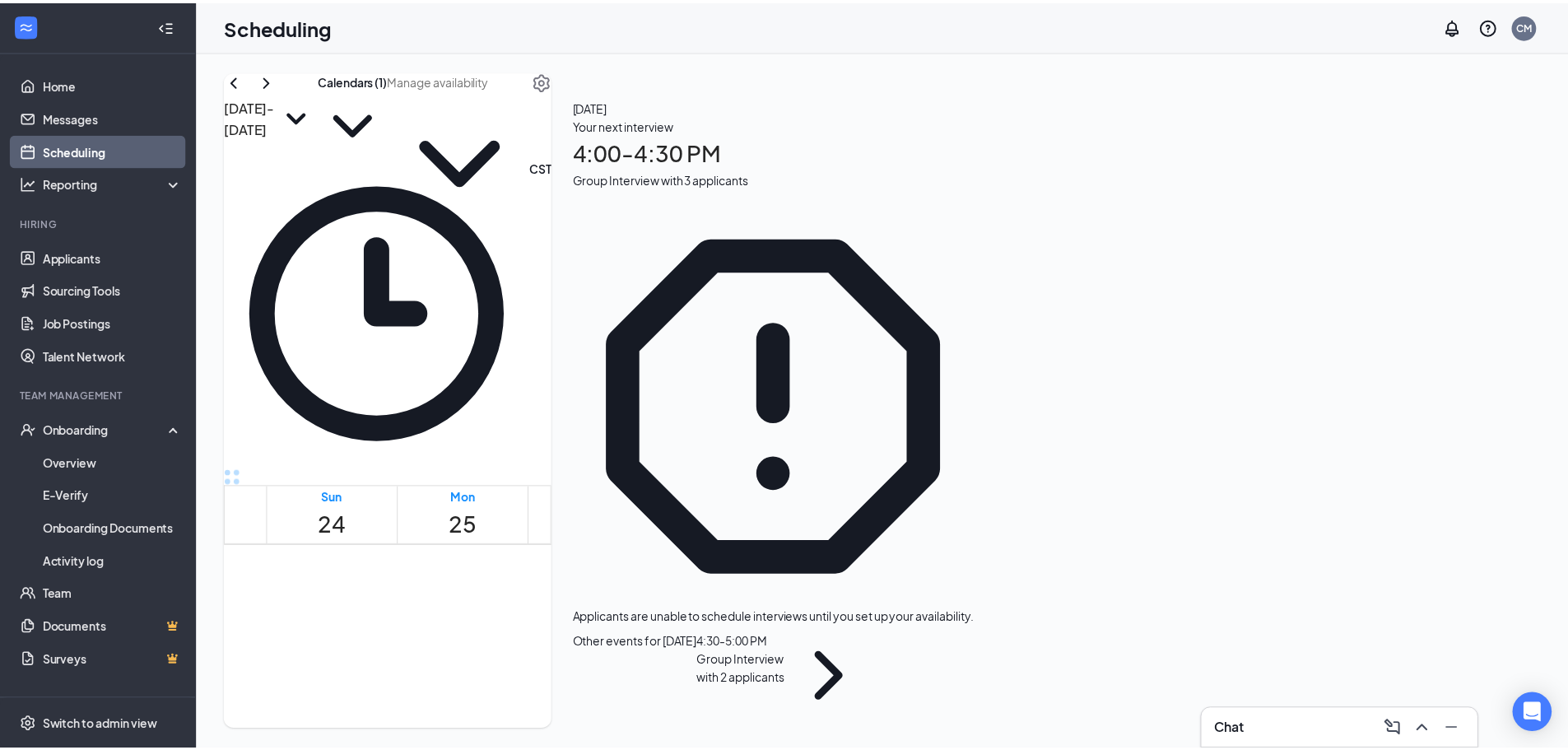
scroll to position [809, 0]
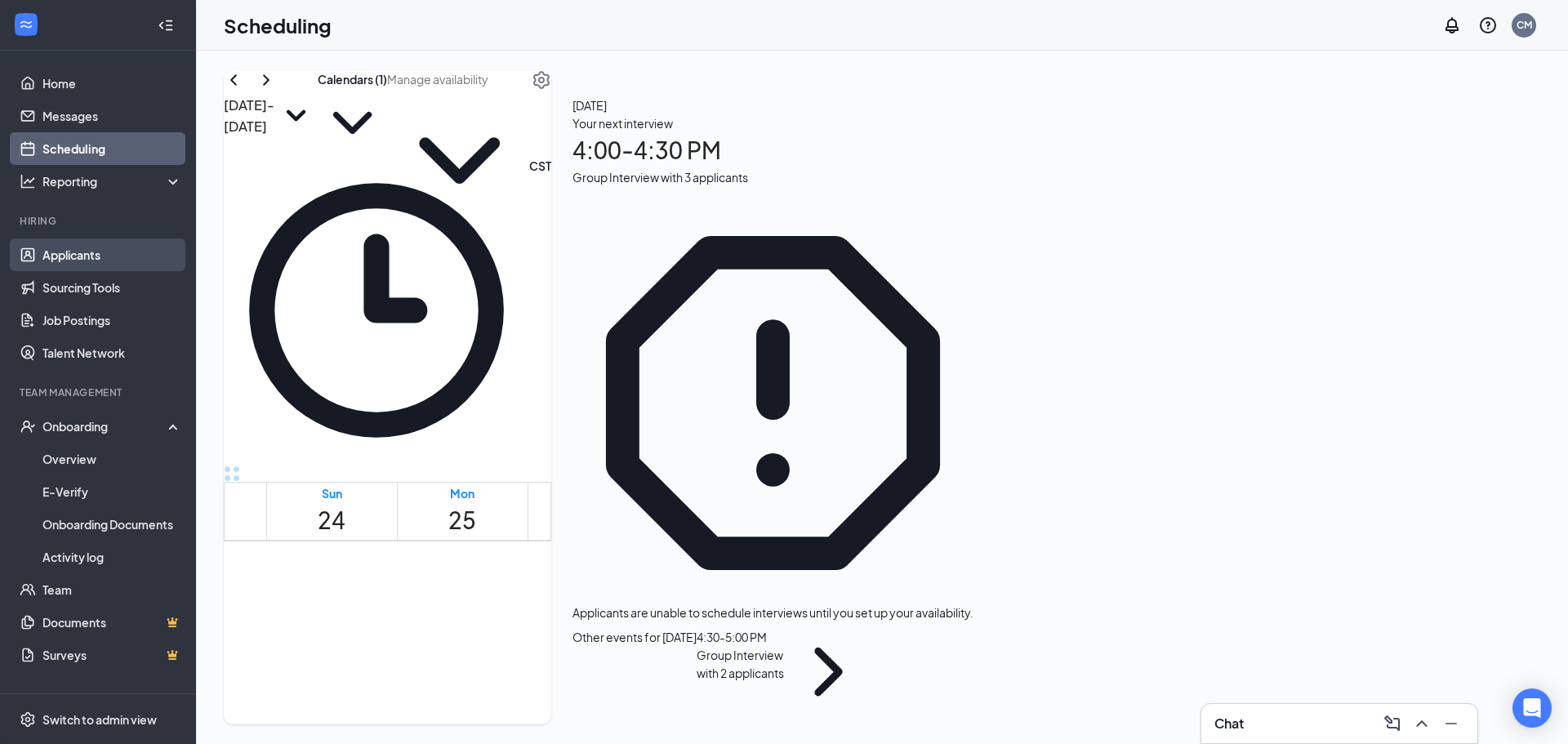
click at [115, 250] on link "Applicants" at bounding box center [112, 254] width 140 height 33
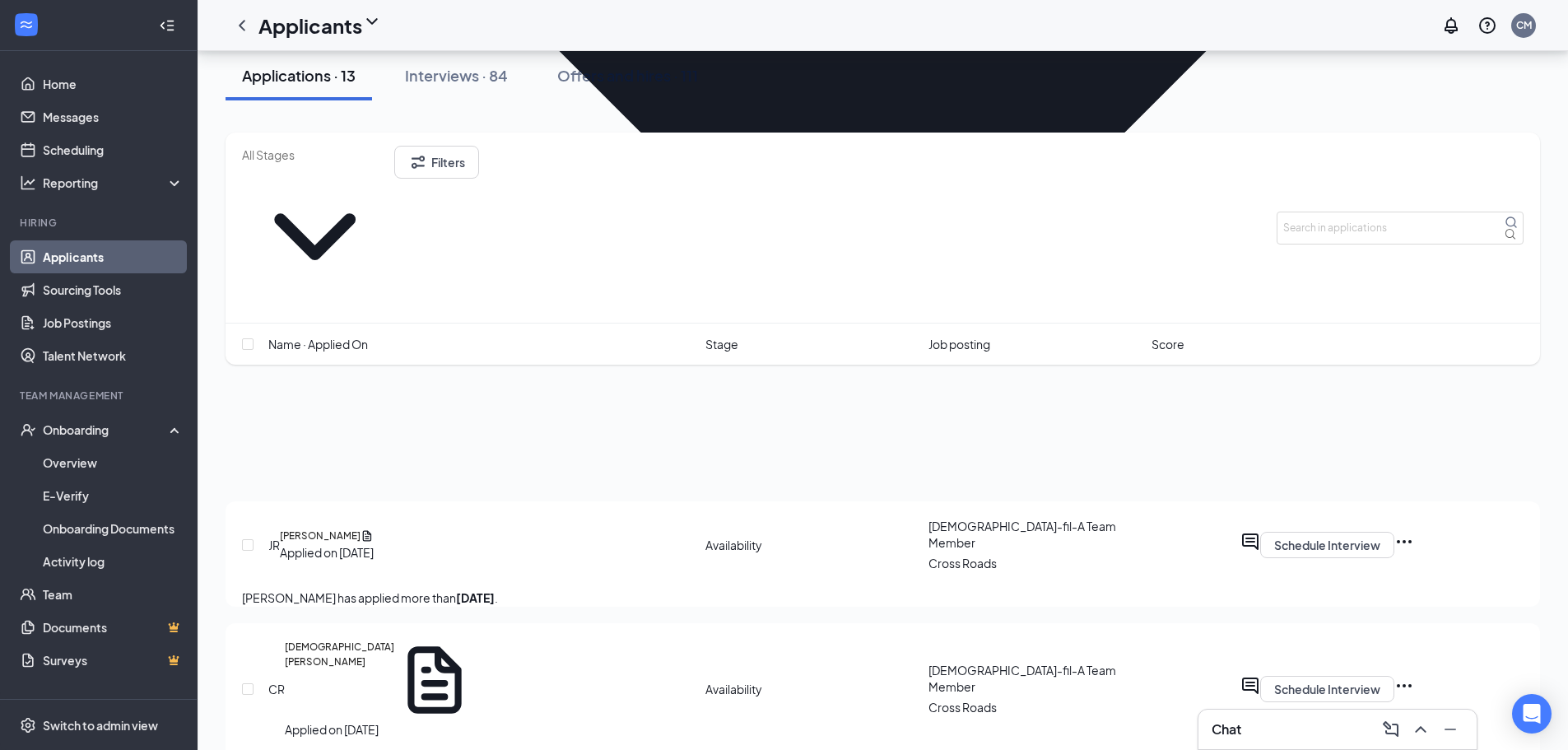
scroll to position [1335, 0]
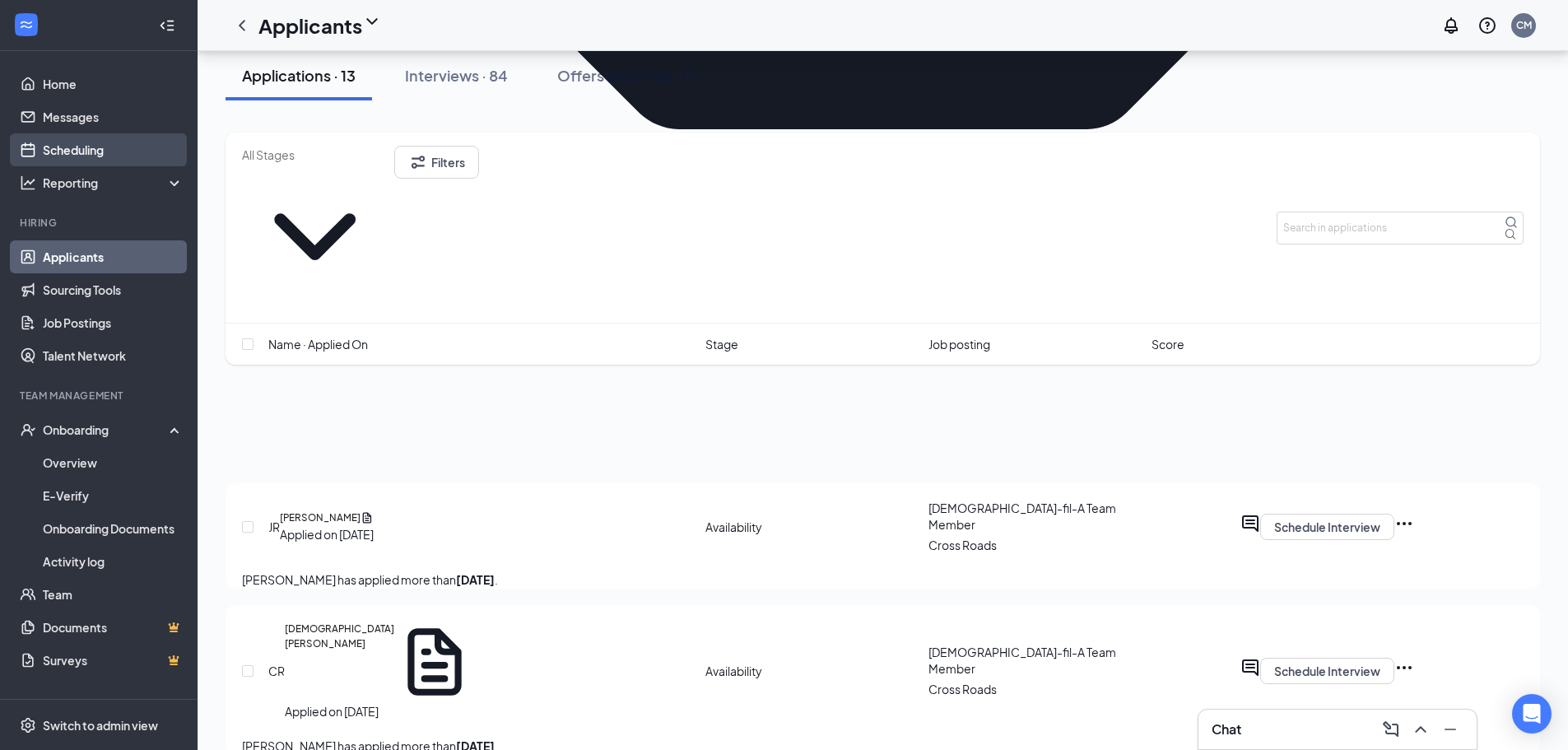
click at [136, 147] on link "Scheduling" at bounding box center [113, 149] width 141 height 33
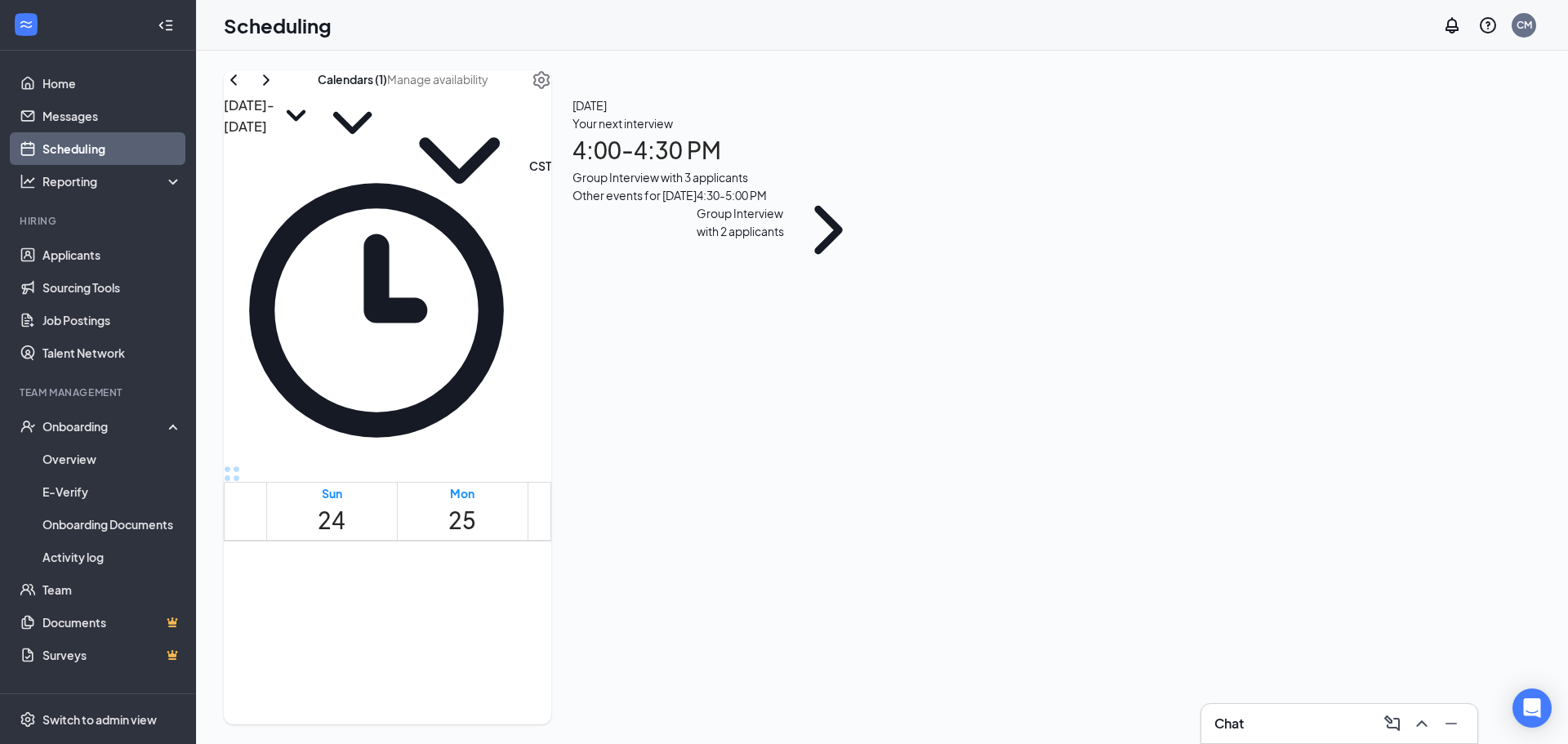
scroll to position [802, 0]
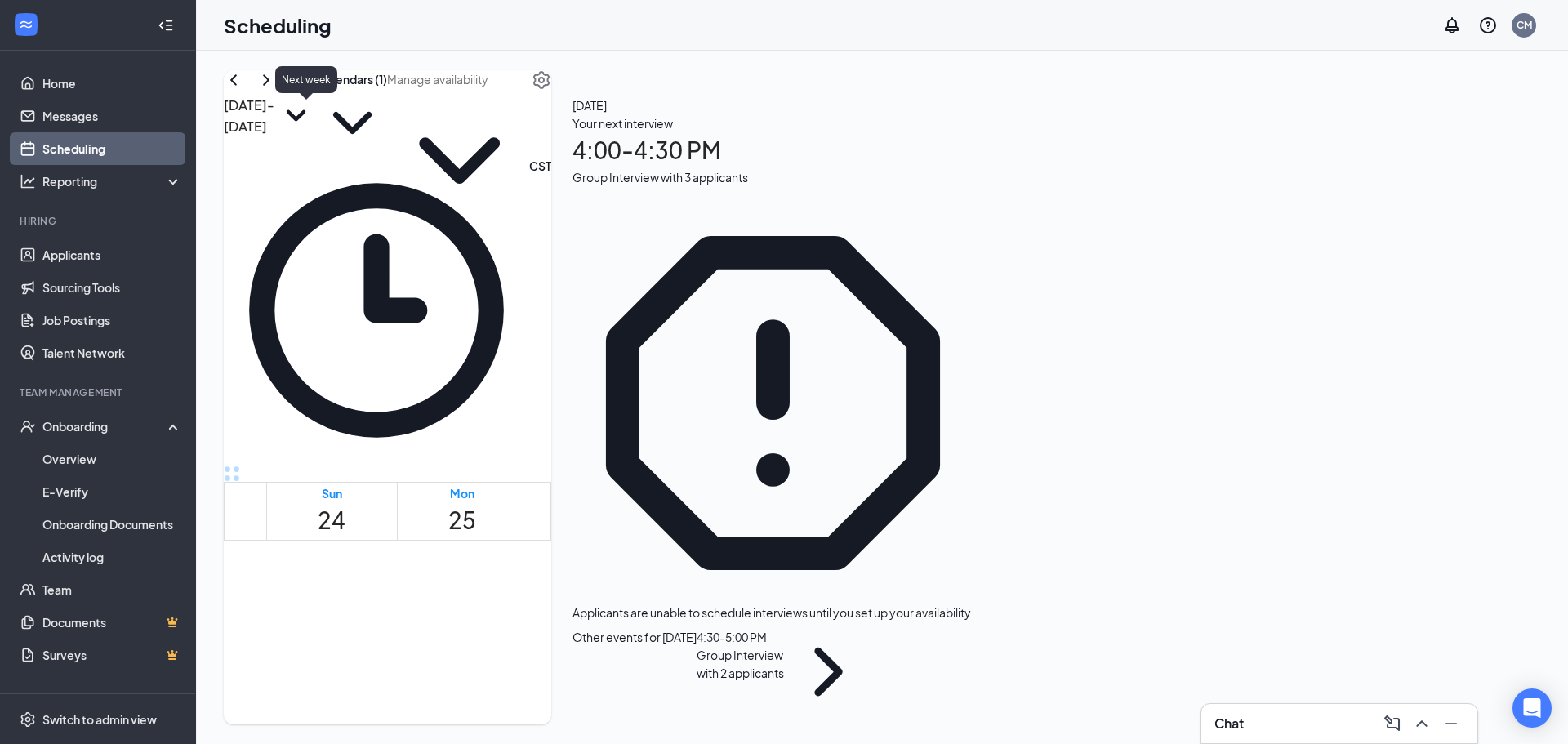
click at [276, 90] on icon "ChevronRight" at bounding box center [266, 80] width 20 height 20
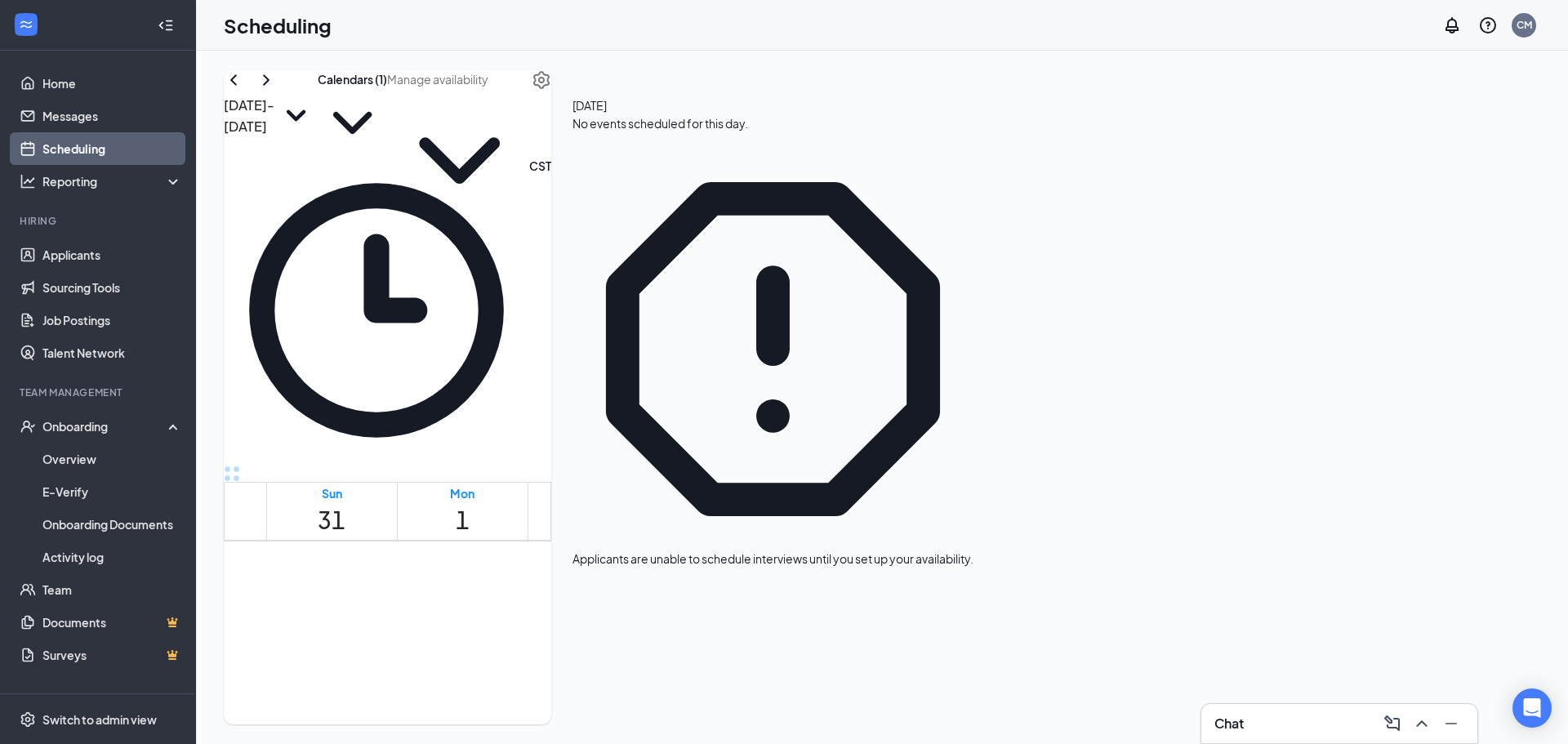
scroll to position [1945, 0]
click at [387, 103] on button "Calendars (1)" at bounding box center [352, 113] width 69 height 88
click at [905, 142] on div "All" at bounding box center [923, 153] width 147 height 42
checkbox input "true"
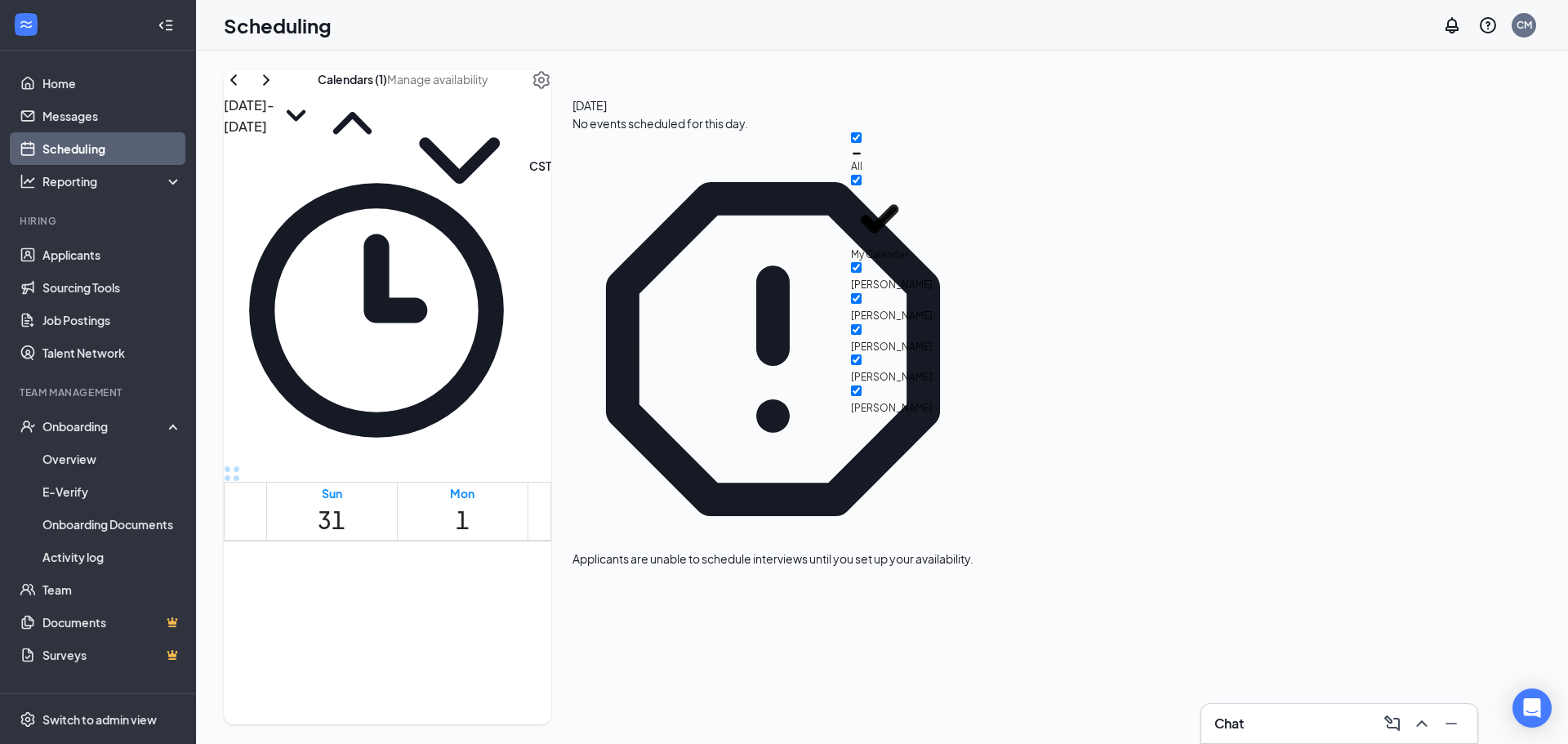
checkbox input "true"
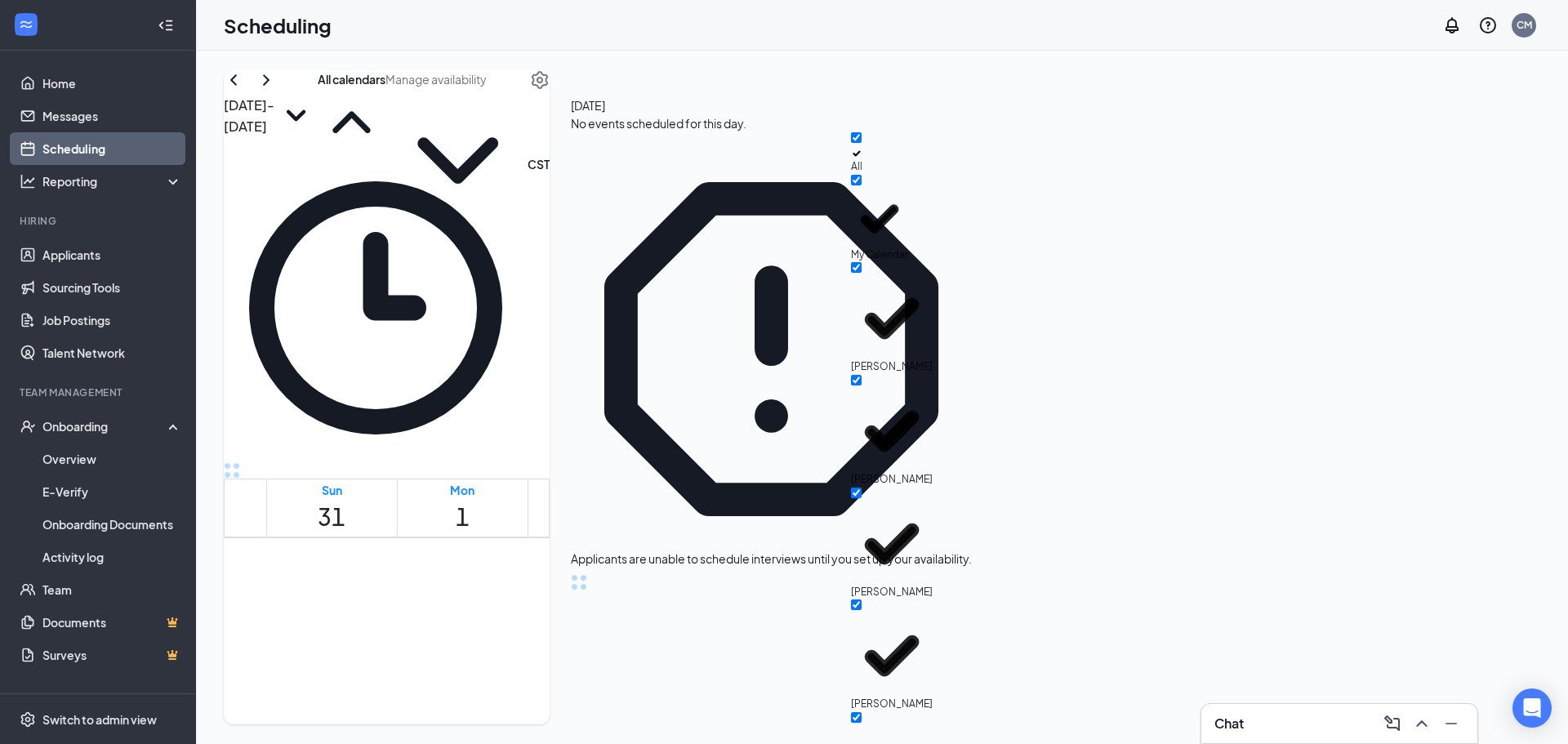
click at [550, 113] on div "[DATE] - [DATE] All calendars" at bounding box center [386, 112] width 326 height 86
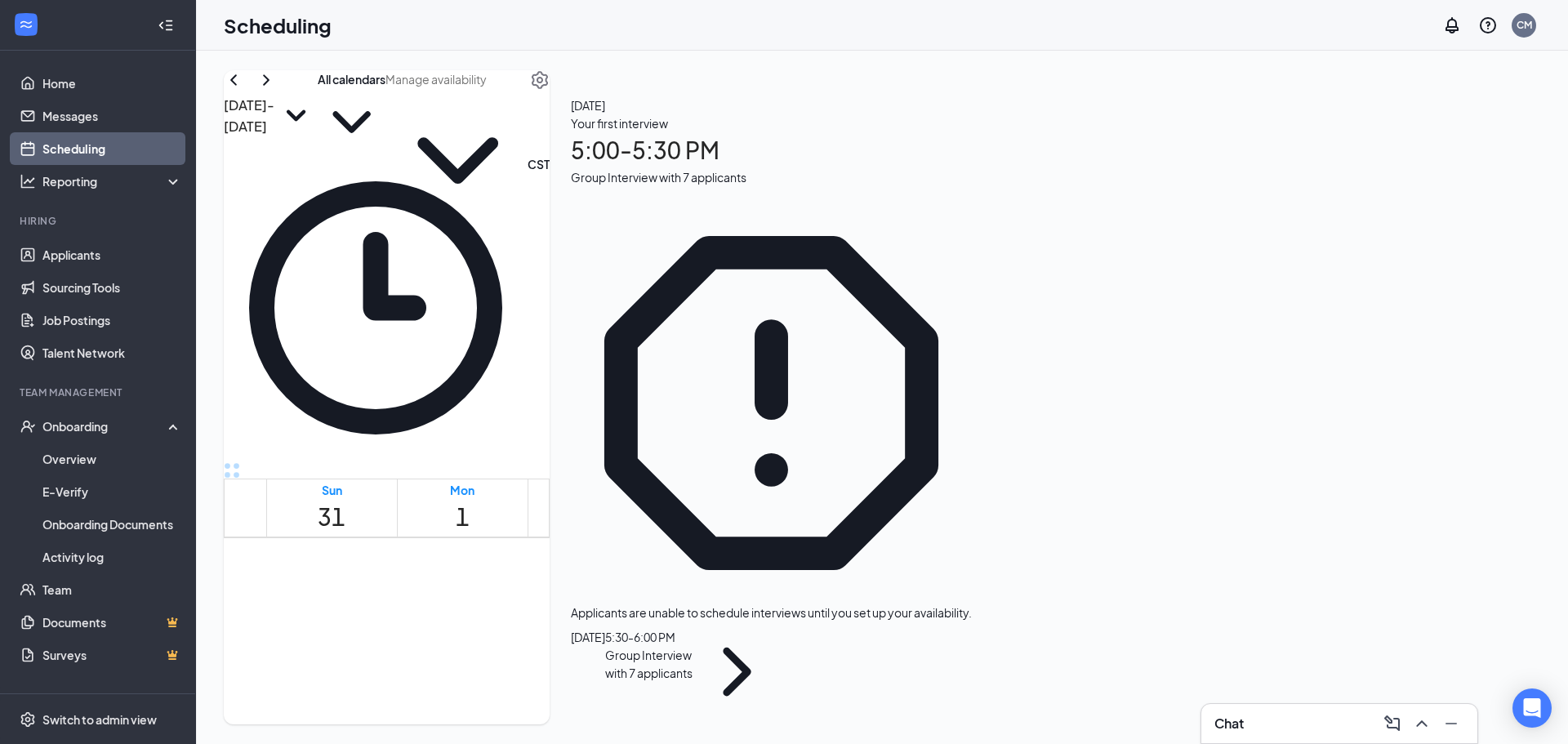
scroll to position [1424, 0]
drag, startPoint x: 559, startPoint y: 474, endPoint x: 1092, endPoint y: 388, distance: 539.9
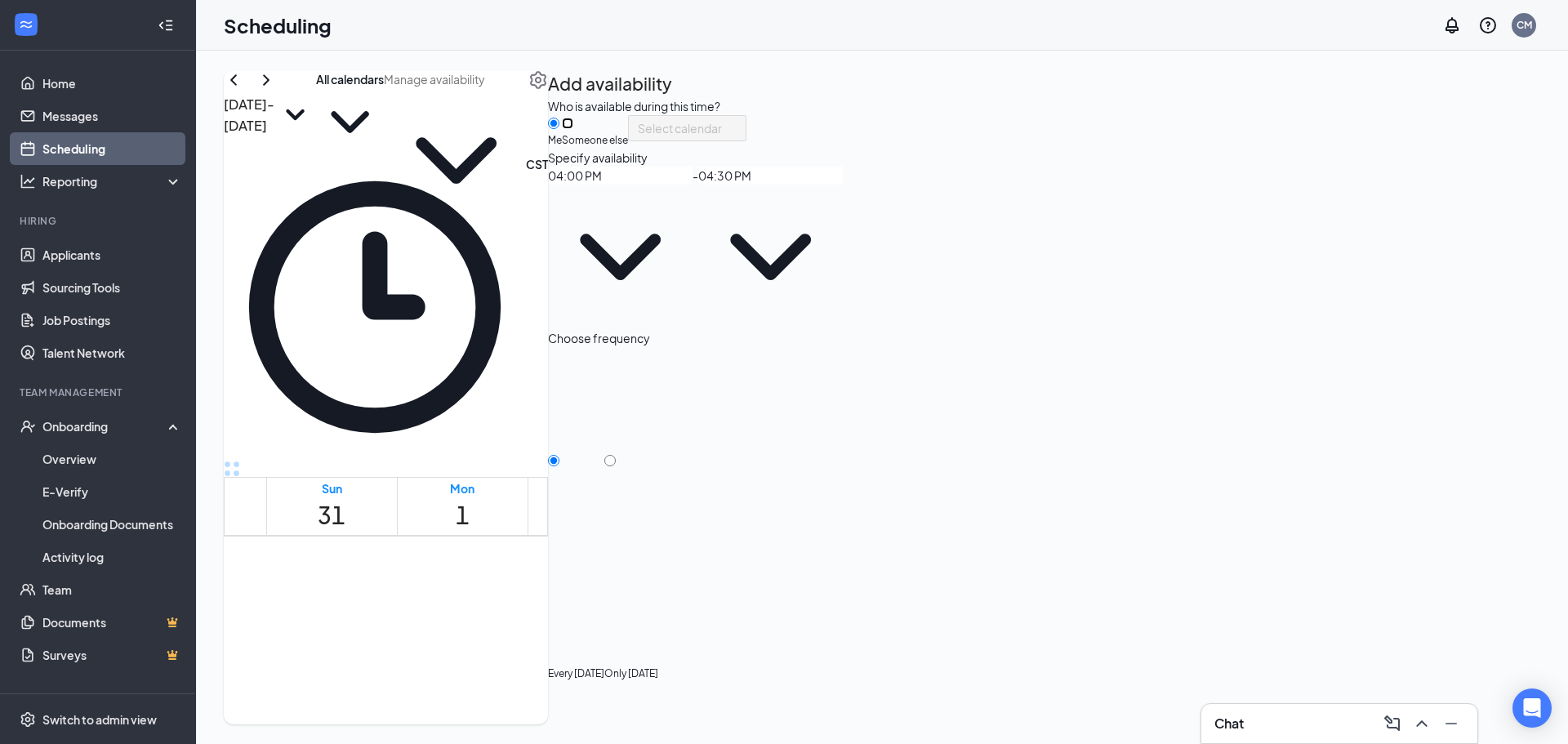
click at [574, 129] on input "Someone else" at bounding box center [568, 123] width 12 height 12
radio input "true"
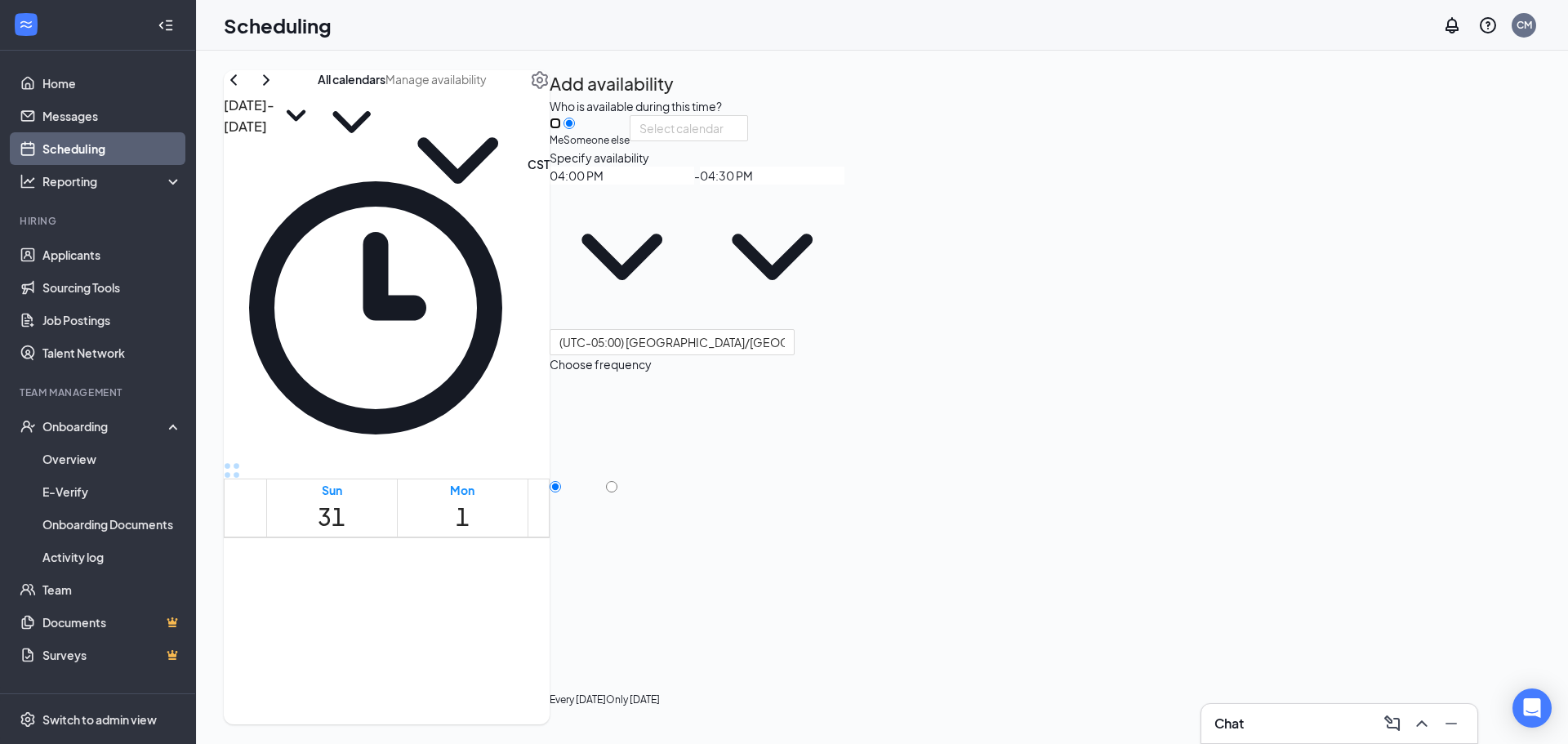
click at [561, 129] on input "Me" at bounding box center [556, 123] width 12 height 12
radio input "true"
radio input "false"
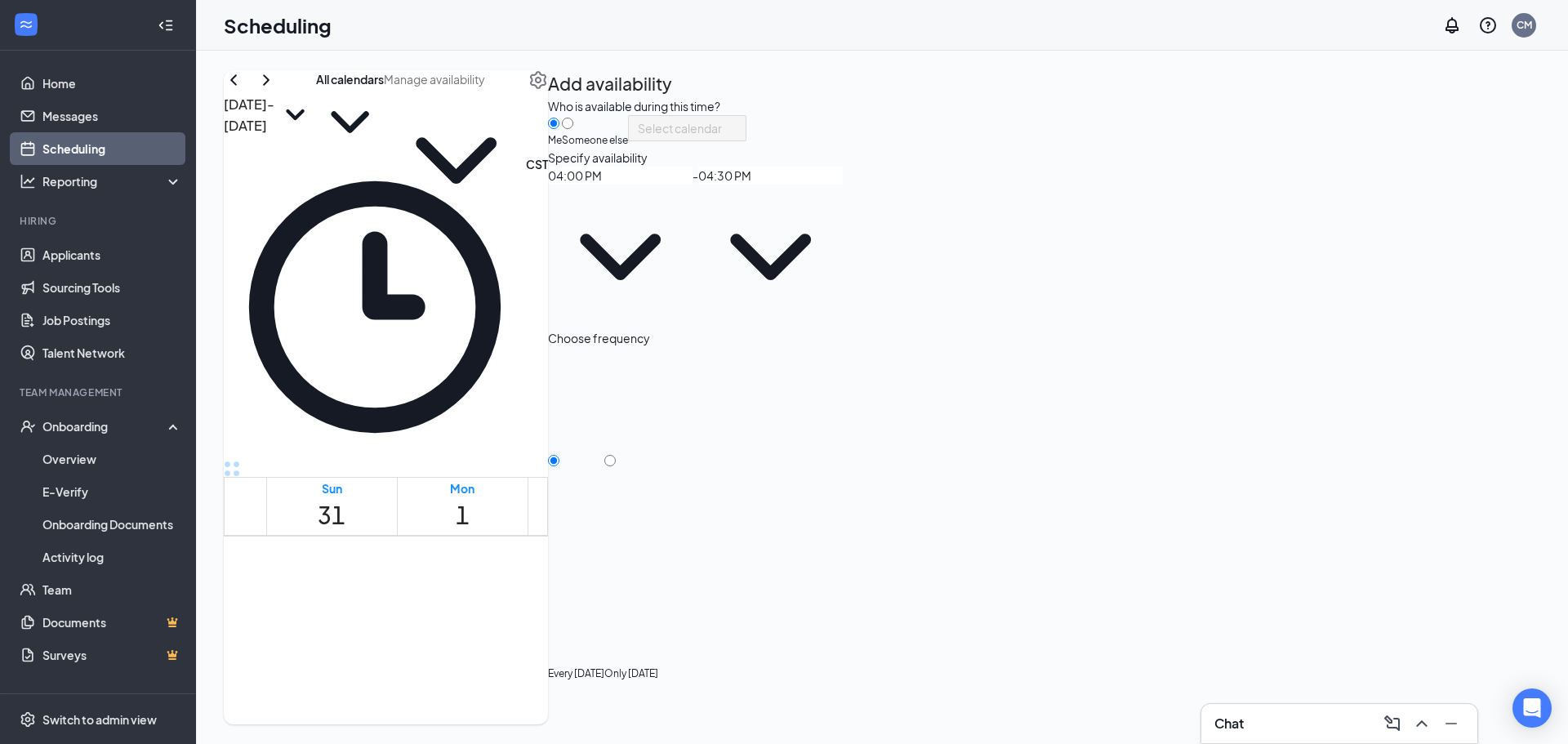
click at [1398, 384] on div "Choose frequency Every [DATE] Only [DATE]" at bounding box center [1044, 550] width 992 height 442
click at [658, 575] on div at bounding box center [631, 575] width 54 height 0
click at [658, 394] on div "Only [DATE]" at bounding box center [631, 559] width 54 height 425
click at [616, 455] on input "Only [DATE]" at bounding box center [610, 461] width 12 height 12
radio input "true"
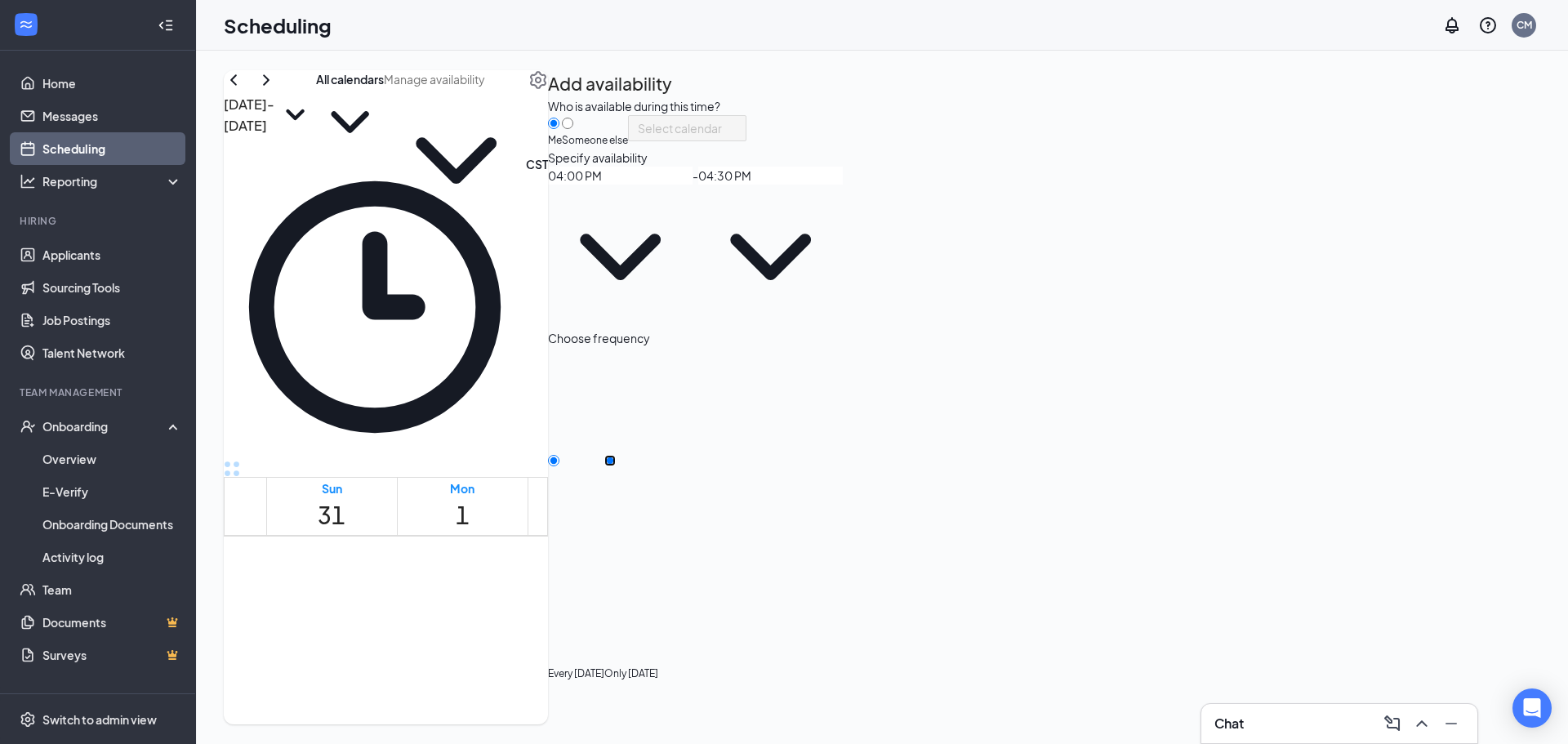
radio input "false"
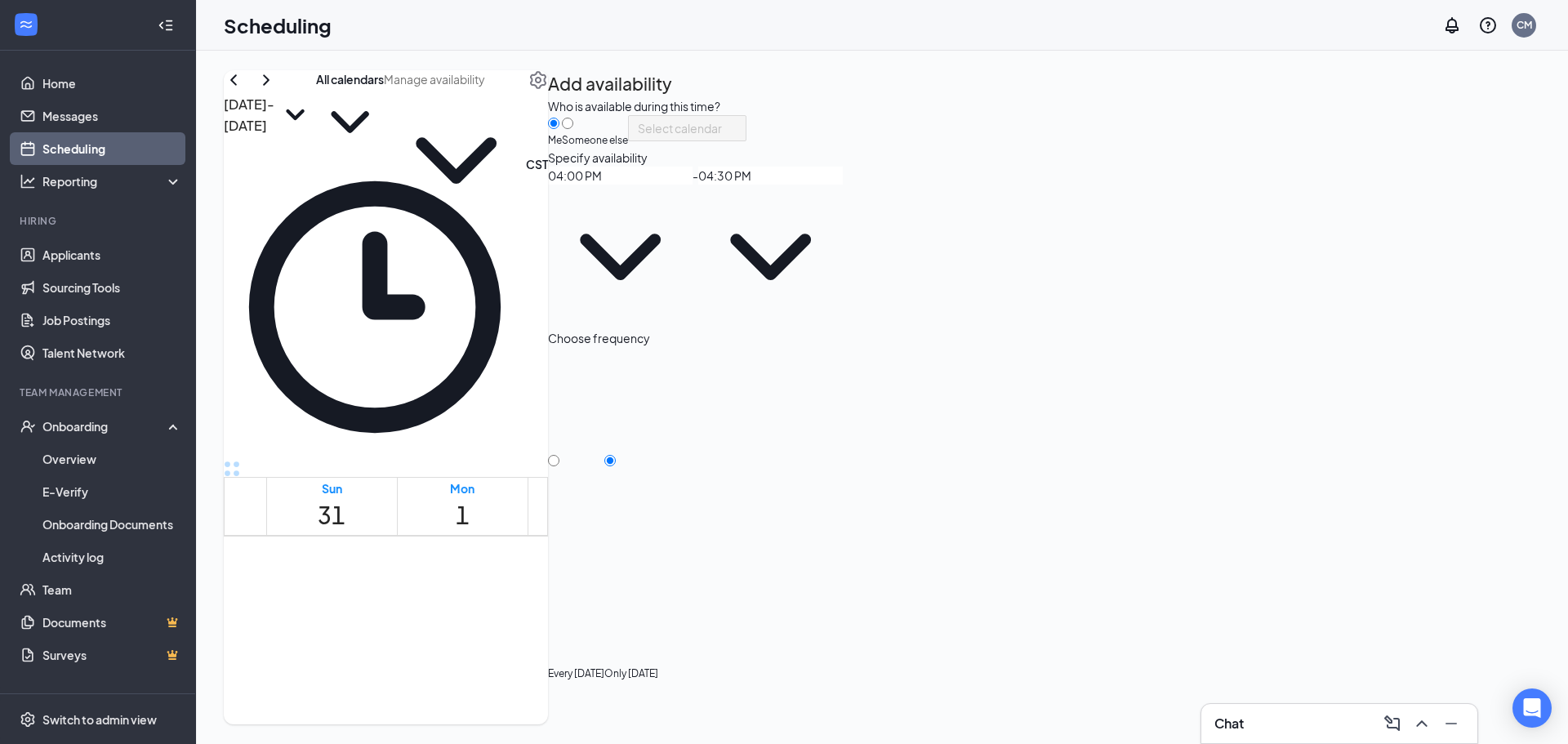
type input "7"
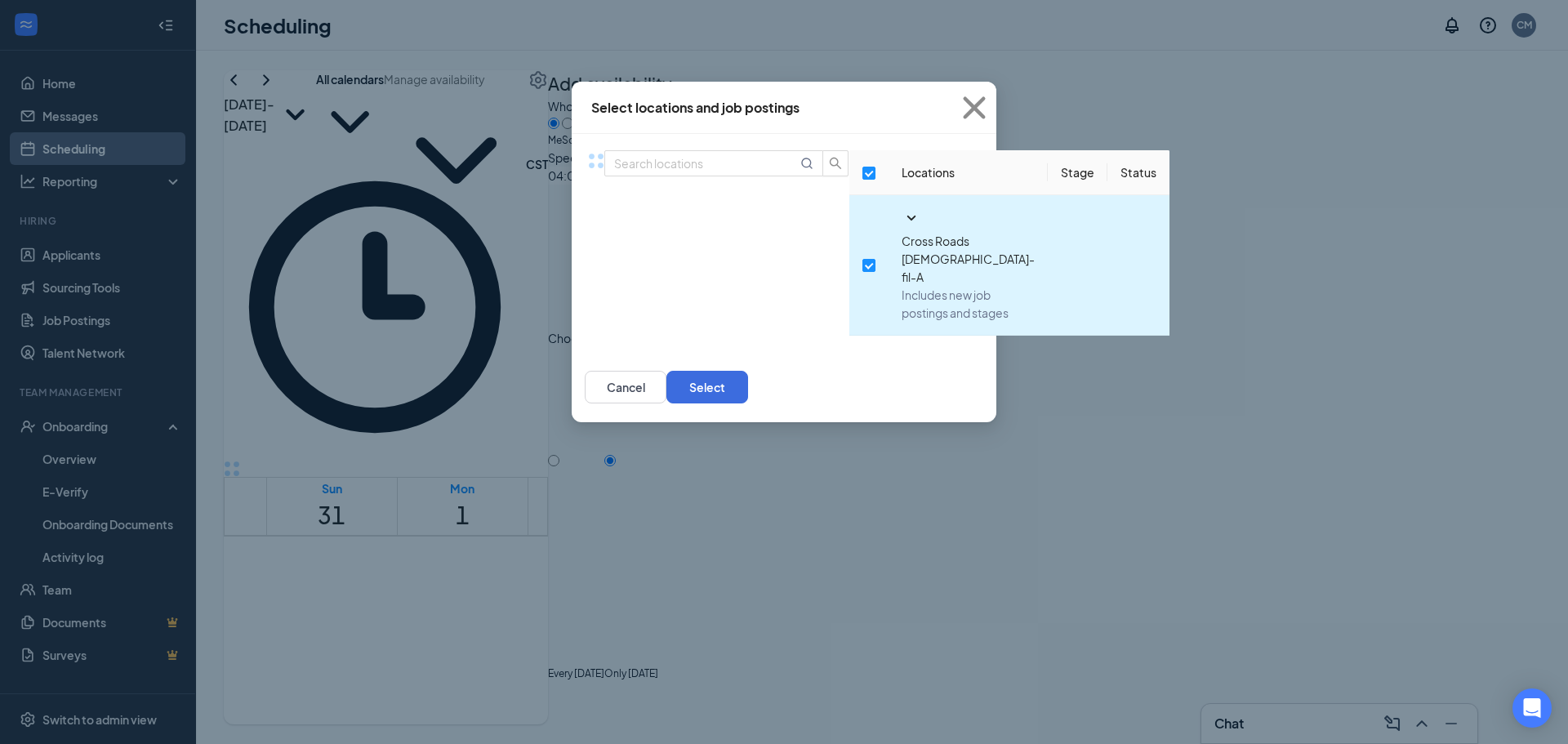
click at [902, 228] on icon "SmallChevronDown" at bounding box center [912, 218] width 20 height 20
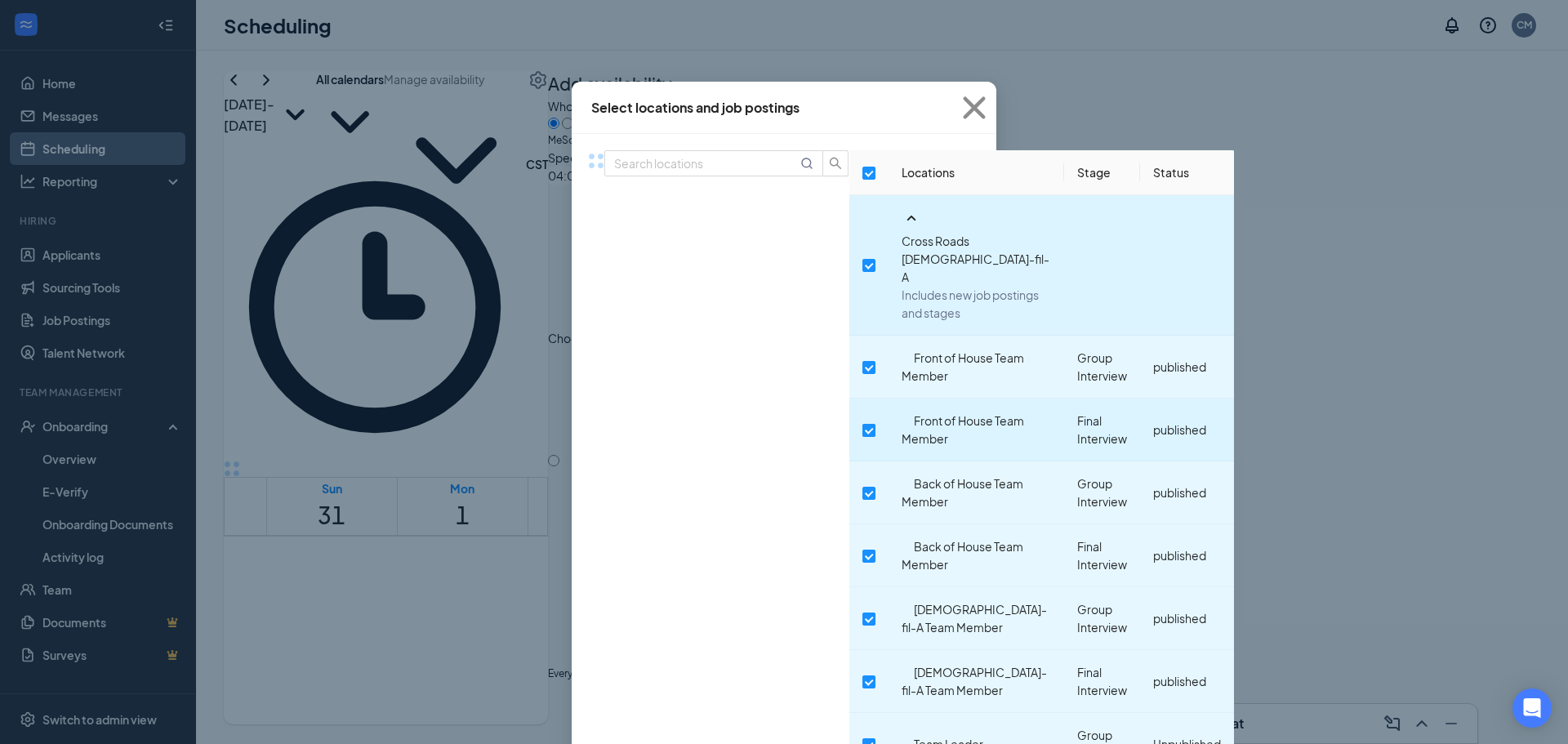
click at [862, 424] on input "checkbox" at bounding box center [868, 430] width 13 height 13
checkbox input "true"
checkbox input "false"
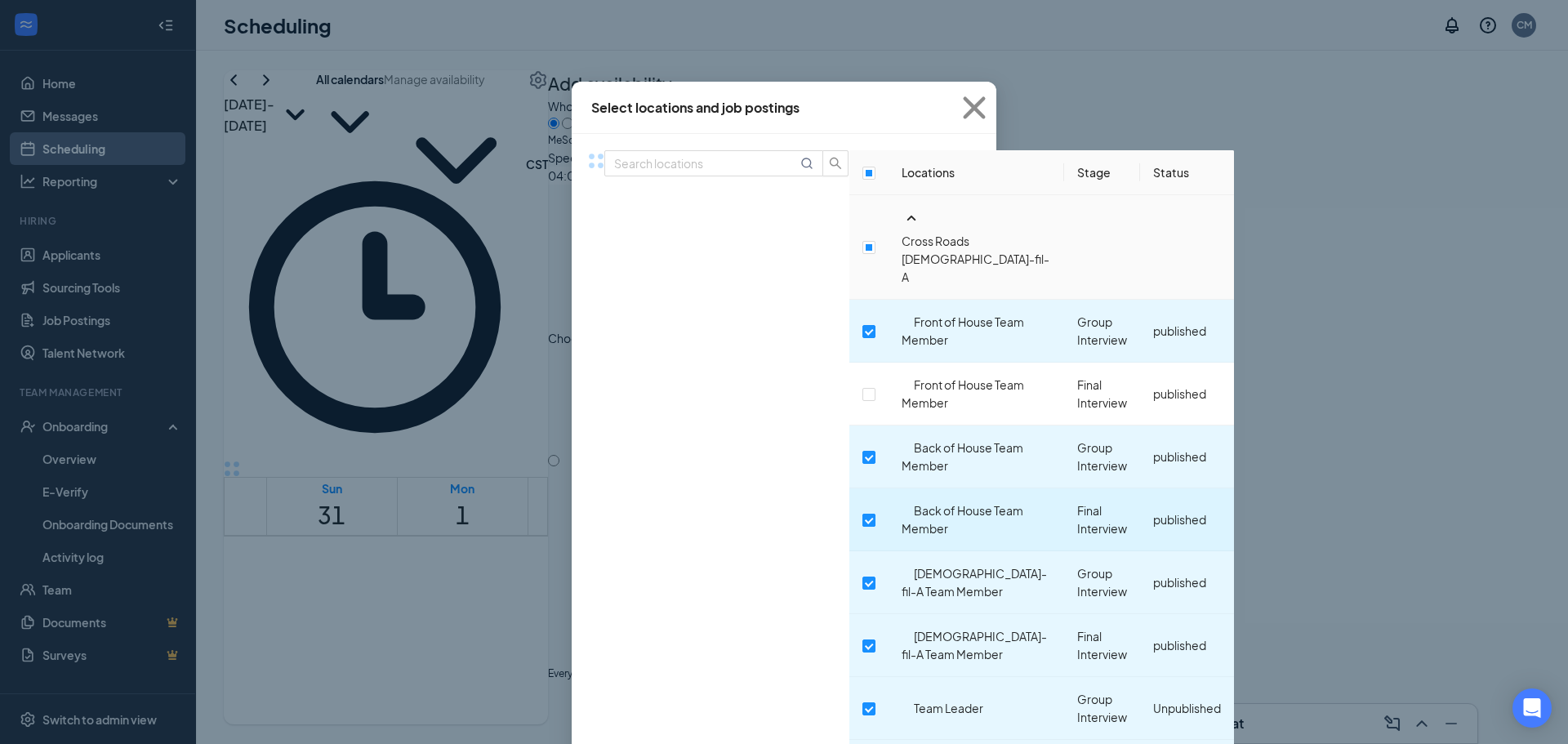
click at [862, 513] on input "checkbox" at bounding box center [868, 519] width 13 height 13
checkbox input "false"
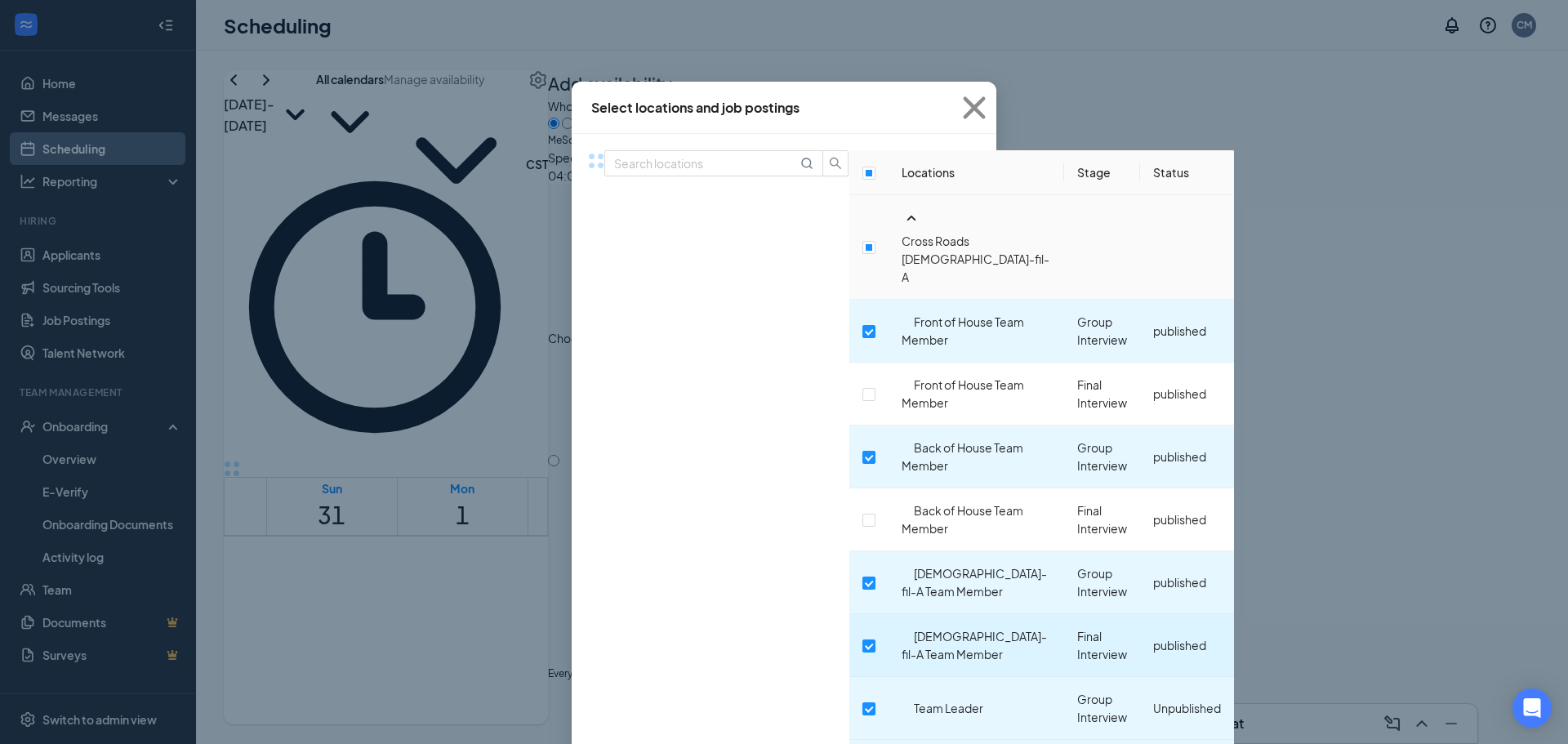
click at [850, 614] on td at bounding box center [869, 645] width 39 height 63
click at [862, 640] on input "checkbox" at bounding box center [868, 645] width 13 height 13
checkbox input "false"
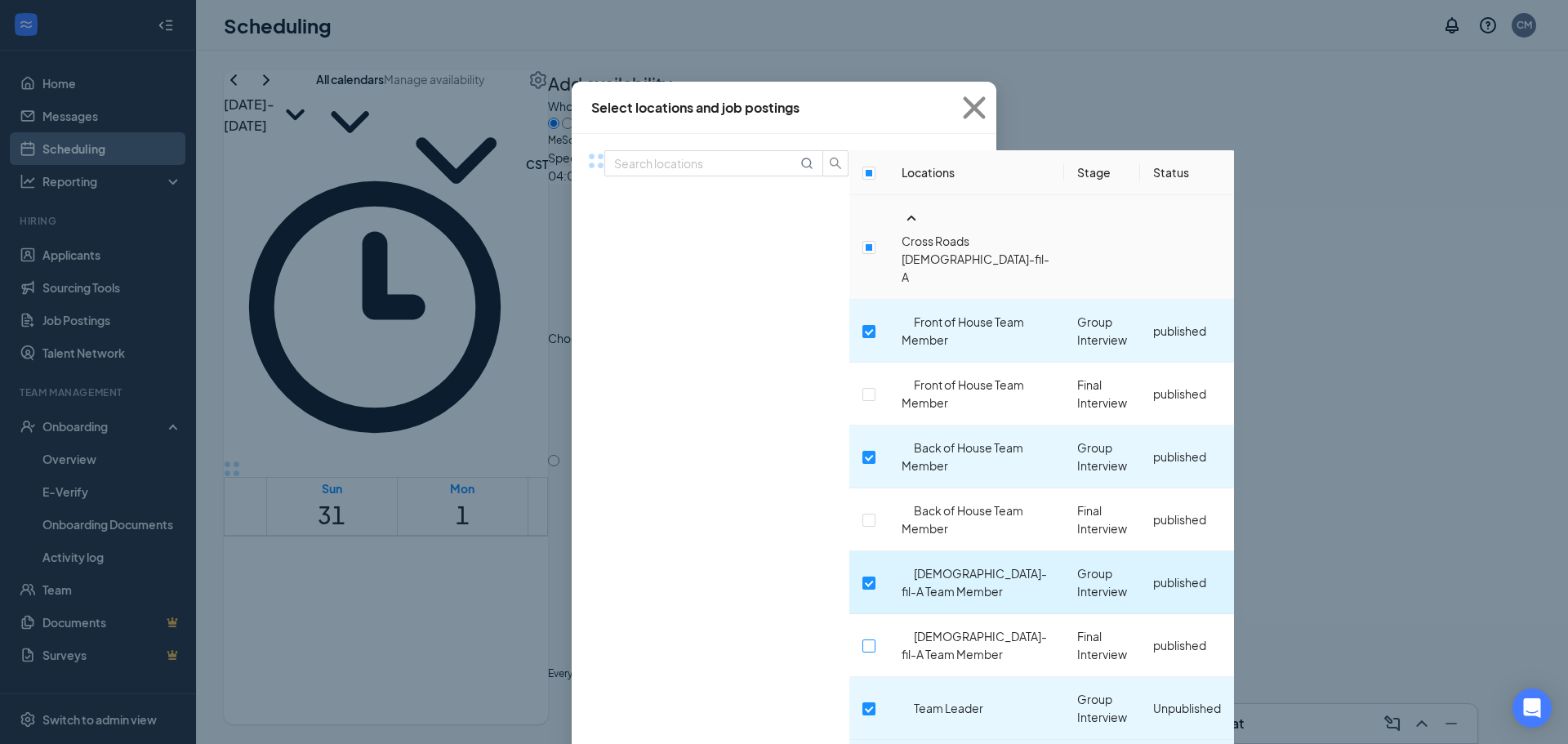
scroll to position [98, 0]
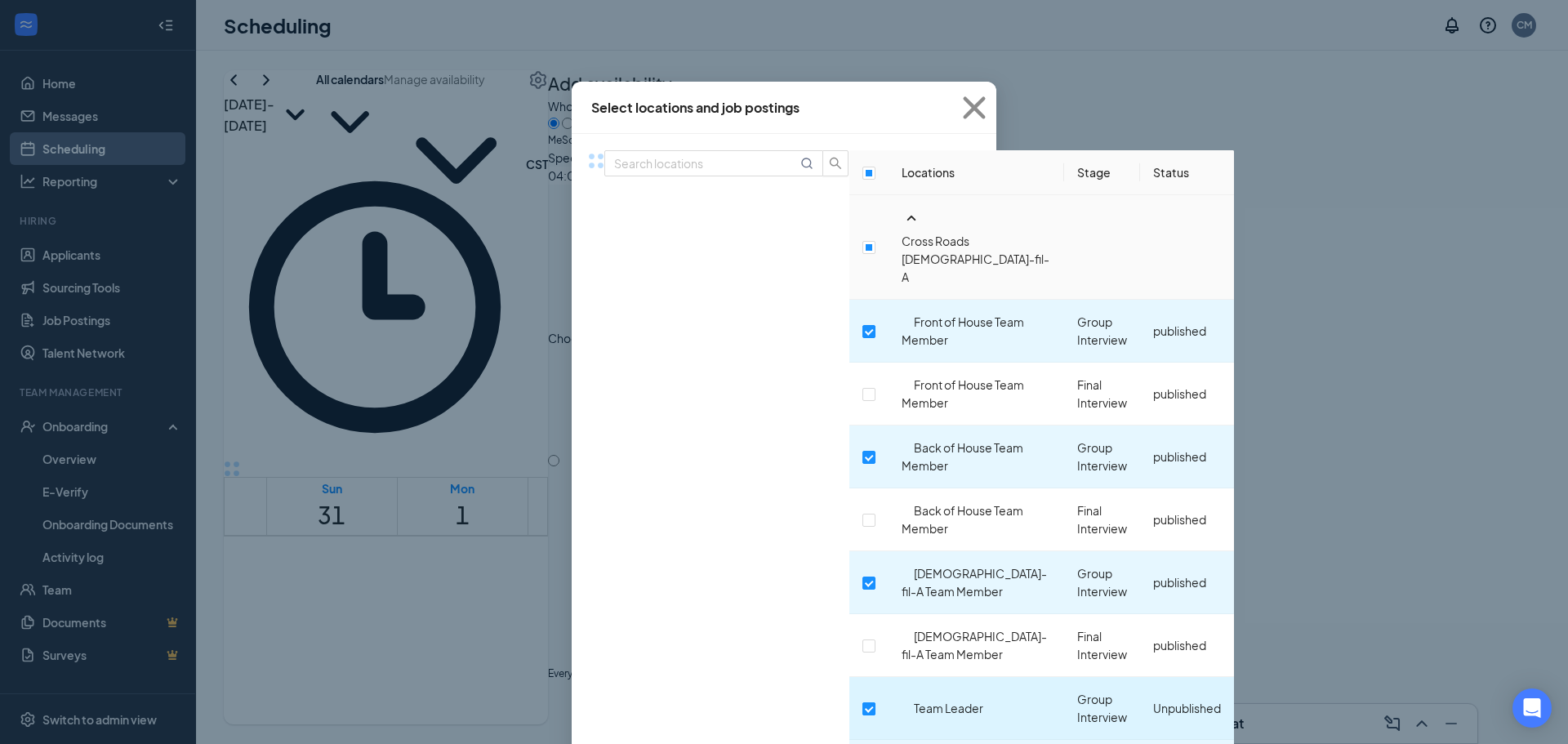
click at [862, 703] on input "checkbox" at bounding box center [868, 709] width 13 height 13
checkbox input "false"
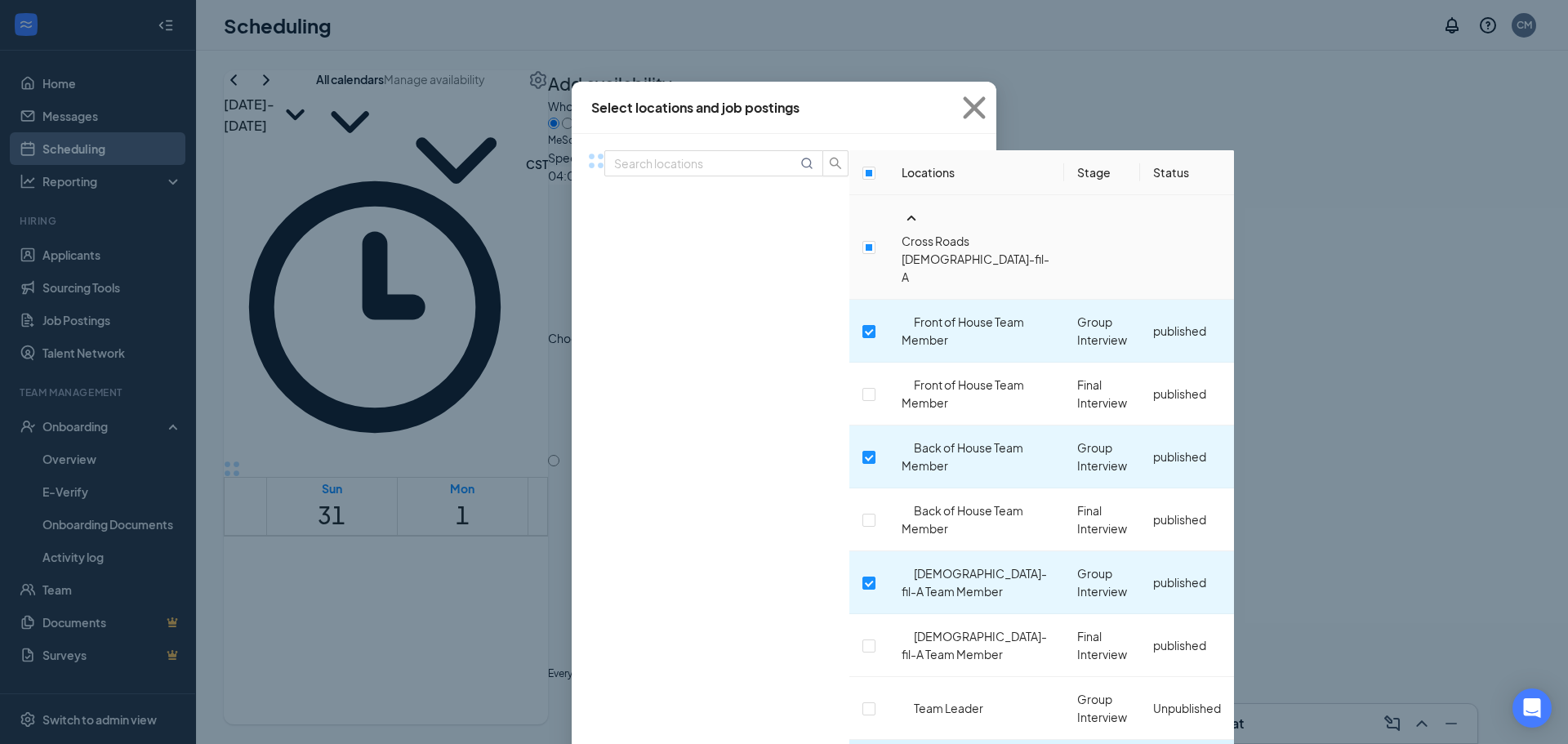
checkbox input "false"
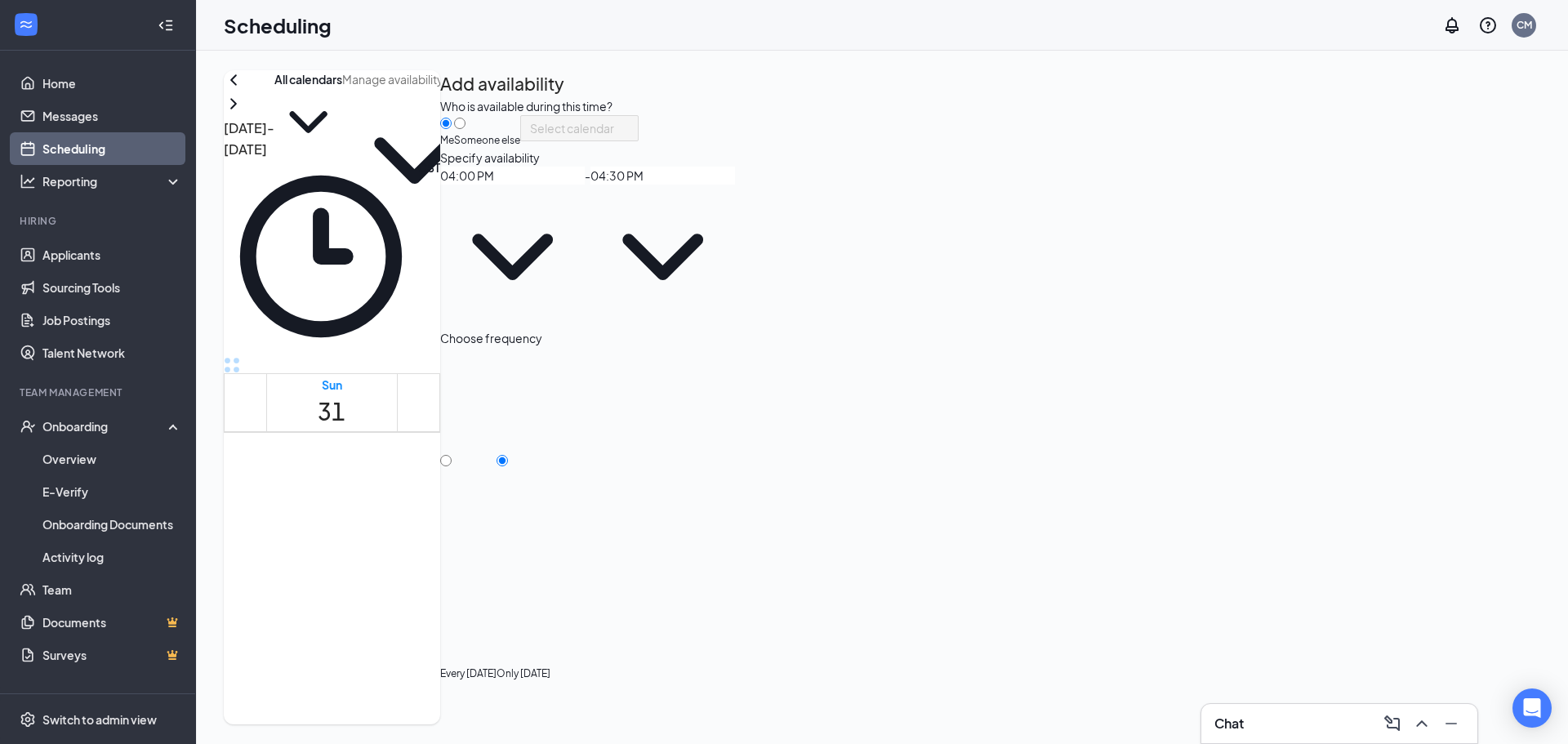
scroll to position [160, 0]
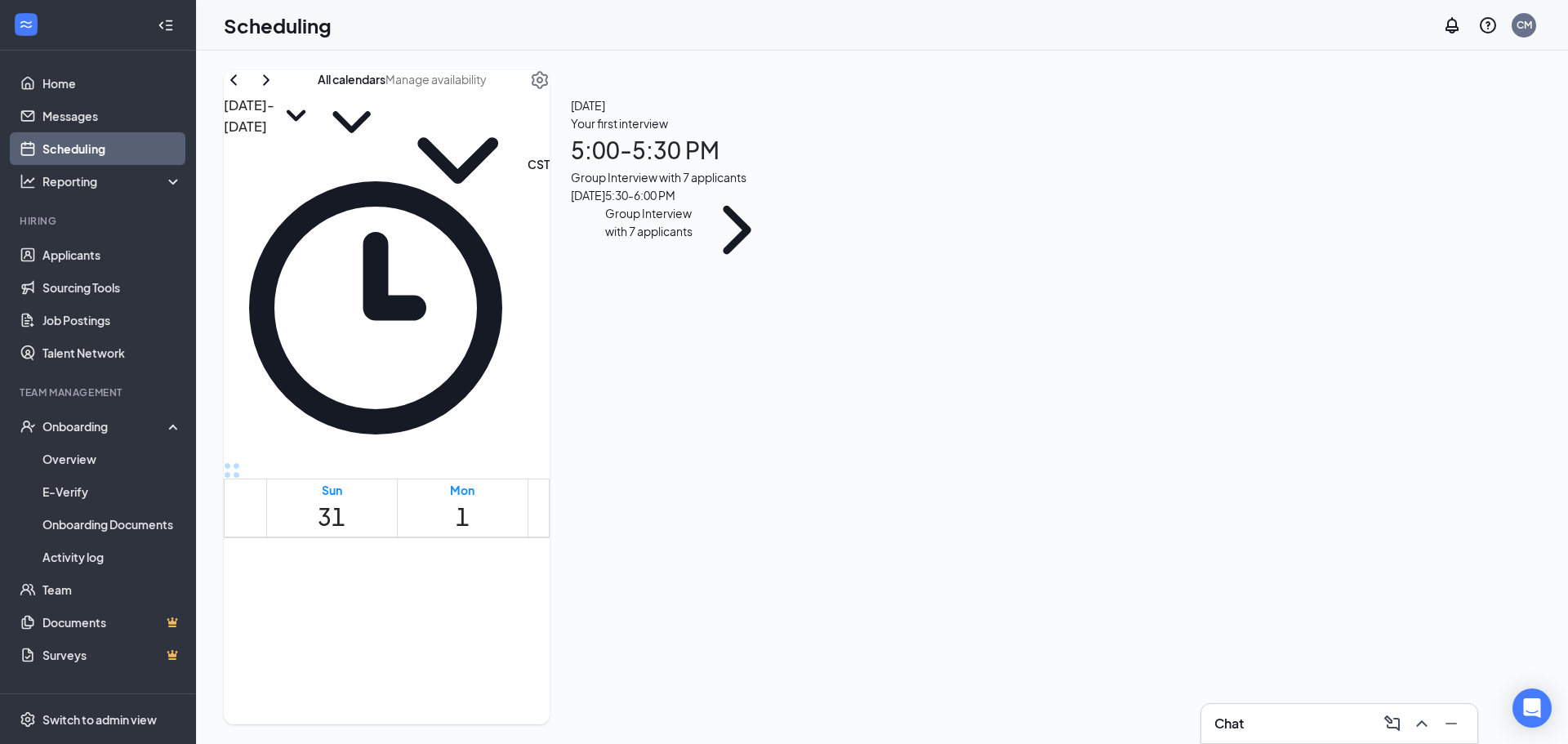
drag, startPoint x: 559, startPoint y: 521, endPoint x: 598, endPoint y: 542, distance: 44.3
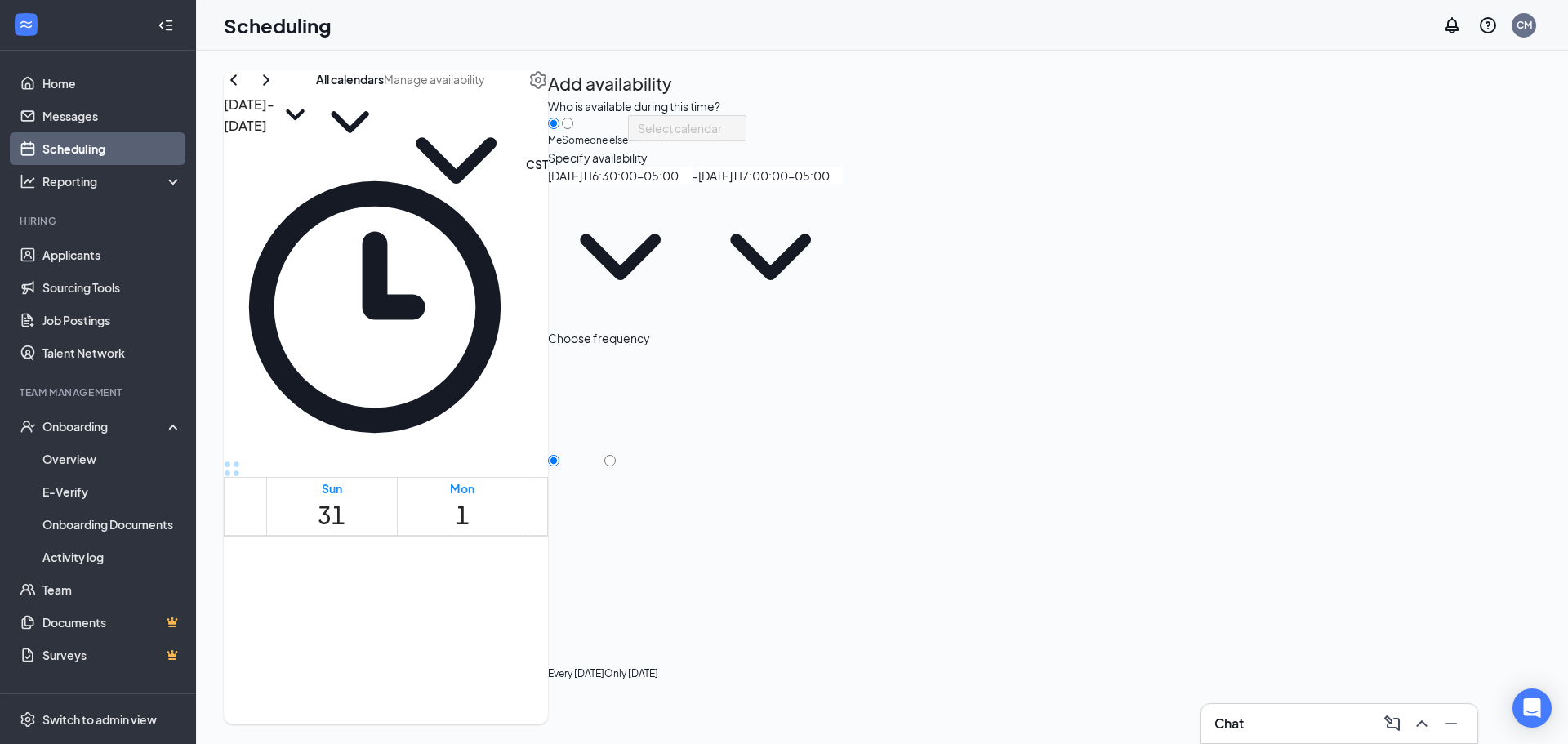
type input "04:30 PM"
type input "05:00 PM"
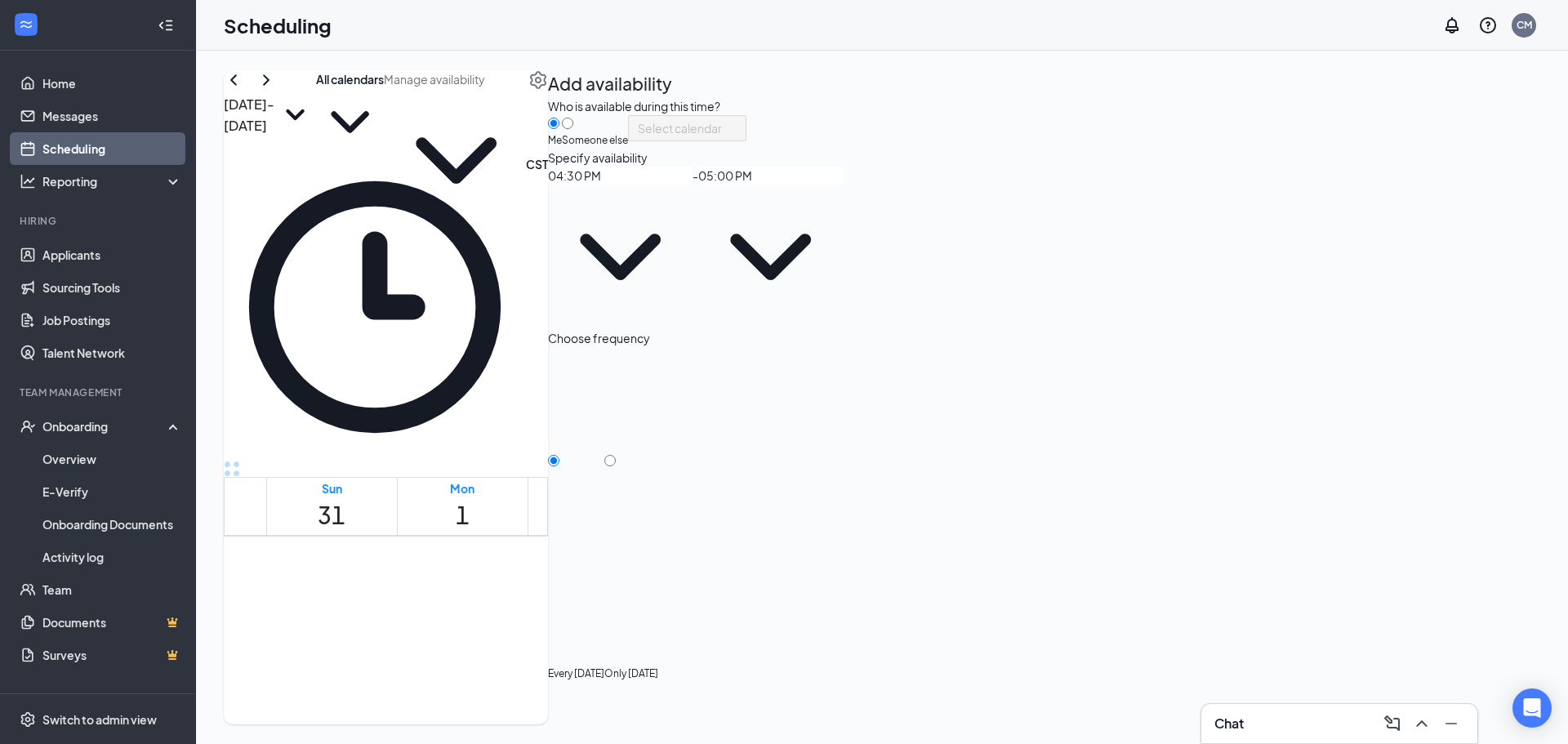
type input "7"
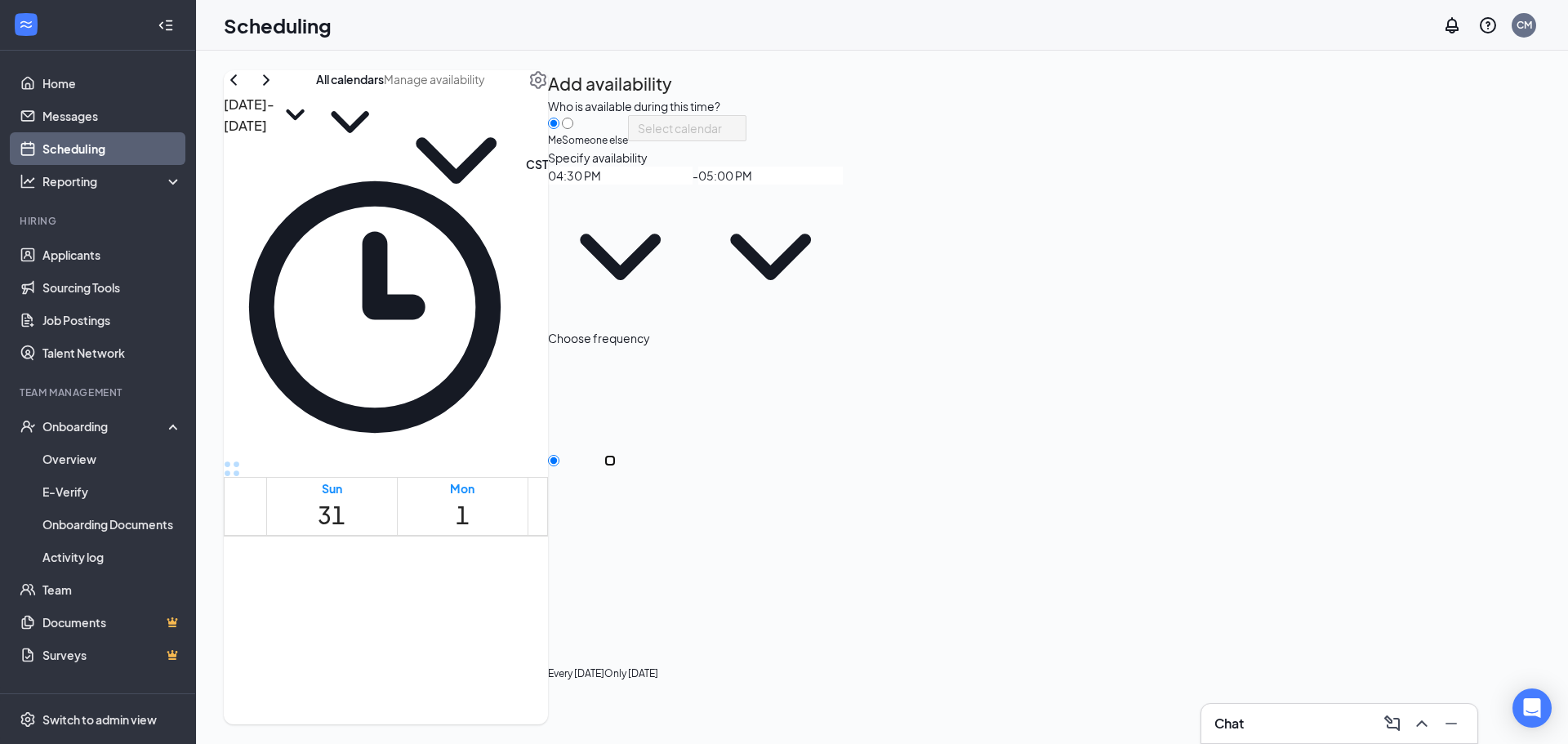
click at [616, 455] on input "Only [DATE]" at bounding box center [610, 461] width 12 height 12
radio input "true"
radio input "false"
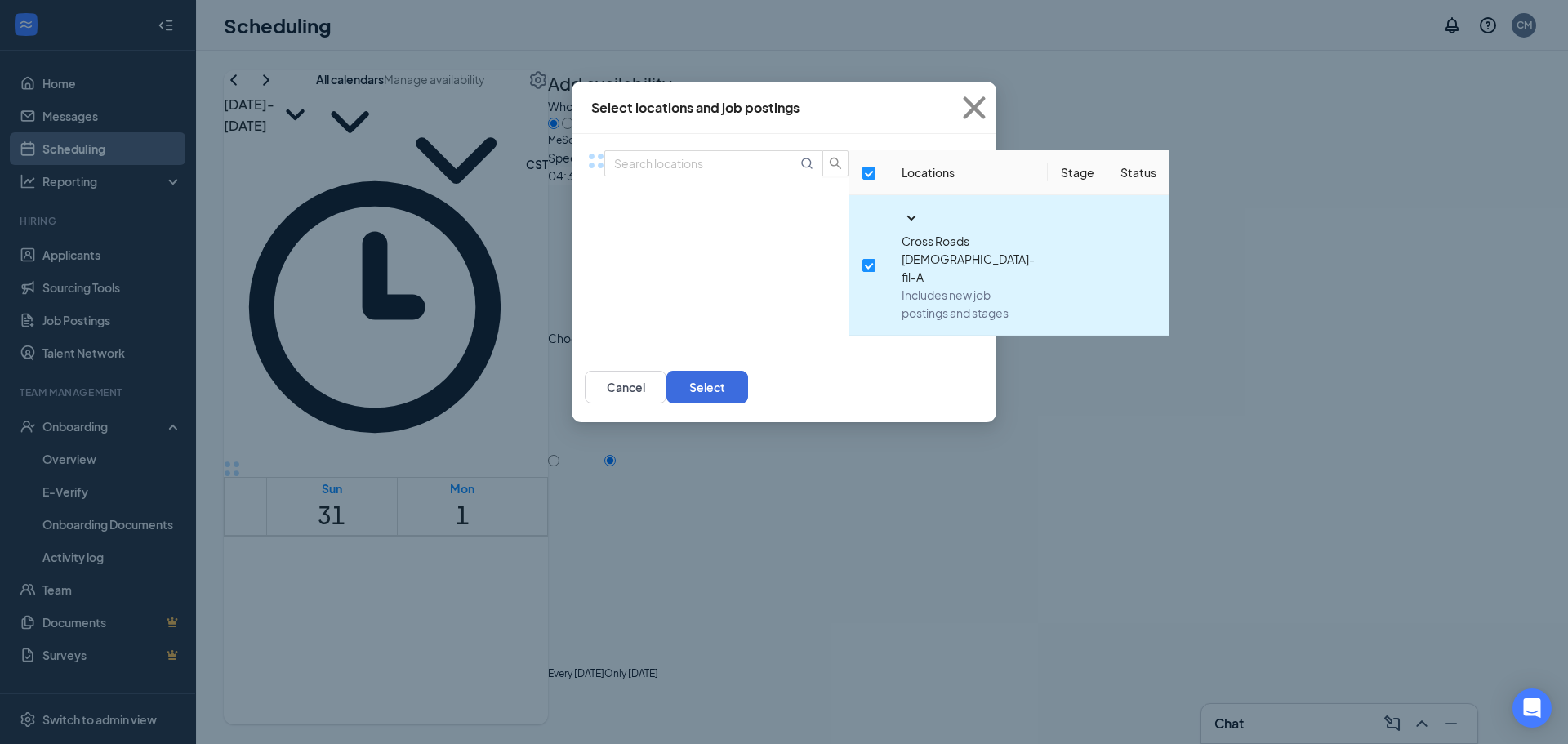
click at [902, 228] on icon "SmallChevronDown" at bounding box center [912, 218] width 20 height 20
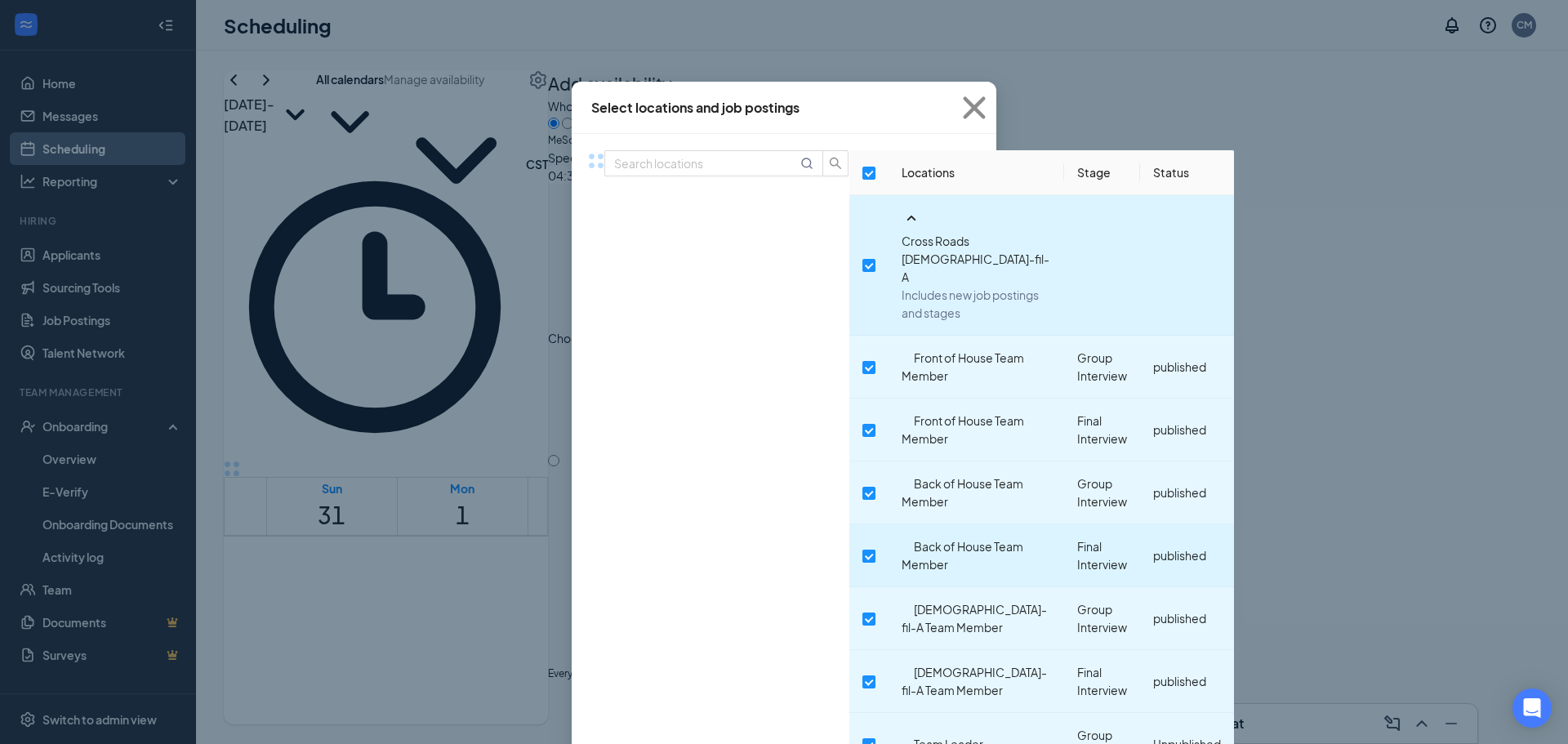
scroll to position [82, 0]
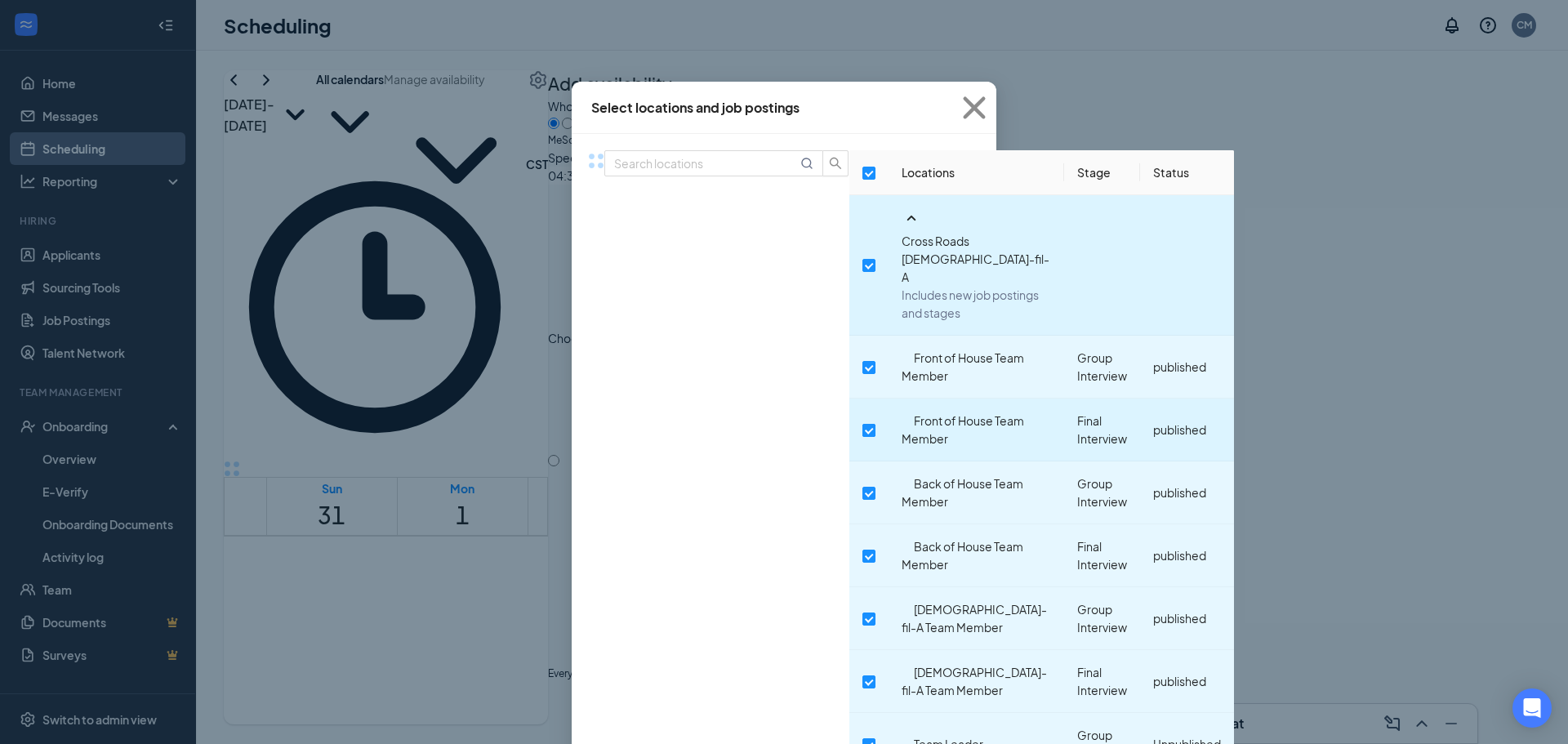
click at [862, 424] on input "checkbox" at bounding box center [868, 430] width 13 height 13
checkbox input "true"
checkbox input "false"
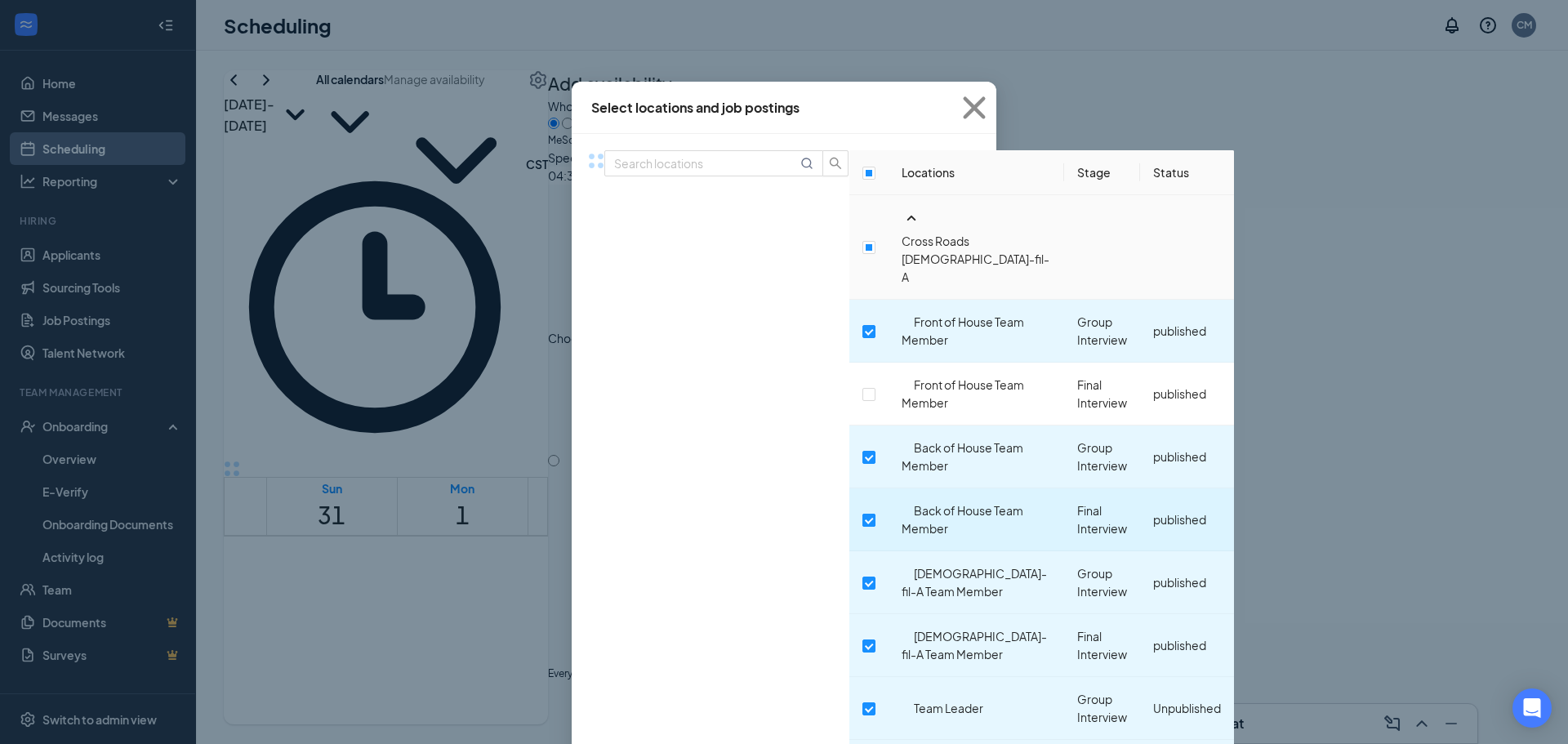
click at [862, 513] on input "checkbox" at bounding box center [868, 519] width 13 height 13
checkbox input "false"
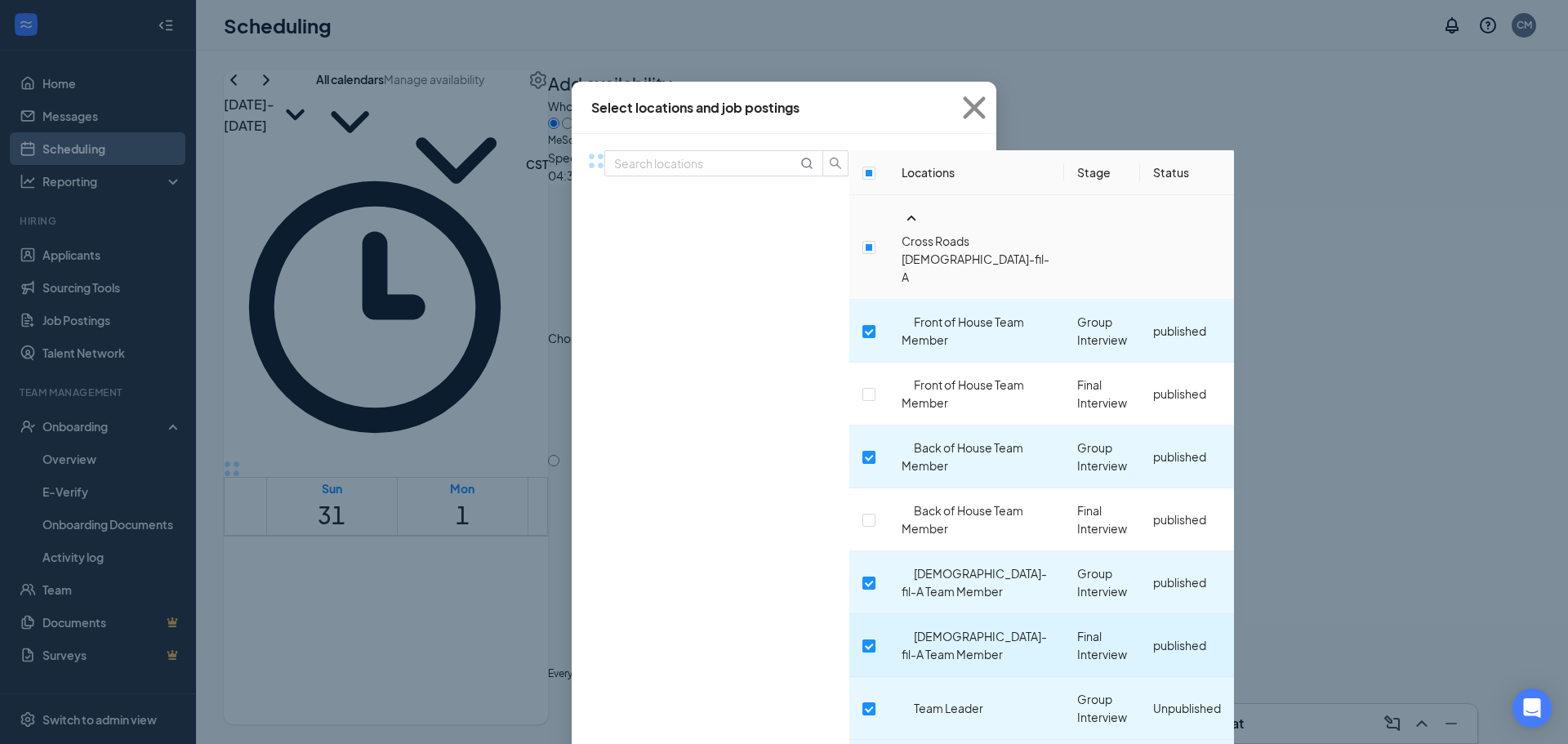
click at [862, 636] on label at bounding box center [868, 644] width 13 height 18
click at [862, 640] on input "checkbox" at bounding box center [868, 645] width 13 height 13
checkbox input "false"
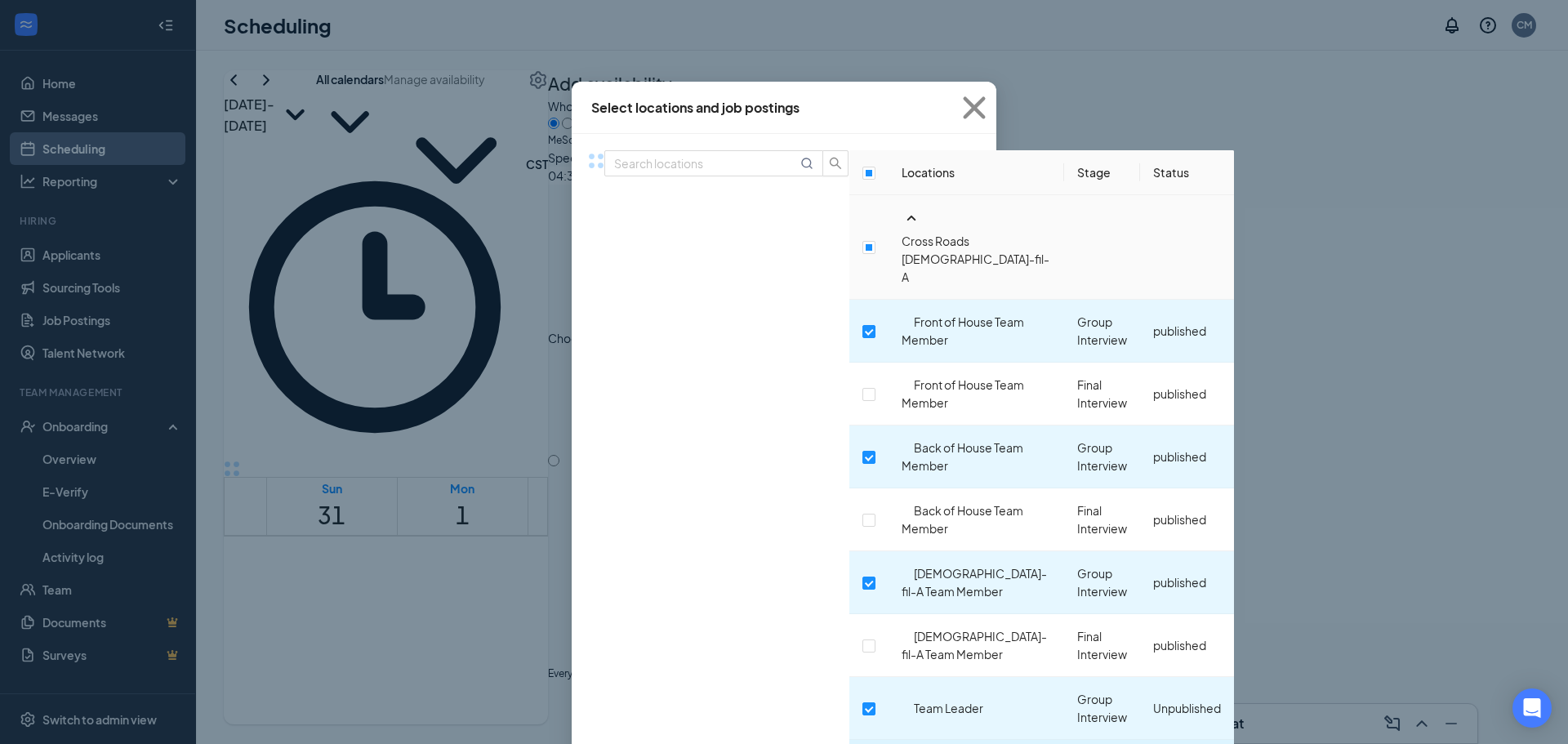
click at [862, 703] on input "checkbox" at bounding box center [868, 709] width 13 height 13
checkbox input "false"
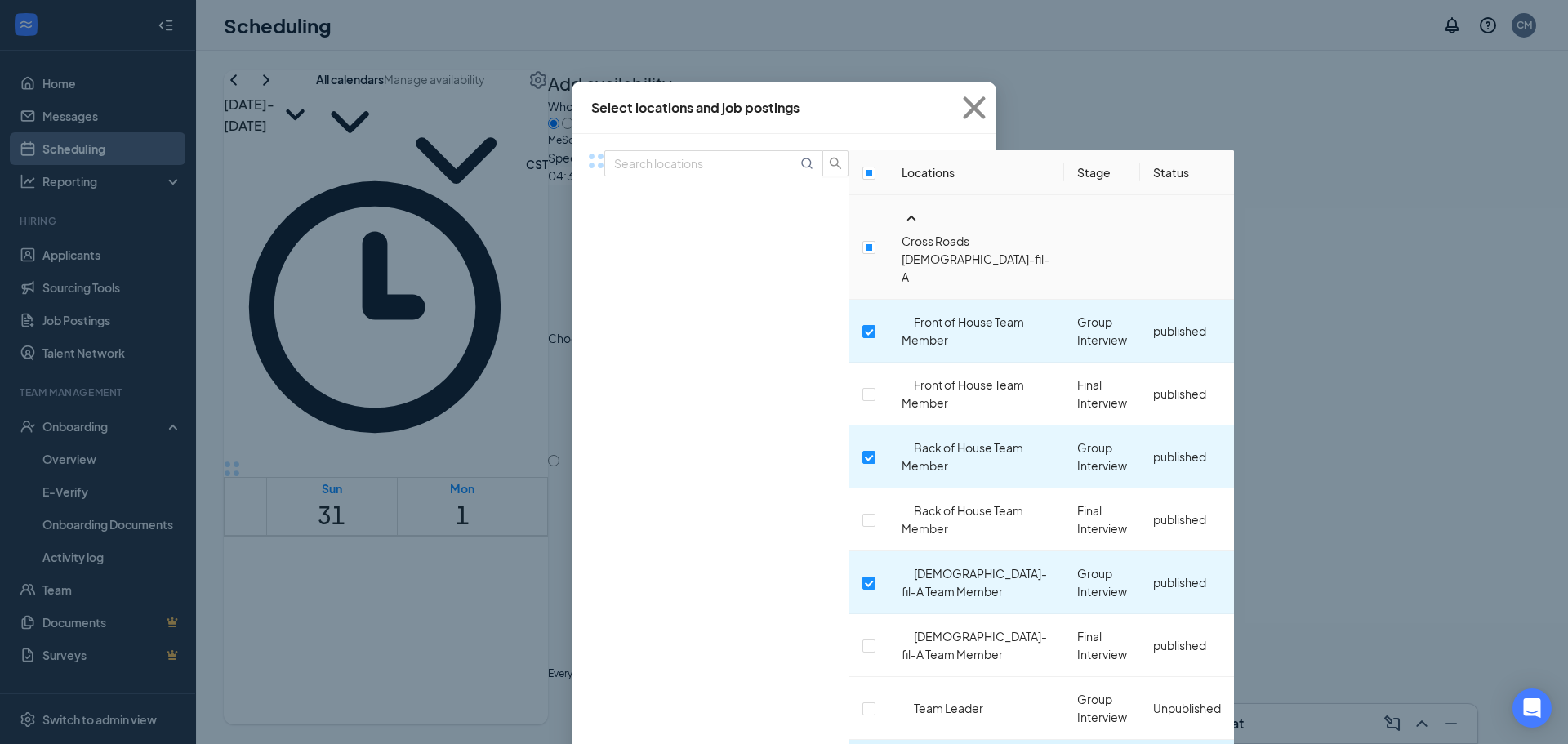
checkbox input "false"
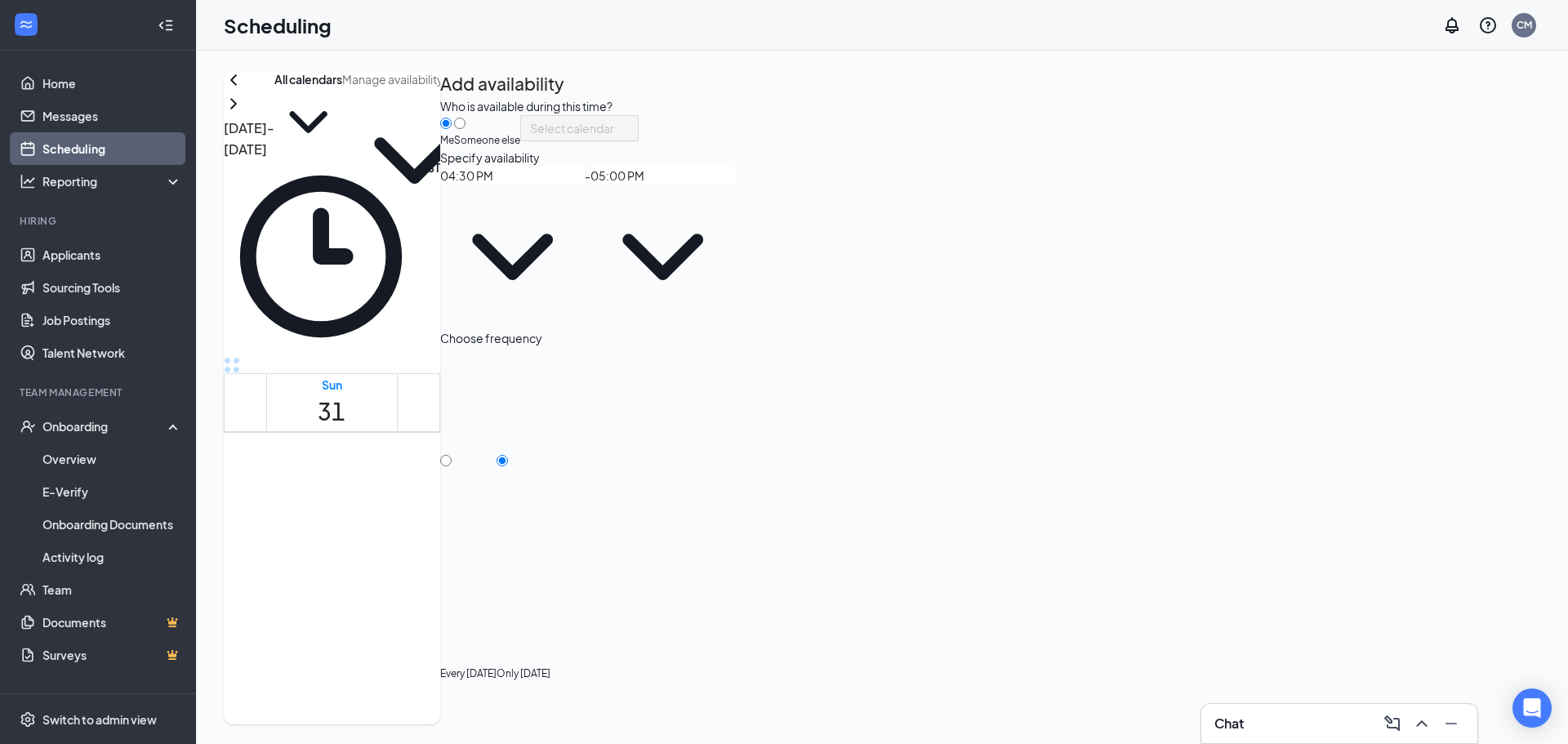
scroll to position [1506, 0]
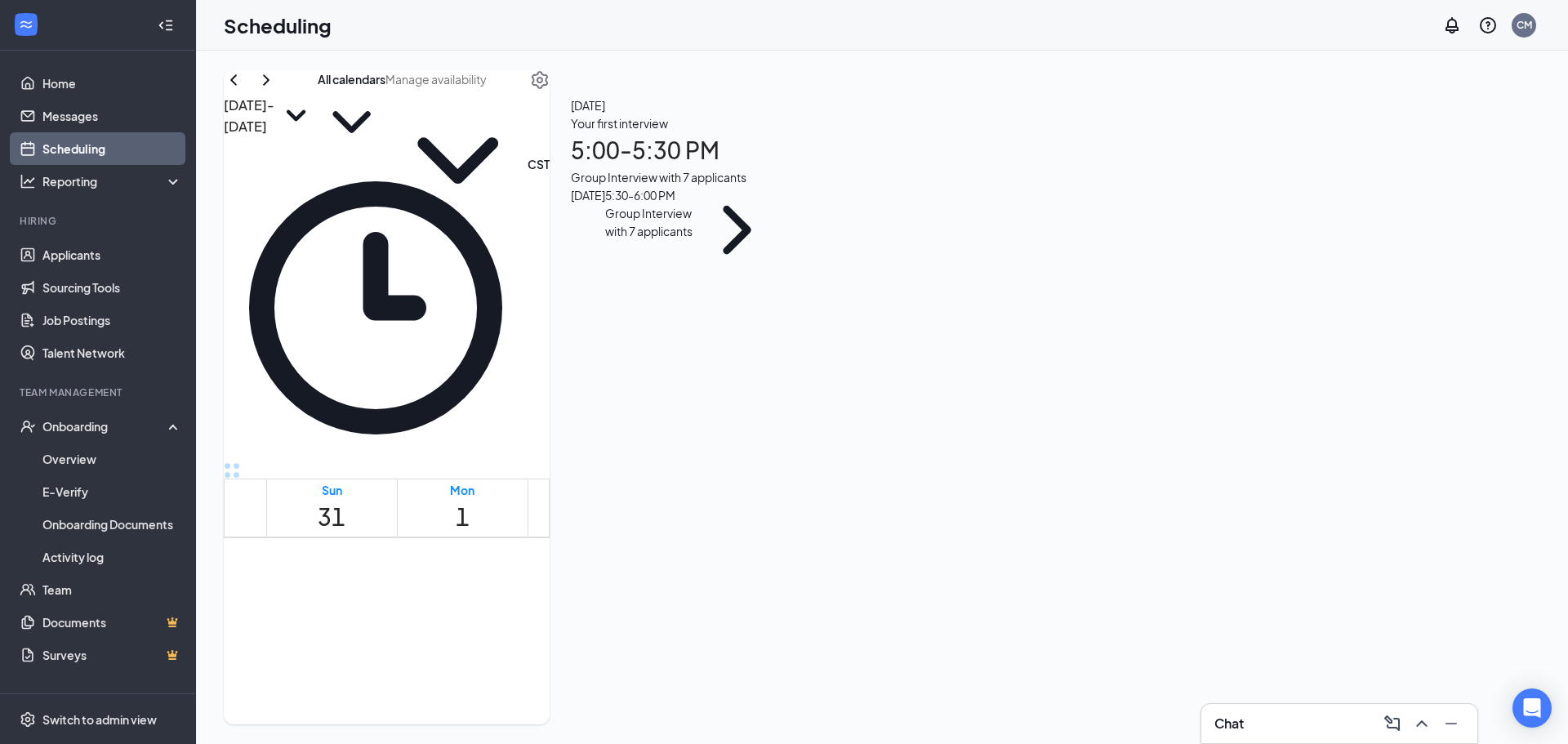
drag, startPoint x: 747, startPoint y: 115, endPoint x: 739, endPoint y: 109, distance: 10.0
click at [550, 109] on div "[DATE] - [DATE] All calendars" at bounding box center [386, 112] width 326 height 86
click at [550, 107] on div "[DATE] - [DATE] All calendars" at bounding box center [386, 112] width 326 height 86
